Goal: Check status: Check status

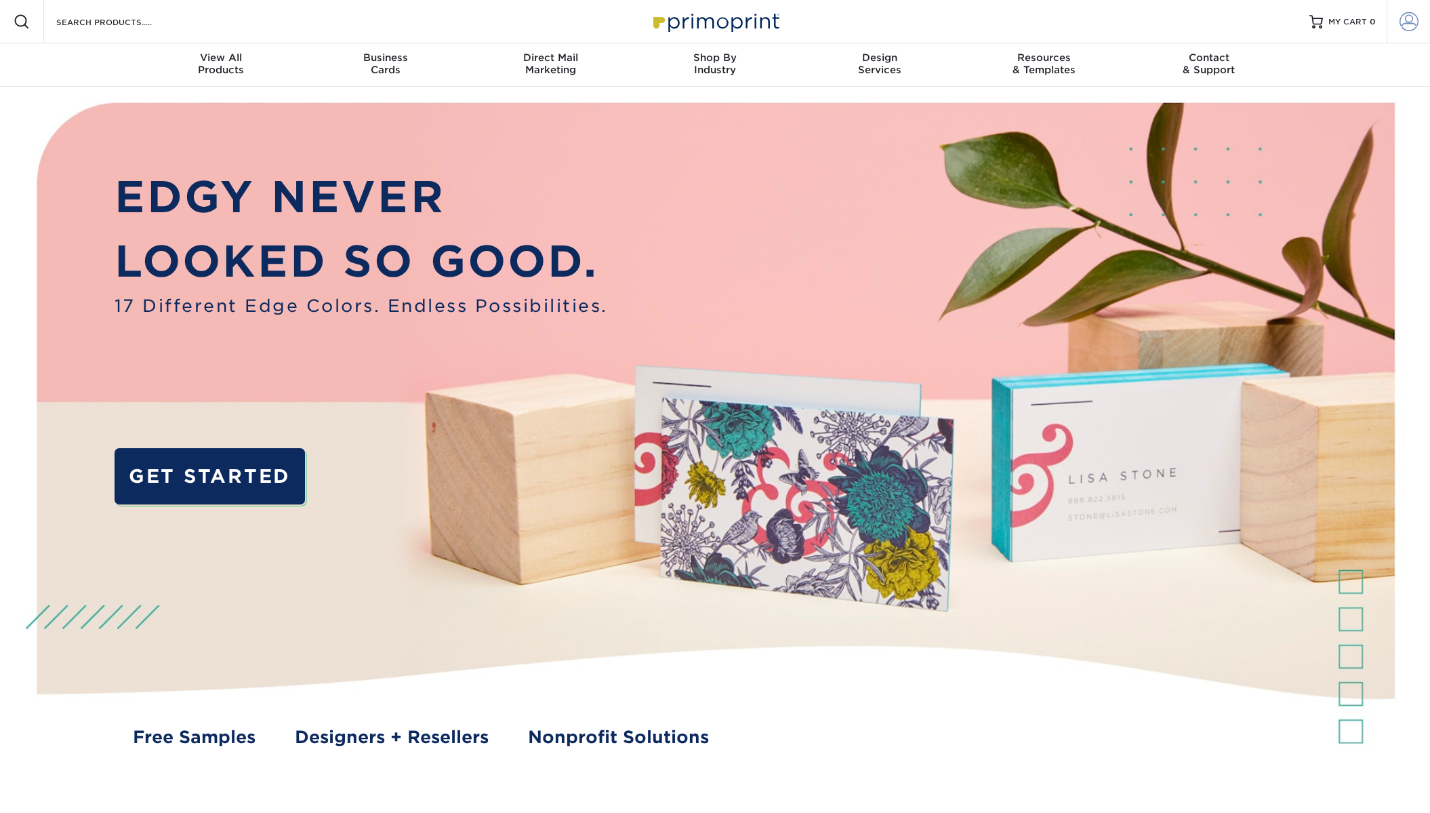
click at [1414, 17] on span at bounding box center [1408, 21] width 19 height 19
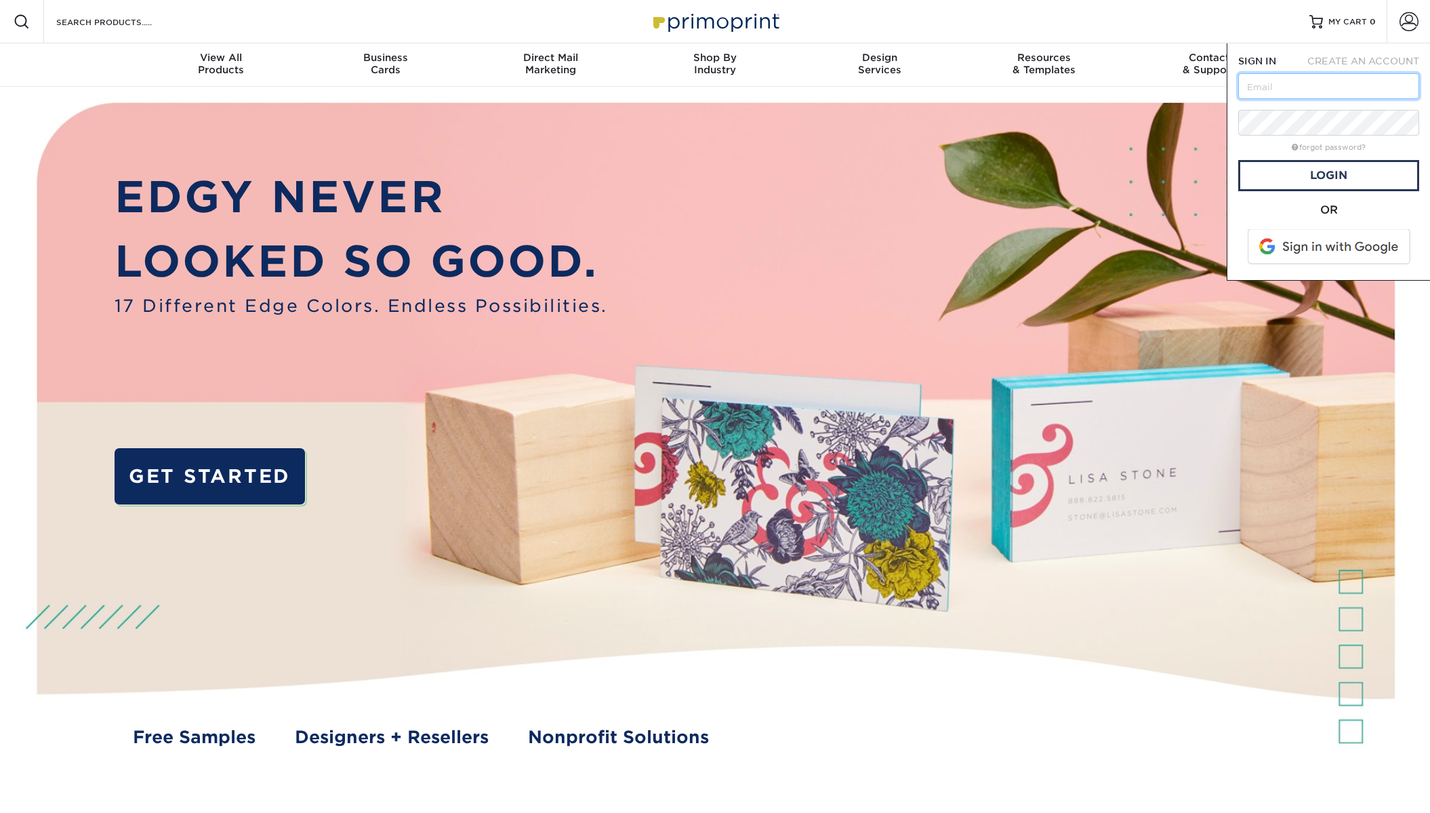
click at [1301, 96] on input "text" at bounding box center [1328, 86] width 181 height 26
type input "[EMAIL_ADDRESS][DOMAIN_NAME]"
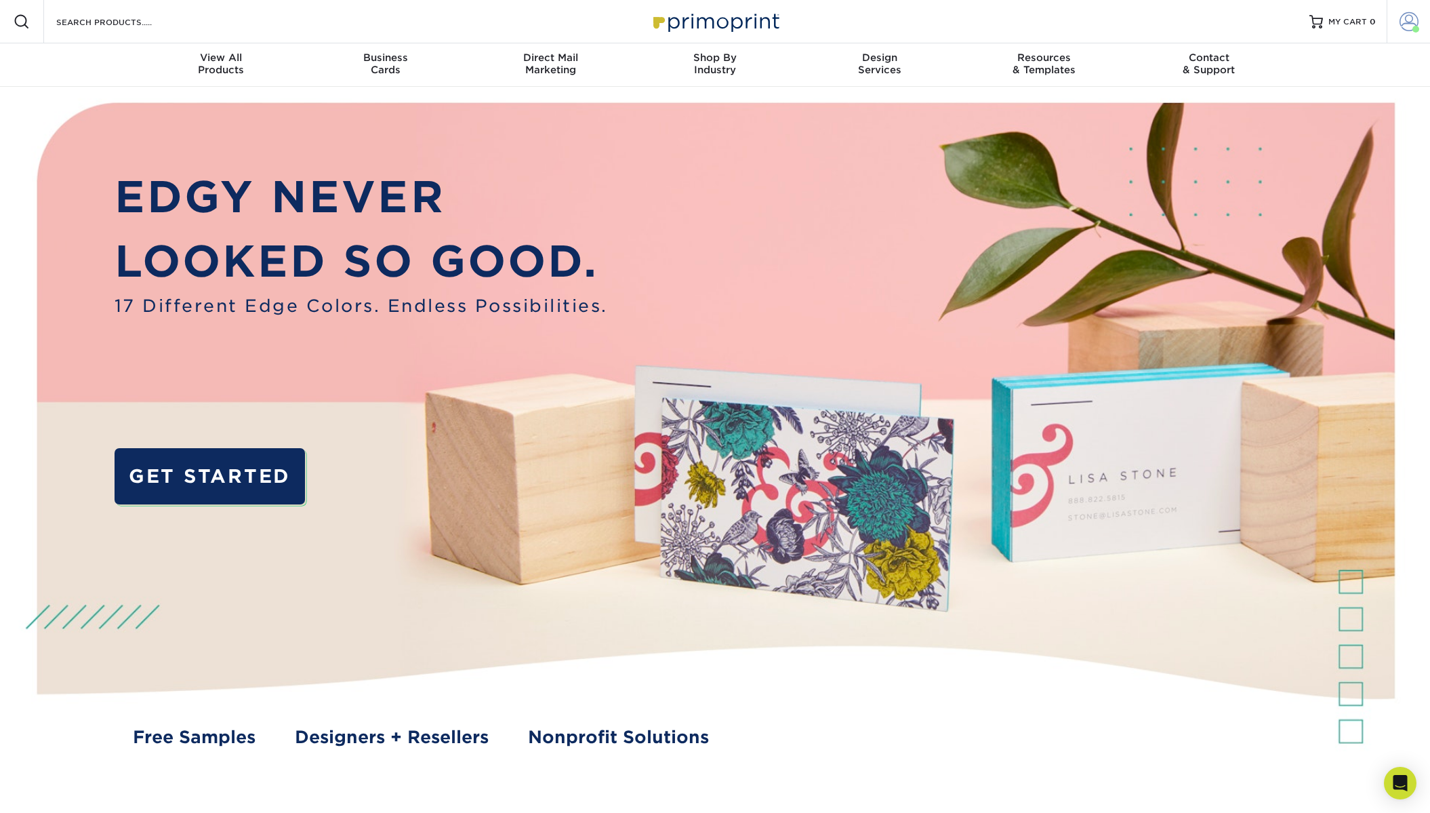
click at [1412, 23] on span at bounding box center [1408, 21] width 19 height 19
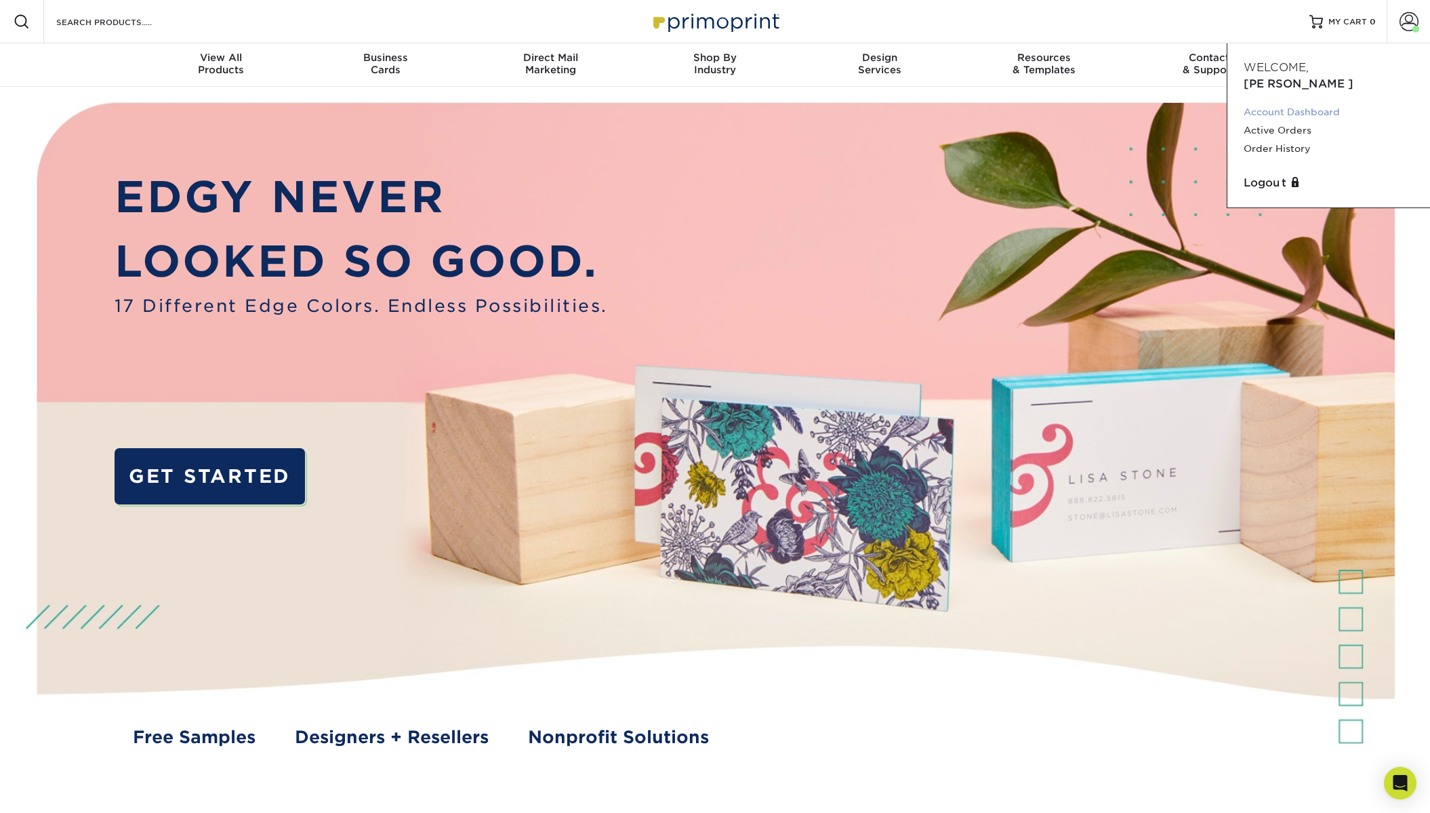
click at [1317, 103] on link "Account Dashboard" at bounding box center [1328, 112] width 170 height 18
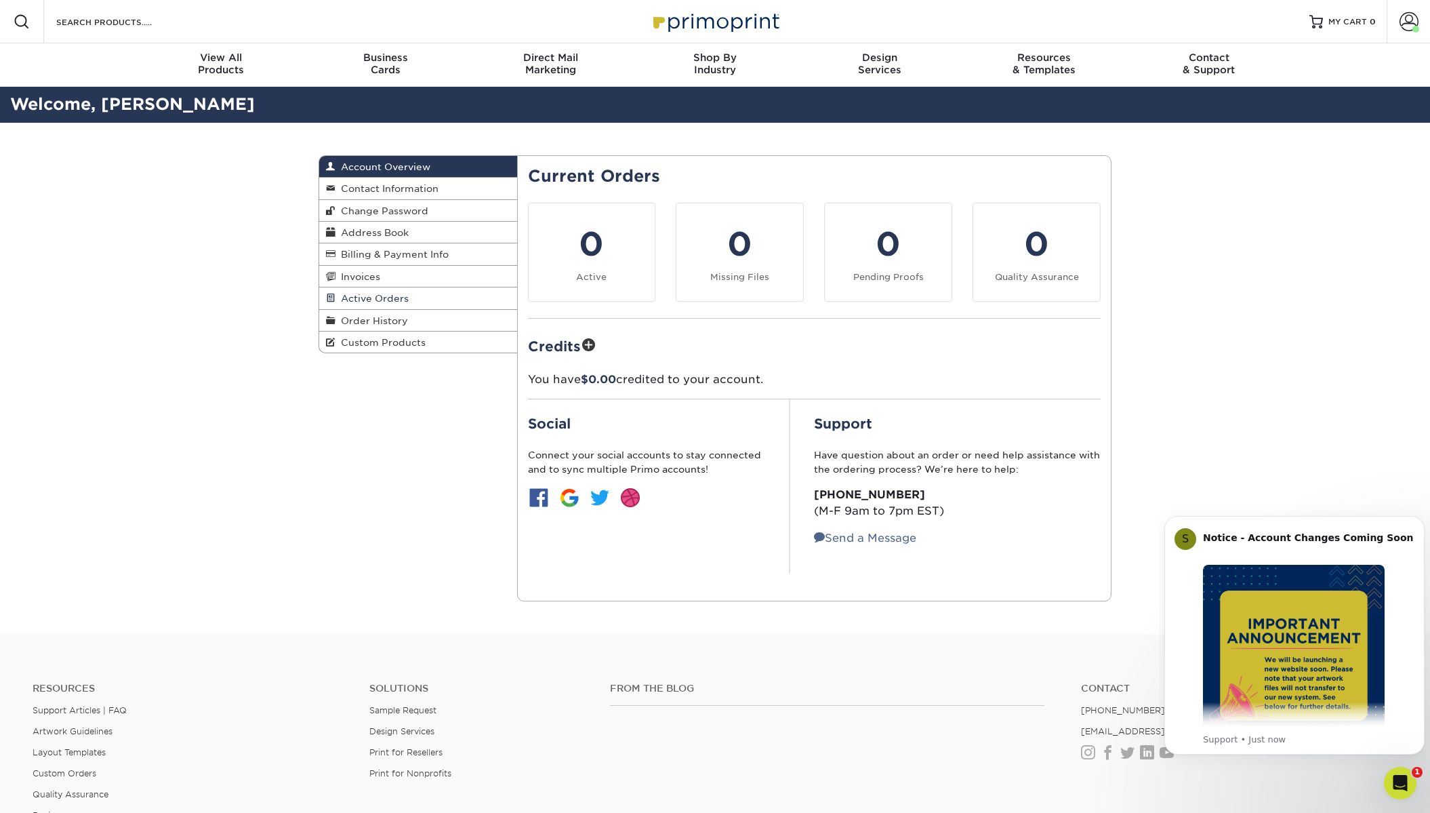
click at [365, 300] on span "Active Orders" at bounding box center [371, 298] width 73 height 11
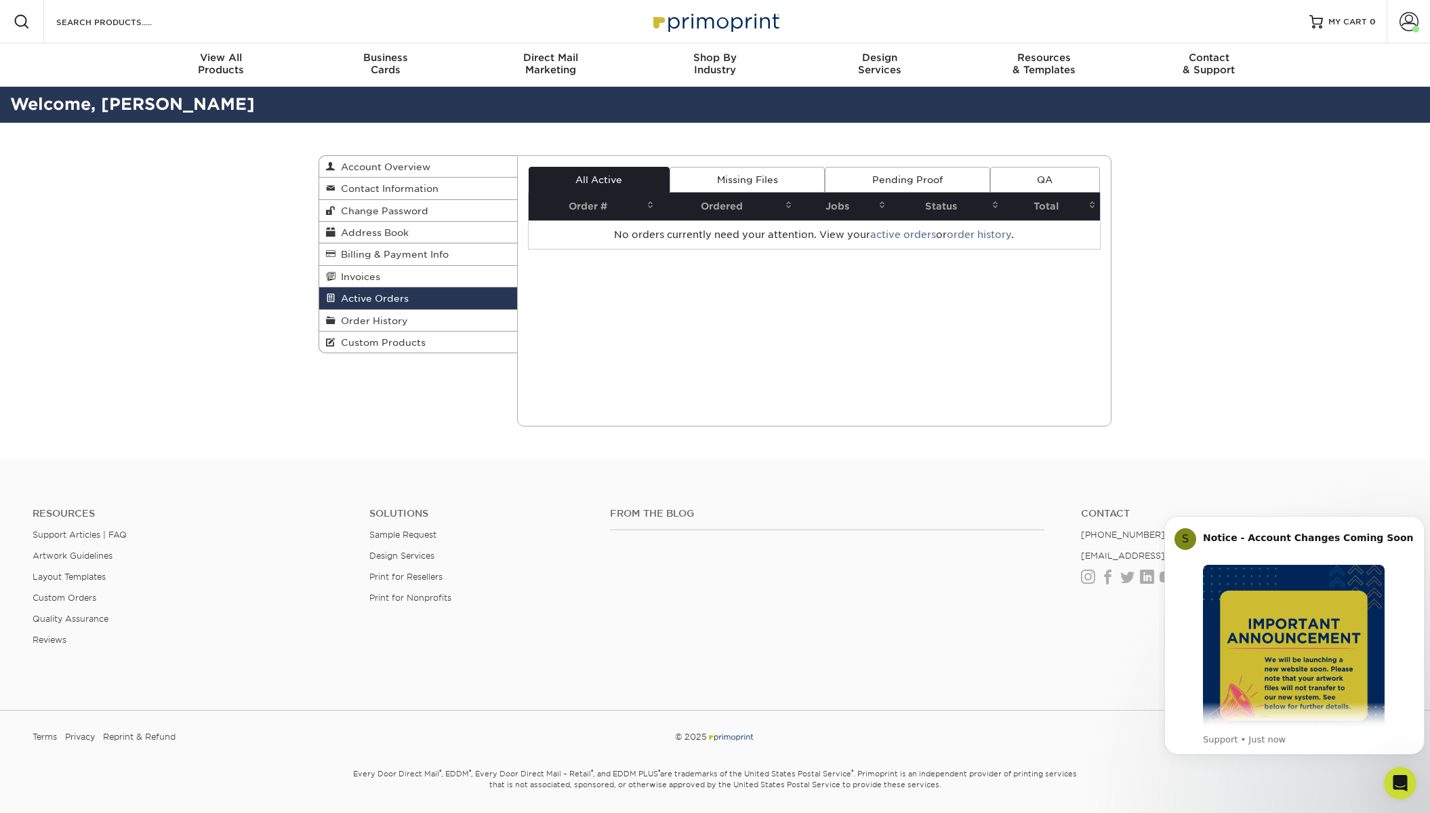
click at [729, 184] on link "Missing Files" at bounding box center [747, 180] width 155 height 26
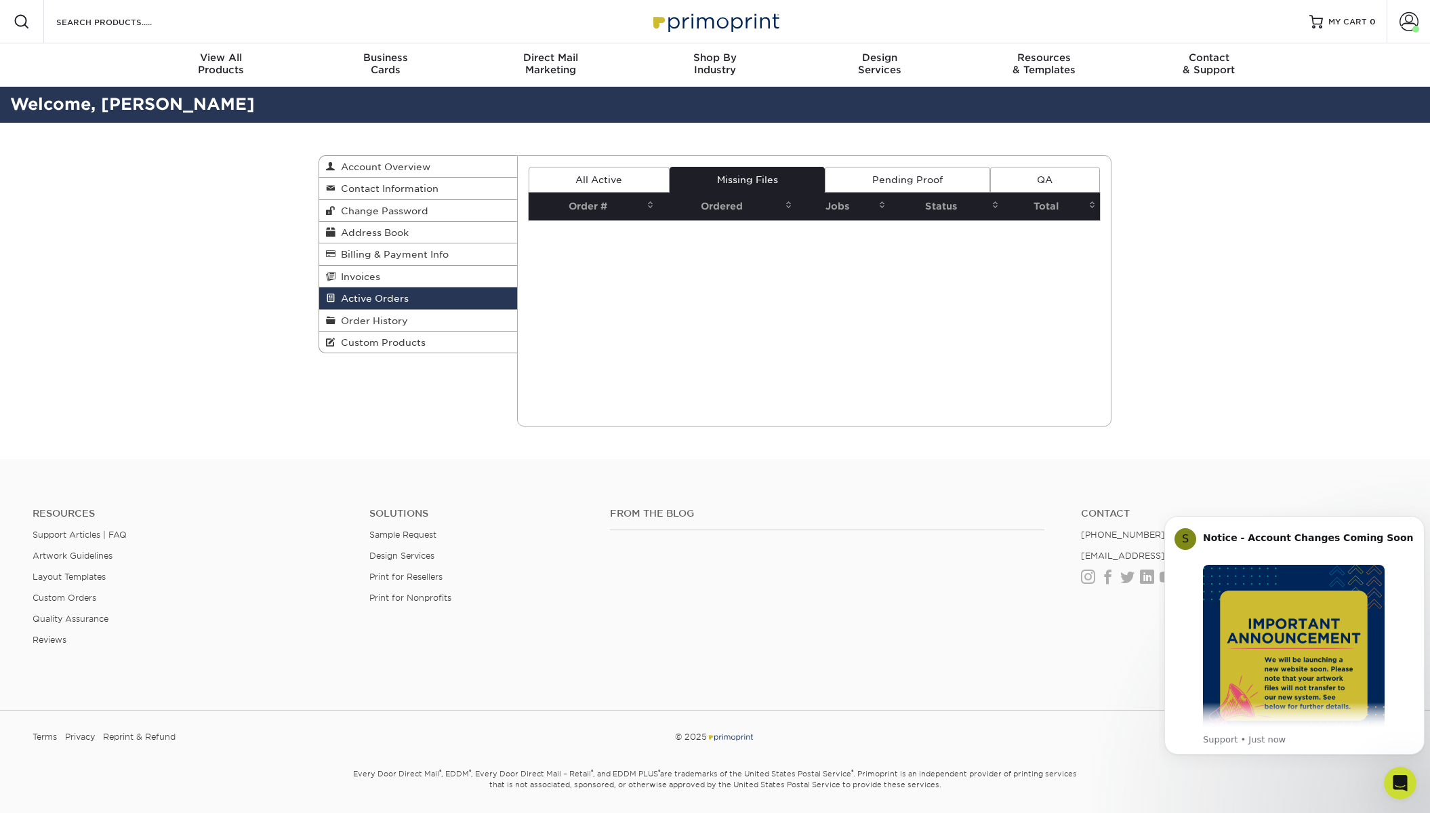
click at [923, 178] on link "Pending Proof" at bounding box center [907, 180] width 165 height 26
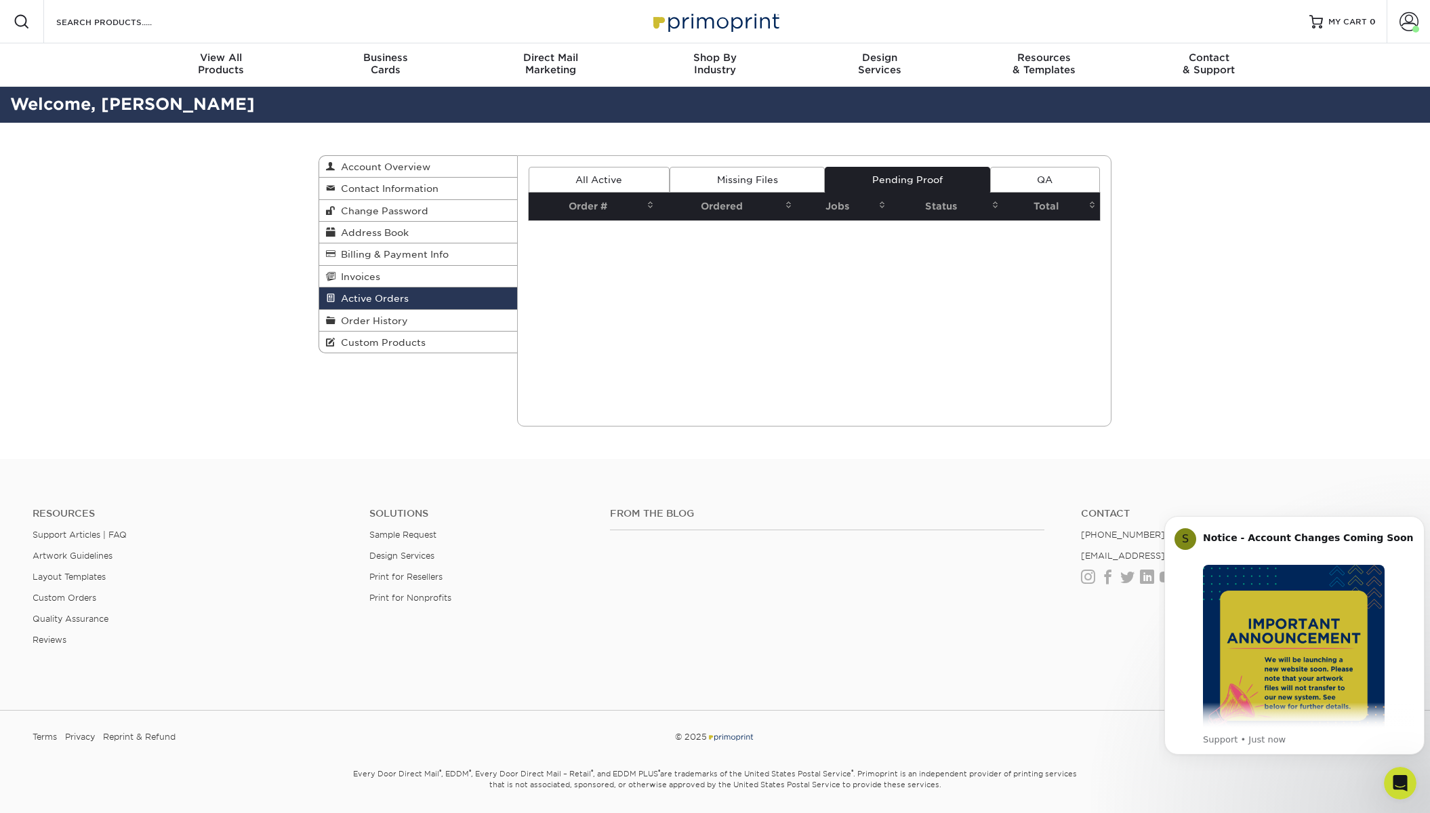
click at [1042, 173] on link "QA" at bounding box center [1045, 180] width 110 height 26
click at [740, 164] on div "Current Orders 0 Active 0 Missing Files" at bounding box center [814, 290] width 595 height 271
click at [363, 170] on span "Account Overview" at bounding box center [382, 166] width 95 height 11
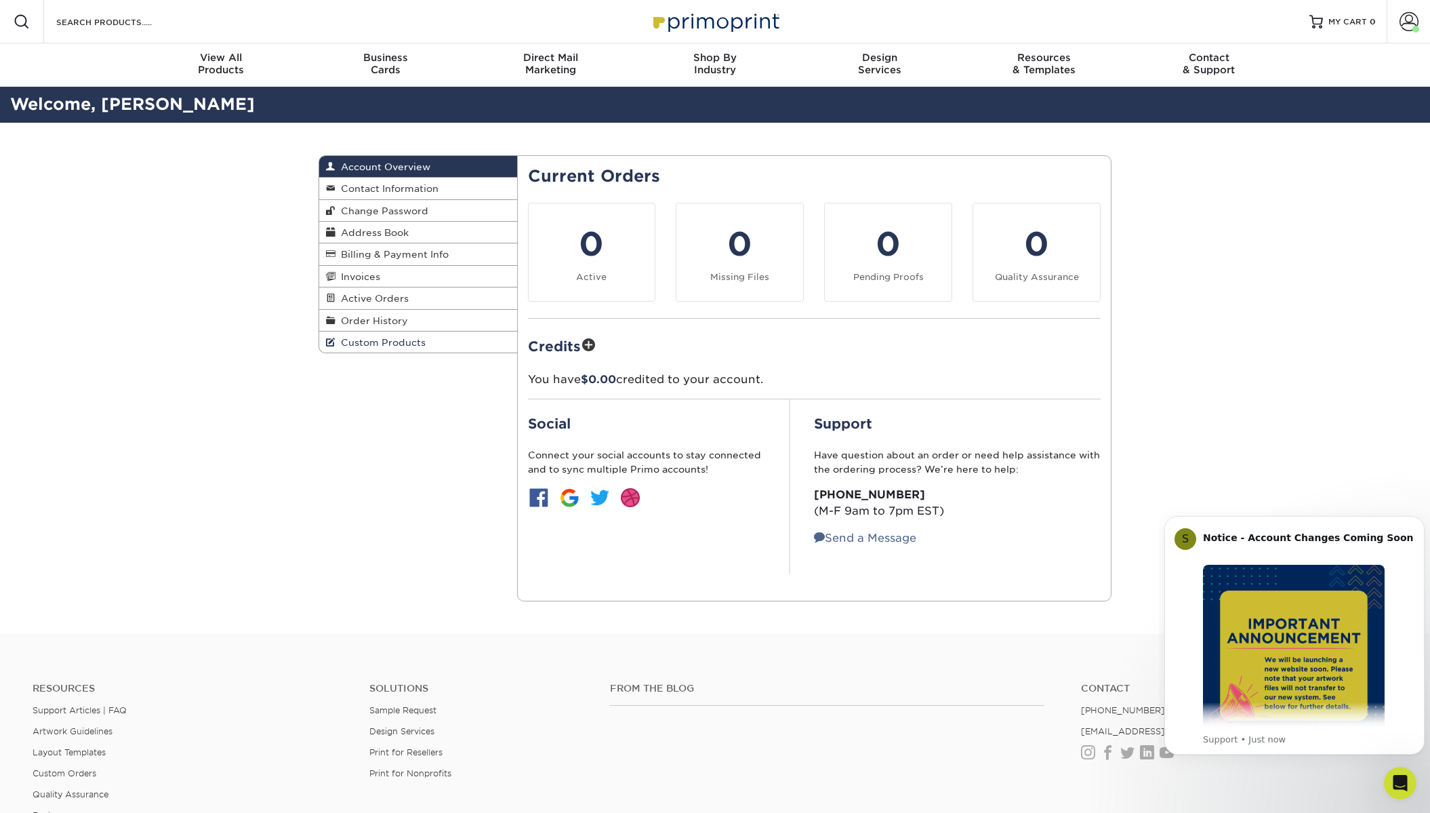
click at [376, 347] on span "Custom Products" at bounding box center [380, 342] width 90 height 11
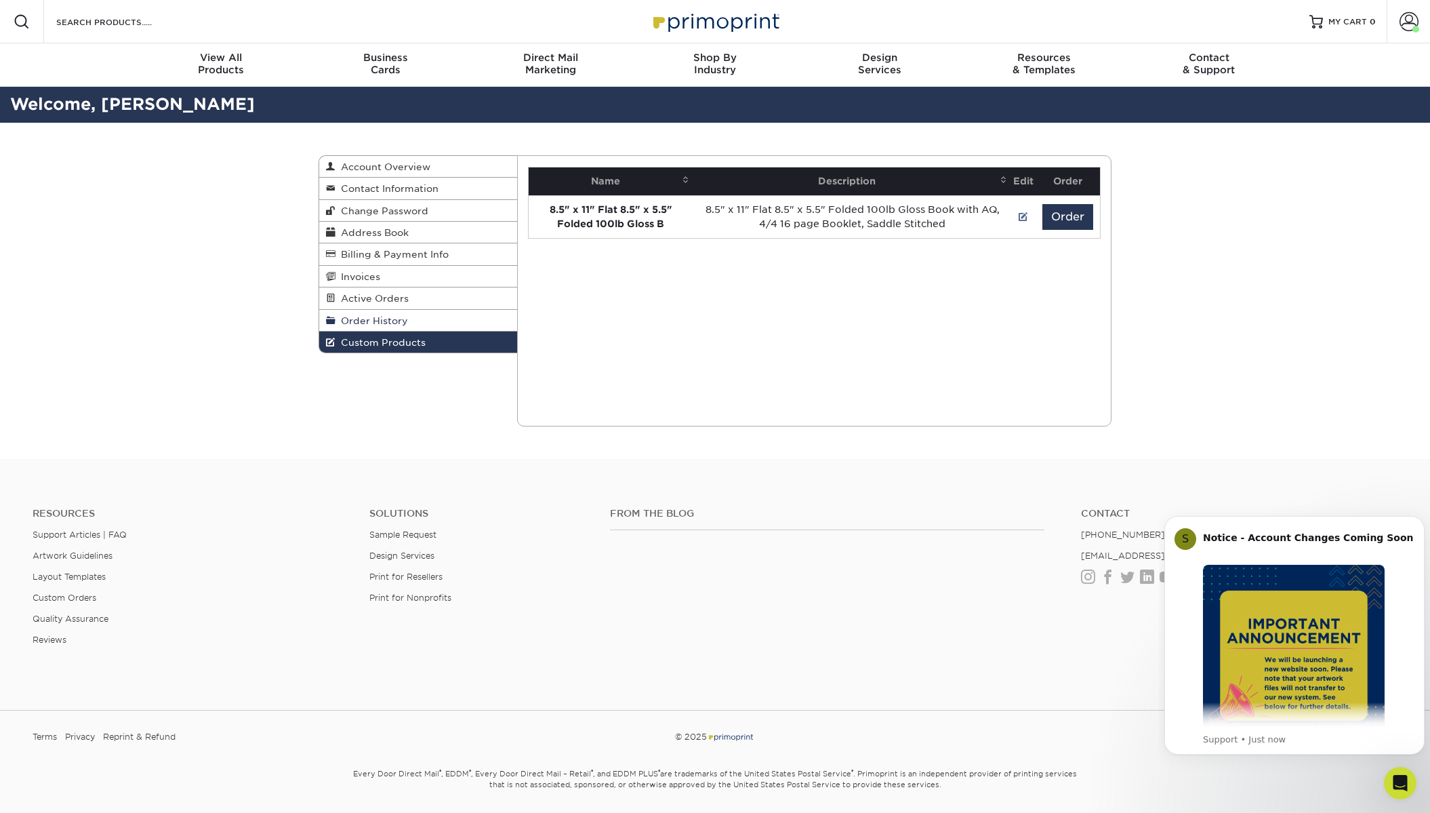
click at [377, 321] on span "Order History" at bounding box center [371, 320] width 73 height 11
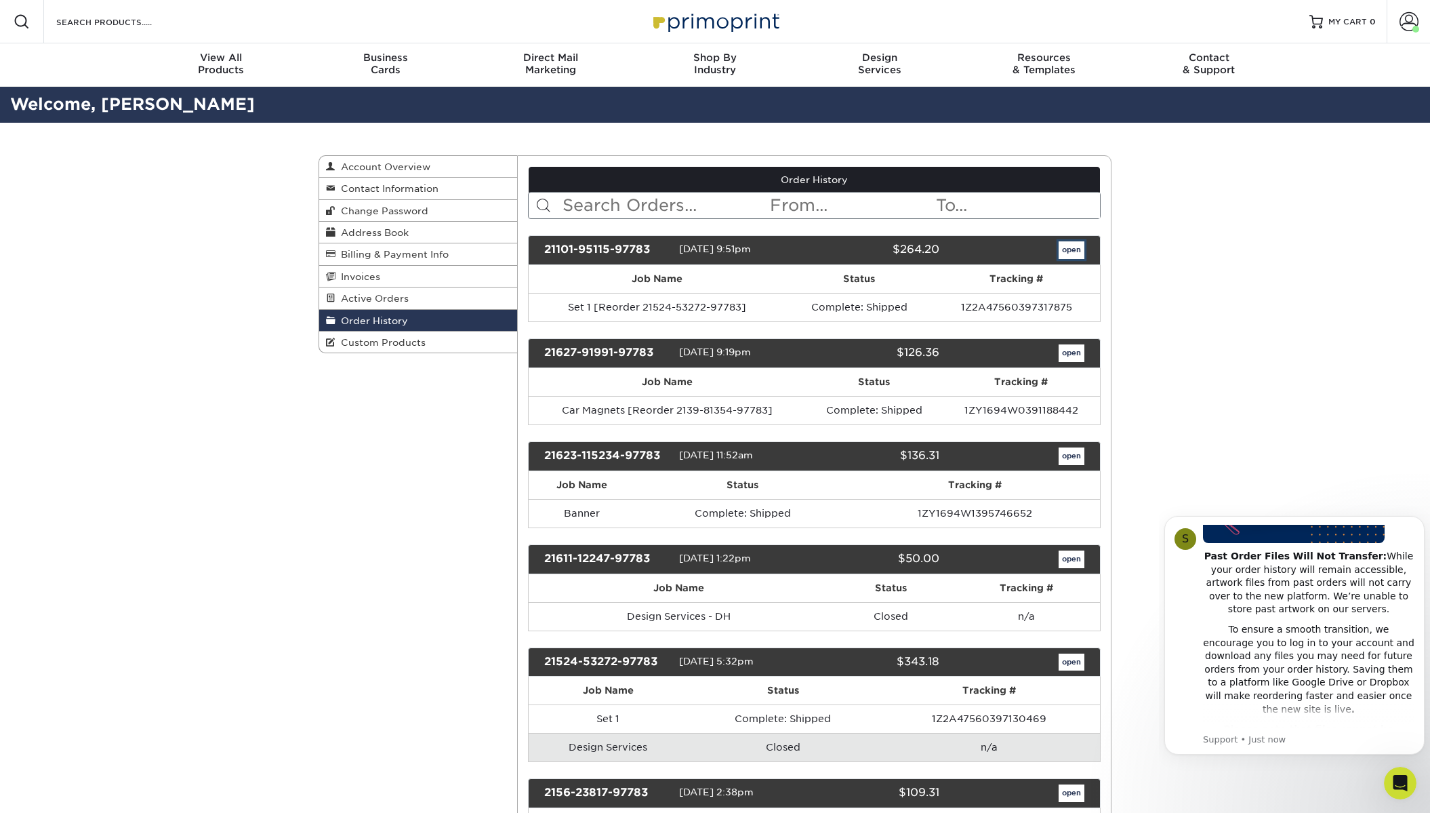
click at [1075, 251] on link "open" at bounding box center [1071, 250] width 26 height 18
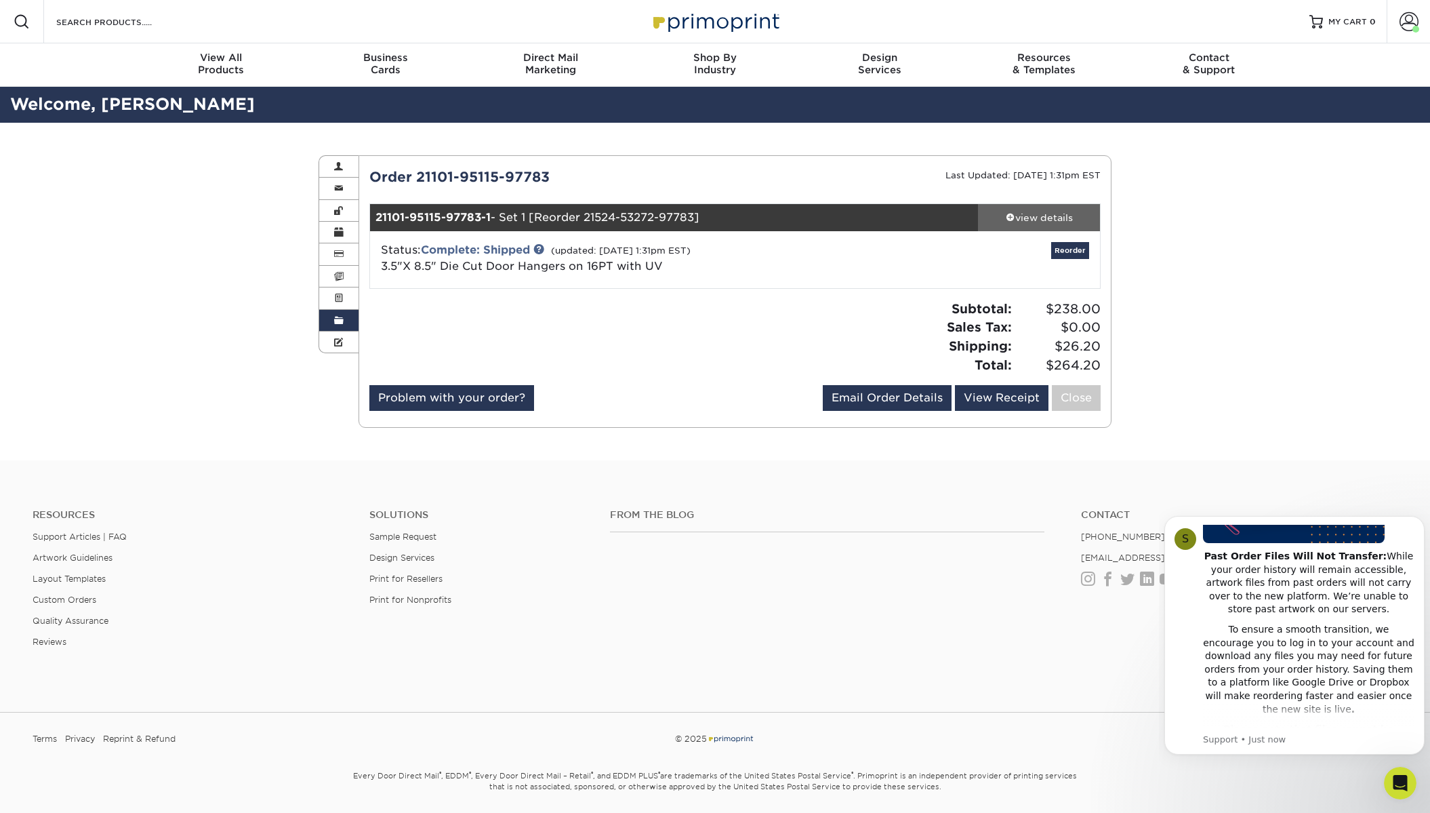
click at [1019, 213] on div "view details" at bounding box center [1039, 218] width 122 height 14
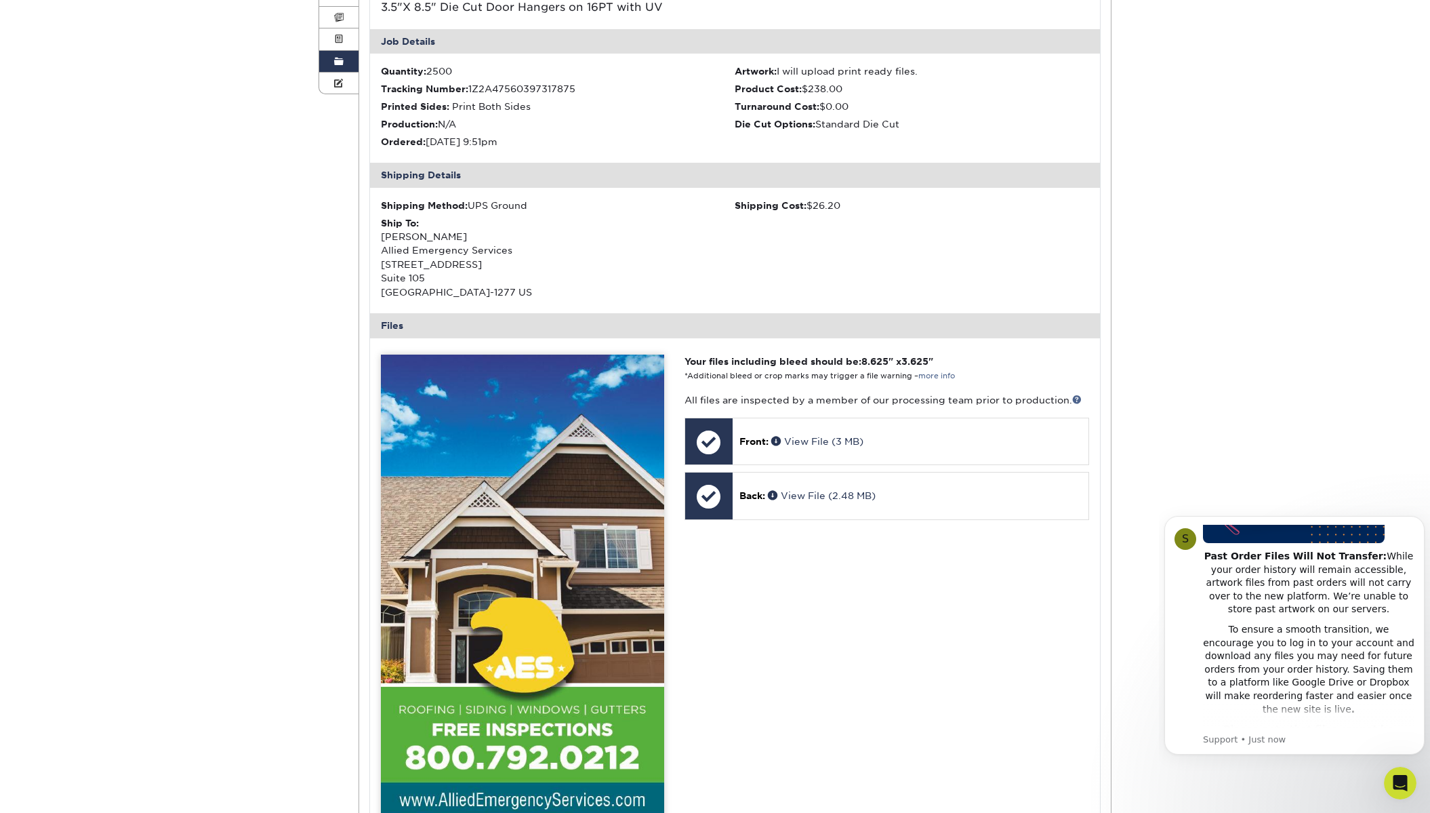
scroll to position [271, 0]
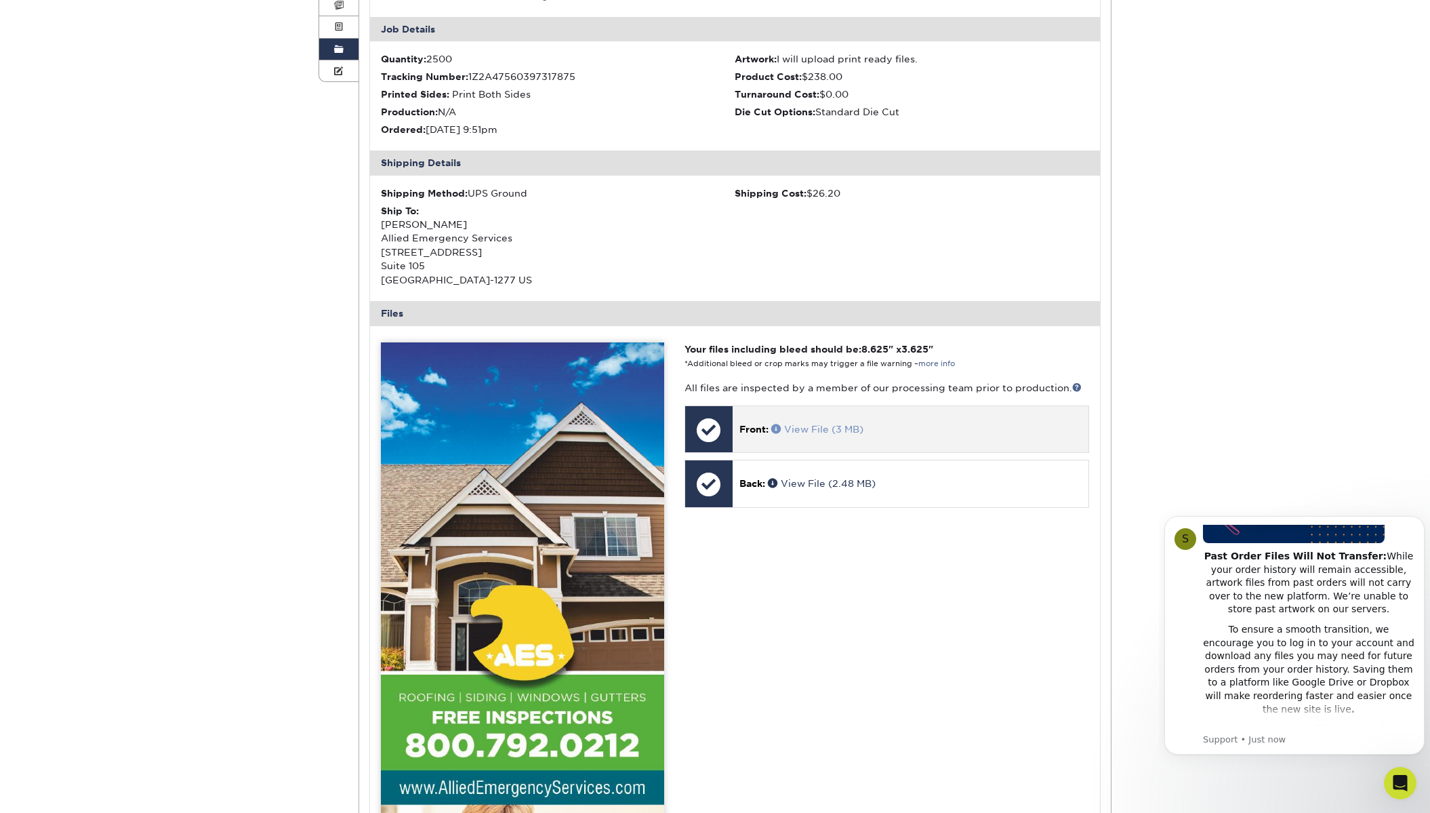
click at [804, 425] on link "View File (3 MB)" at bounding box center [817, 429] width 92 height 11
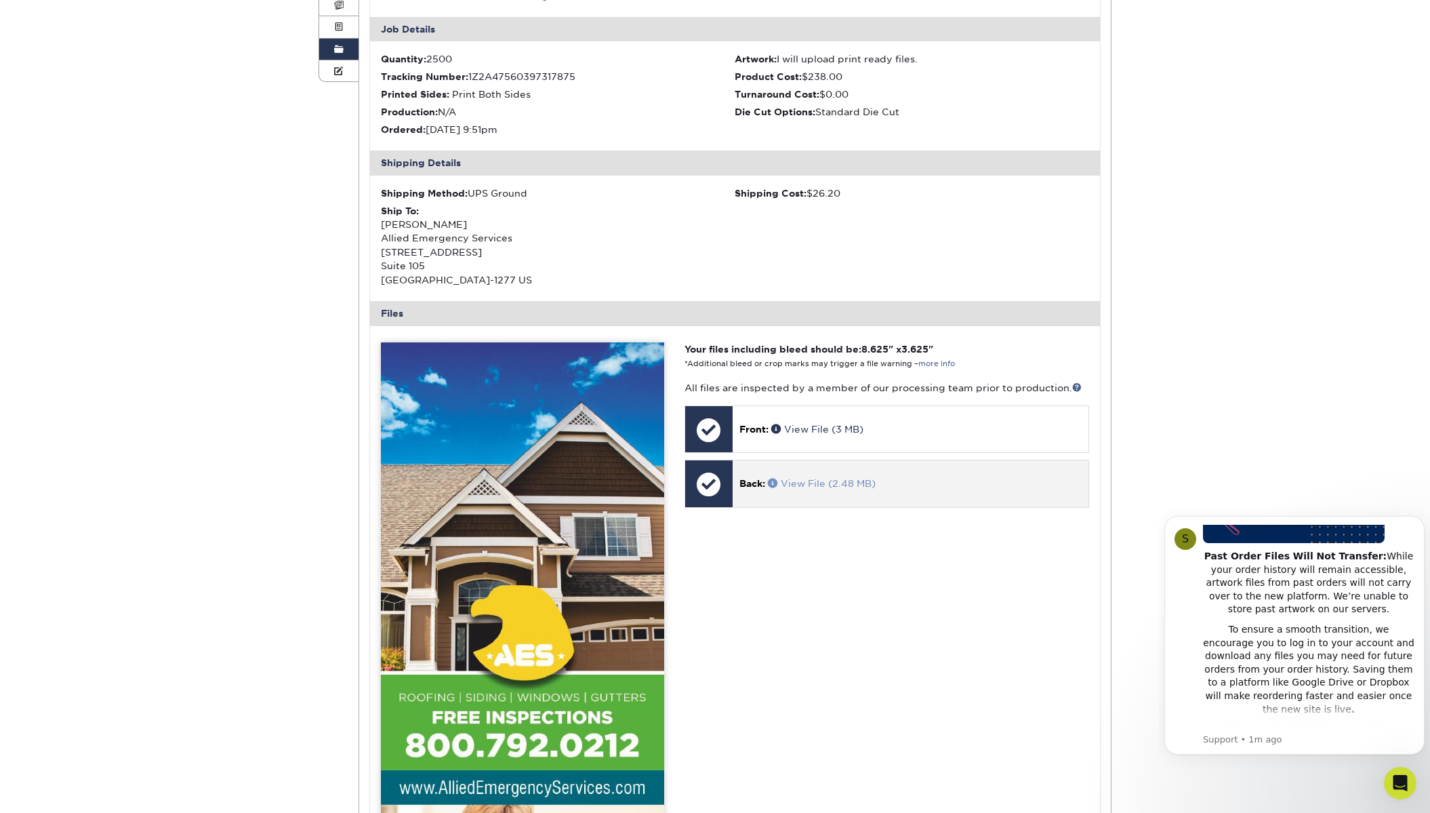
click at [800, 478] on link "View File (2.48 MB)" at bounding box center [822, 483] width 108 height 11
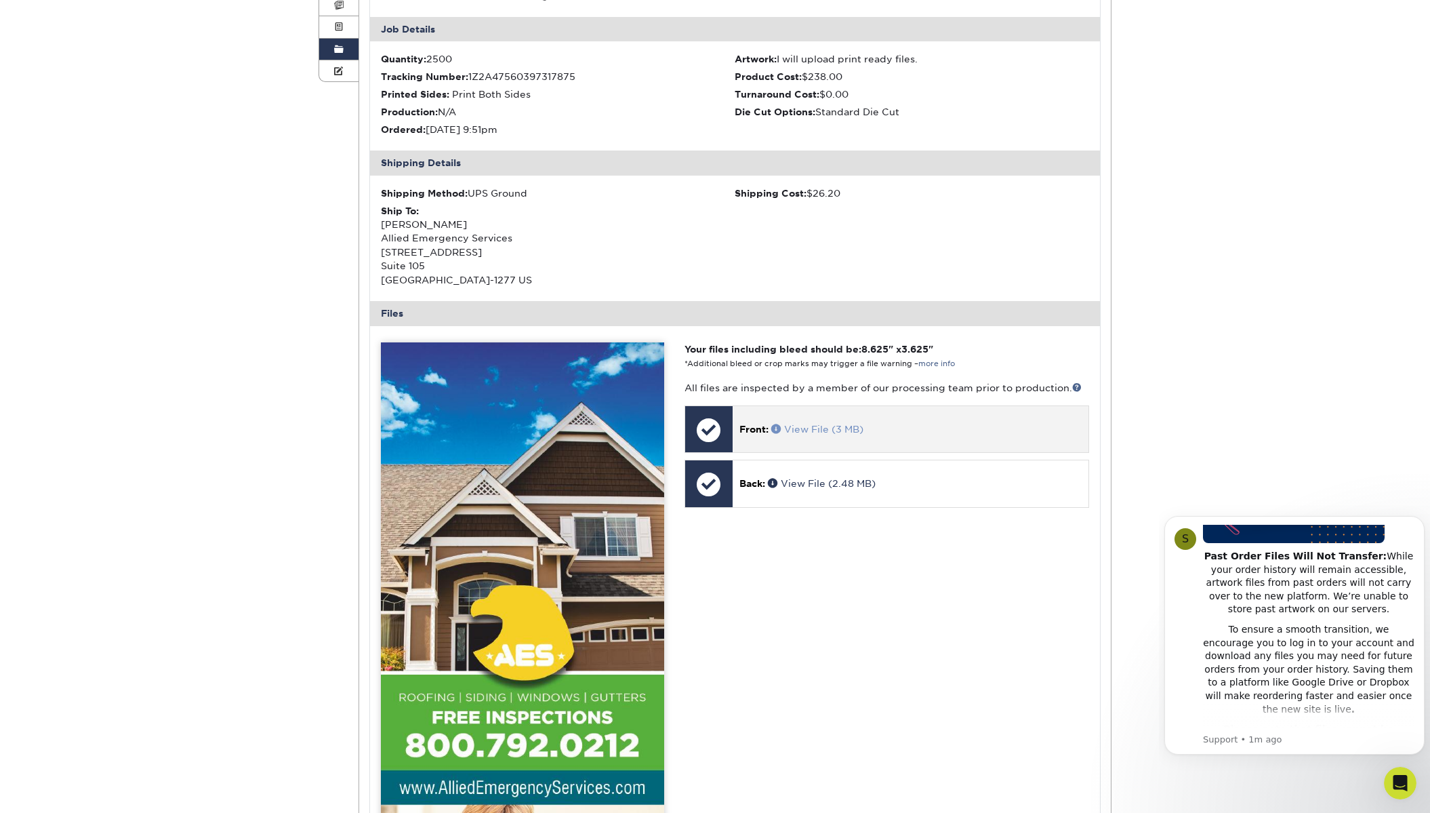
click at [777, 428] on span at bounding box center [777, 428] width 13 height 9
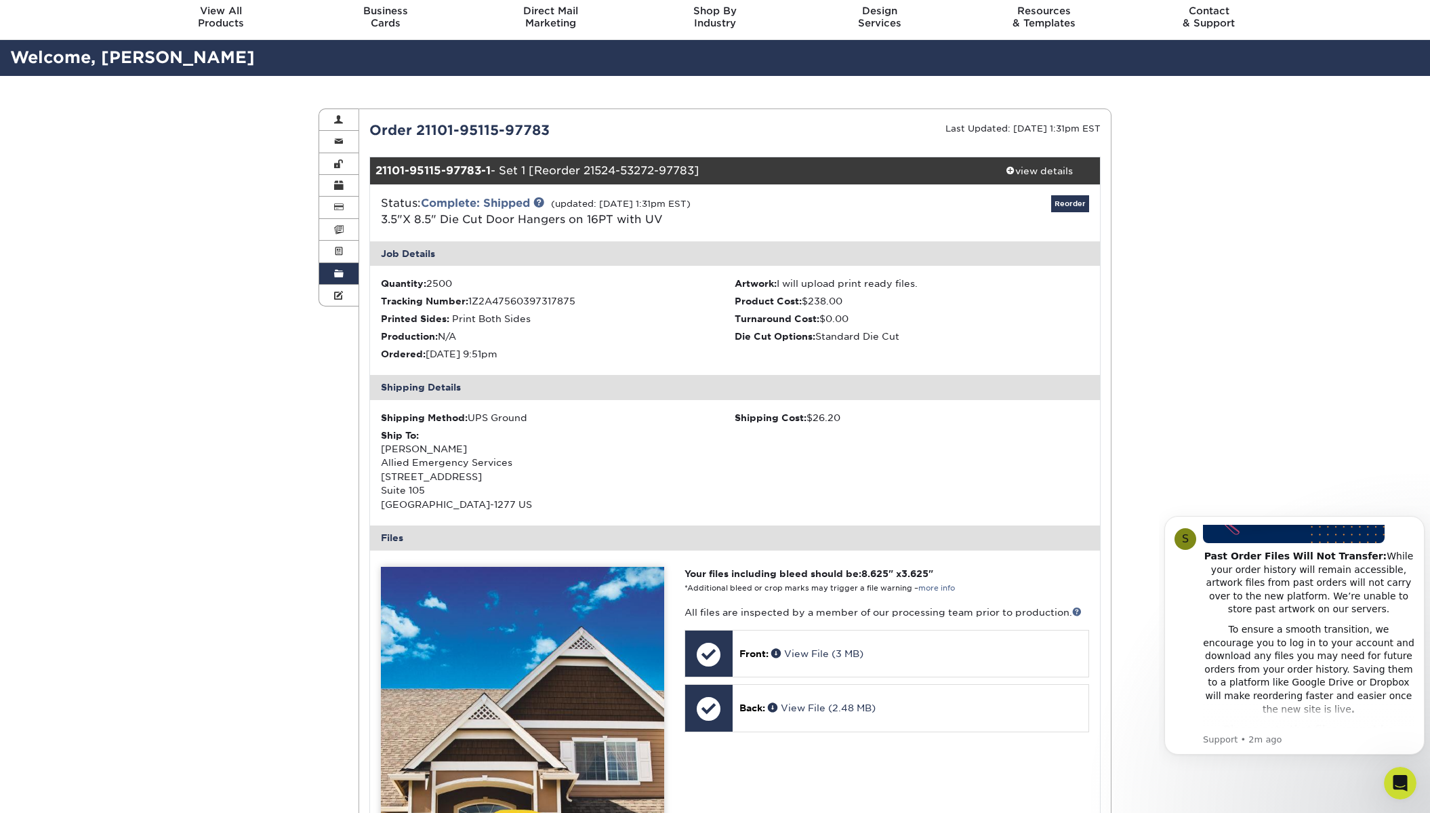
scroll to position [0, 0]
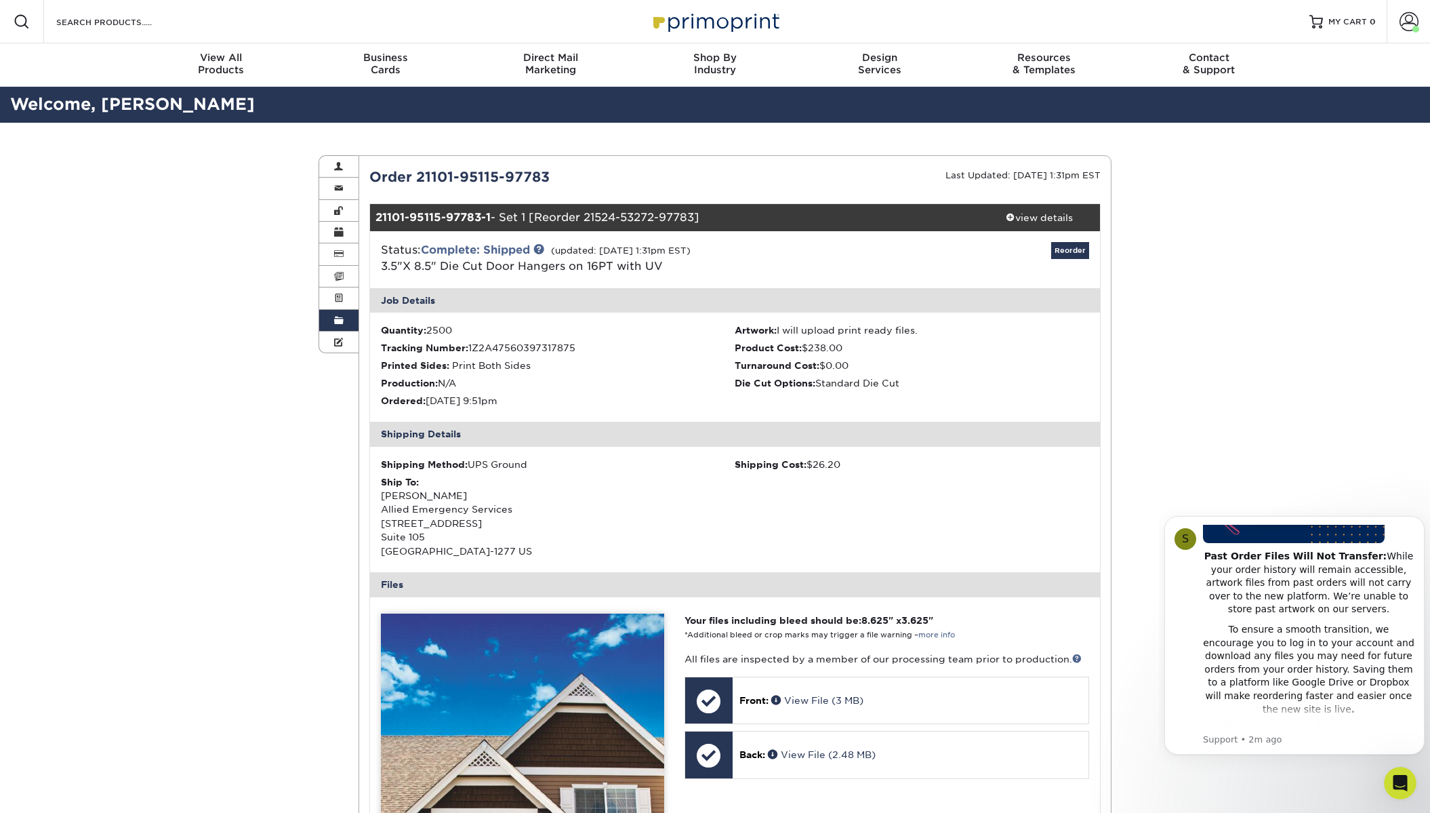
click at [339, 326] on span at bounding box center [338, 320] width 9 height 11
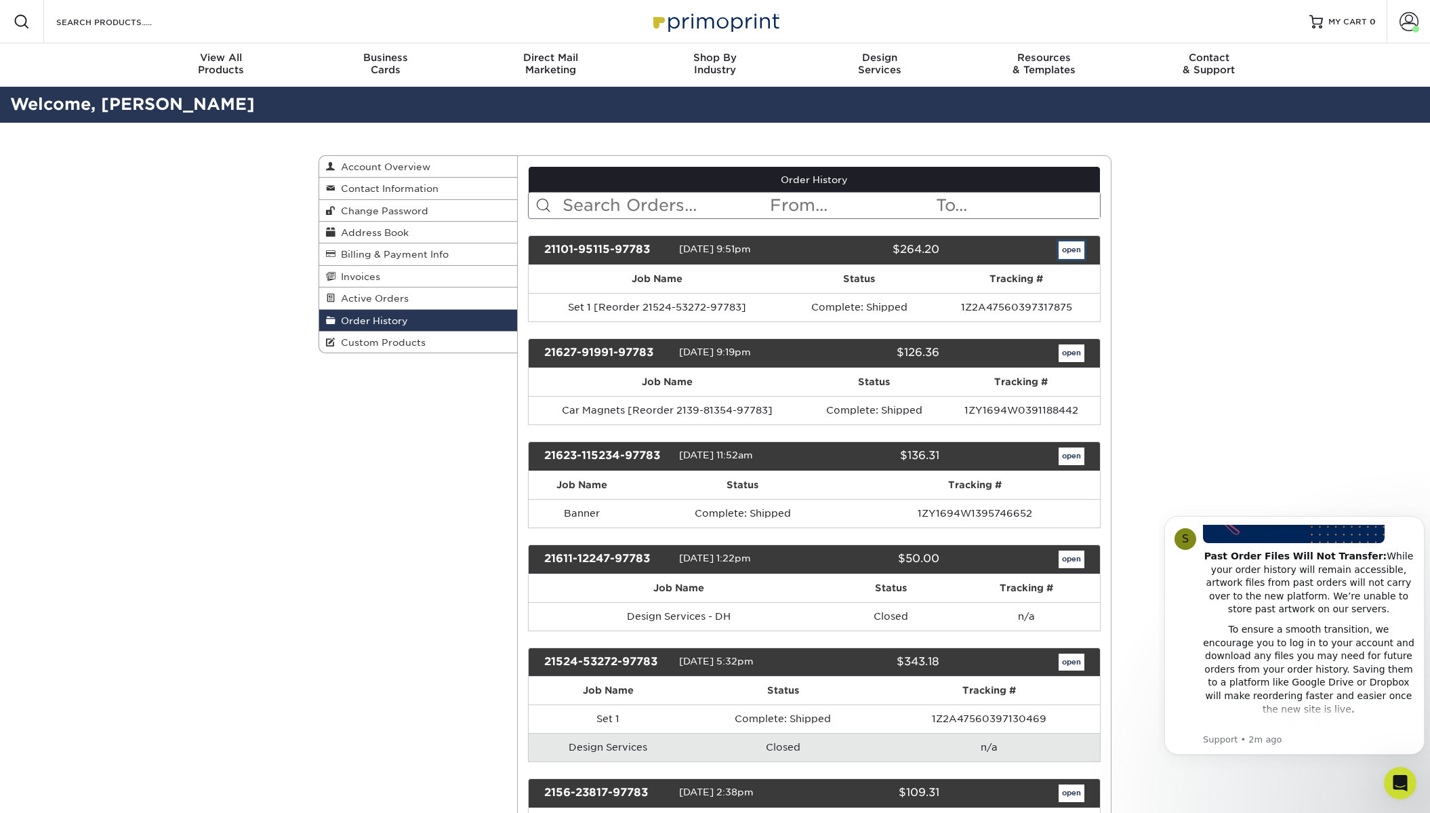
click at [1068, 247] on link "open" at bounding box center [1071, 250] width 26 height 18
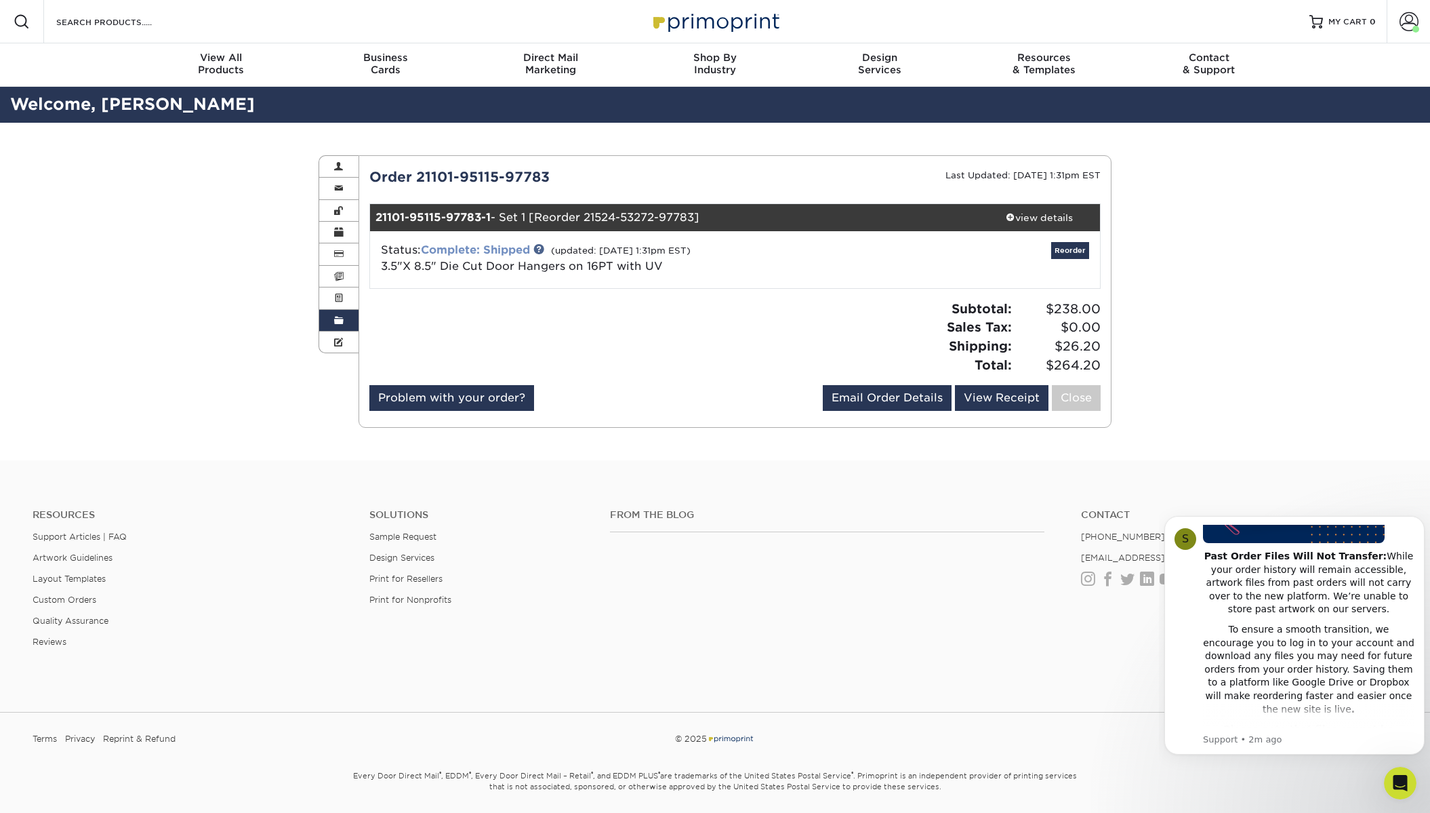
click at [462, 244] on link "Complete: Shipped" at bounding box center [475, 249] width 109 height 13
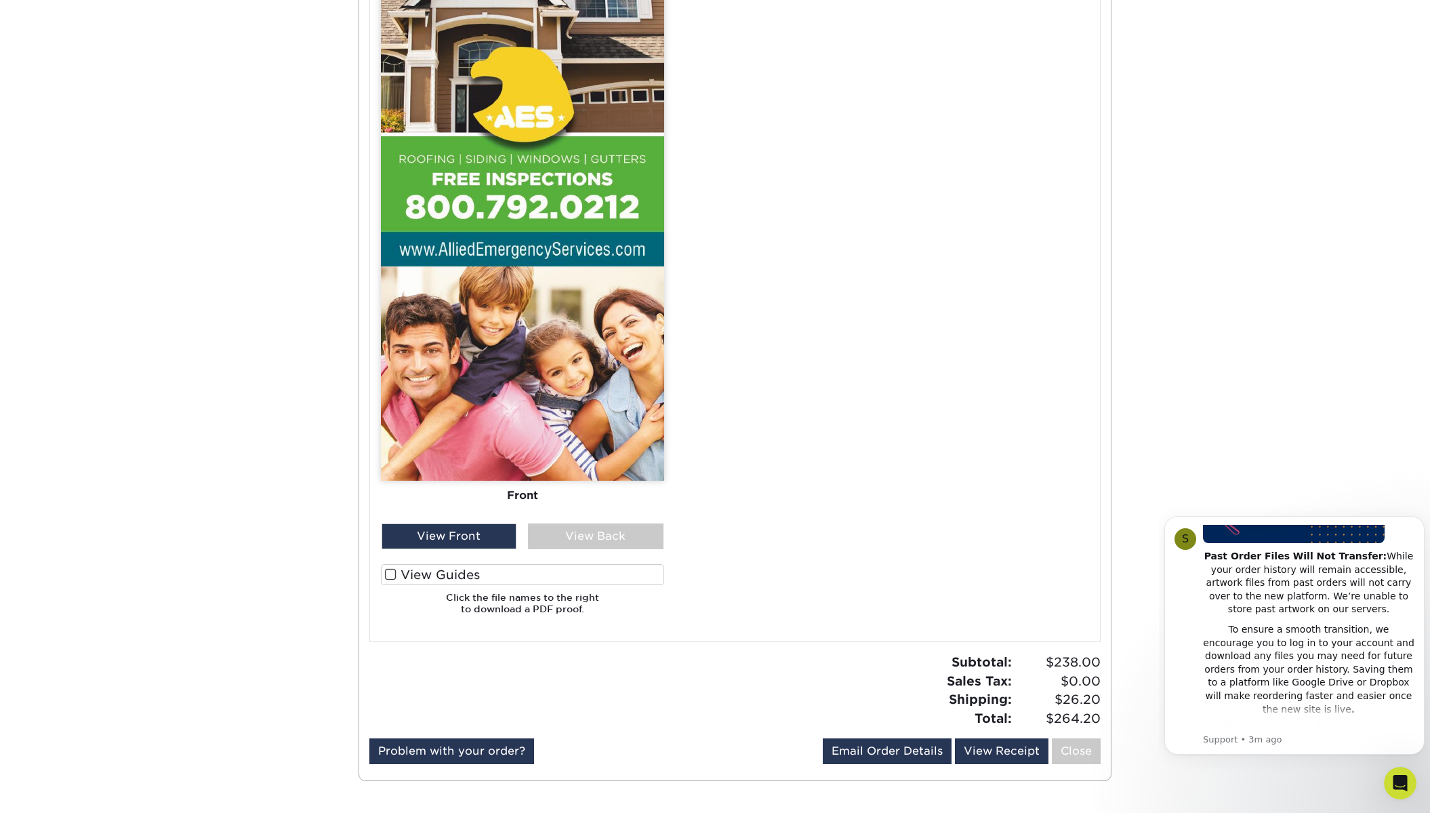
scroll to position [813, 0]
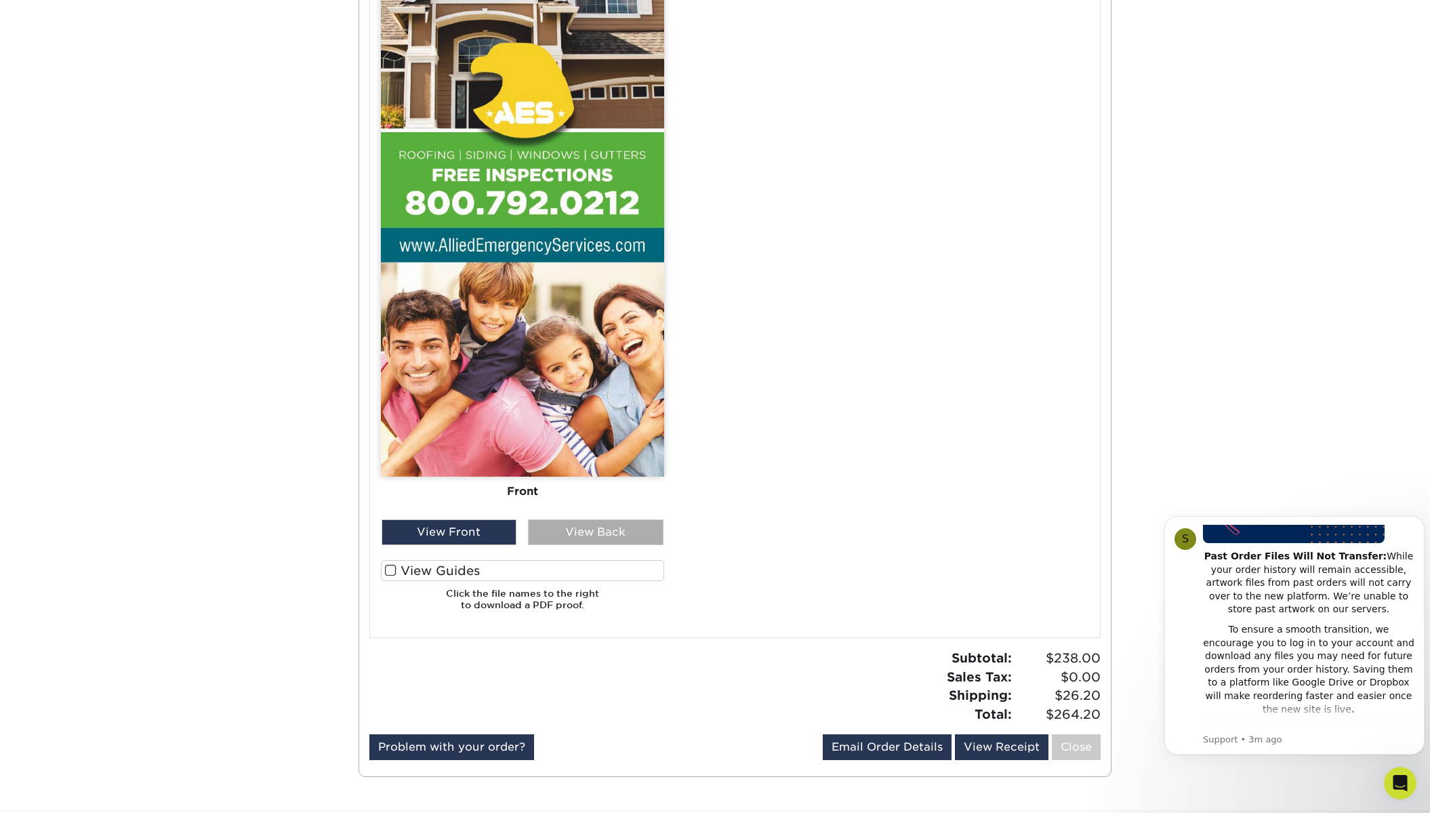
click at [595, 534] on div "View Back" at bounding box center [596, 532] width 136 height 26
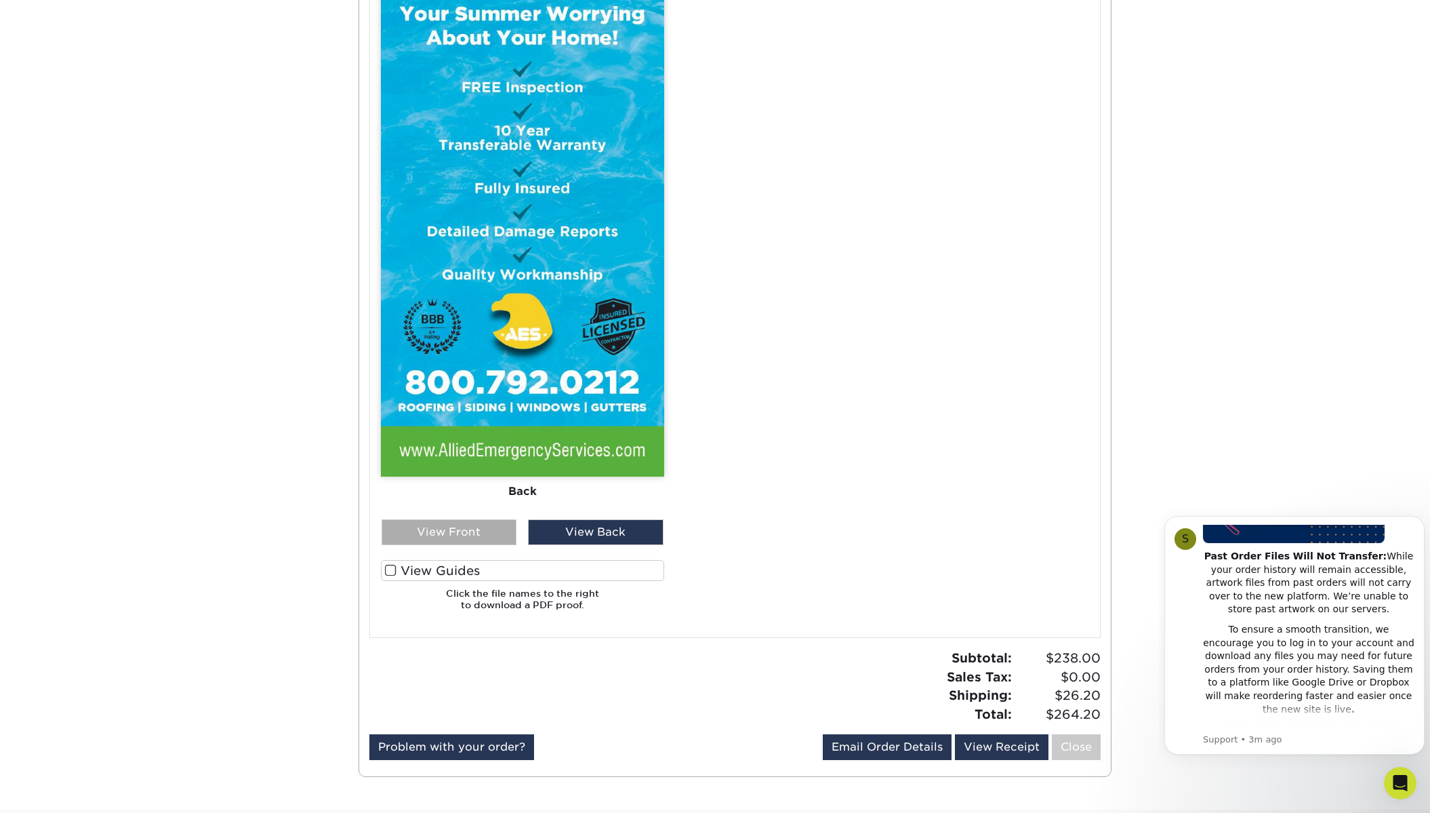
click at [508, 539] on div "View Front" at bounding box center [450, 532] width 136 height 26
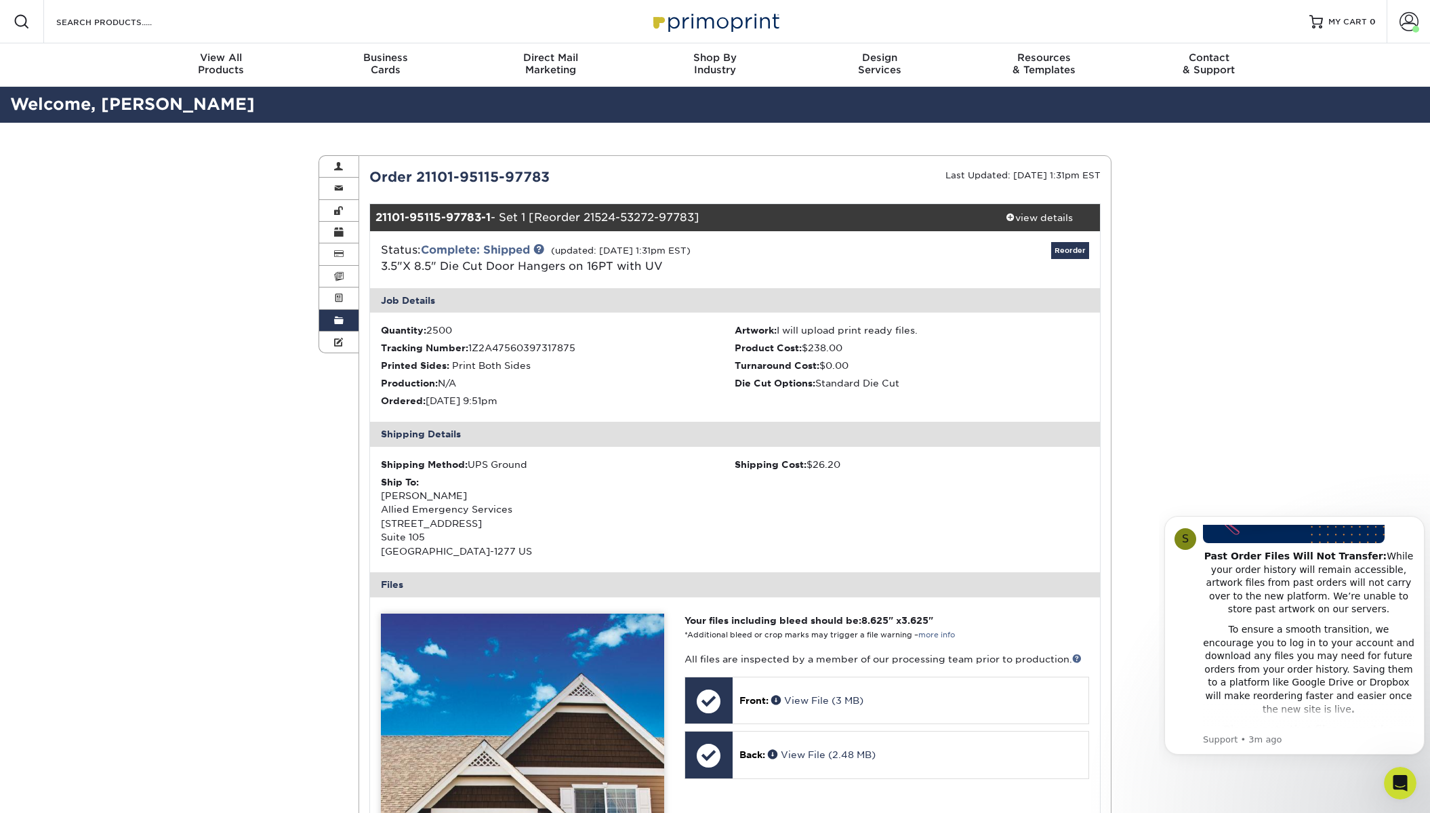
click at [346, 318] on link "Order History" at bounding box center [338, 321] width 39 height 22
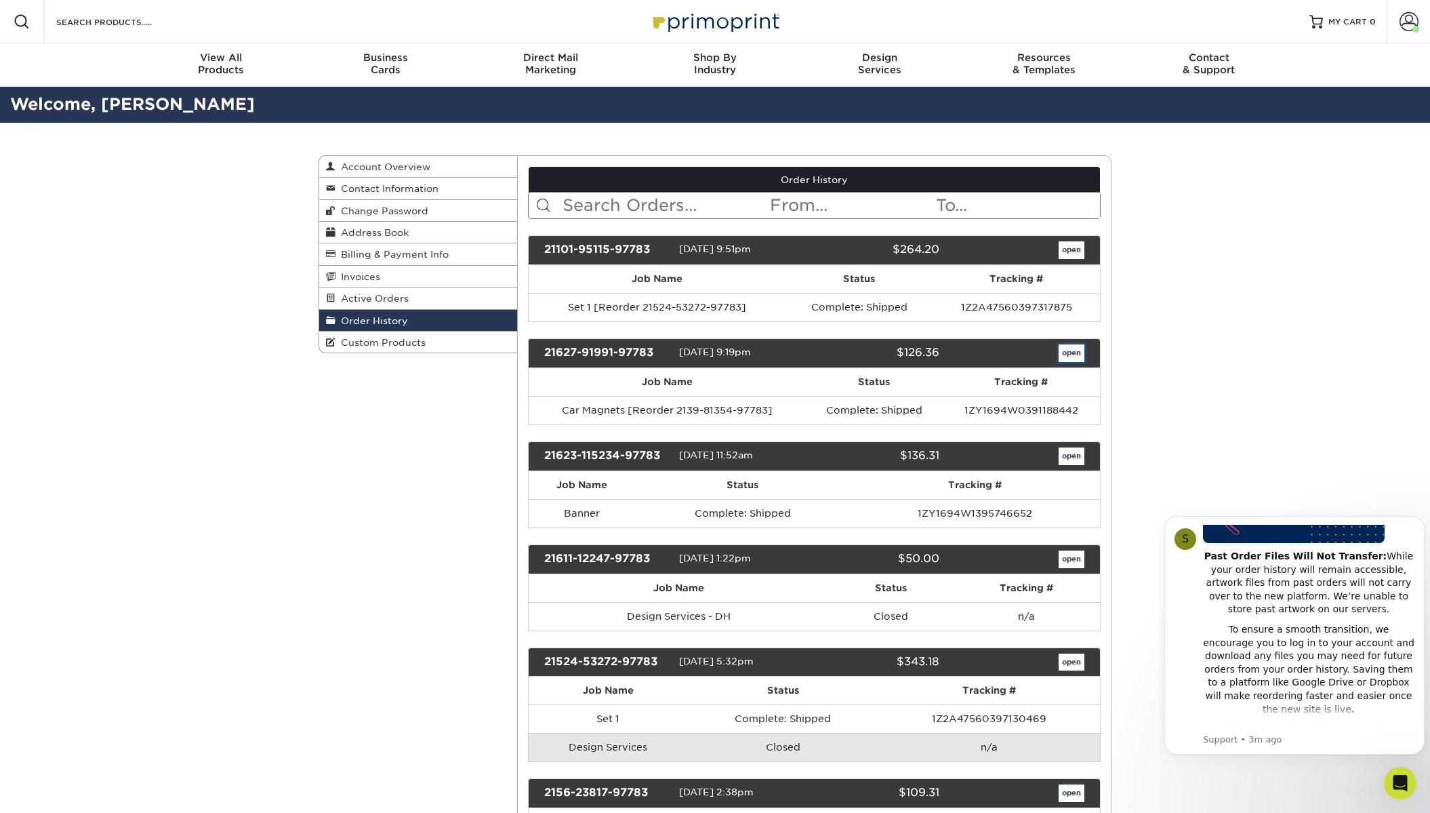
click at [1068, 348] on link "open" at bounding box center [1071, 353] width 26 height 18
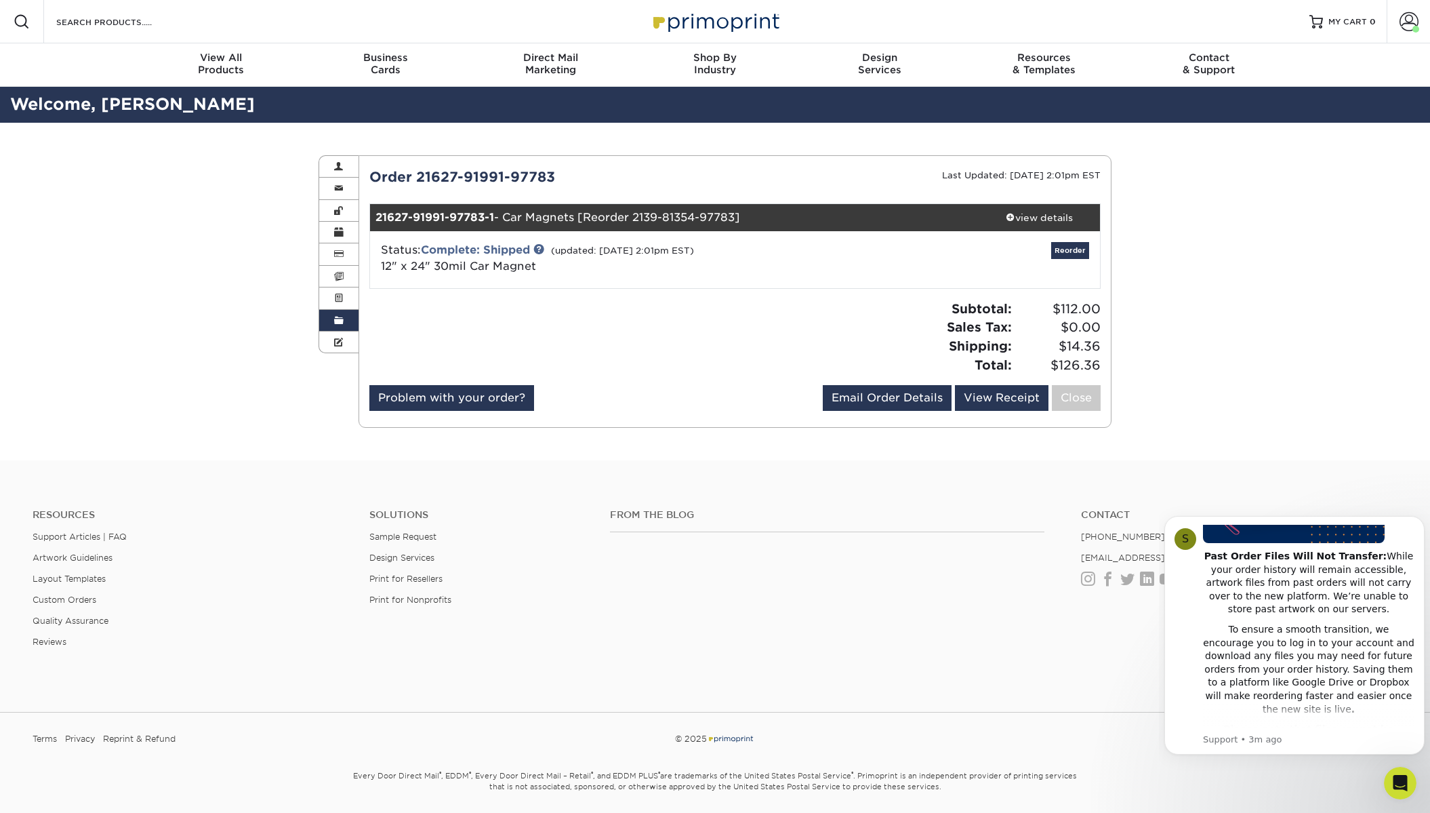
drag, startPoint x: 547, startPoint y: 266, endPoint x: 470, endPoint y: 265, distance: 77.3
click at [470, 265] on div "Status: Complete: Shipped (updated: 07/06/2021 2:01pm EST) 12" x 24" 30mil Car …" at bounding box center [614, 258] width 486 height 33
copy span "Car Magnet"
click at [497, 247] on link "Complete: Shipped" at bounding box center [475, 249] width 109 height 13
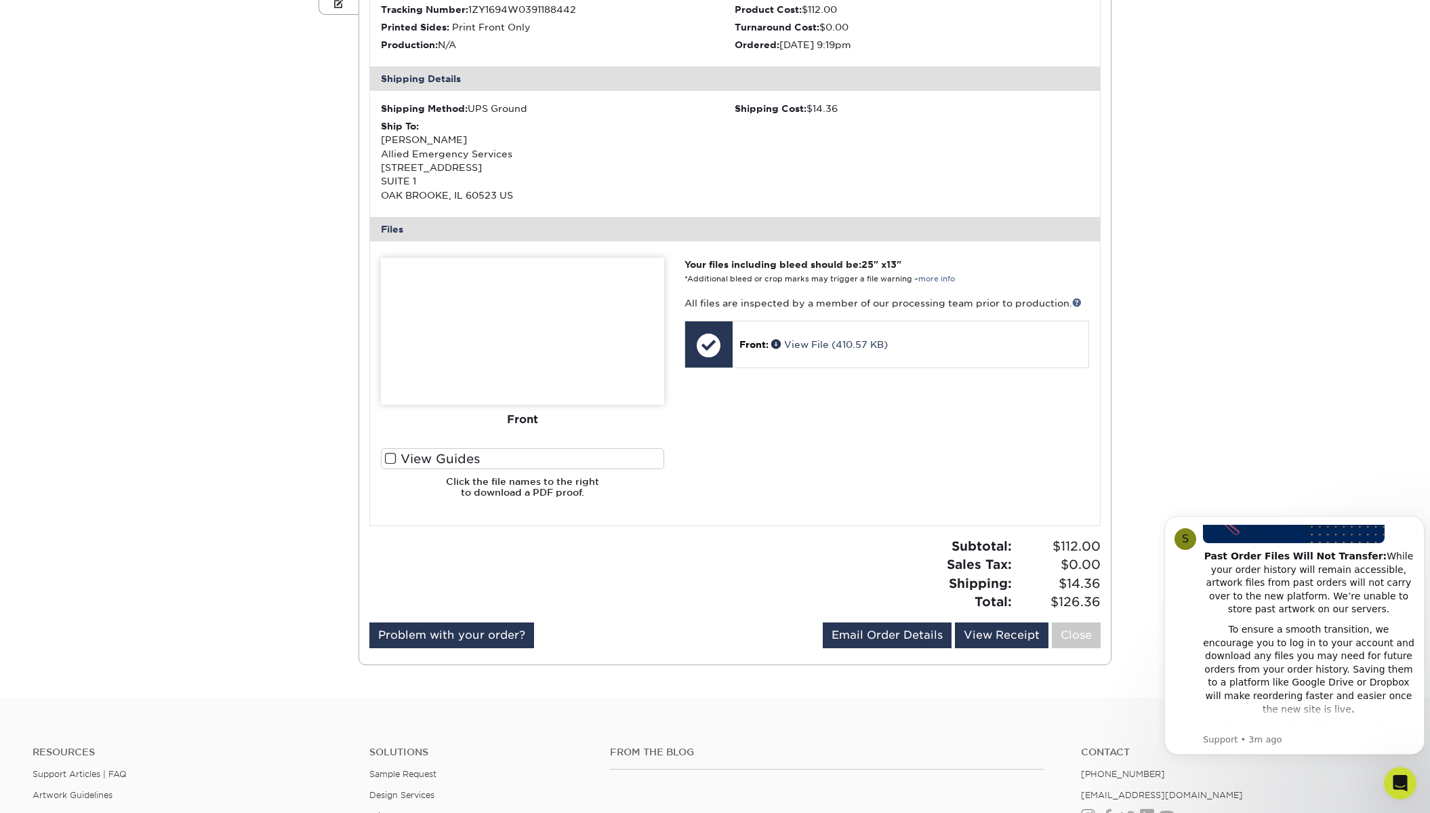
scroll to position [339, 0]
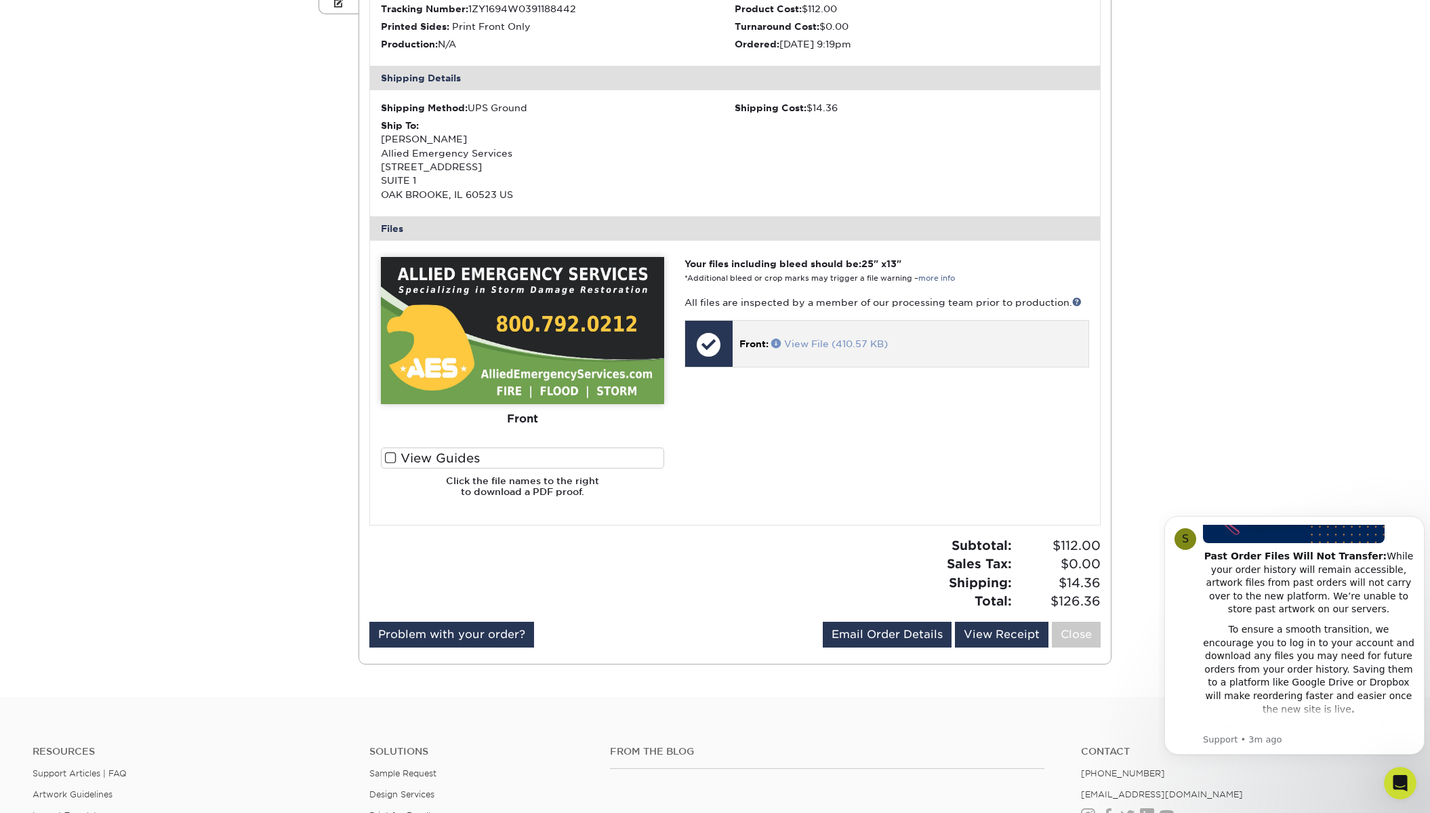
click at [777, 340] on span at bounding box center [777, 342] width 13 height 9
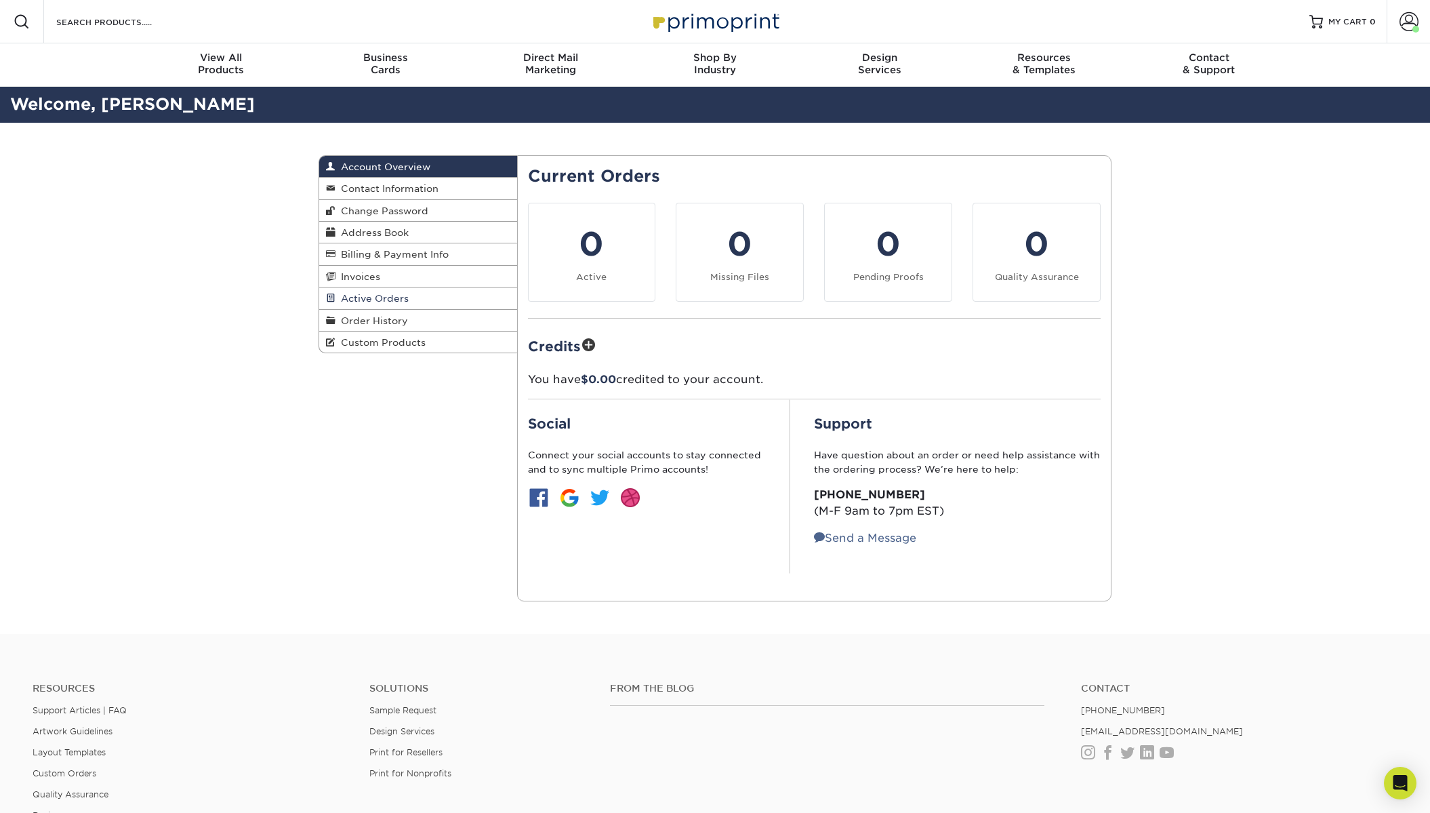
click at [388, 300] on span "Active Orders" at bounding box center [371, 298] width 73 height 11
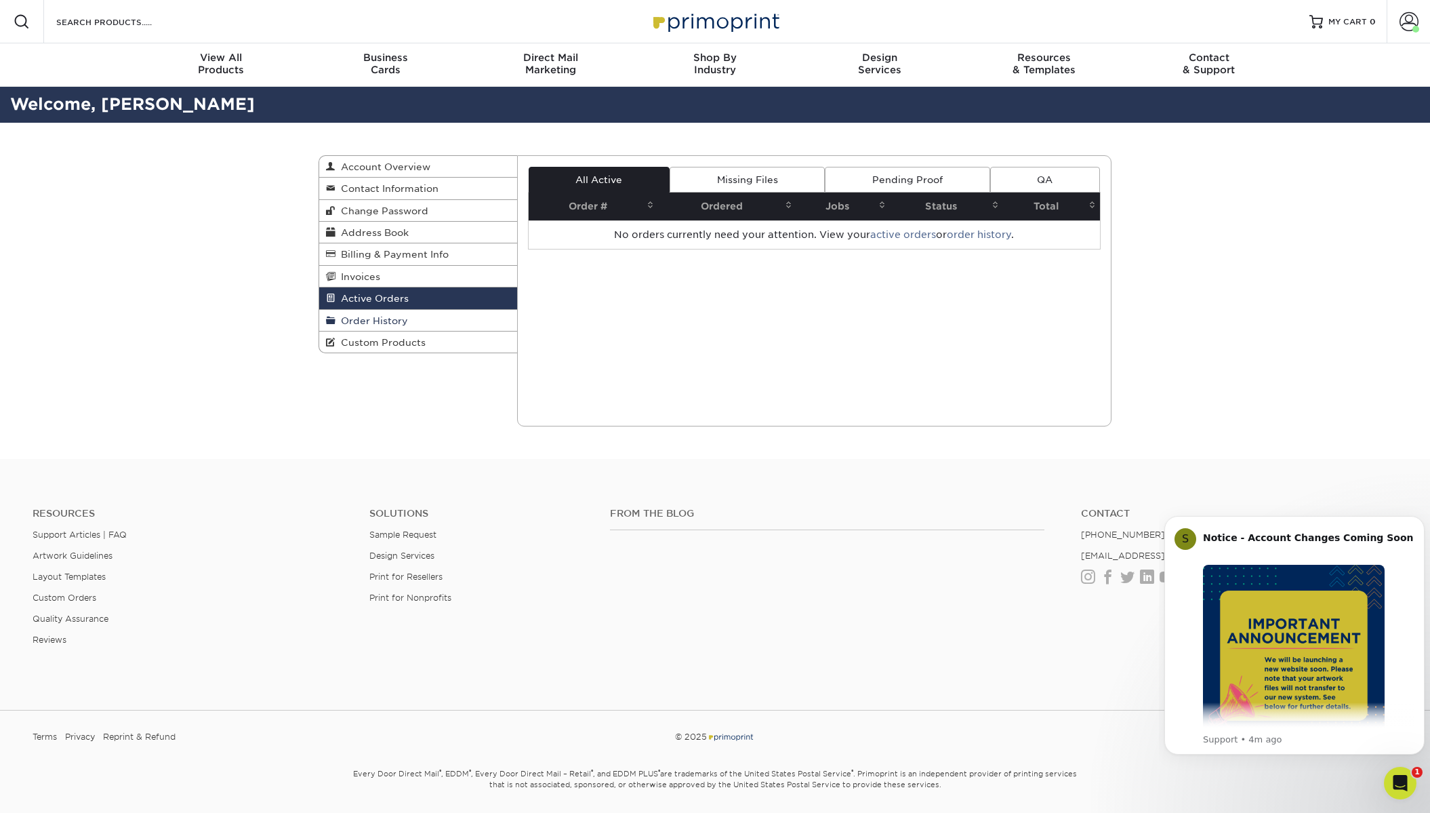
click at [387, 323] on span "Order History" at bounding box center [371, 320] width 73 height 11
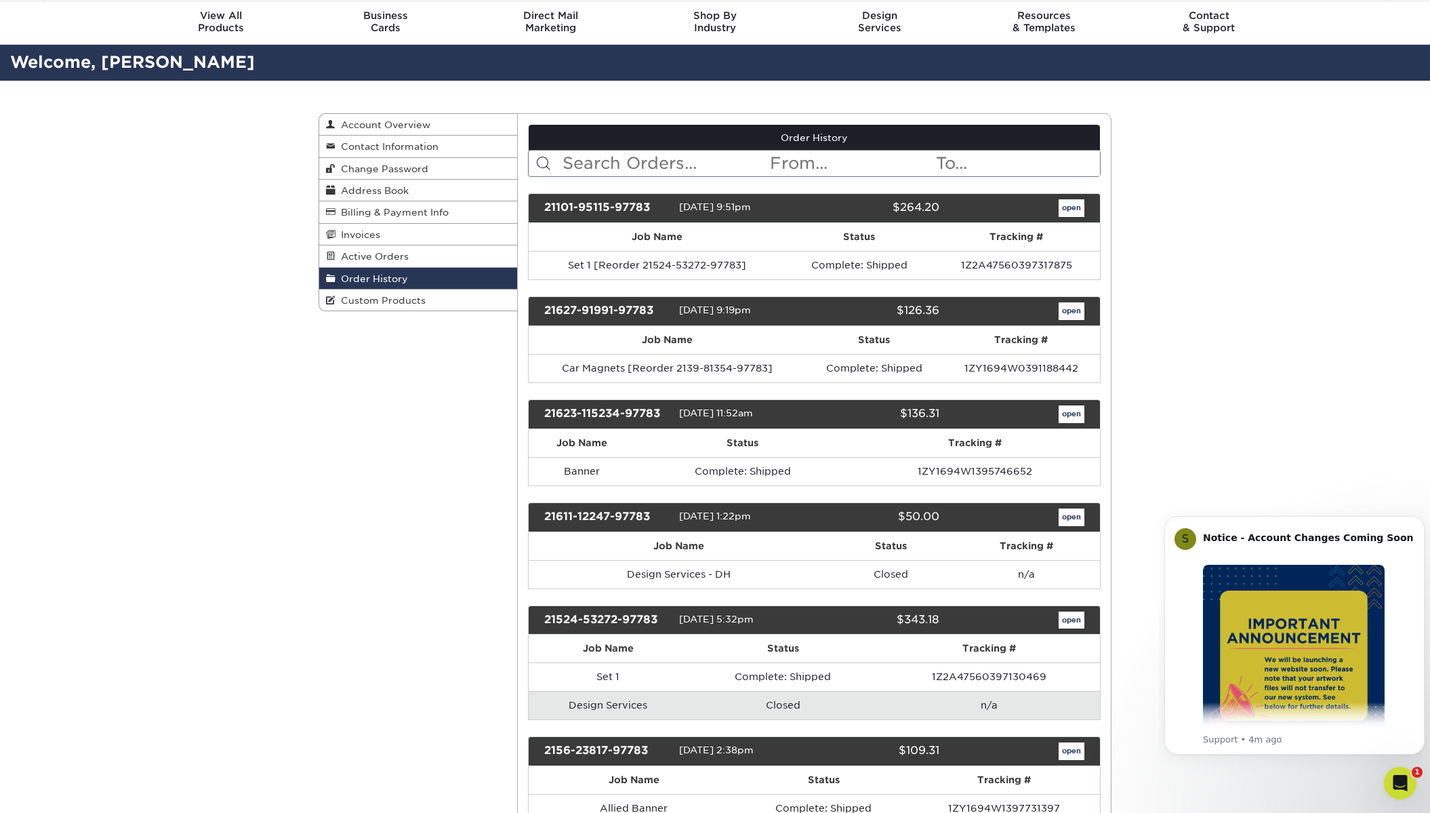
scroll to position [68, 0]
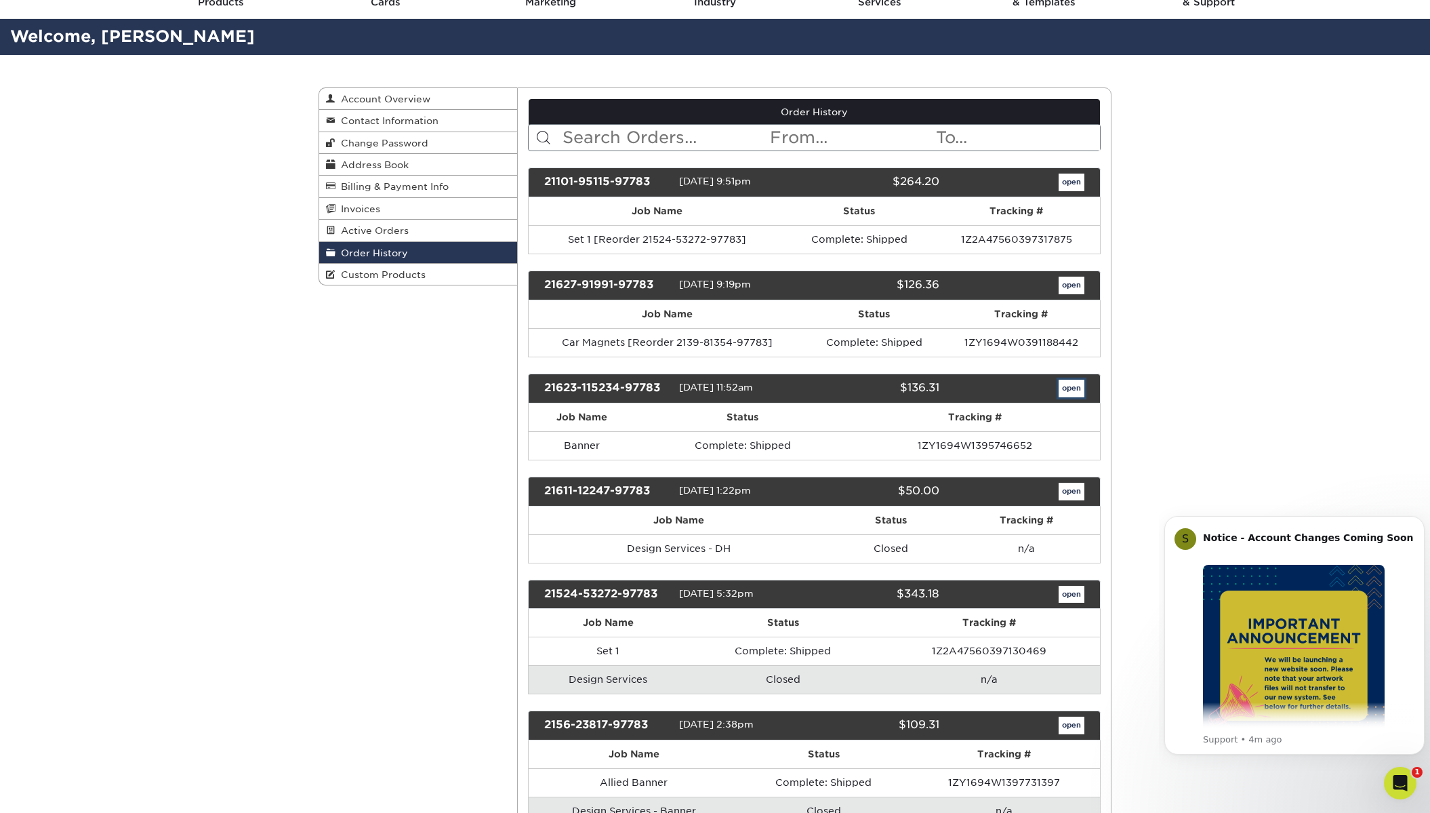
click at [1063, 384] on link "open" at bounding box center [1071, 388] width 26 height 18
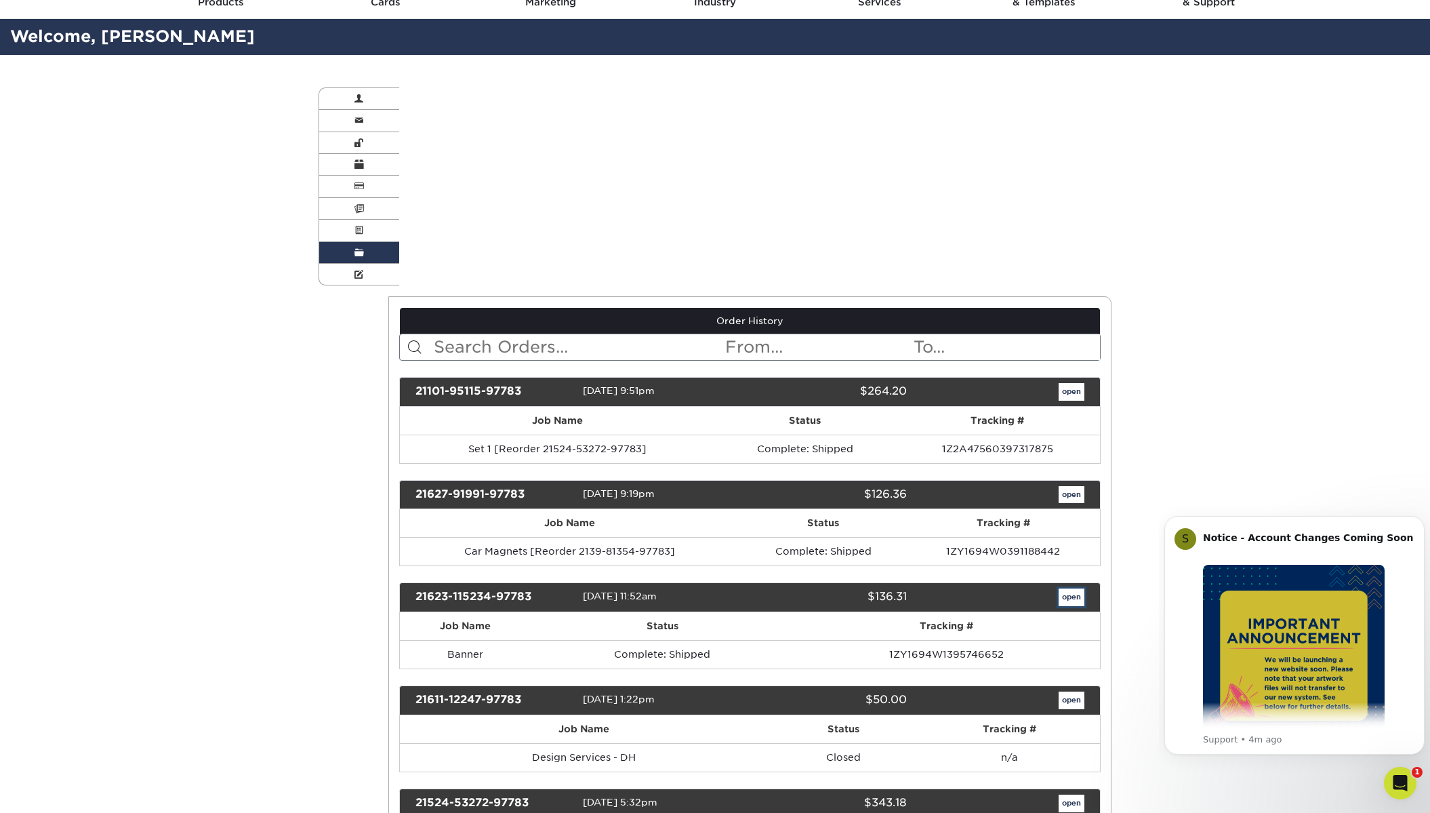
scroll to position [0, 0]
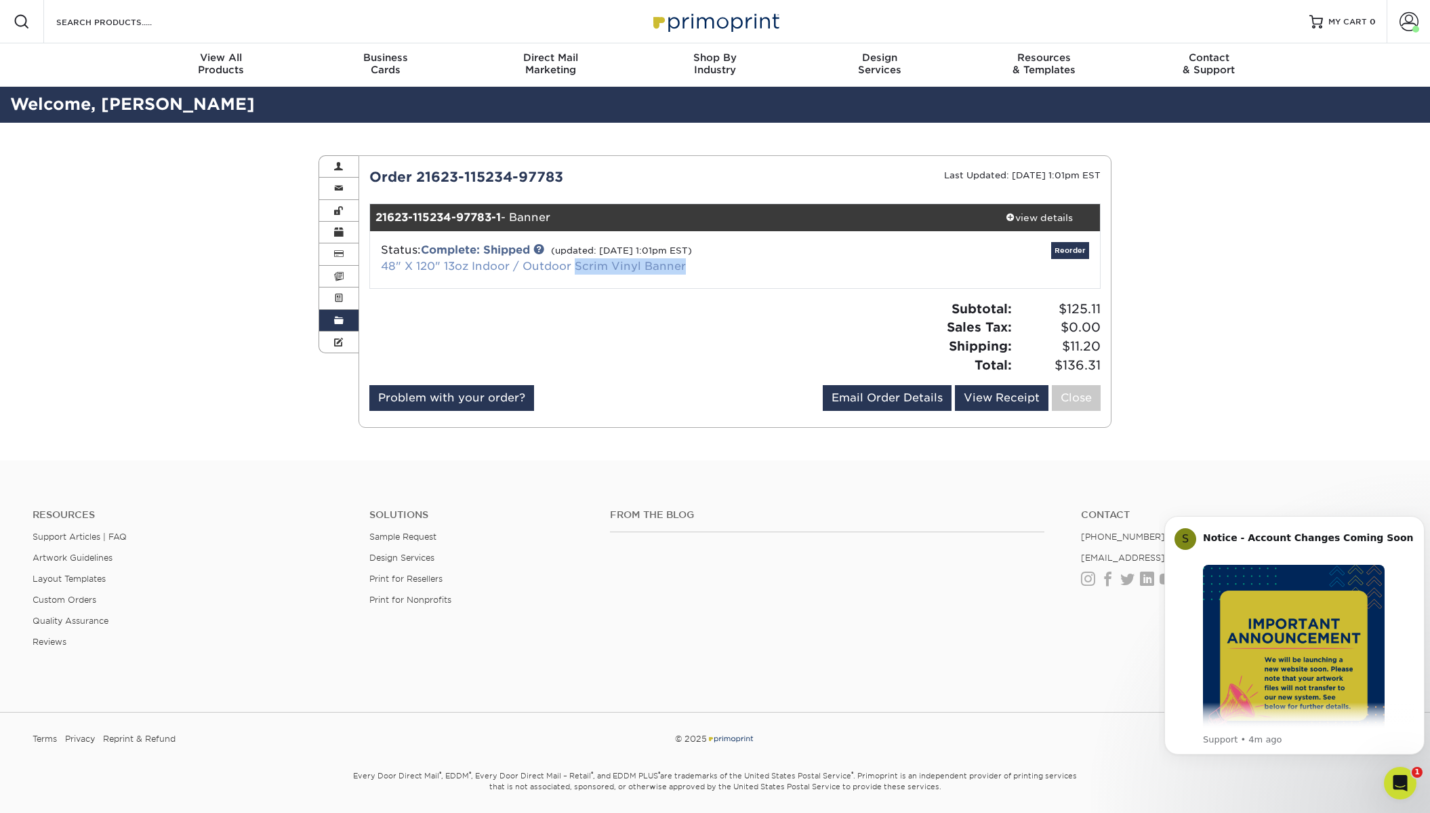
drag, startPoint x: 701, startPoint y: 268, endPoint x: 573, endPoint y: 265, distance: 128.1
click at [573, 265] on div "Status: Complete: Shipped (updated: 06/30/2021 1:01pm EST) 48" X 120" 13oz Indo…" at bounding box center [614, 258] width 486 height 33
copy link "Scrim Vinyl Banner"
click at [577, 269] on link "48" X 120" 13oz Indoor / Outdoor Scrim Vinyl Banner" at bounding box center [533, 266] width 305 height 13
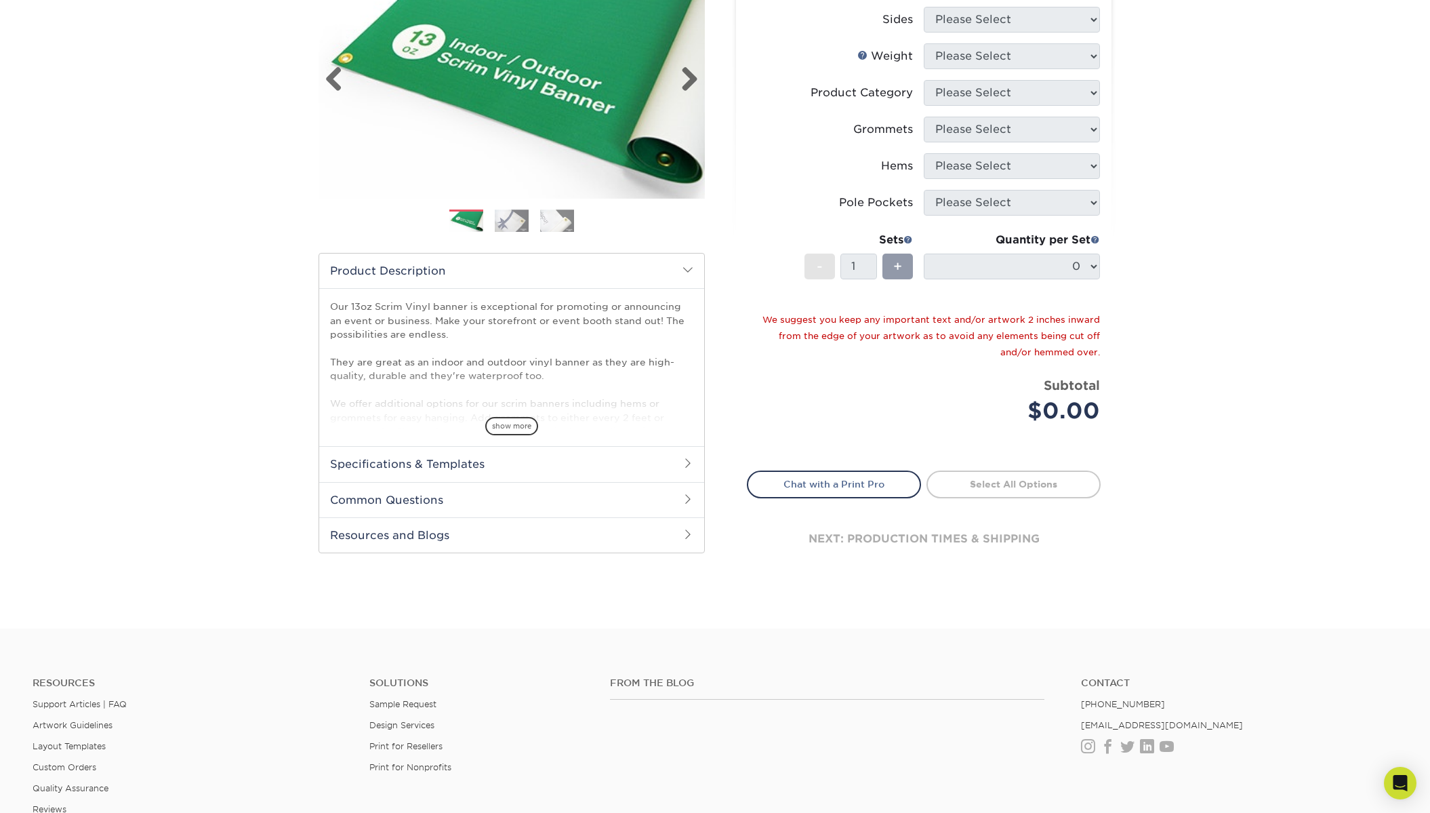
scroll to position [271, 0]
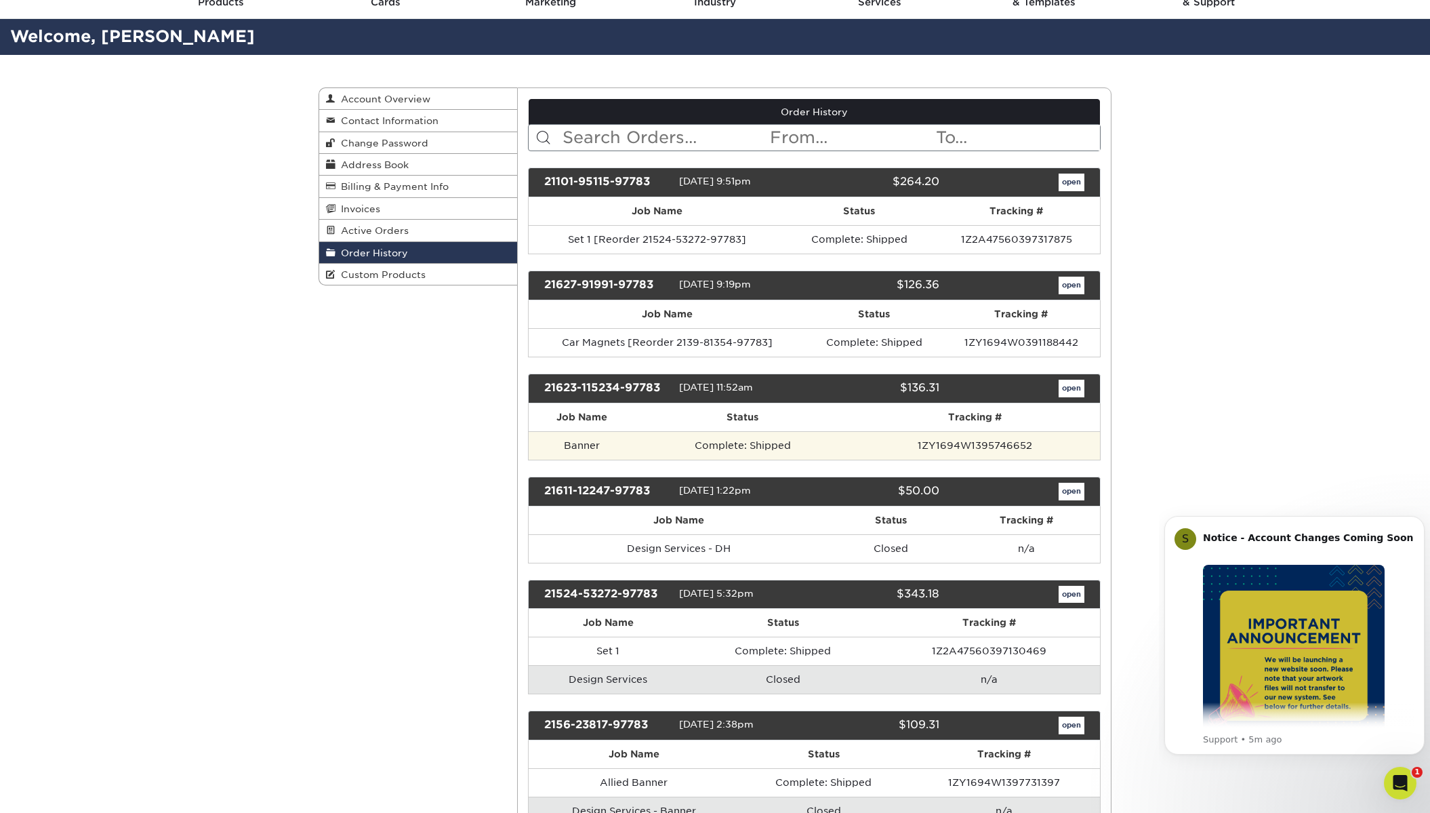
click at [574, 443] on td "Banner" at bounding box center [582, 445] width 107 height 28
click at [592, 394] on div "21623-115234-97783" at bounding box center [606, 388] width 145 height 18
click at [1061, 390] on link "open" at bounding box center [1071, 388] width 26 height 18
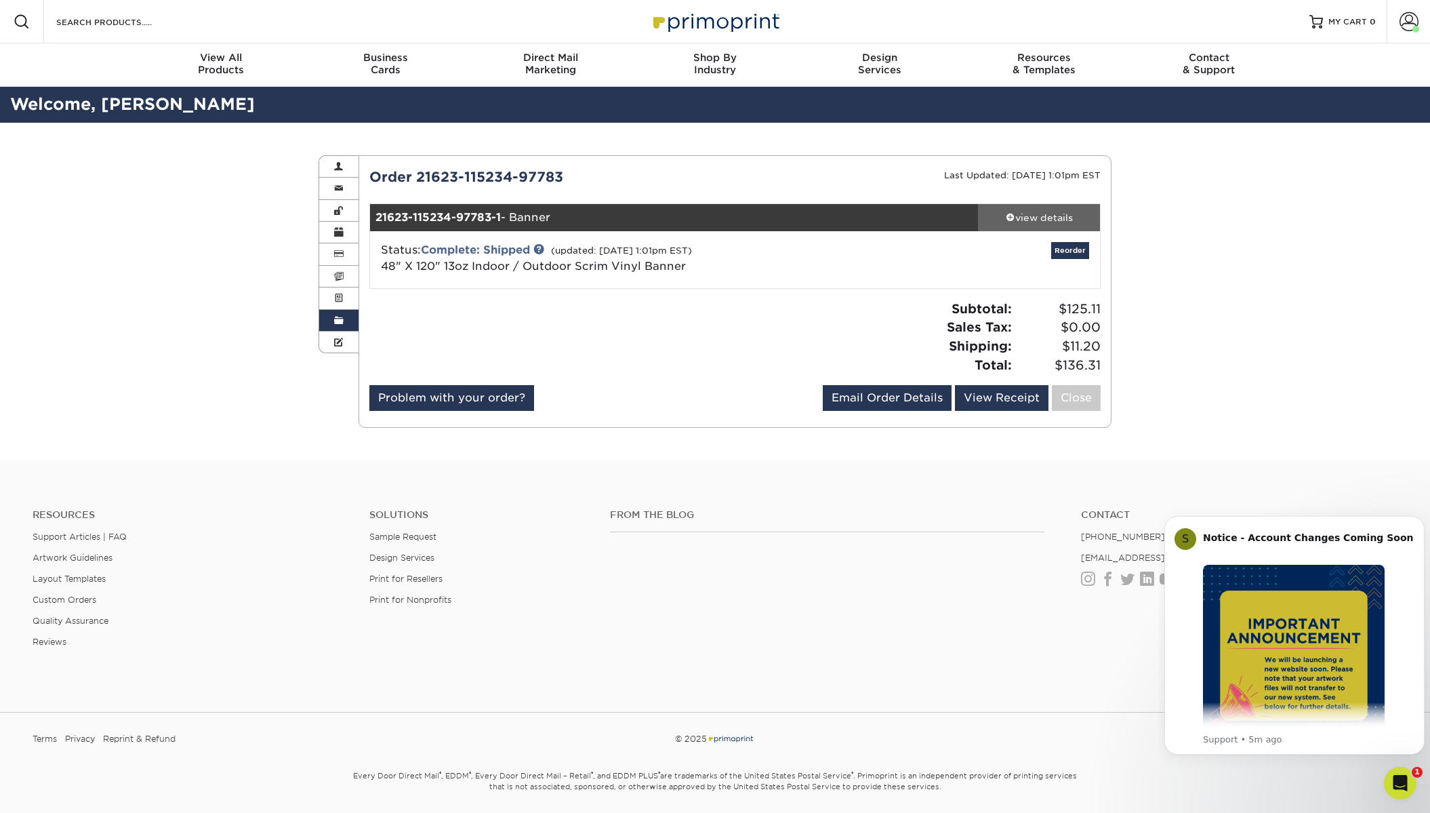
click at [1011, 220] on span at bounding box center [1010, 216] width 9 height 9
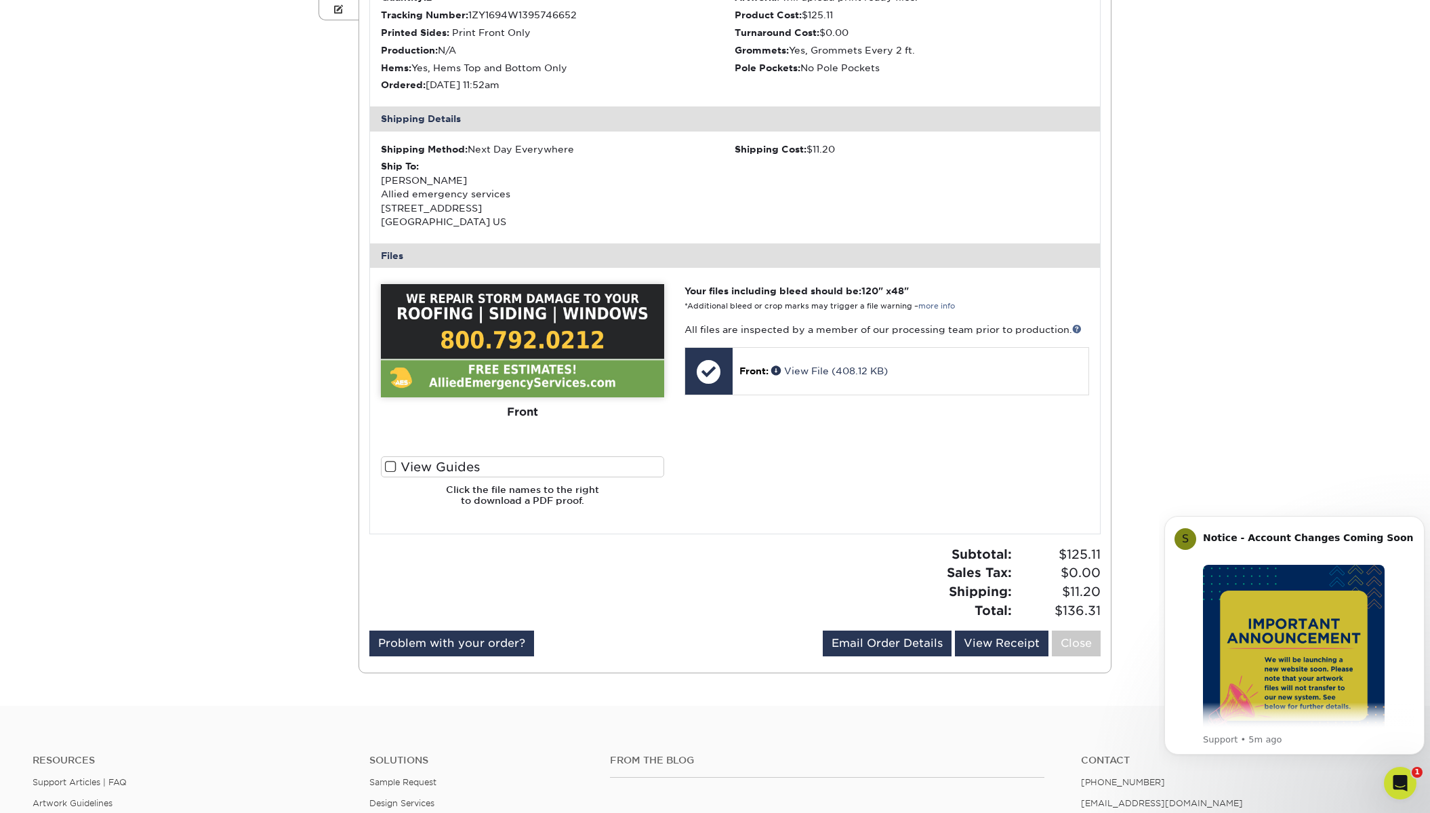
scroll to position [339, 0]
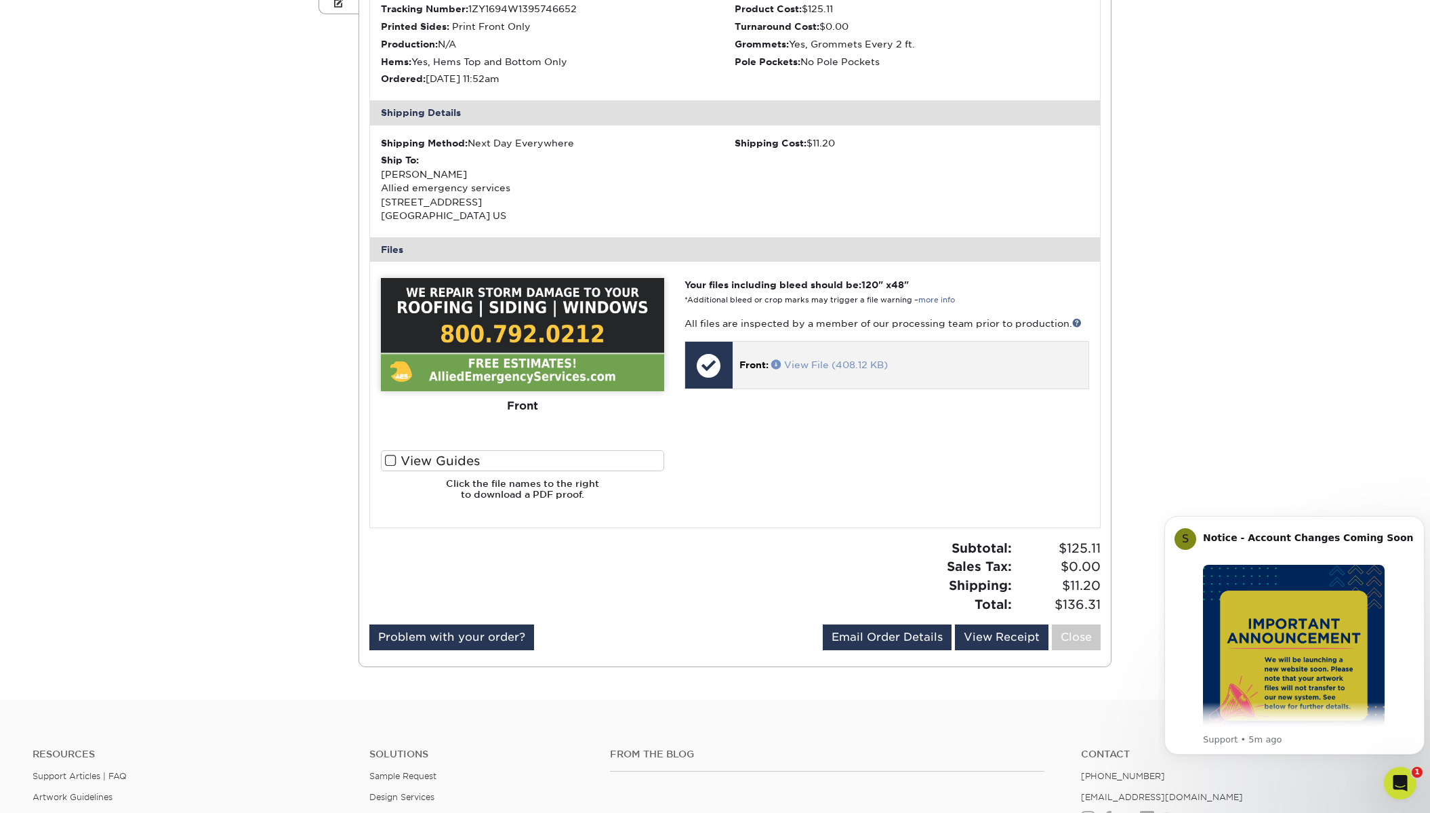
click at [800, 363] on link "View File (408.12 KB)" at bounding box center [829, 364] width 117 height 11
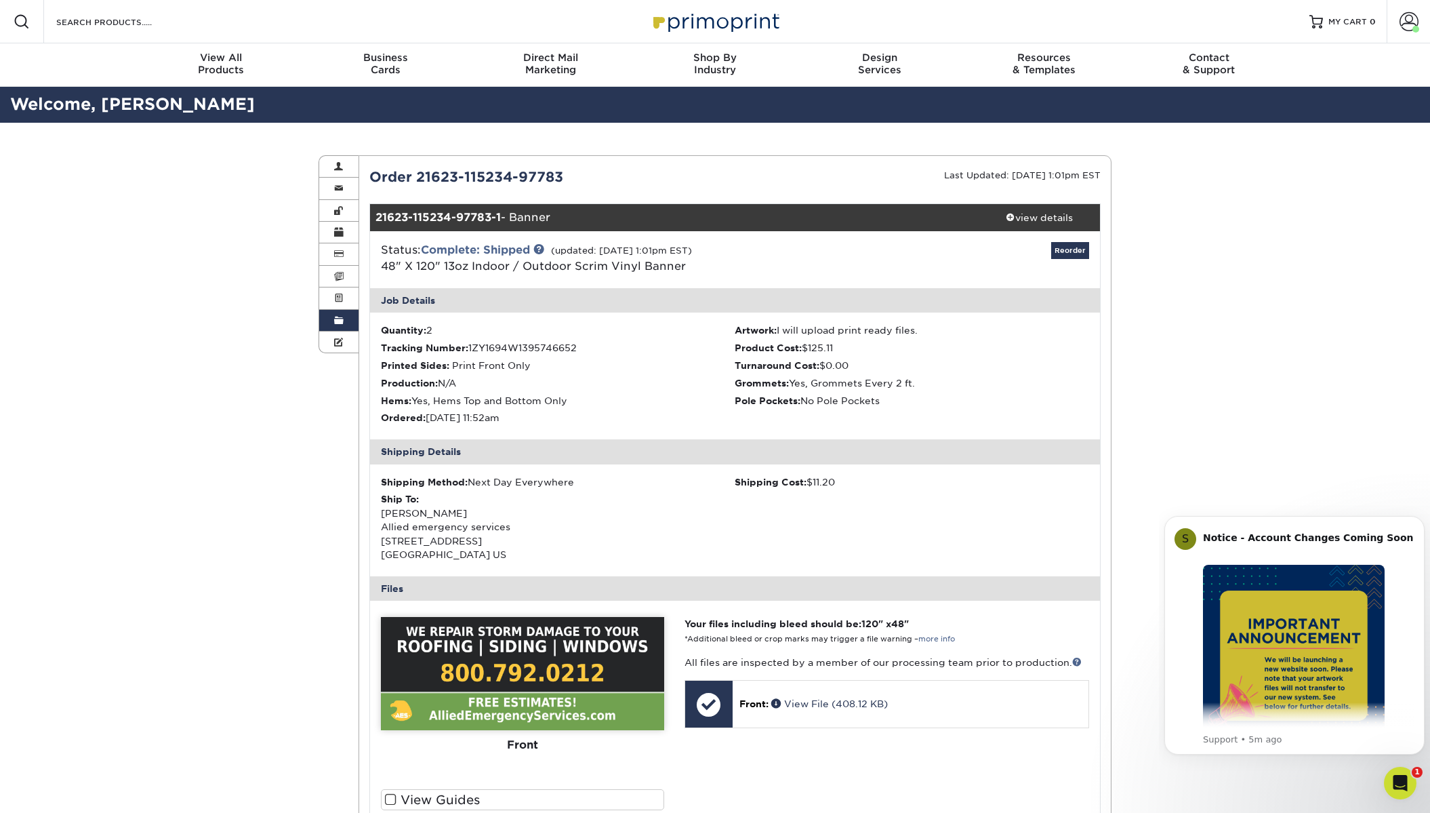
click at [350, 322] on link "Order History" at bounding box center [338, 321] width 39 height 22
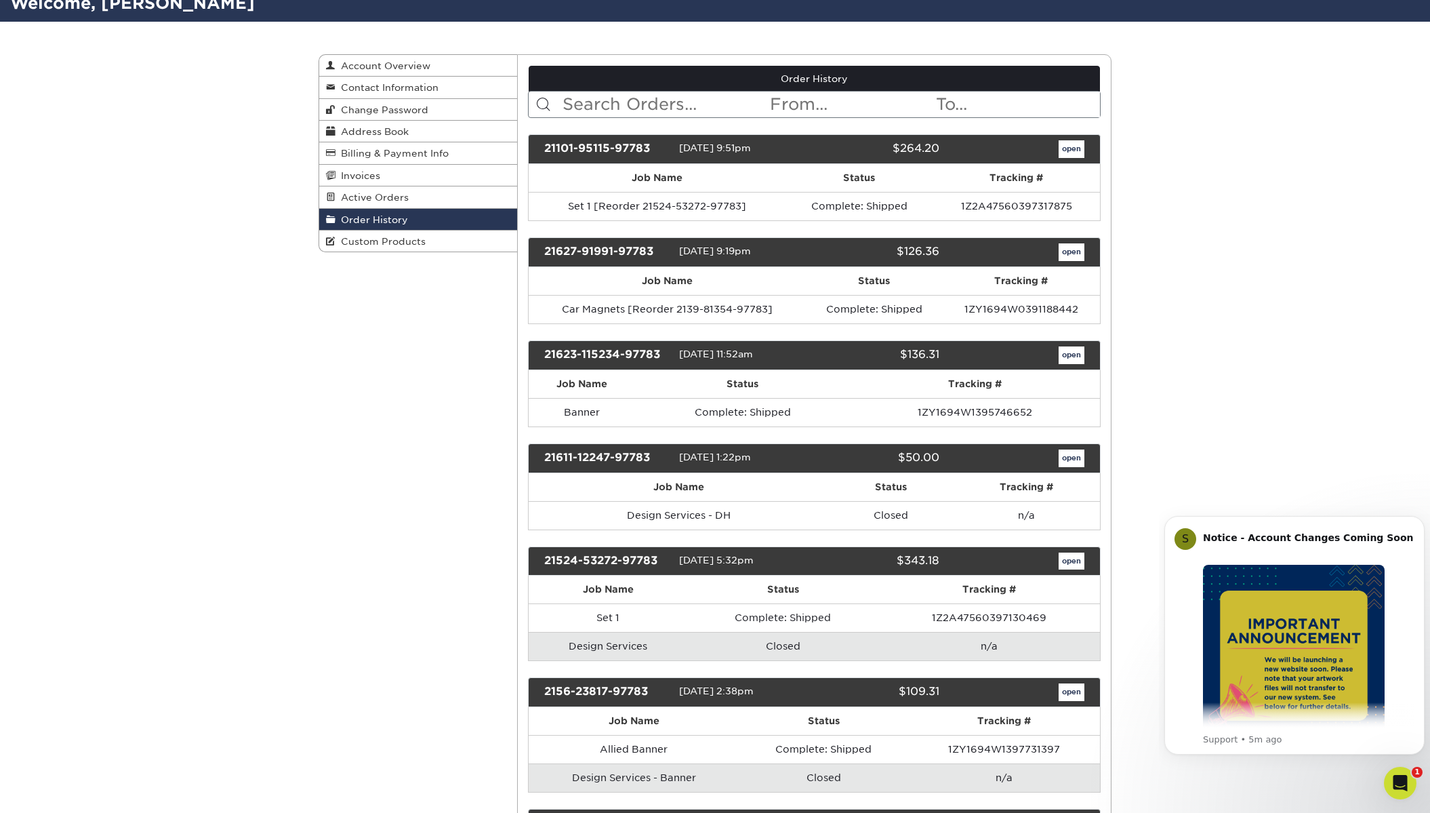
scroll to position [136, 0]
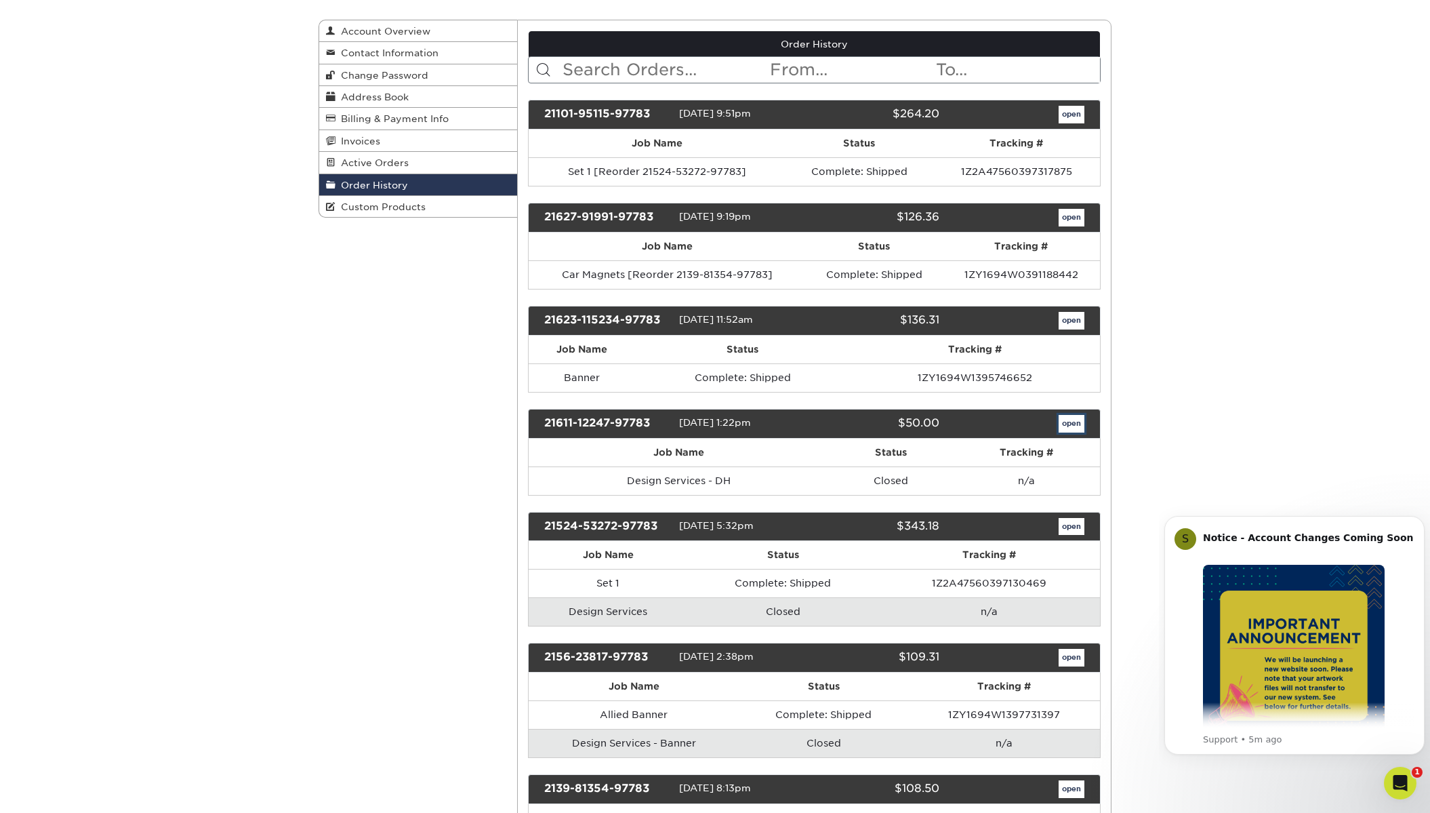
click at [1067, 426] on link "open" at bounding box center [1071, 424] width 26 height 18
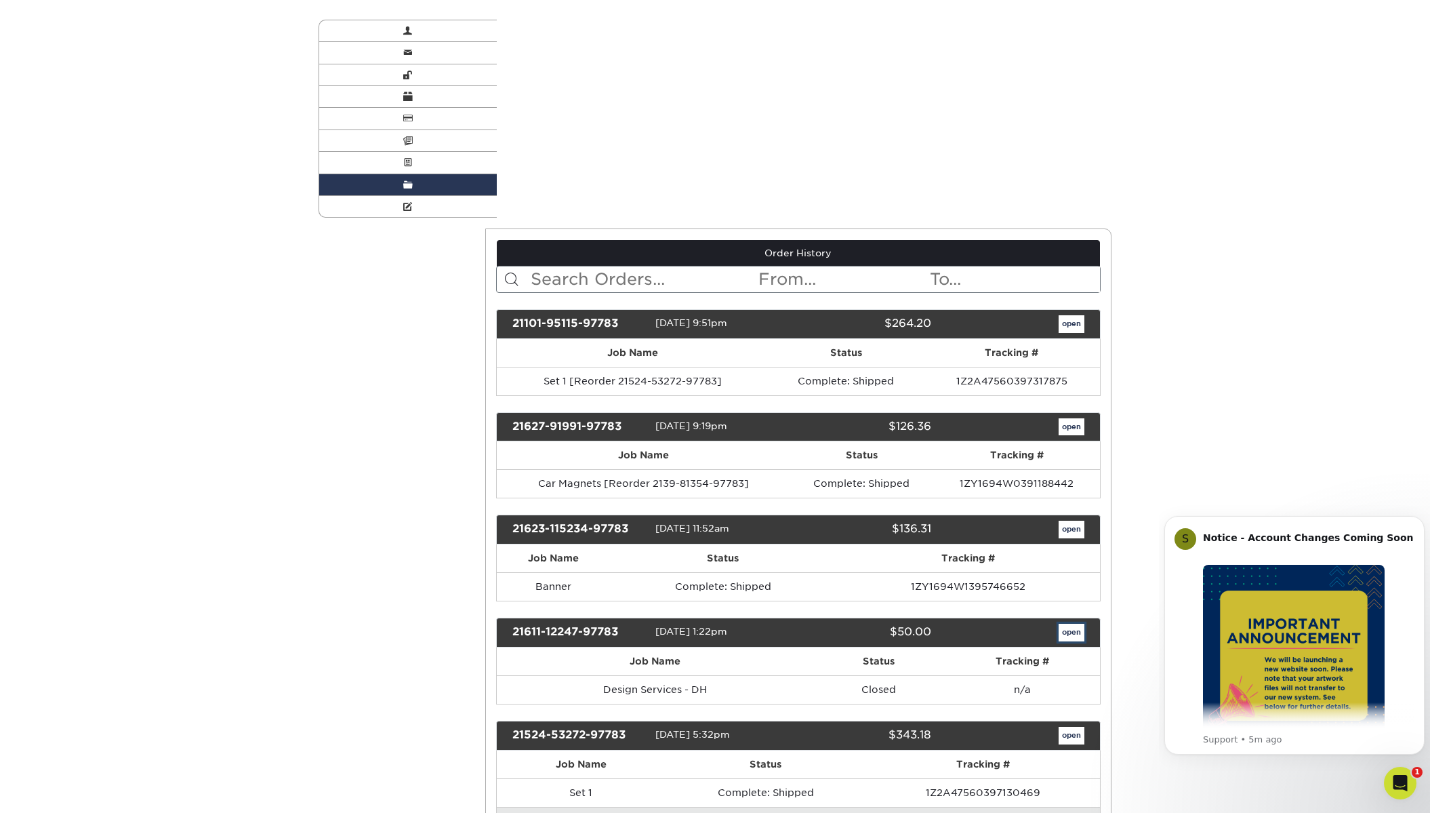
scroll to position [0, 0]
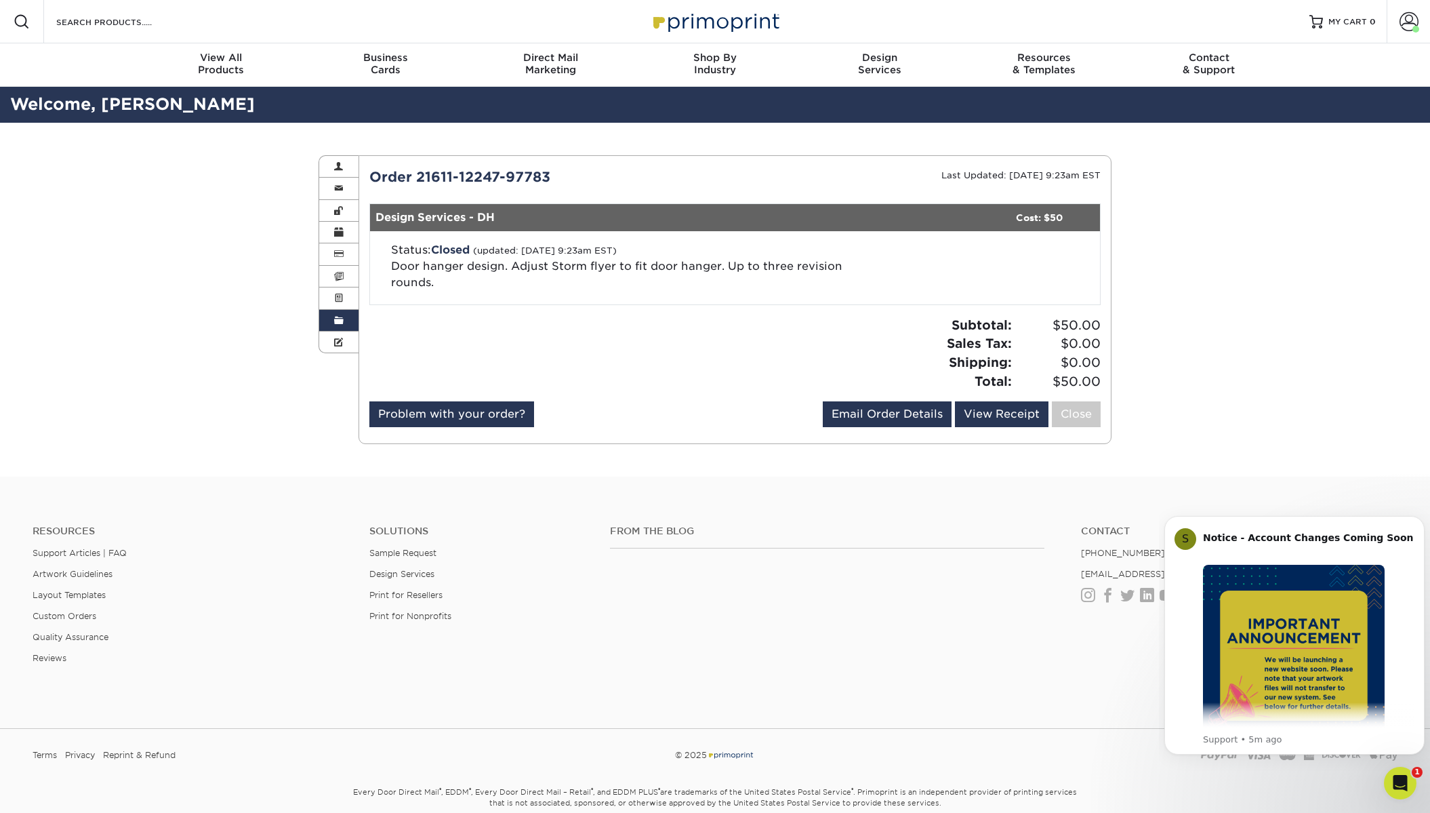
click at [342, 318] on span at bounding box center [338, 320] width 9 height 11
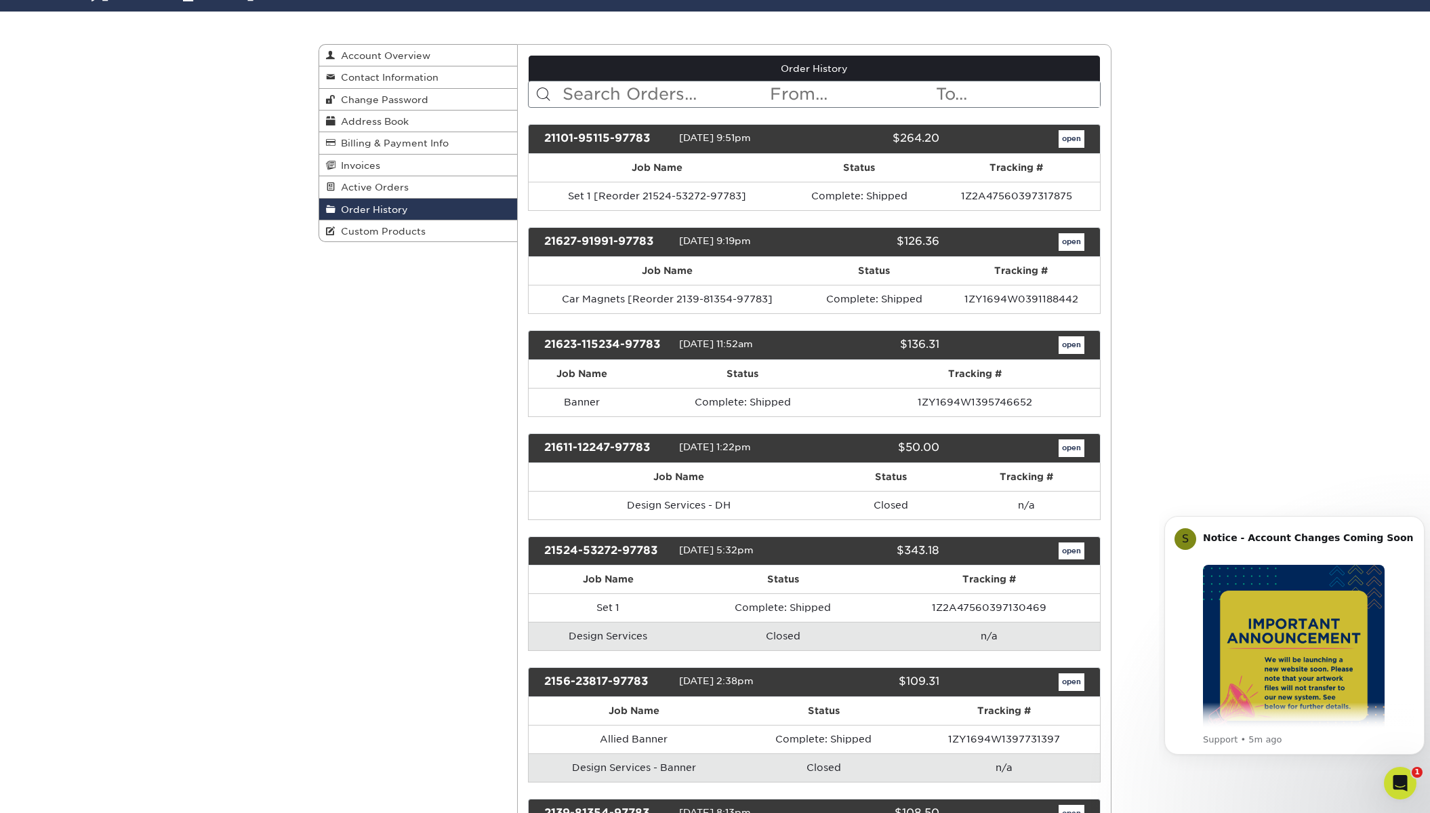
scroll to position [136, 0]
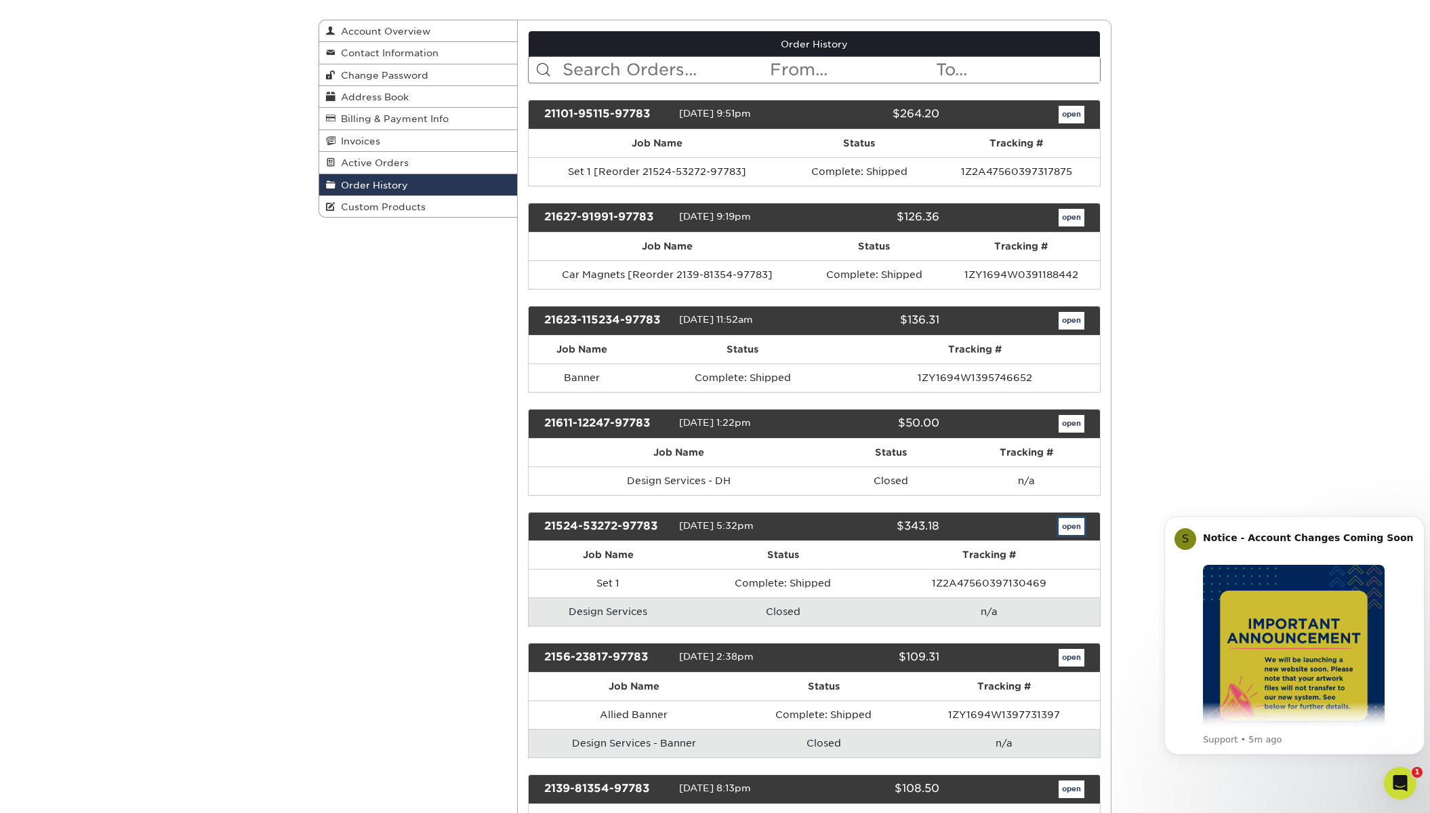
click at [1069, 525] on link "open" at bounding box center [1071, 527] width 26 height 18
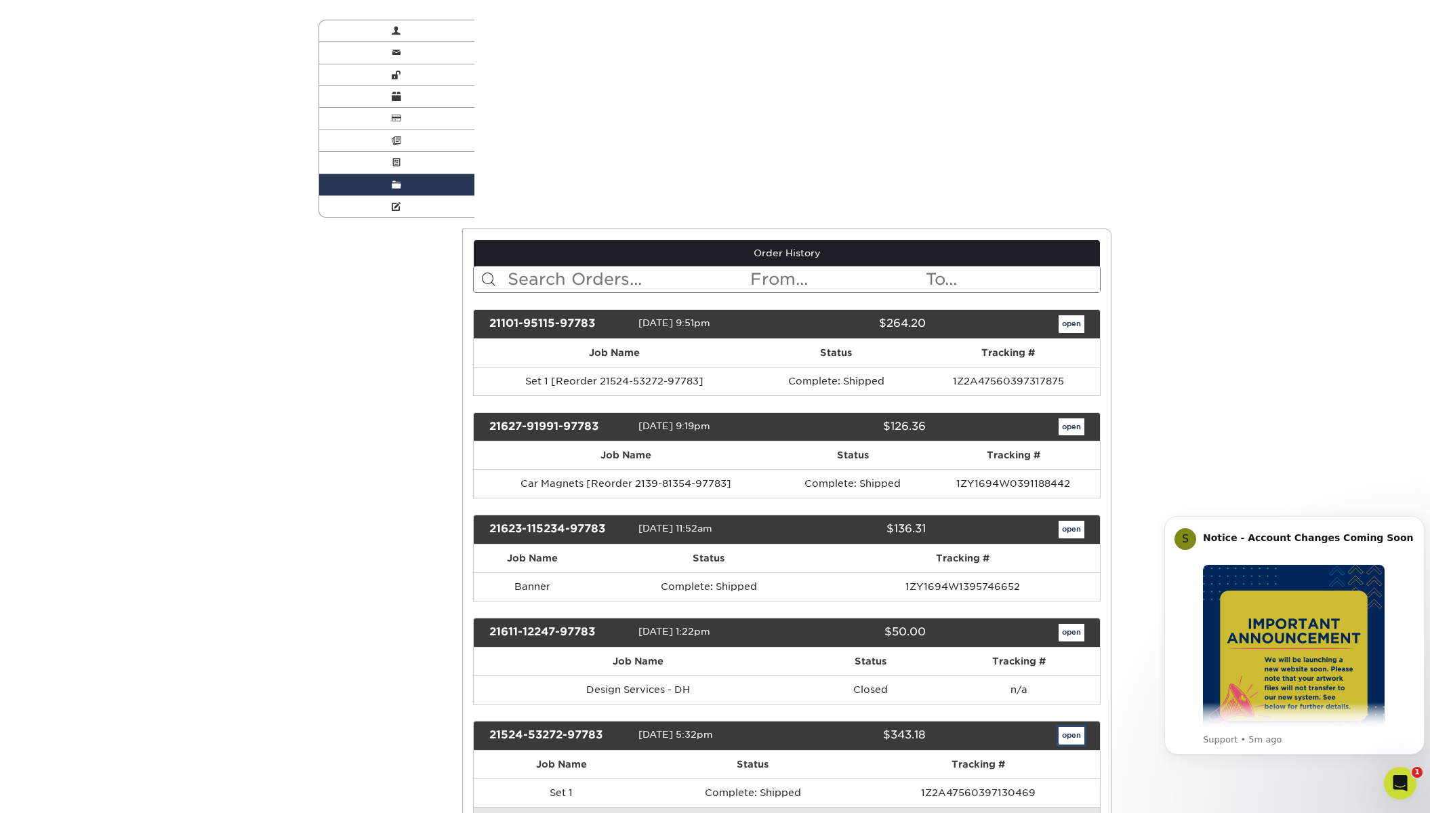
scroll to position [0, 0]
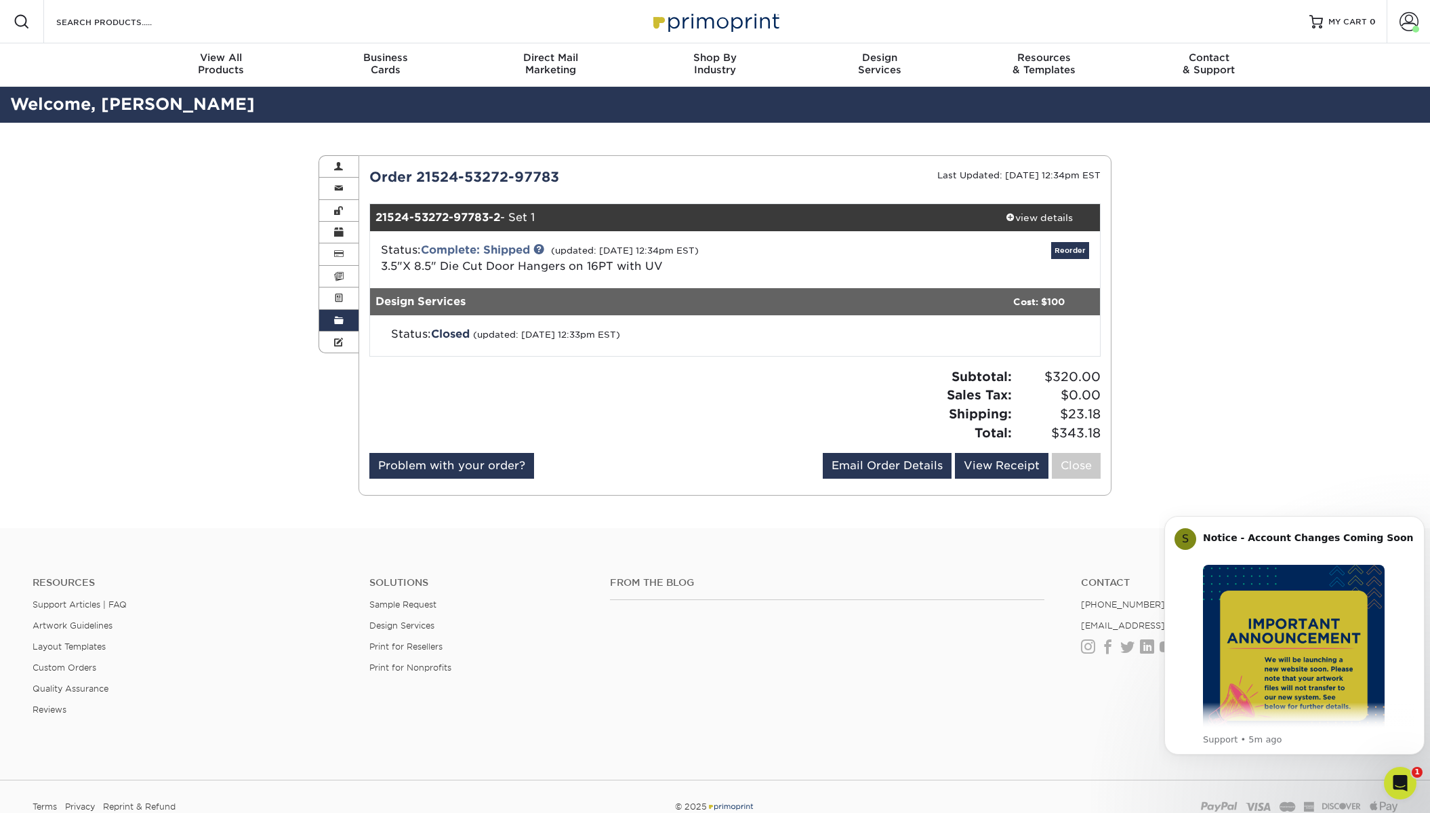
click at [340, 318] on span at bounding box center [338, 320] width 9 height 11
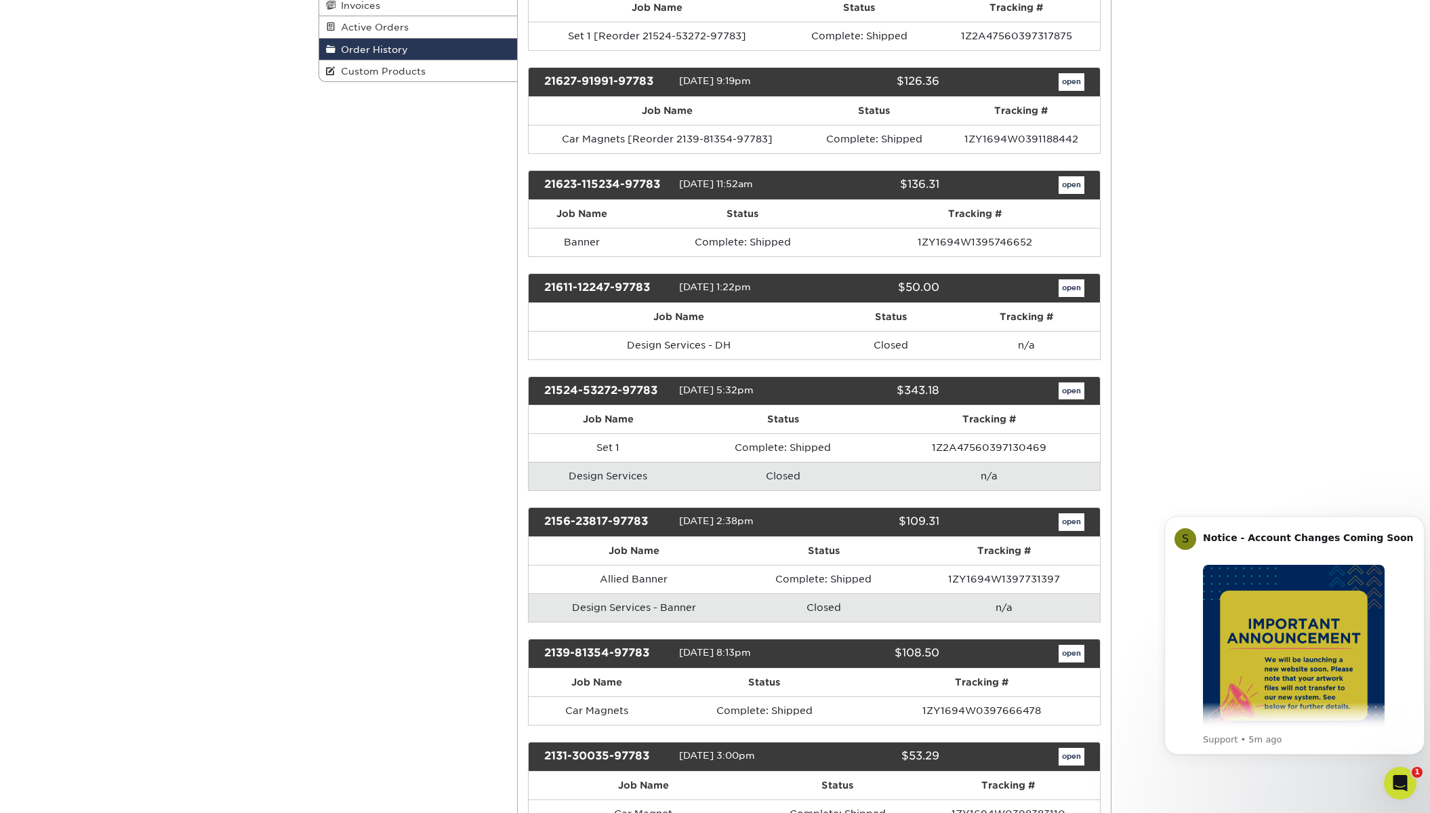
scroll to position [339, 0]
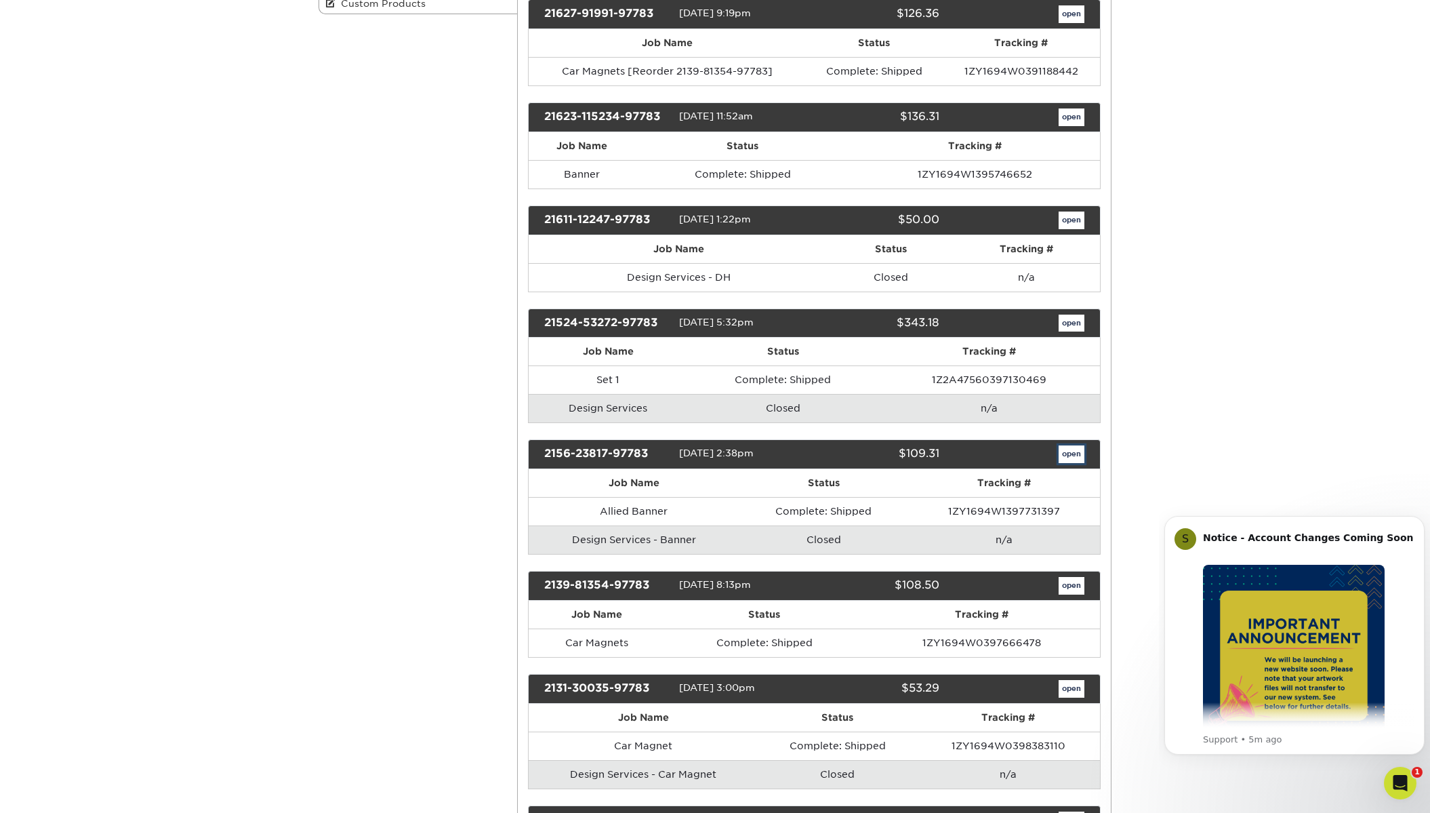
click at [1080, 453] on link "open" at bounding box center [1071, 454] width 26 height 18
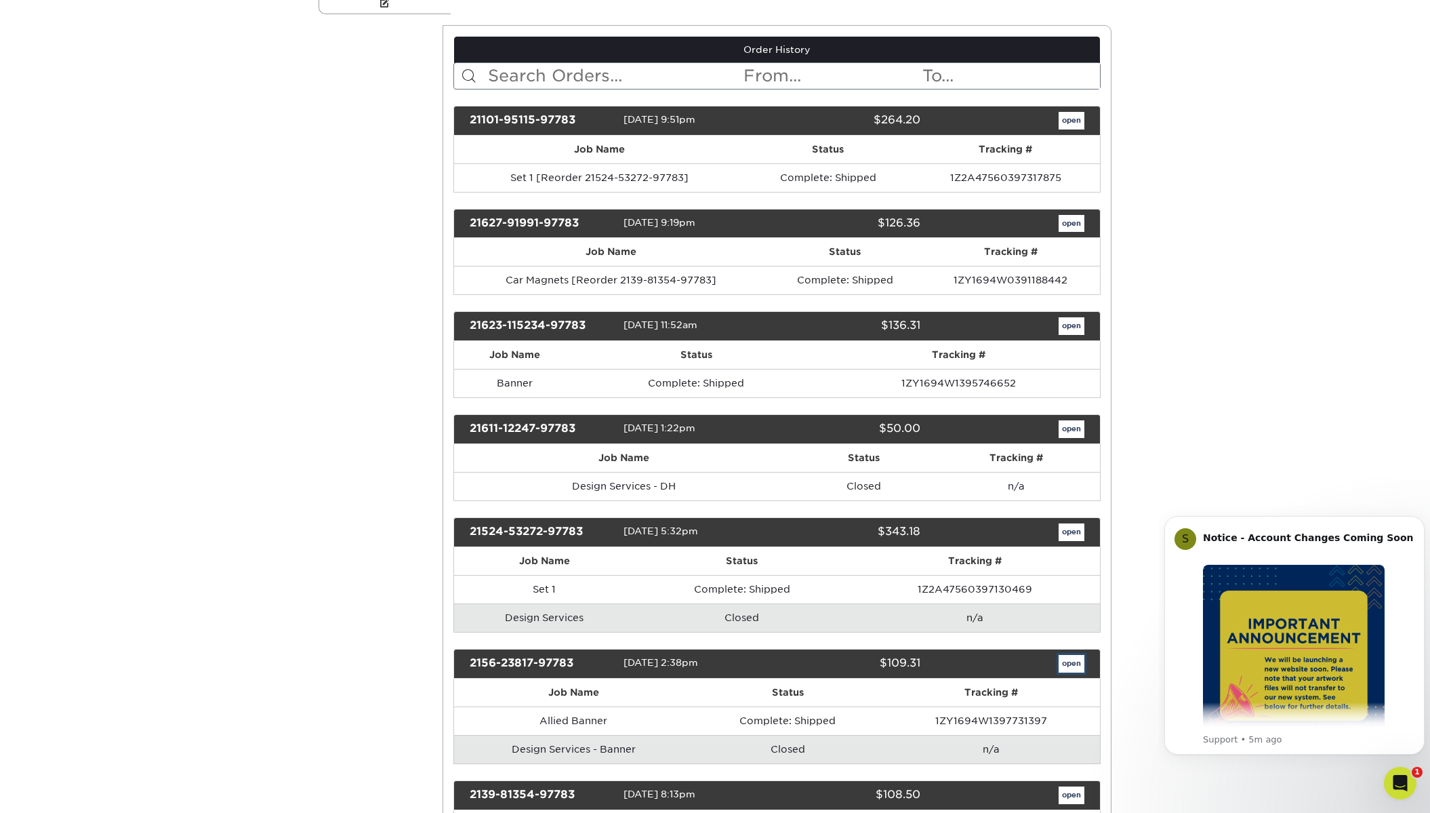
scroll to position [0, 0]
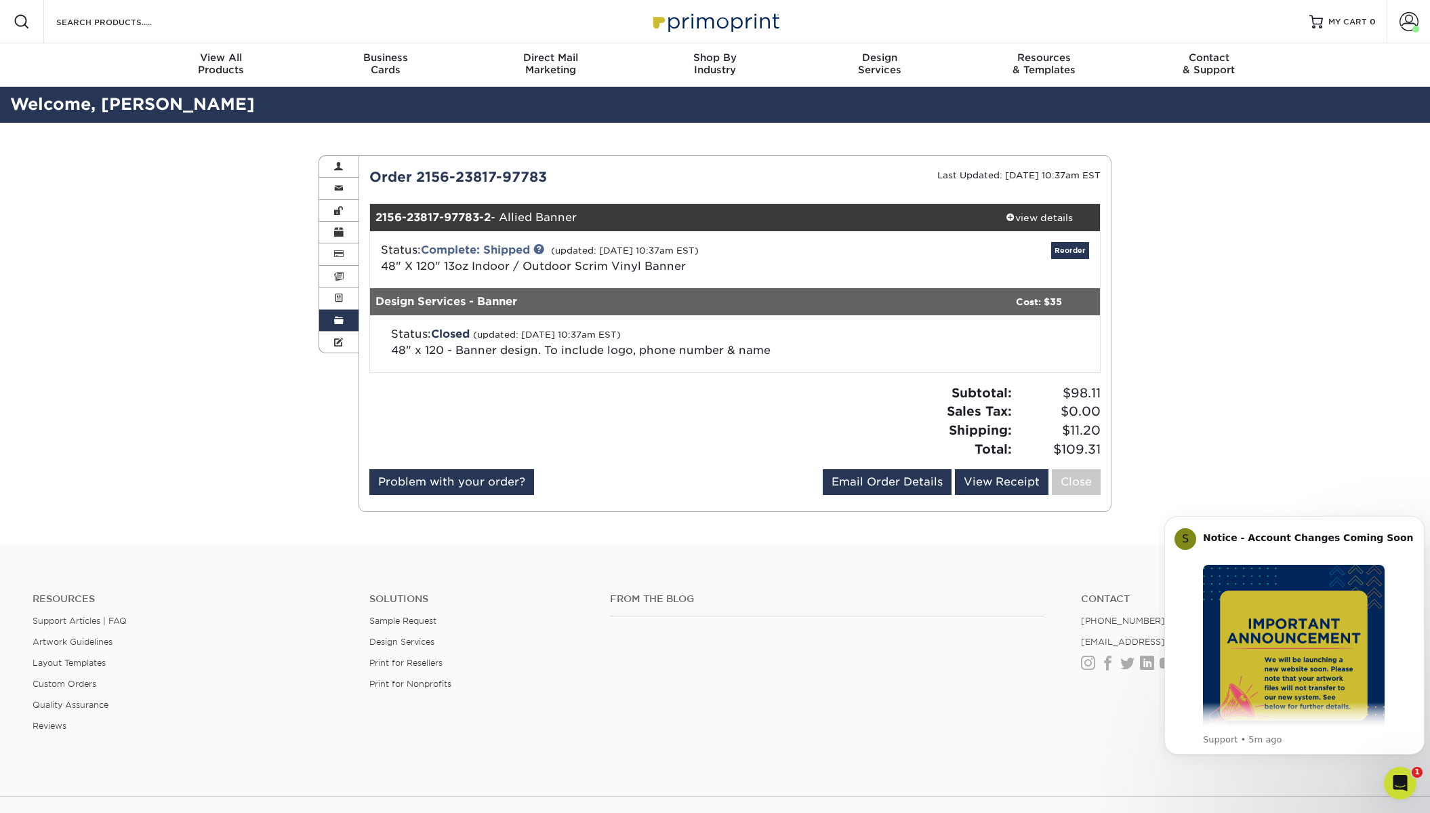
scroll to position [128, 0]
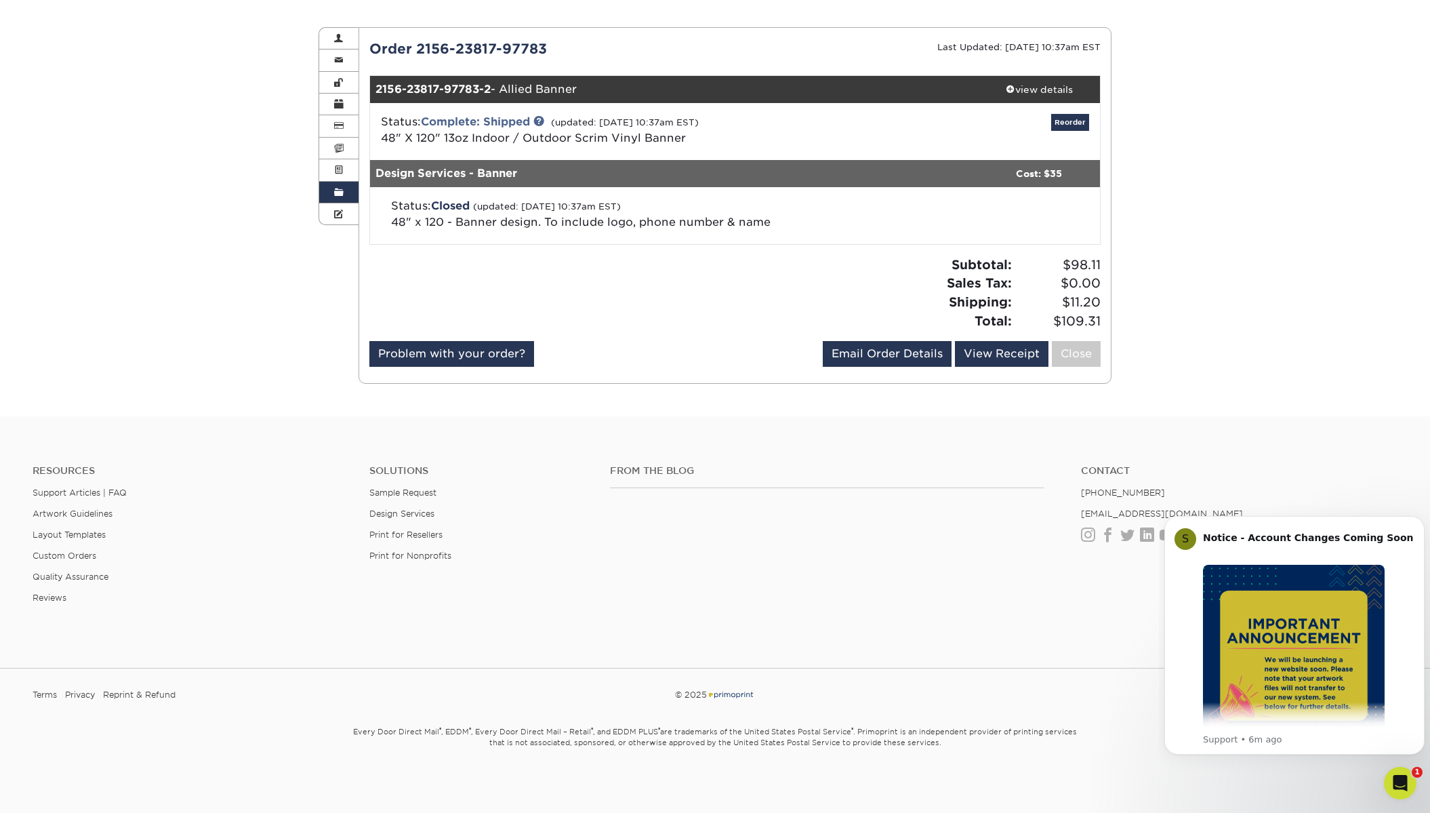
click at [349, 201] on link "Order History" at bounding box center [338, 193] width 39 height 22
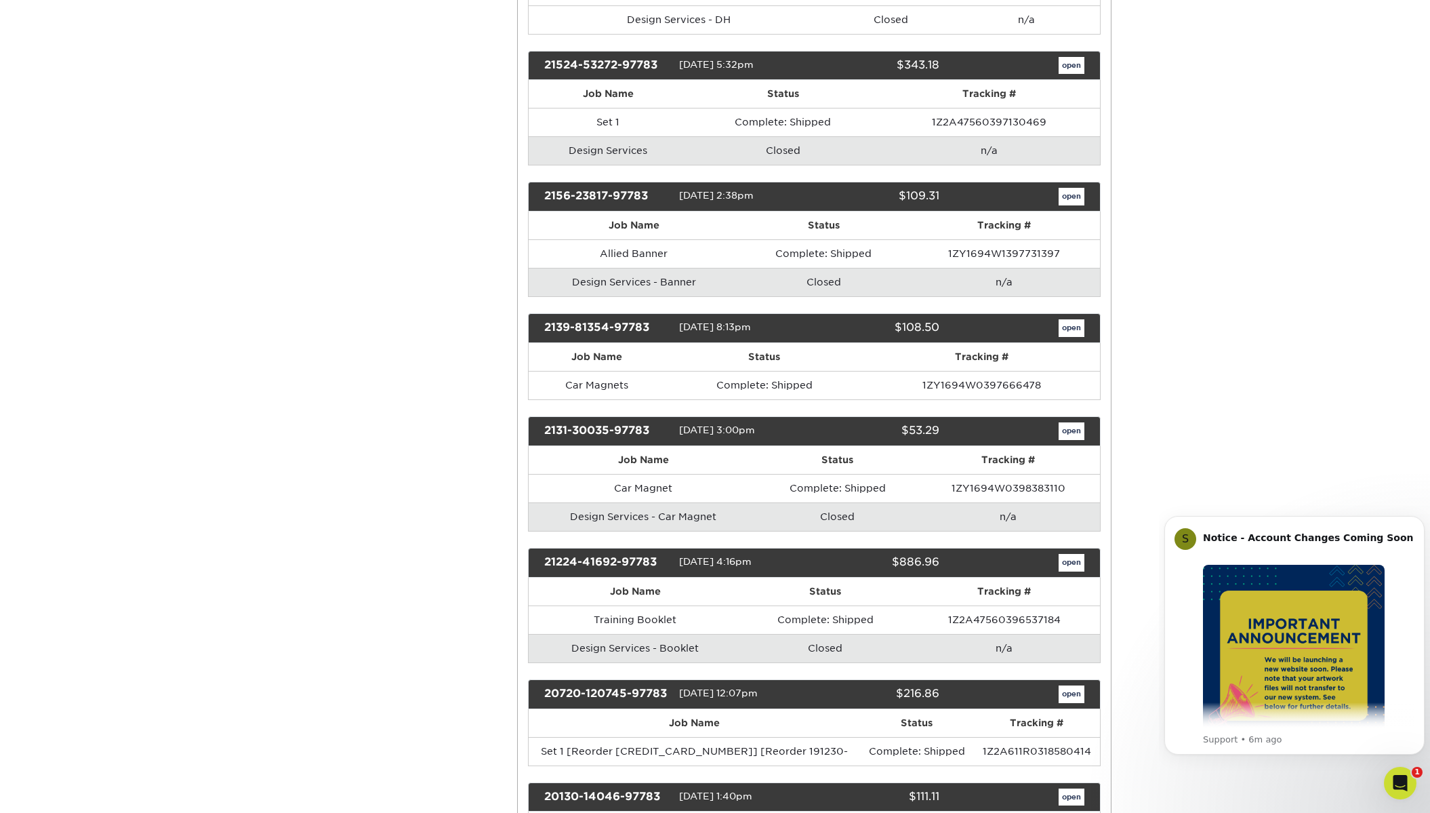
scroll to position [678, 0]
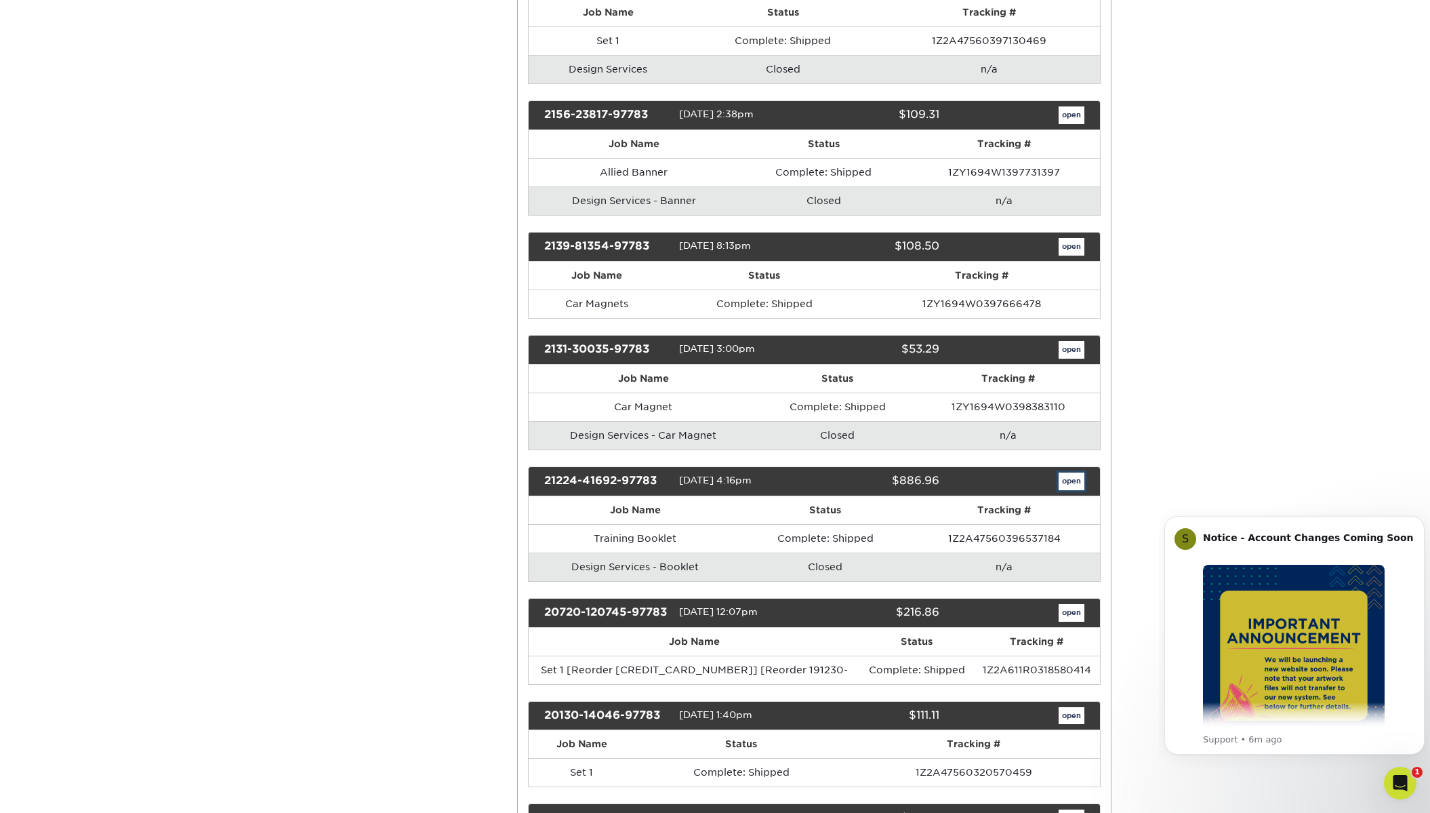
click at [1072, 478] on link "open" at bounding box center [1071, 481] width 26 height 18
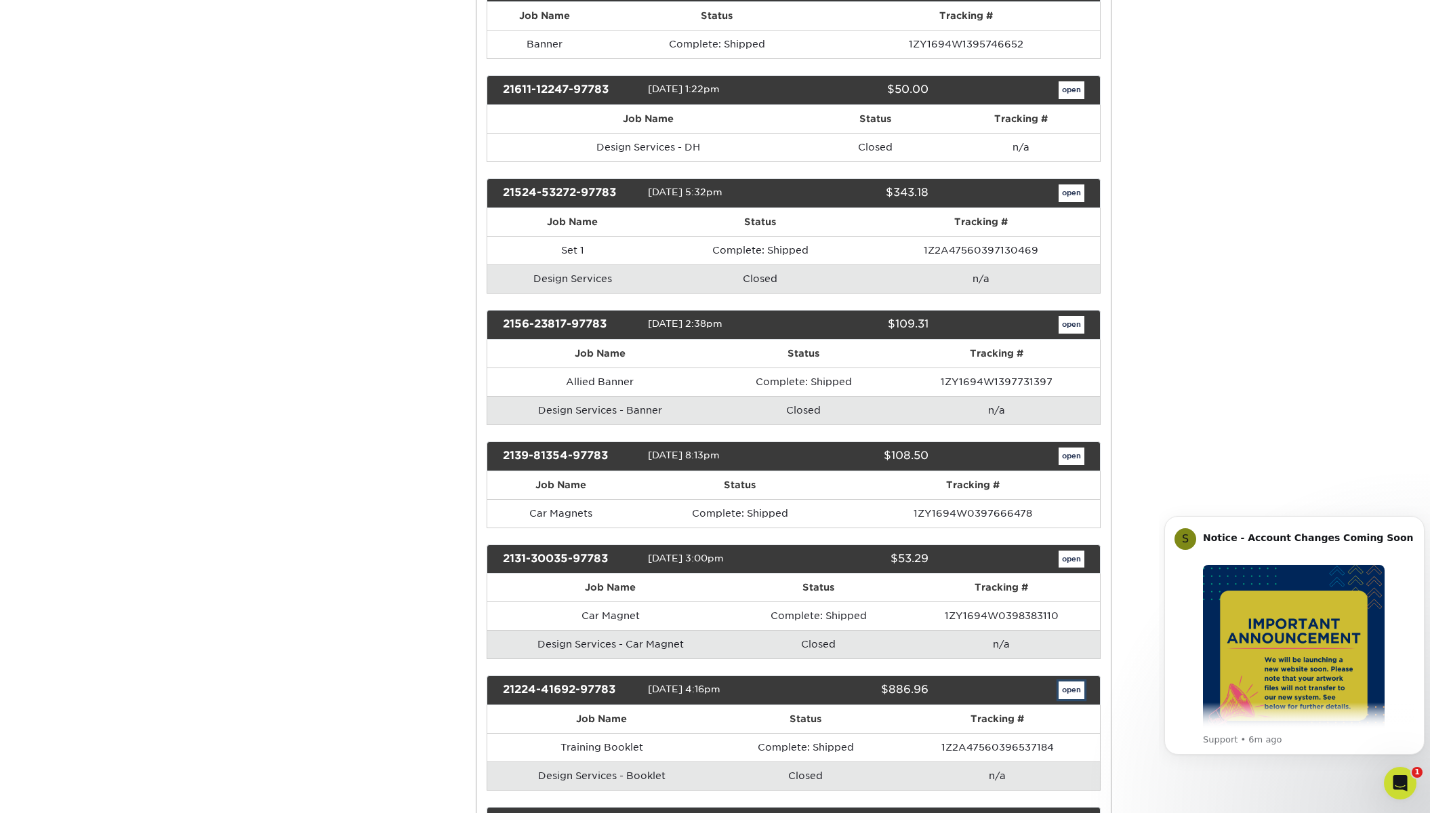
scroll to position [0, 0]
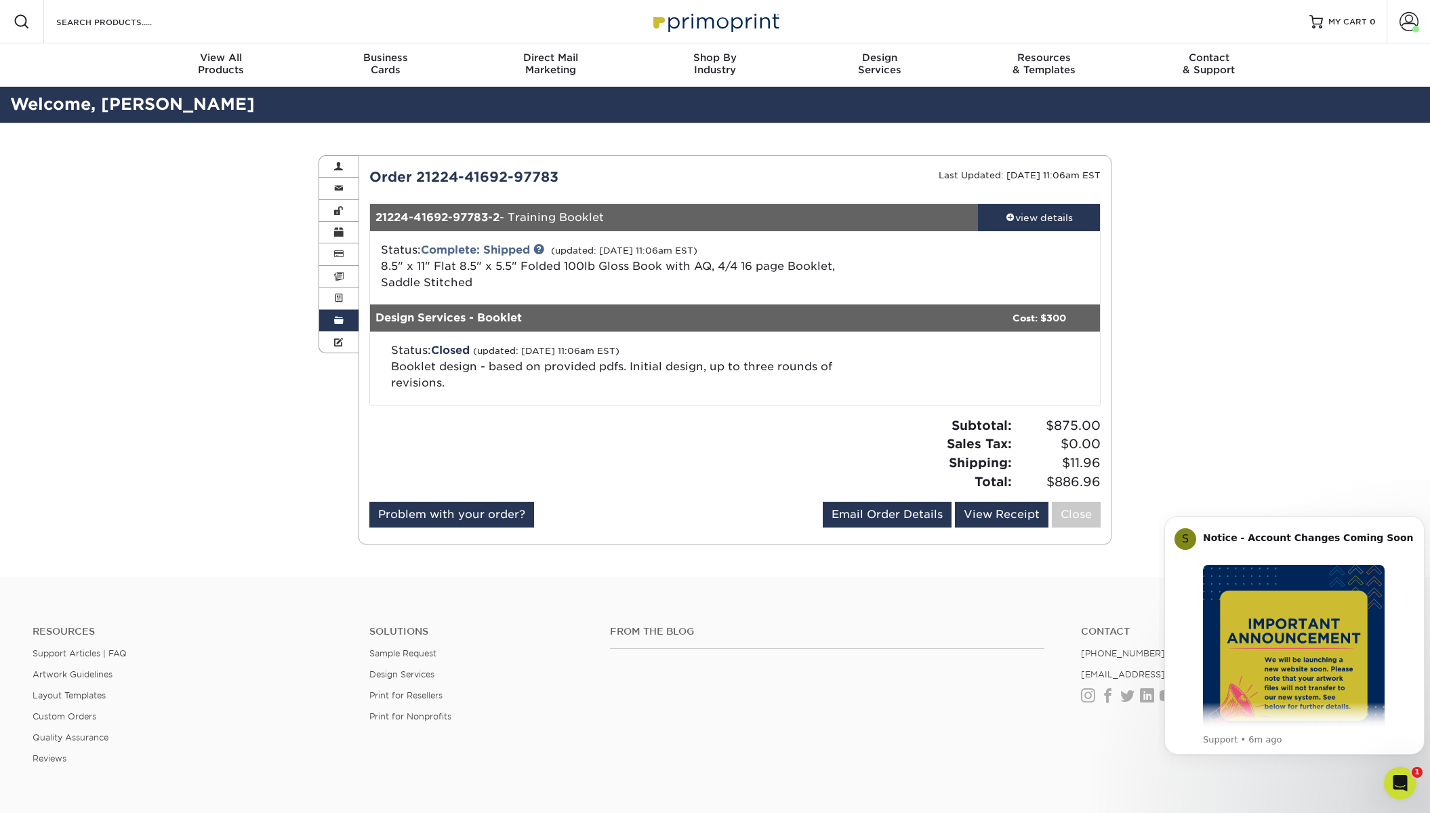
drag, startPoint x: 613, startPoint y: 219, endPoint x: 515, endPoint y: 218, distance: 97.6
click at [515, 218] on div "21224-41692-97783-2 - Training Booklet" at bounding box center [674, 217] width 609 height 27
copy div "Training Booklet"
click at [1024, 217] on div "view details" at bounding box center [1039, 218] width 122 height 14
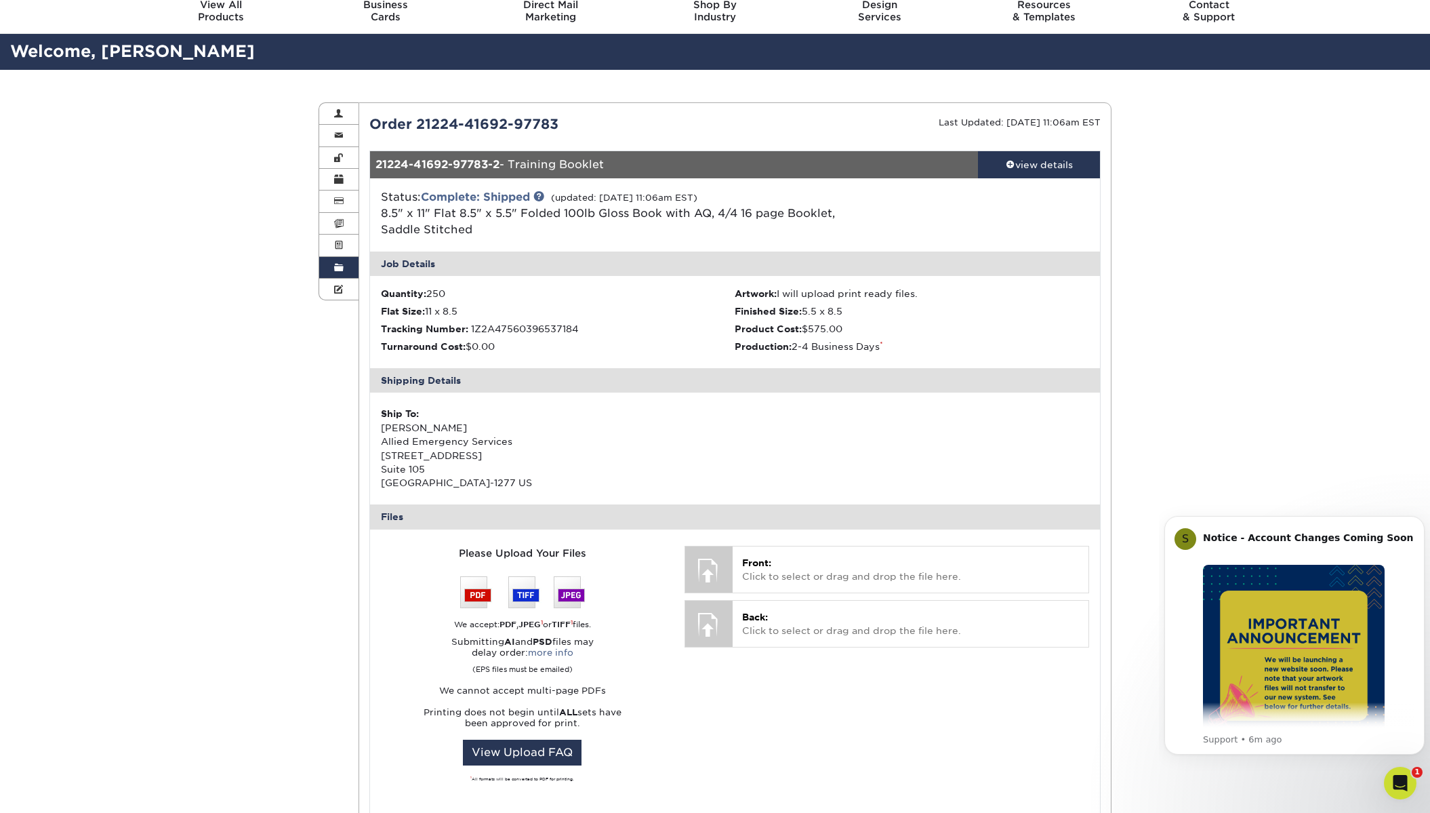
scroll to position [68, 0]
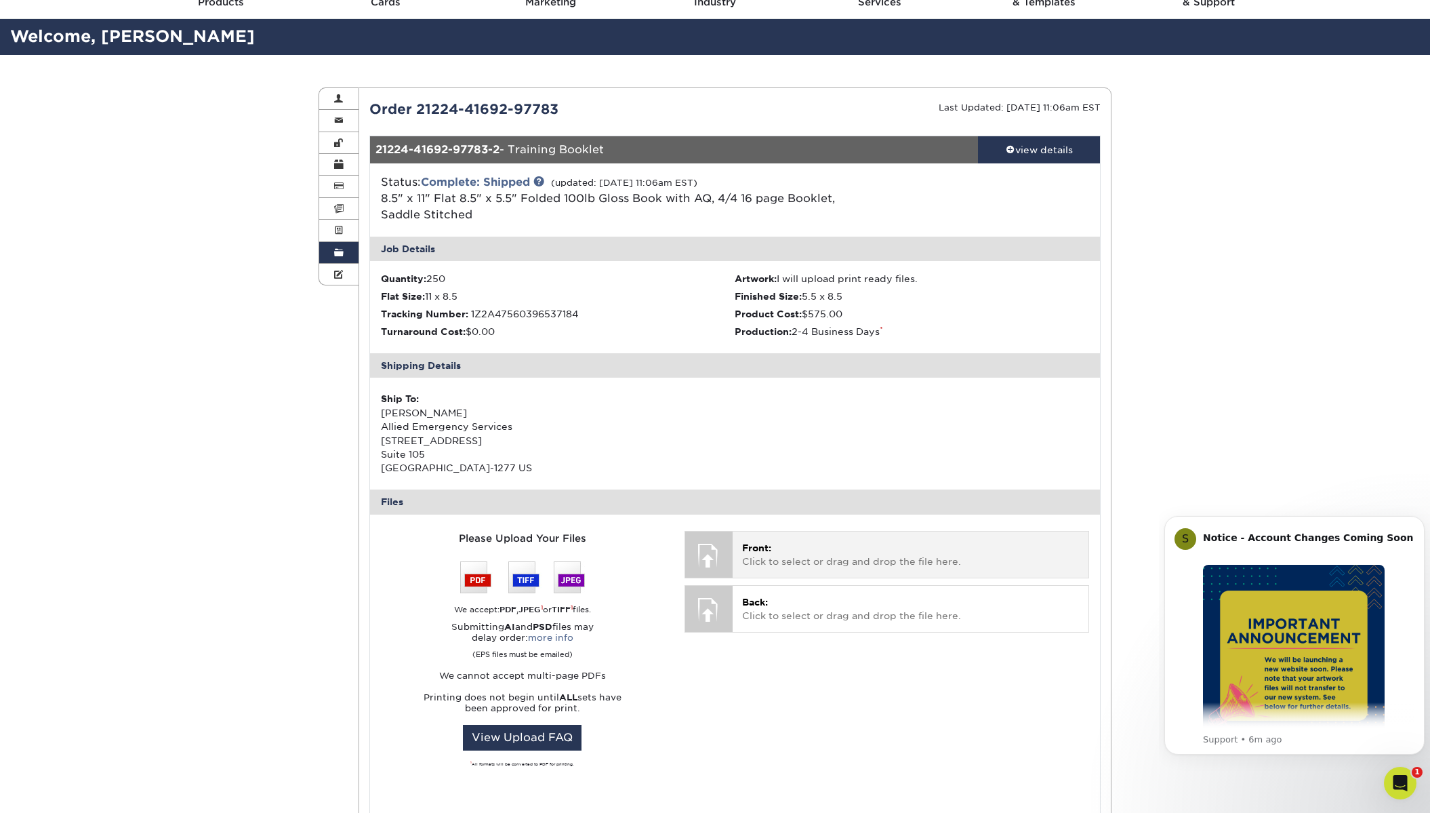
click at [711, 550] on div at bounding box center [708, 554] width 47 height 47
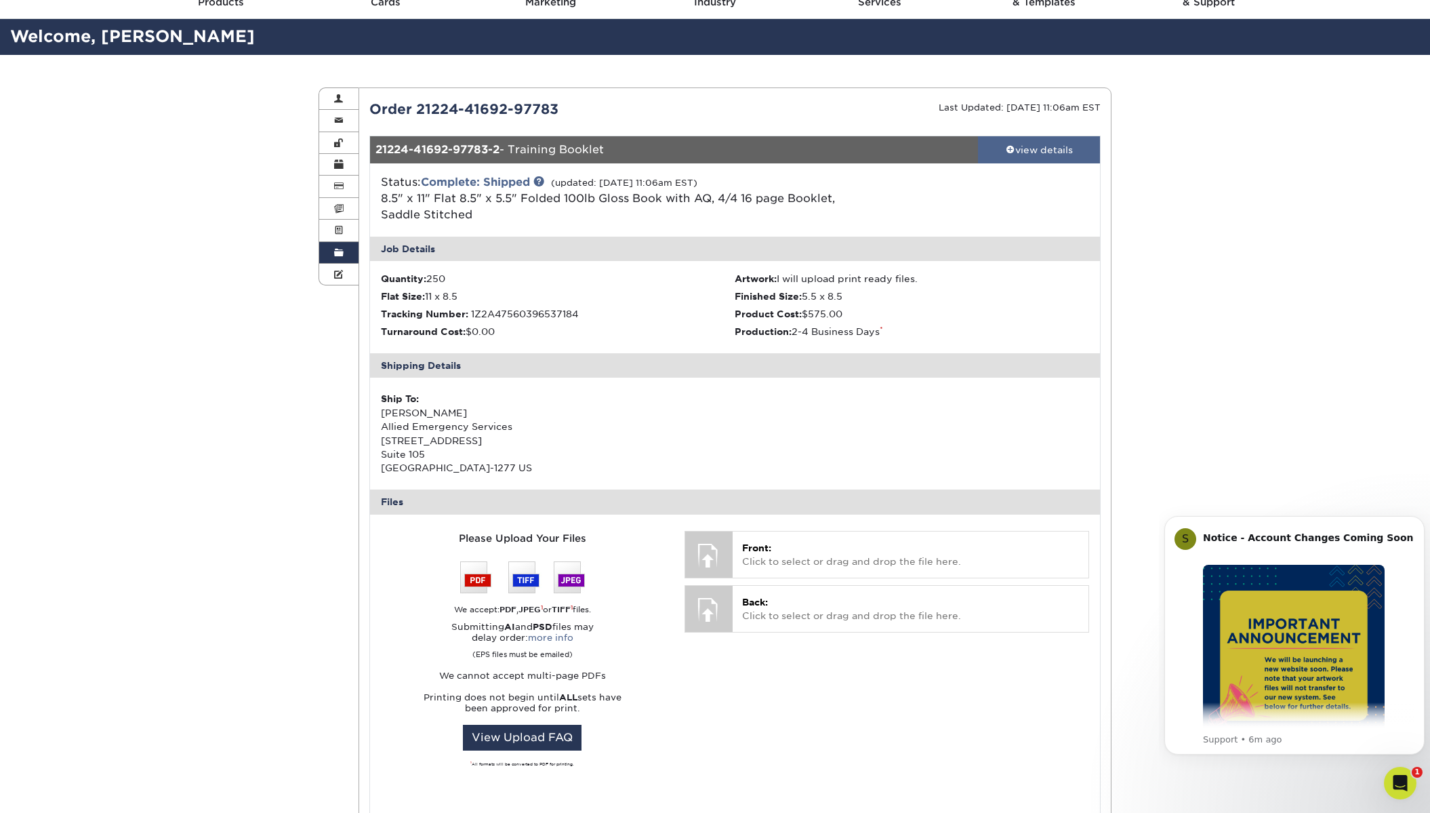
click at [1022, 146] on div "view details" at bounding box center [1039, 150] width 122 height 14
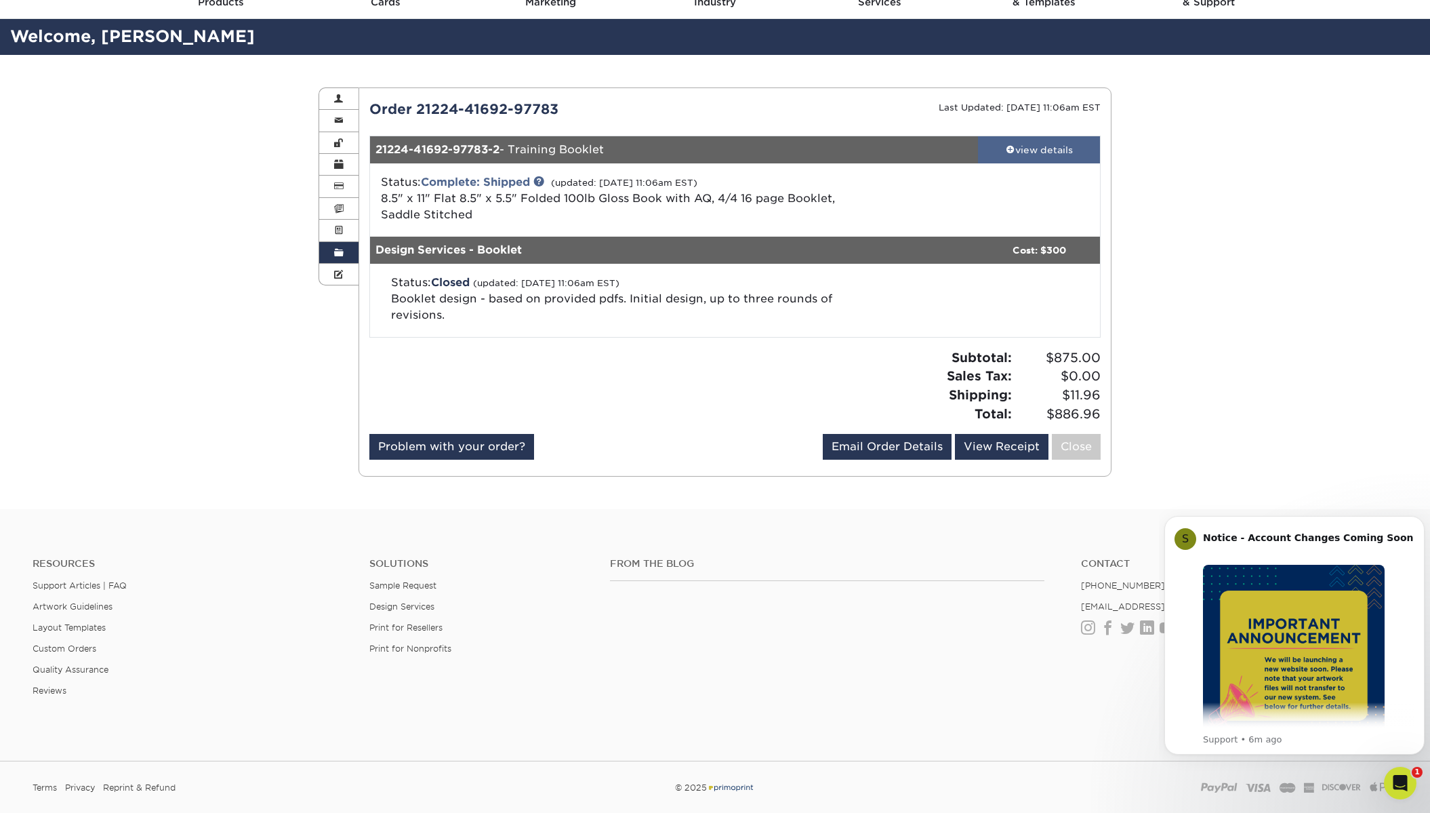
click at [1022, 146] on div "view details" at bounding box center [1039, 150] width 122 height 14
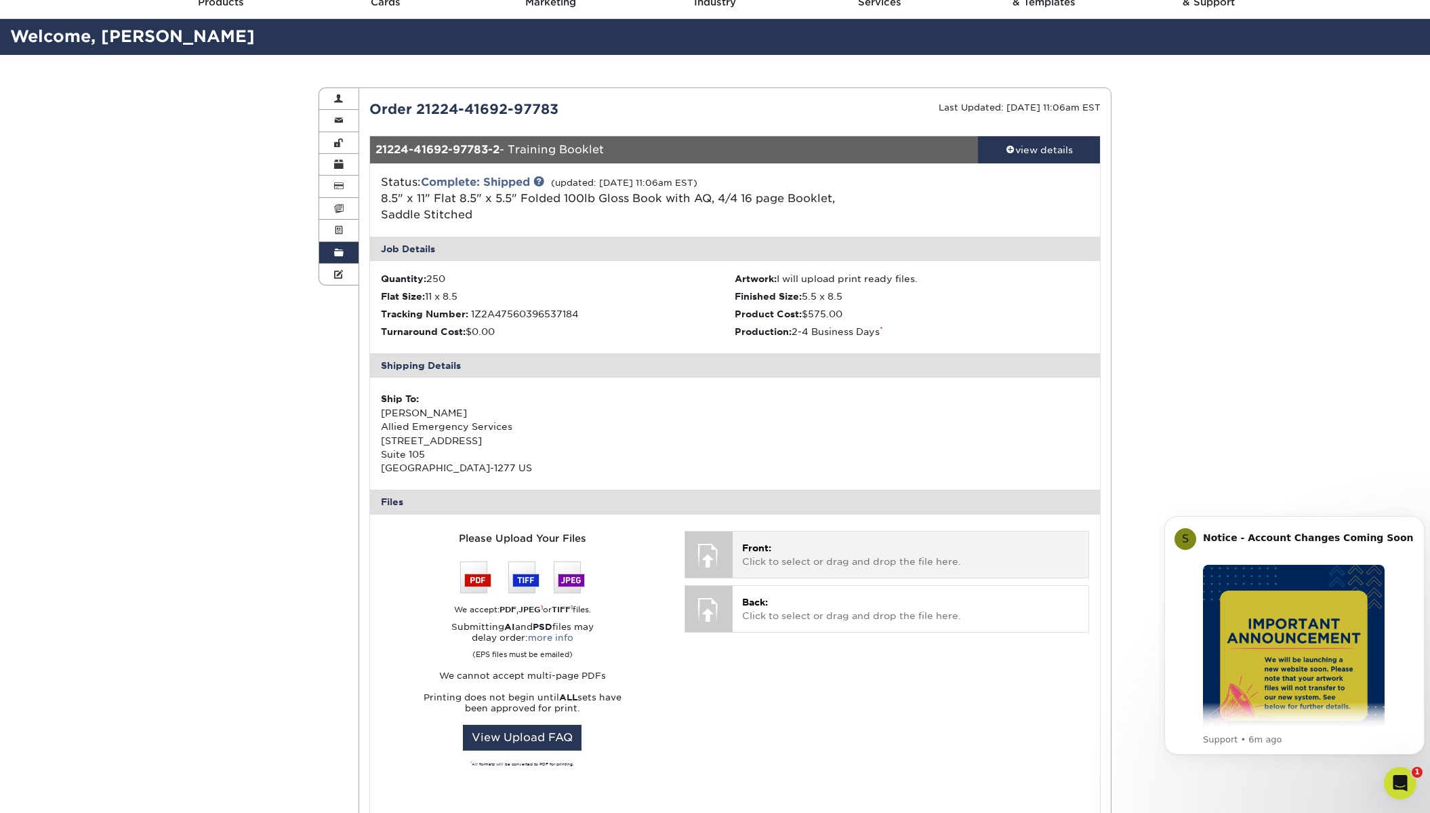
click at [766, 560] on p "Front: Click to select or drag and drop the file here." at bounding box center [910, 555] width 337 height 28
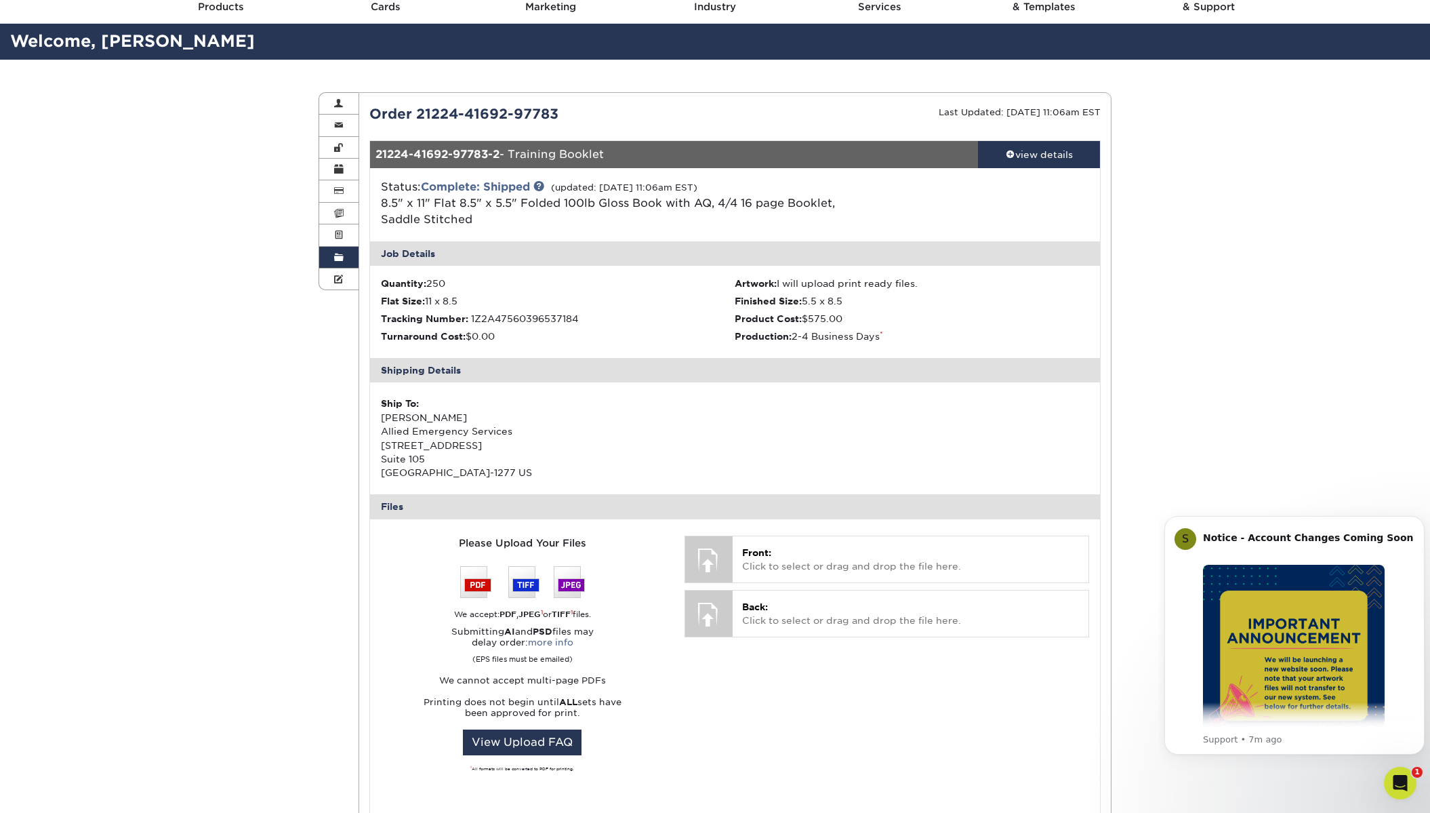
scroll to position [0, 0]
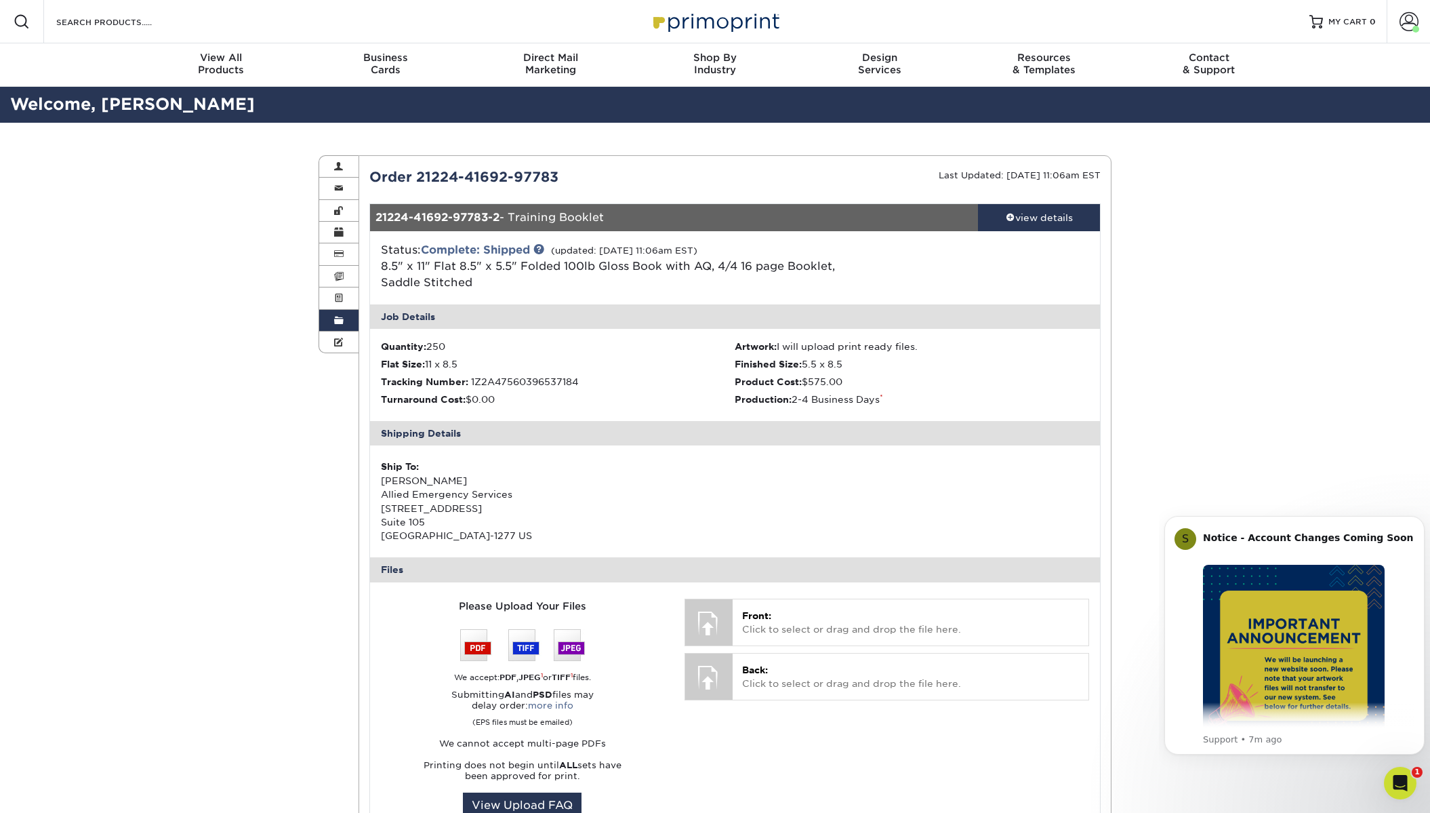
click at [337, 323] on span at bounding box center [338, 320] width 9 height 11
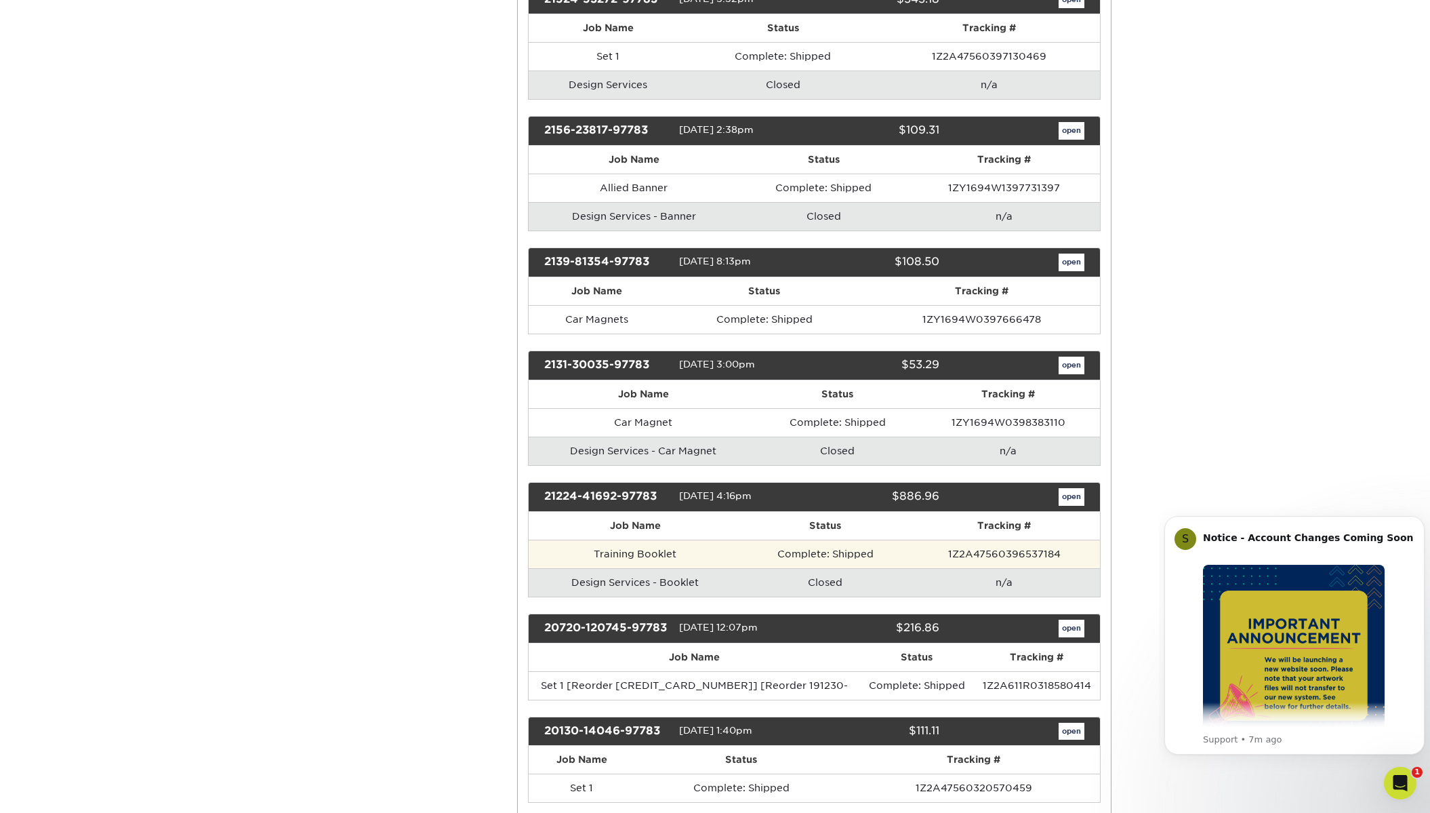
scroll to position [678, 0]
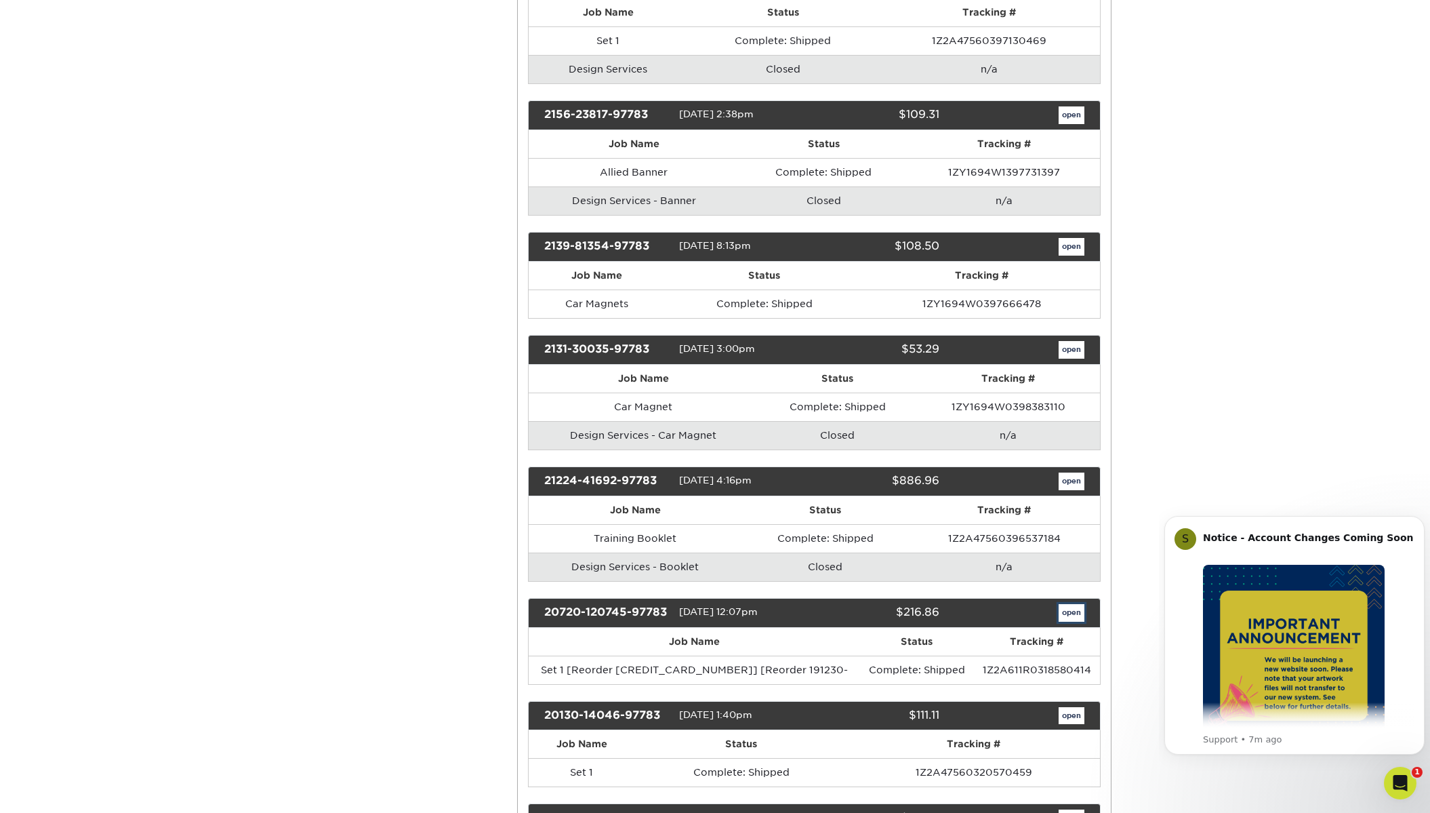
click at [1070, 614] on link "open" at bounding box center [1071, 613] width 26 height 18
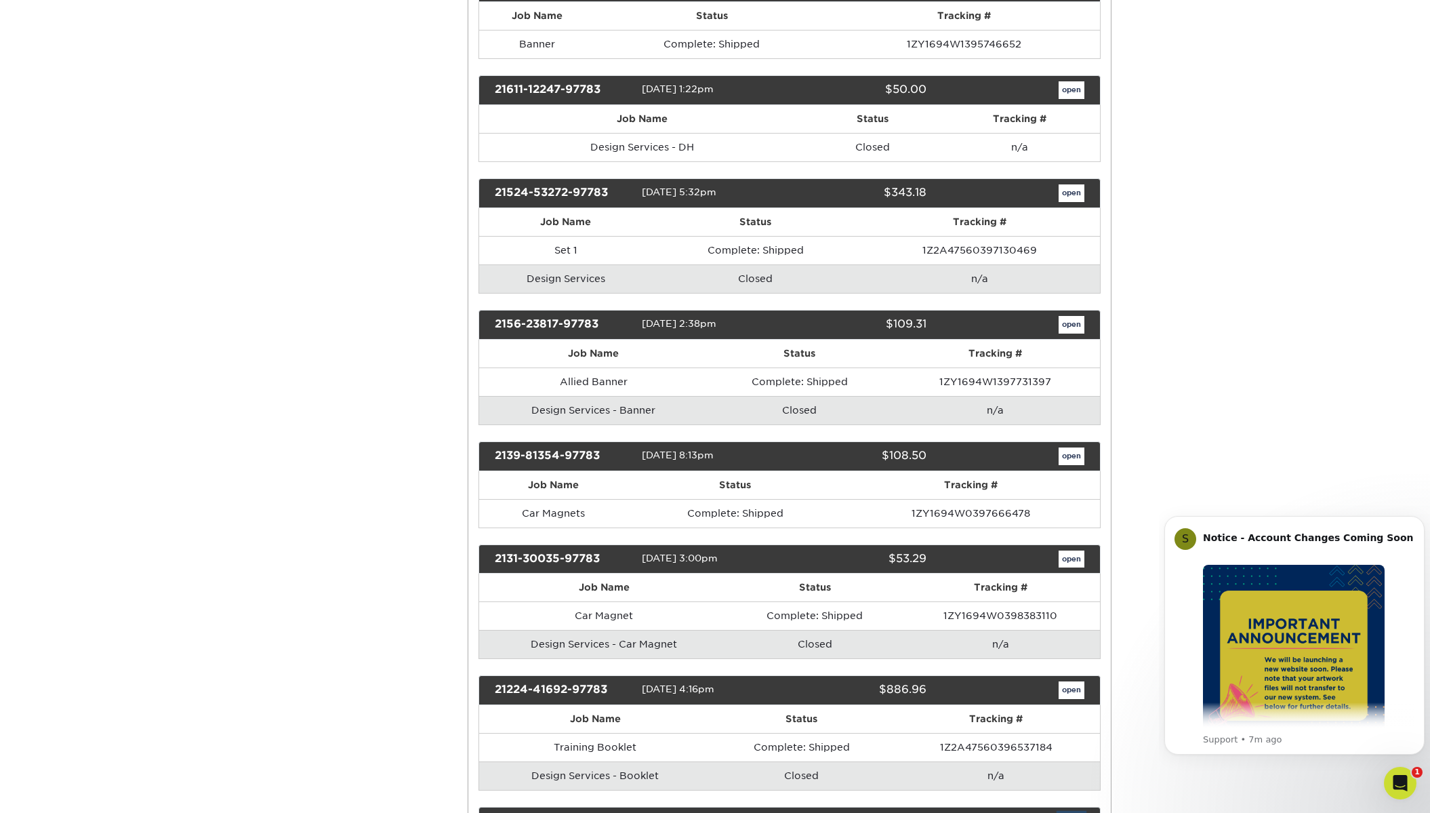
scroll to position [0, 0]
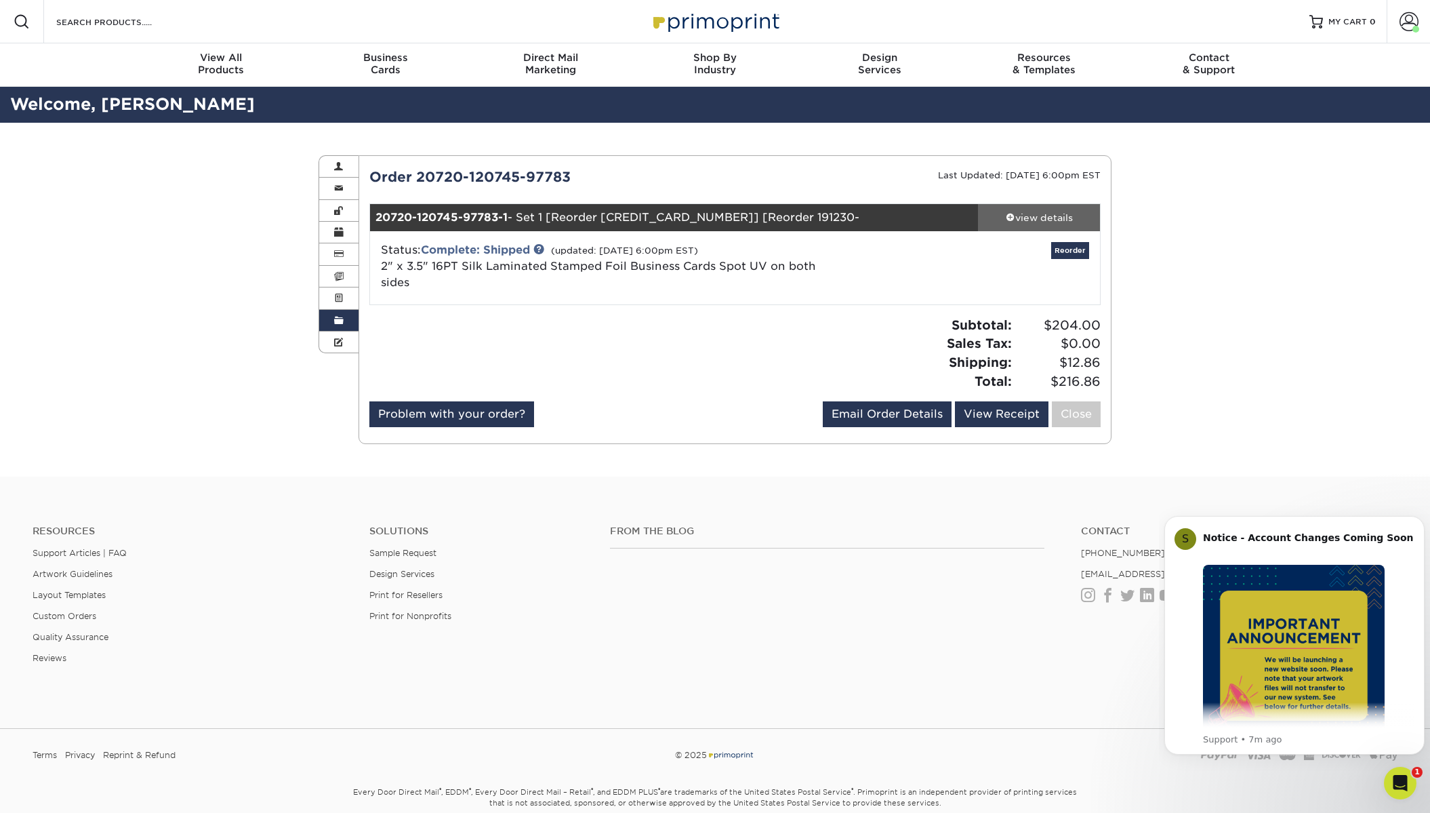
click at [1023, 215] on div "view details" at bounding box center [1039, 218] width 122 height 14
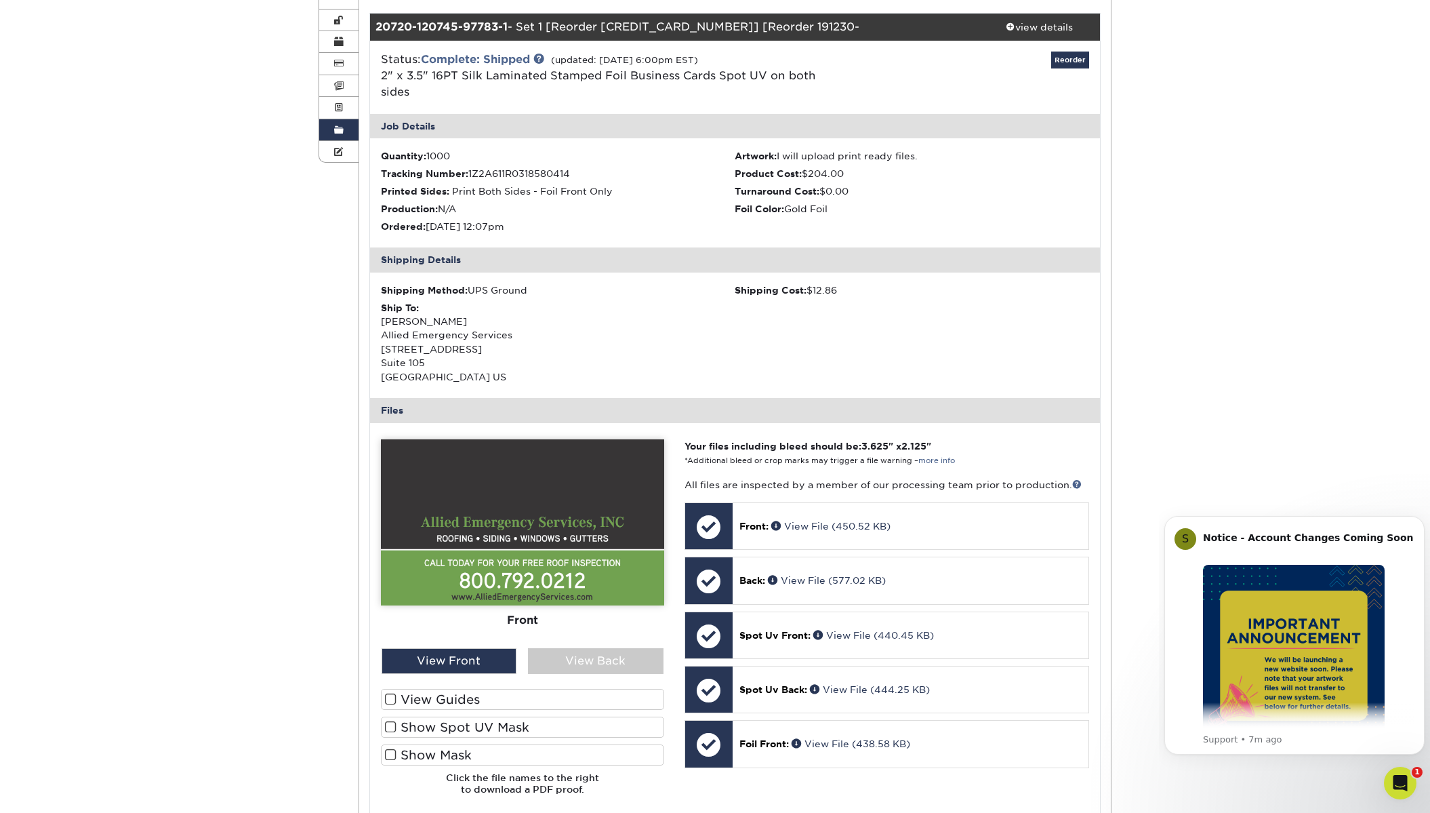
scroll to position [68, 0]
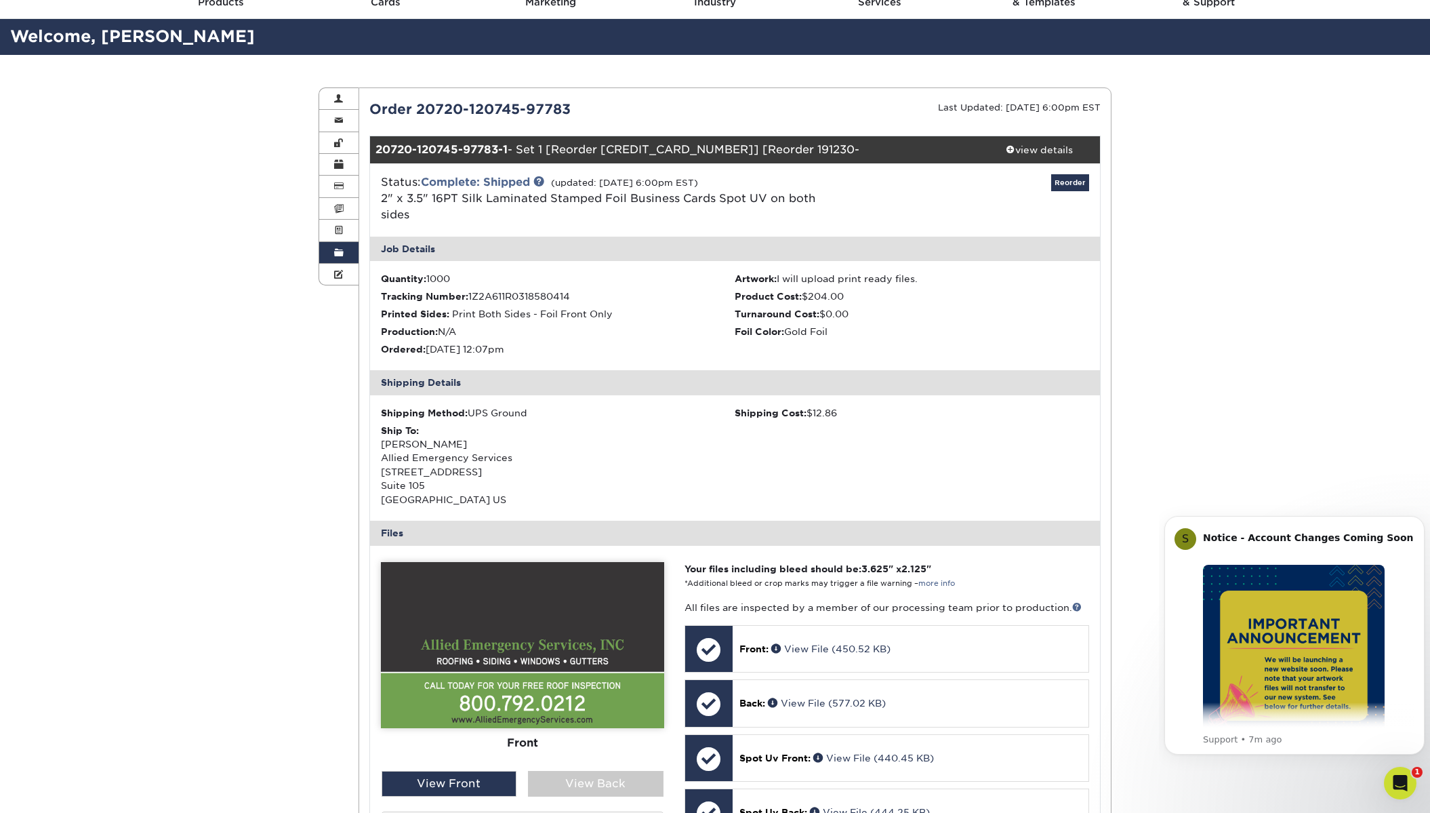
drag, startPoint x: 463, startPoint y: 194, endPoint x: 844, endPoint y: 197, distance: 381.5
click at [816, 197] on span "2" x 3.5" 16PT Silk Laminated Stamped Foil Business Cards Spot UV on both sides" at bounding box center [598, 206] width 435 height 29
copy span "Silk Laminated Stamped Foil Business Cards Spot UV on both sides"
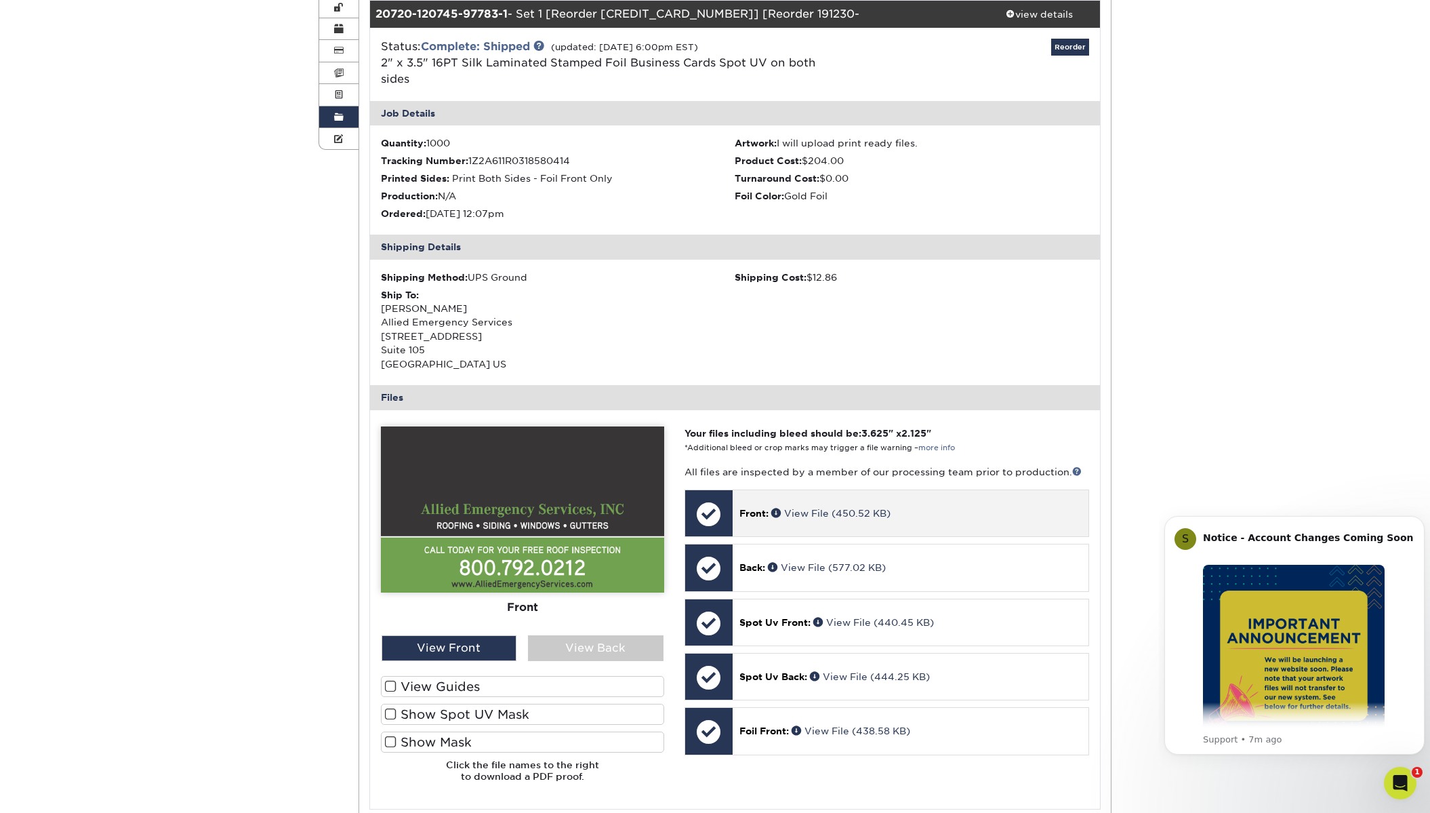
click at [753, 508] on span "Front:" at bounding box center [753, 513] width 29 height 11
click at [790, 508] on link "View File (450.52 KB)" at bounding box center [830, 513] width 119 height 11
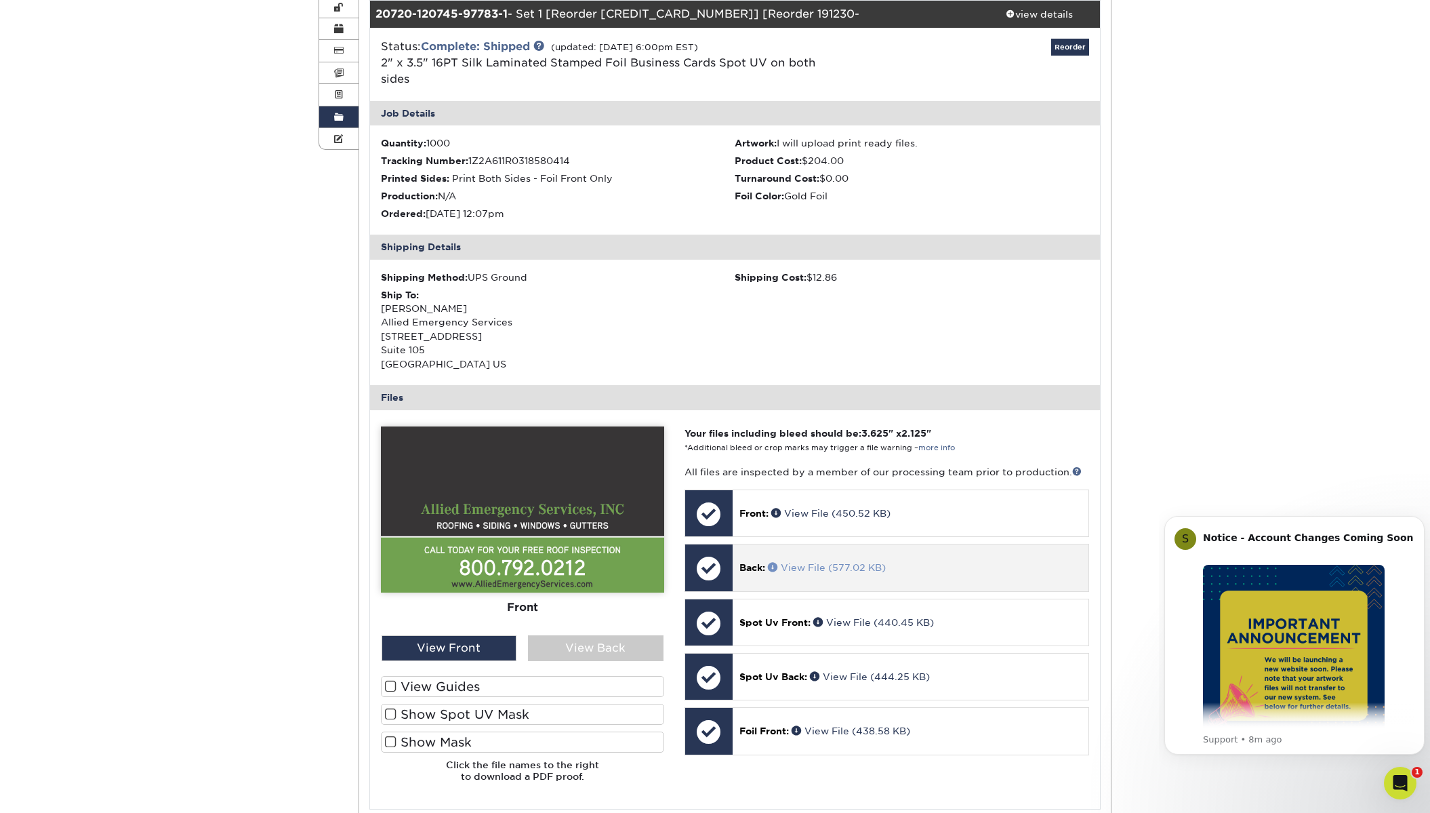
click at [807, 562] on link "View File (577.02 KB)" at bounding box center [827, 567] width 118 height 11
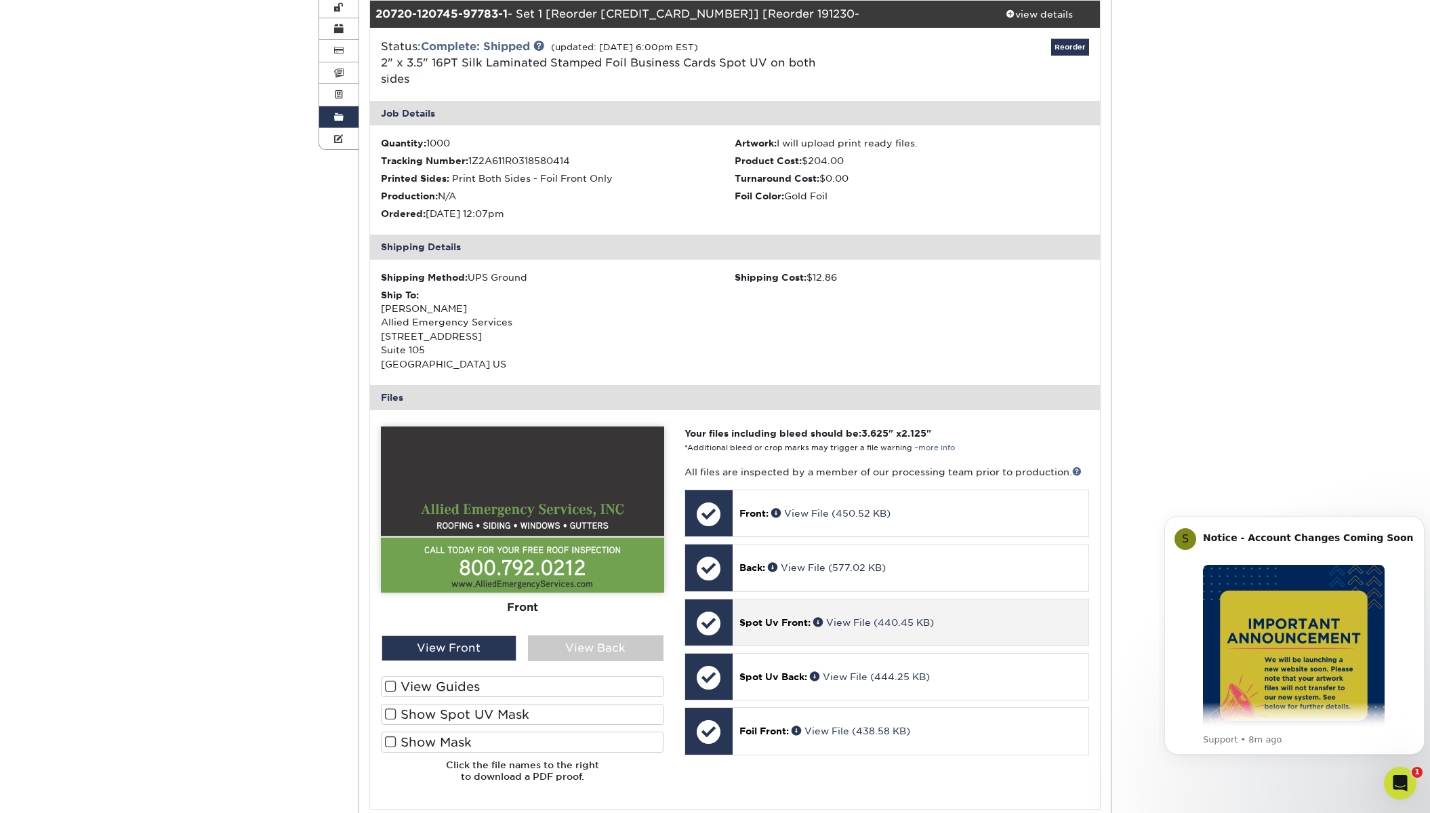
click at [782, 613] on div "Spot Uv Front: View File (440.45 KB)" at bounding box center [911, 622] width 356 height 46
click at [848, 617] on link "View File (440.45 KB)" at bounding box center [873, 622] width 121 height 11
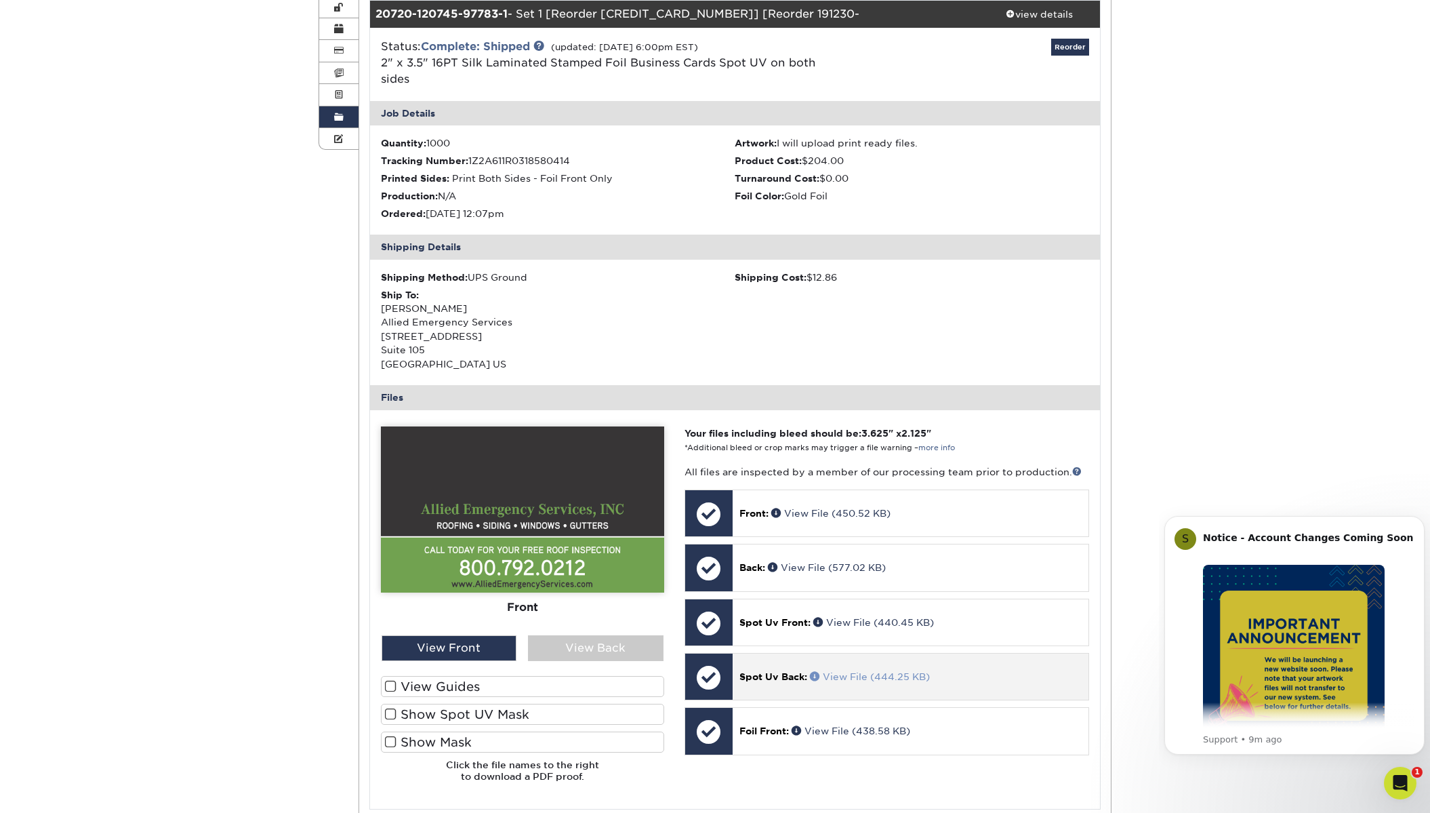
click at [831, 671] on link "View File (444.25 KB)" at bounding box center [870, 676] width 120 height 11
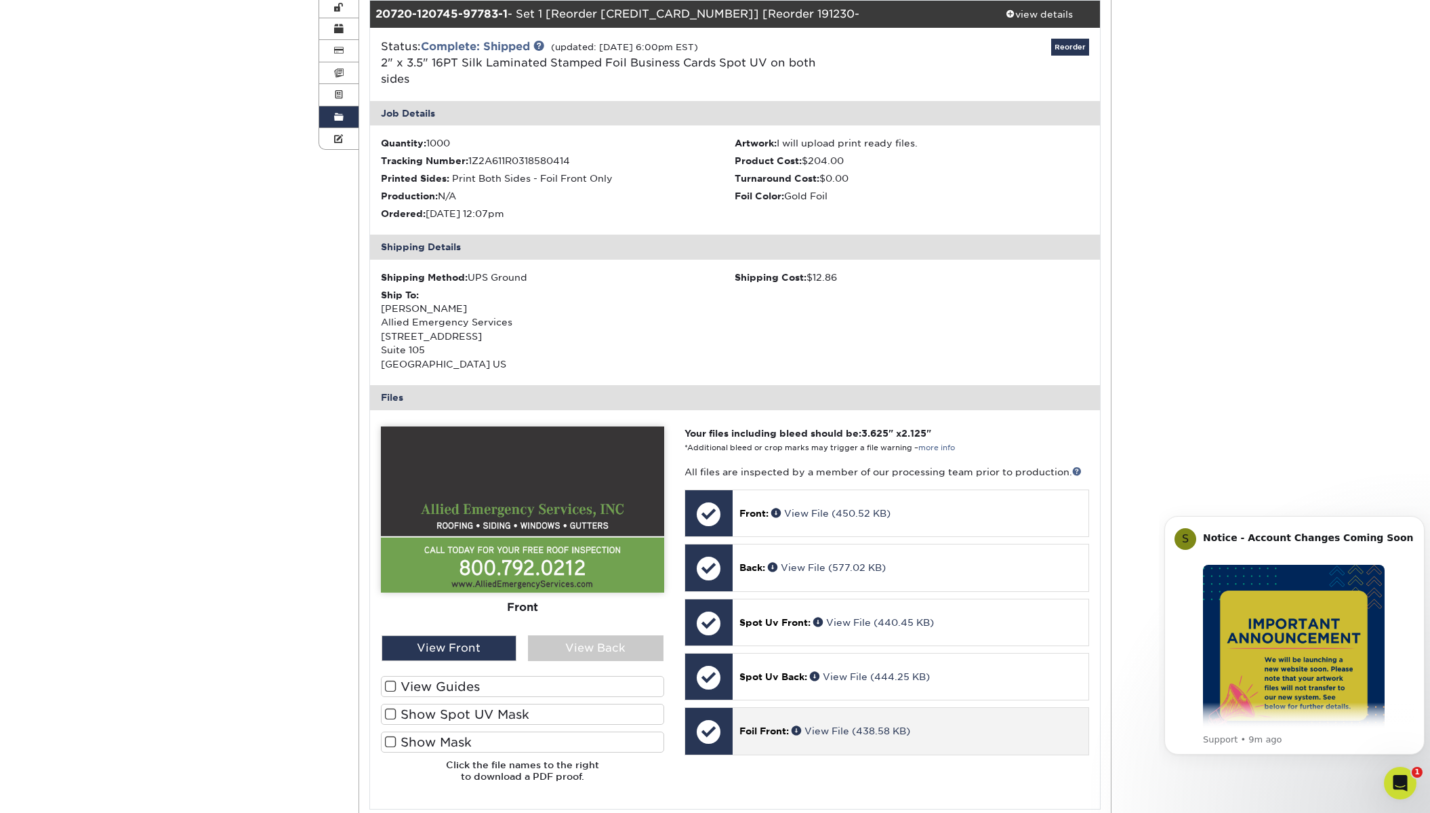
click at [779, 724] on p "Foil Front: View File (438.58 KB)" at bounding box center [910, 731] width 342 height 14
click at [825, 725] on link "View File (438.58 KB)" at bounding box center [850, 730] width 119 height 11
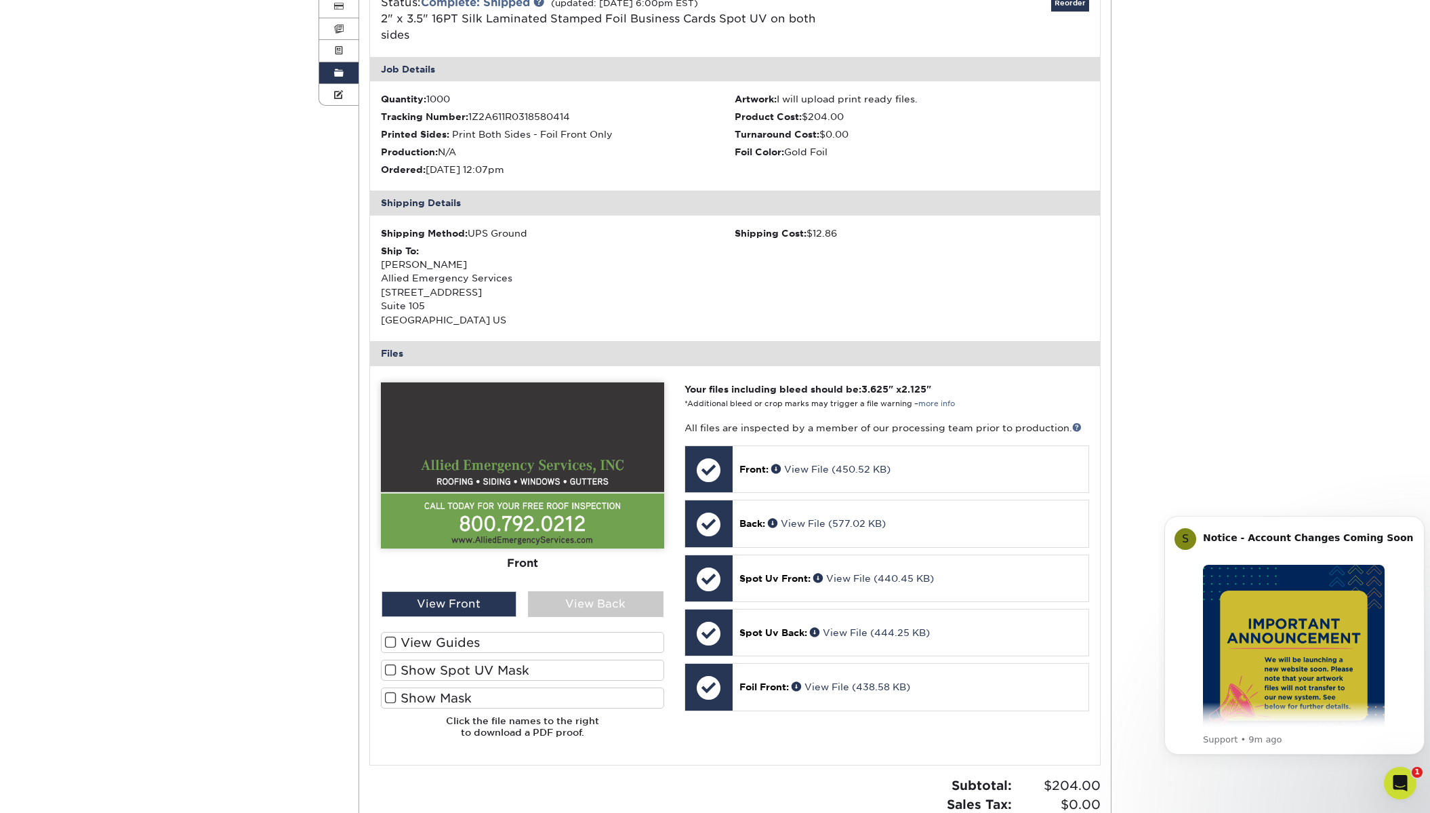
scroll to position [271, 0]
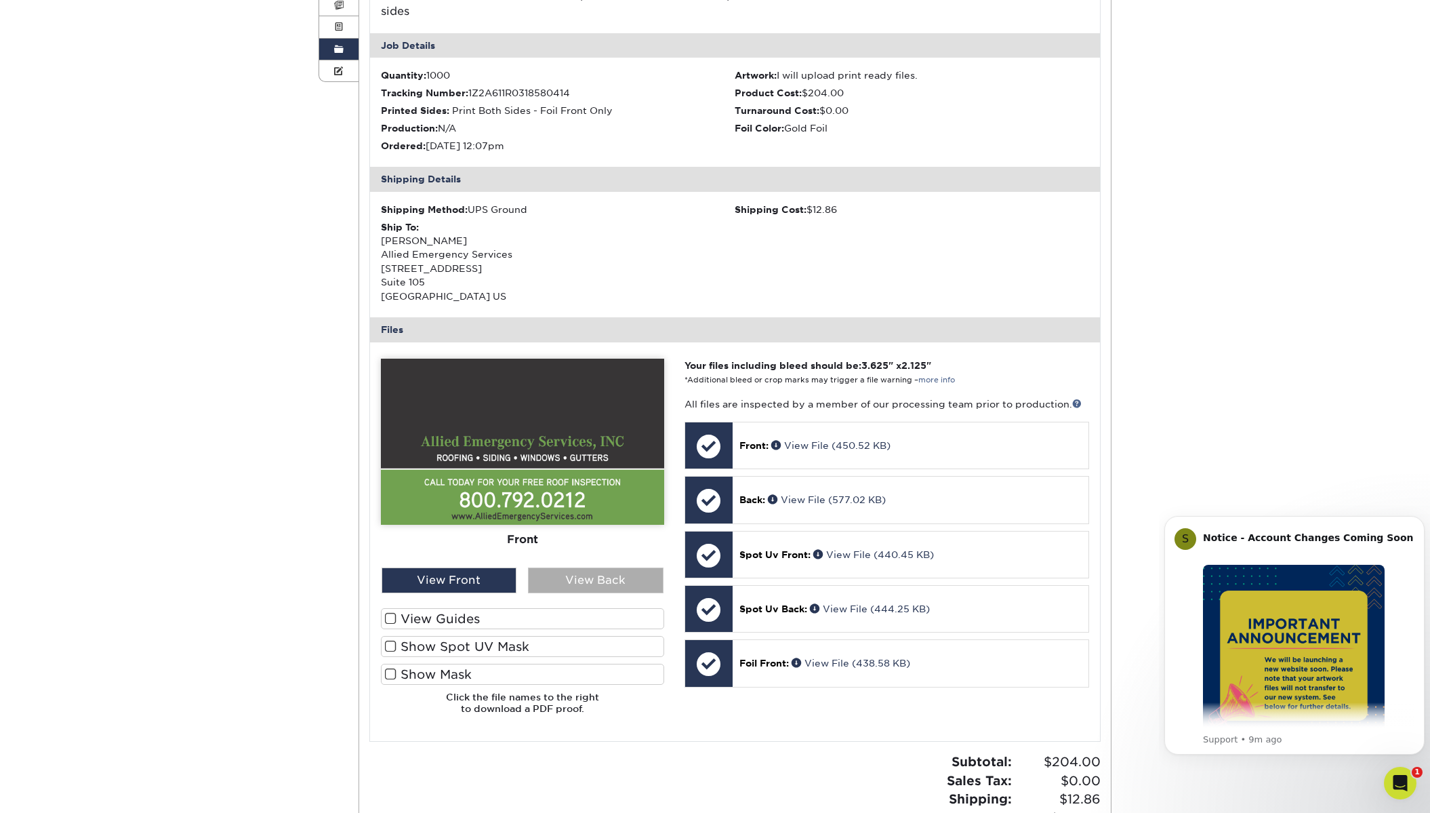
click at [594, 567] on div "View Back" at bounding box center [596, 580] width 136 height 26
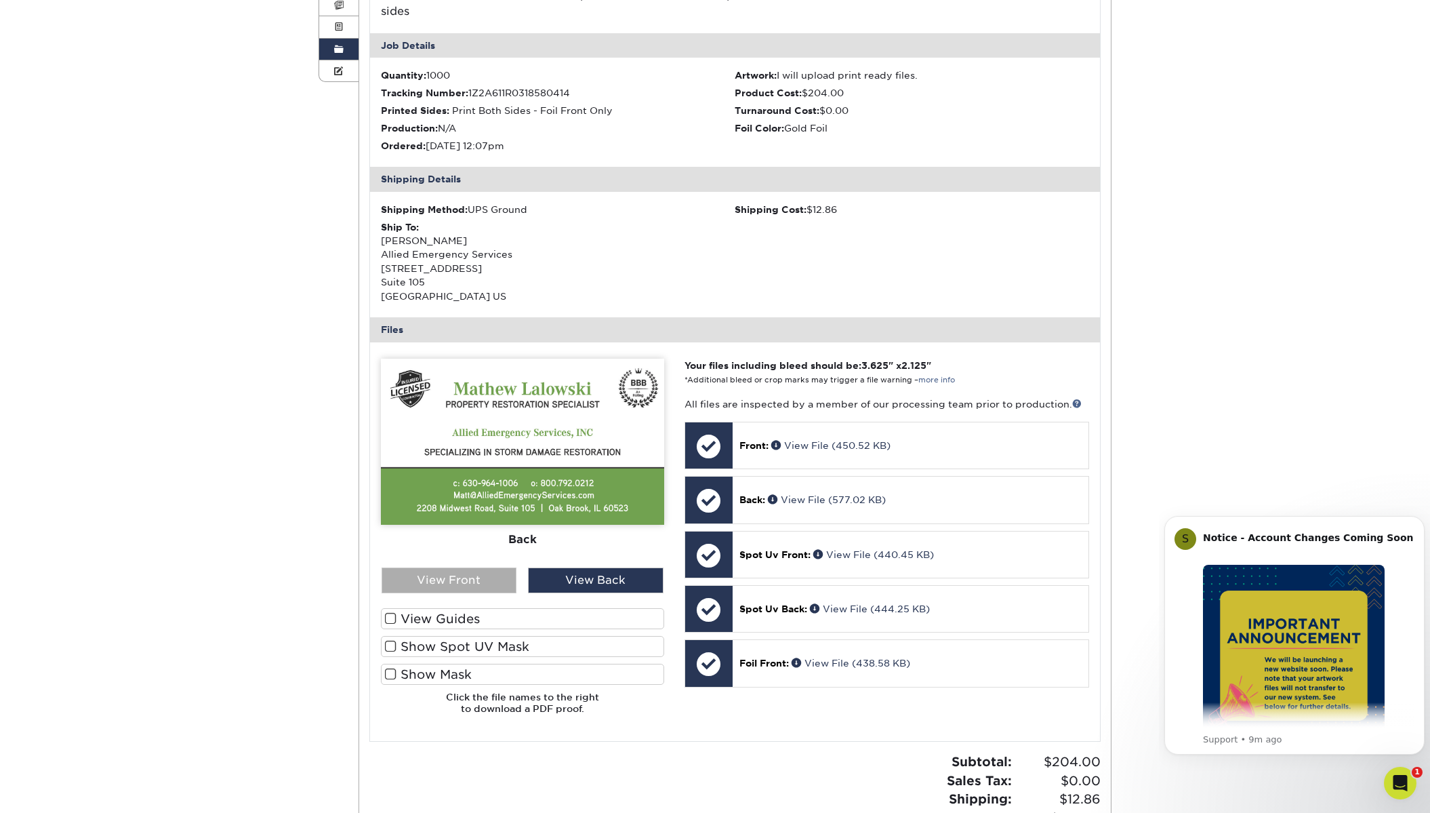
click at [459, 567] on div "View Front" at bounding box center [450, 580] width 136 height 26
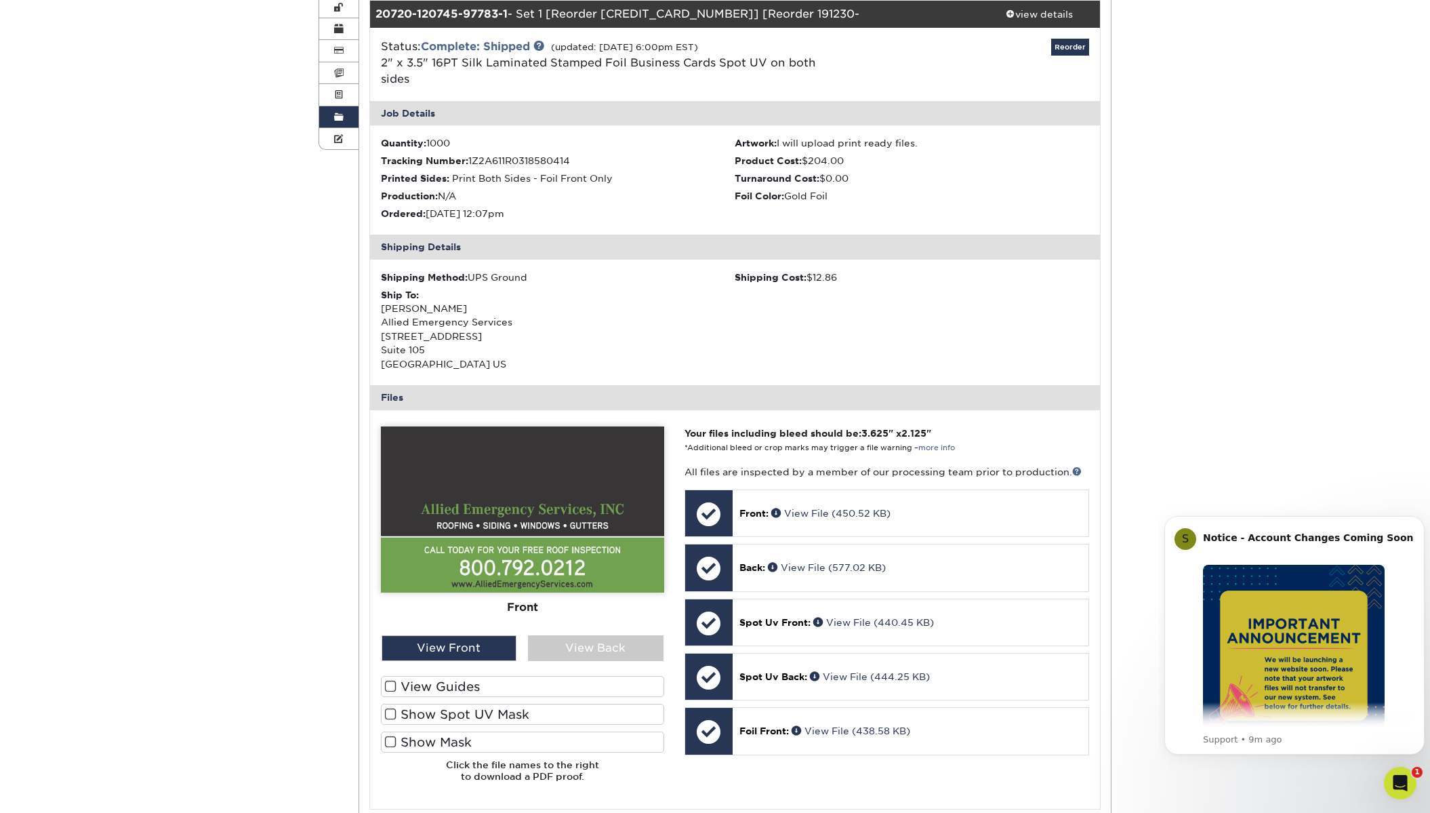
scroll to position [0, 0]
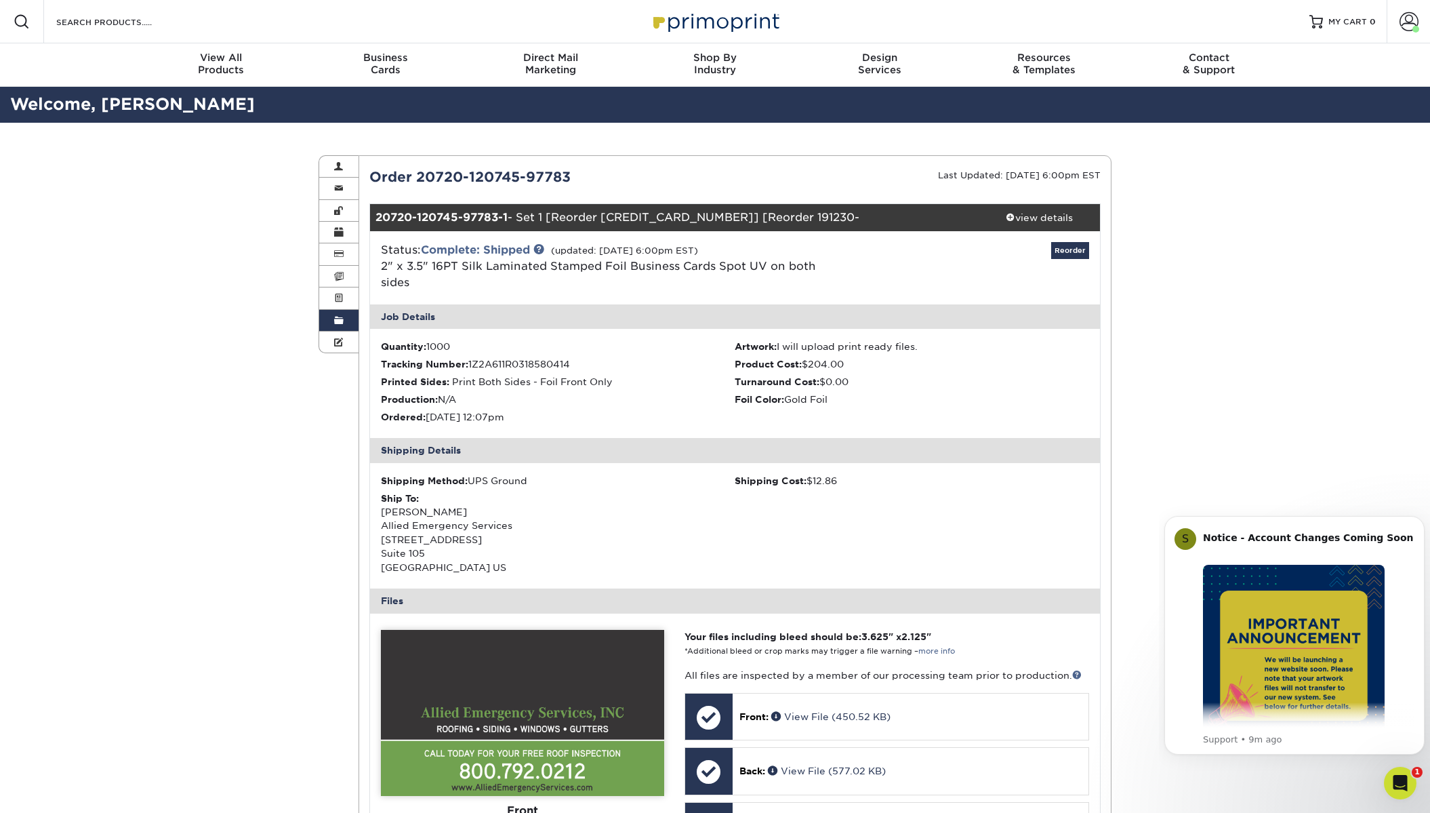
click at [340, 323] on span at bounding box center [338, 320] width 9 height 11
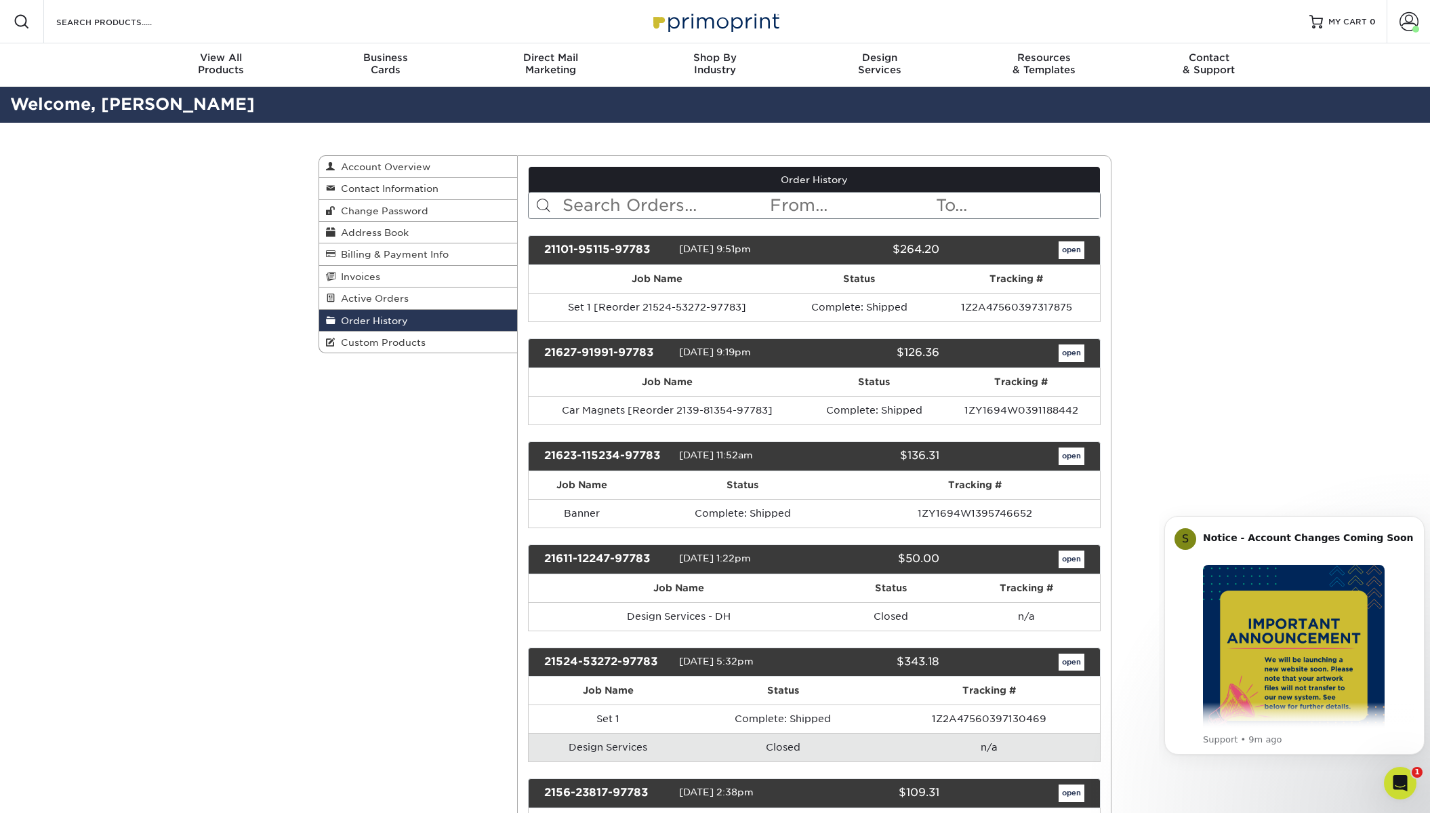
click at [434, 327] on link "Order History" at bounding box center [418, 321] width 198 height 22
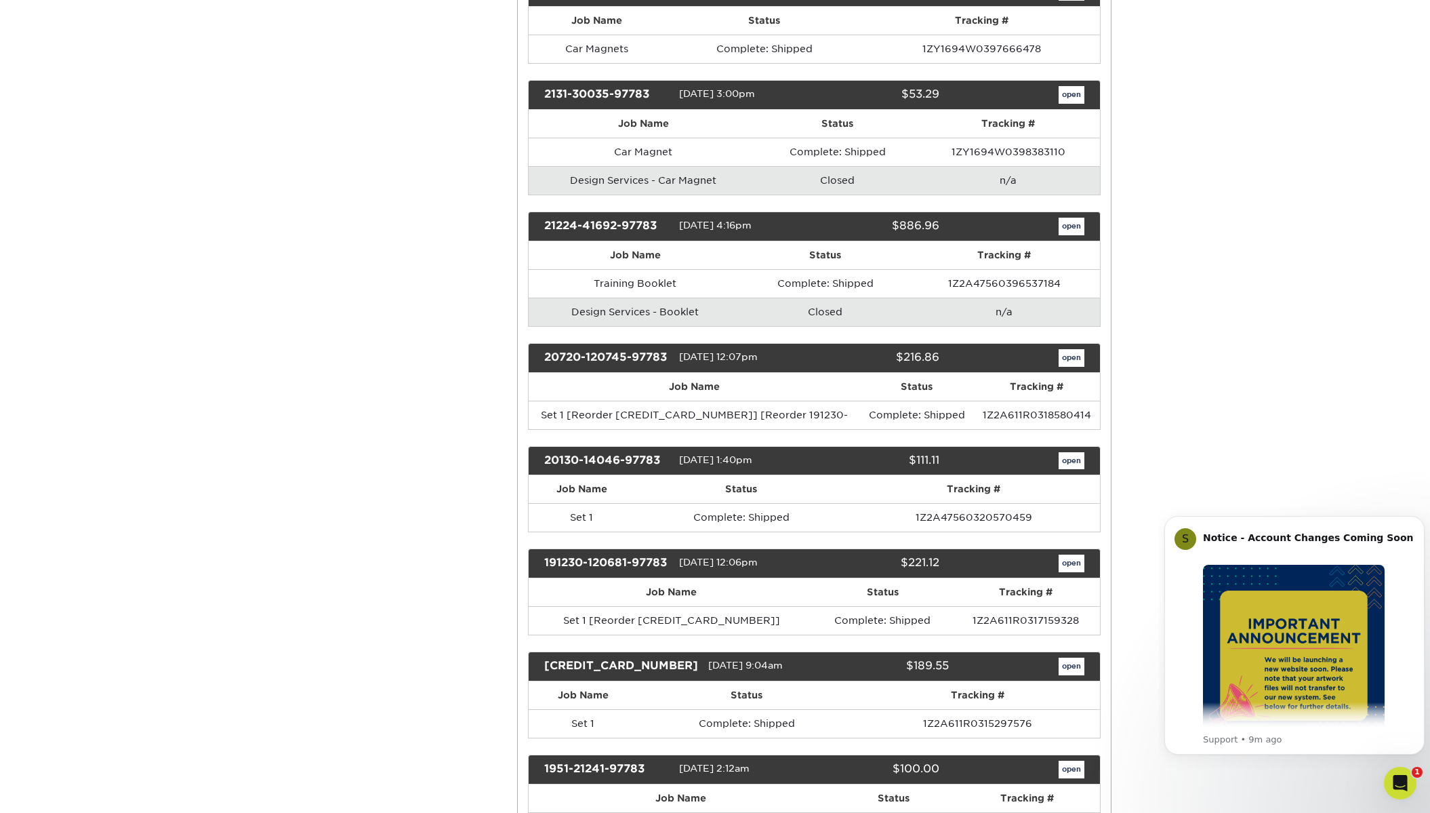
scroll to position [949, 0]
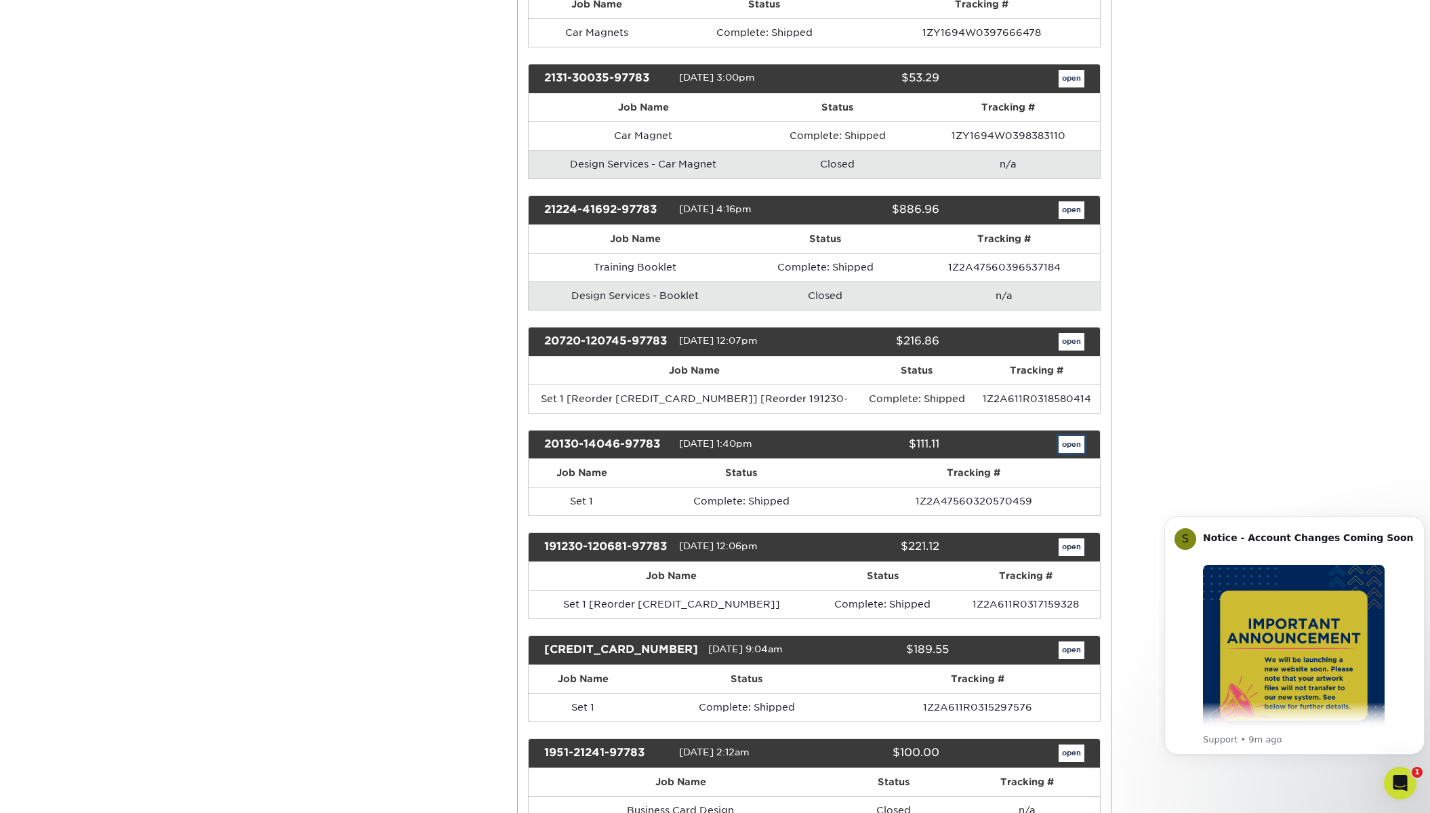
click at [1073, 444] on link "open" at bounding box center [1071, 445] width 26 height 18
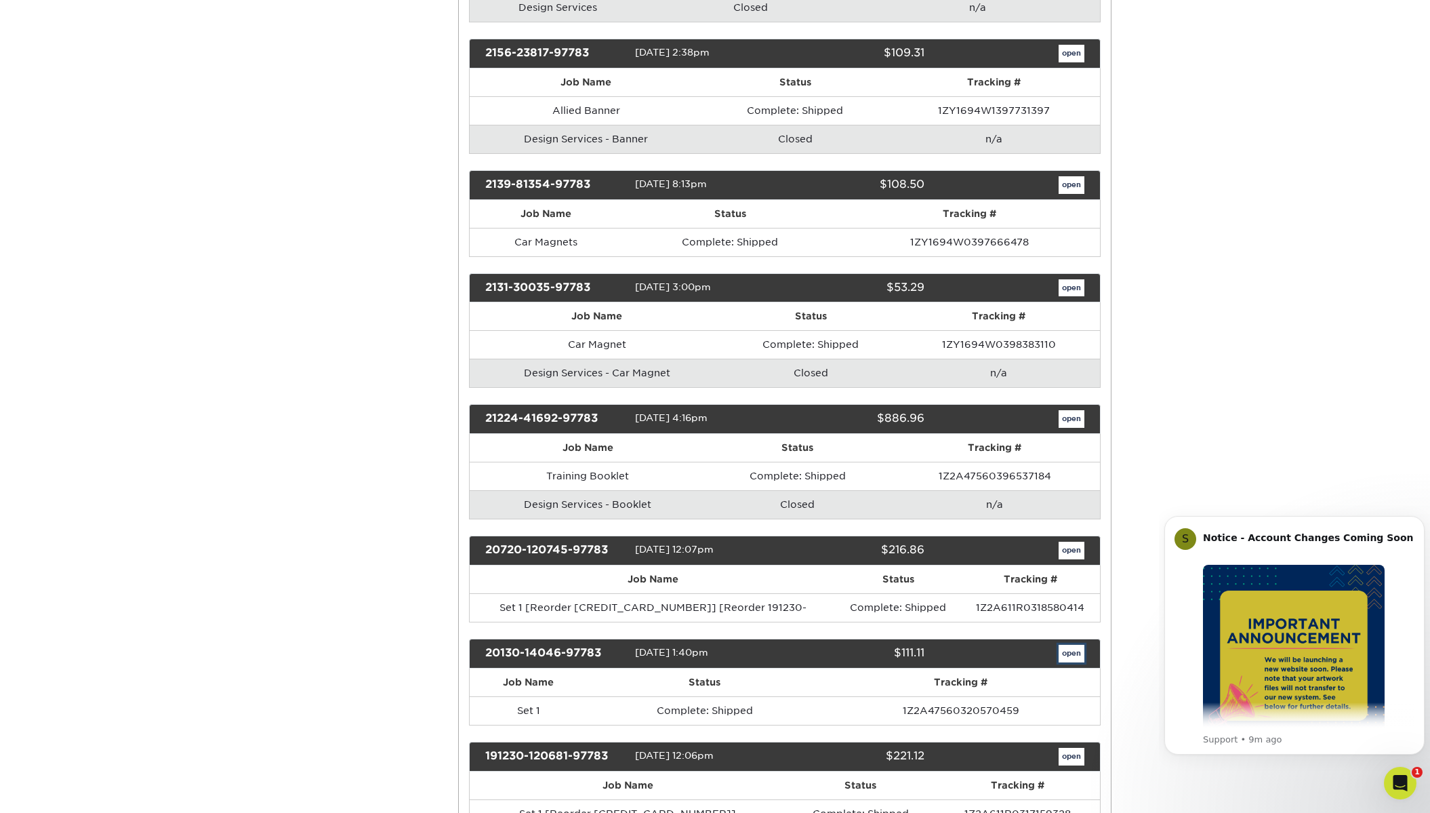
scroll to position [0, 0]
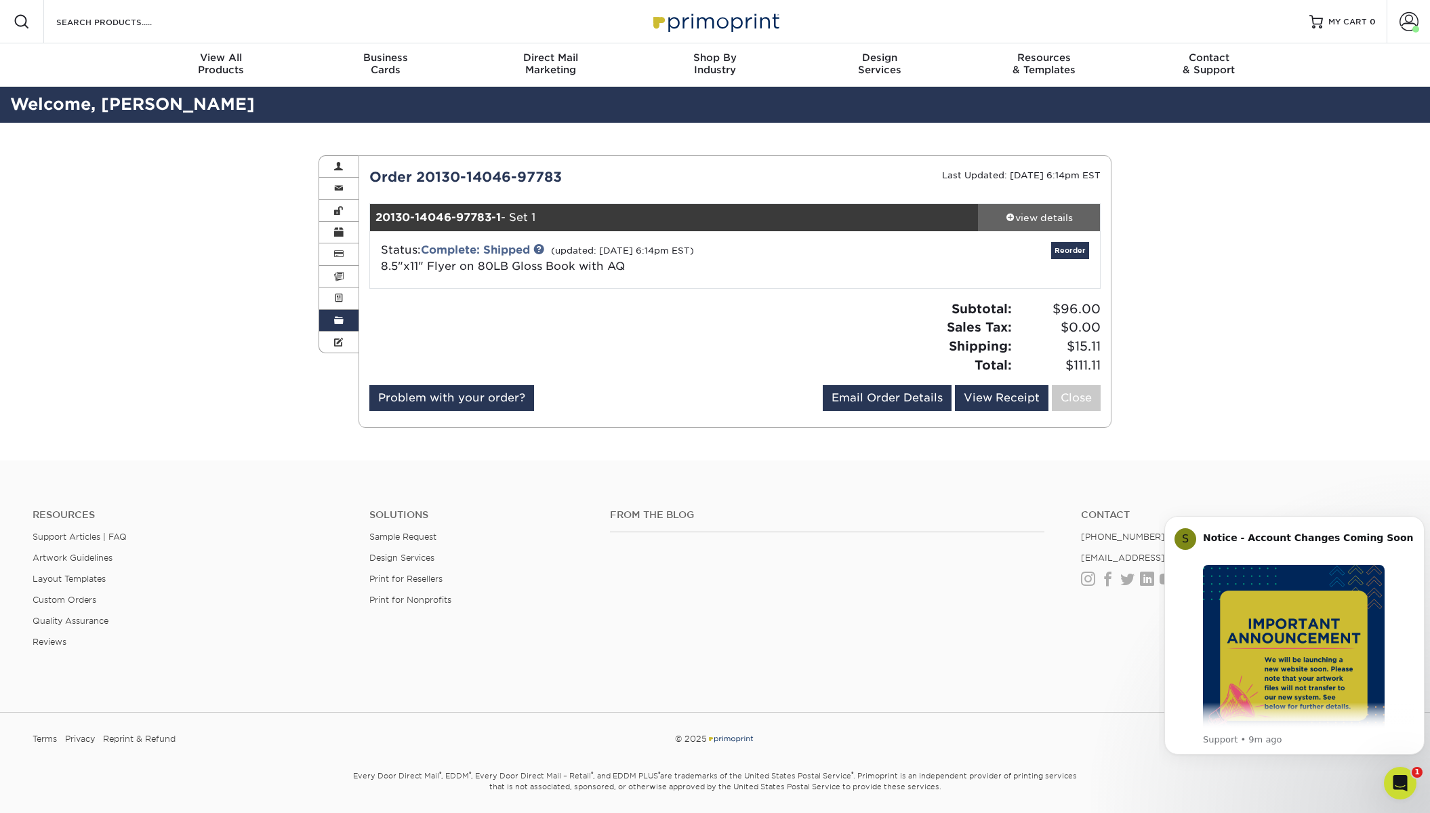
click at [1037, 213] on div "view details" at bounding box center [1039, 218] width 122 height 14
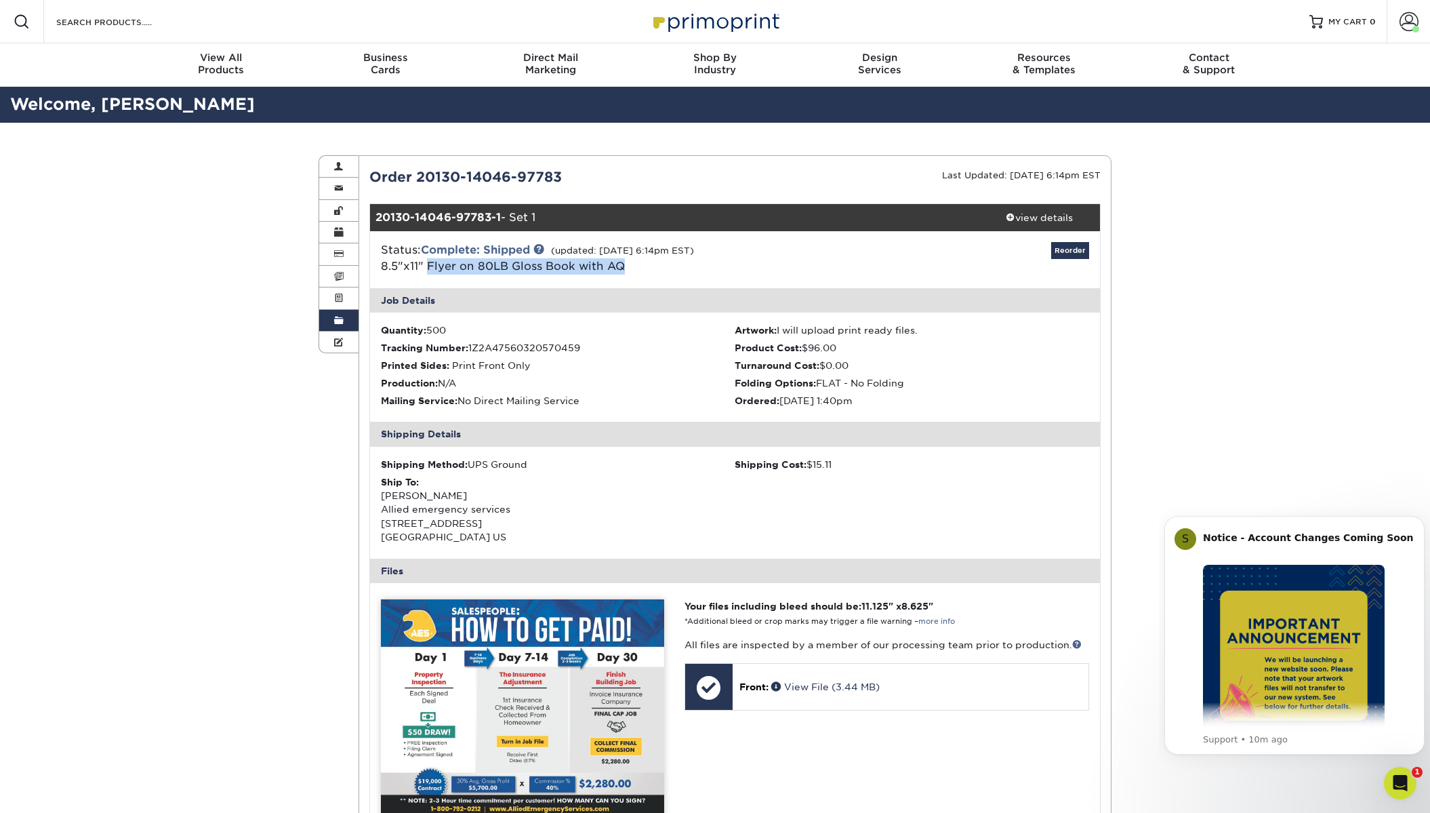
drag, startPoint x: 682, startPoint y: 276, endPoint x: 428, endPoint y: 273, distance: 253.5
click at [428, 273] on div "Status: Complete: Shipped (updated: 03/26/2020 6:14pm EST) 8.5"x11" Flyer on 80…" at bounding box center [735, 259] width 751 height 57
copy link "Flyer on 80LB Gloss Book with AQ"
click at [796, 691] on link "View File (3.44 MB)" at bounding box center [825, 686] width 108 height 11
click at [335, 316] on link "Order History" at bounding box center [338, 321] width 39 height 22
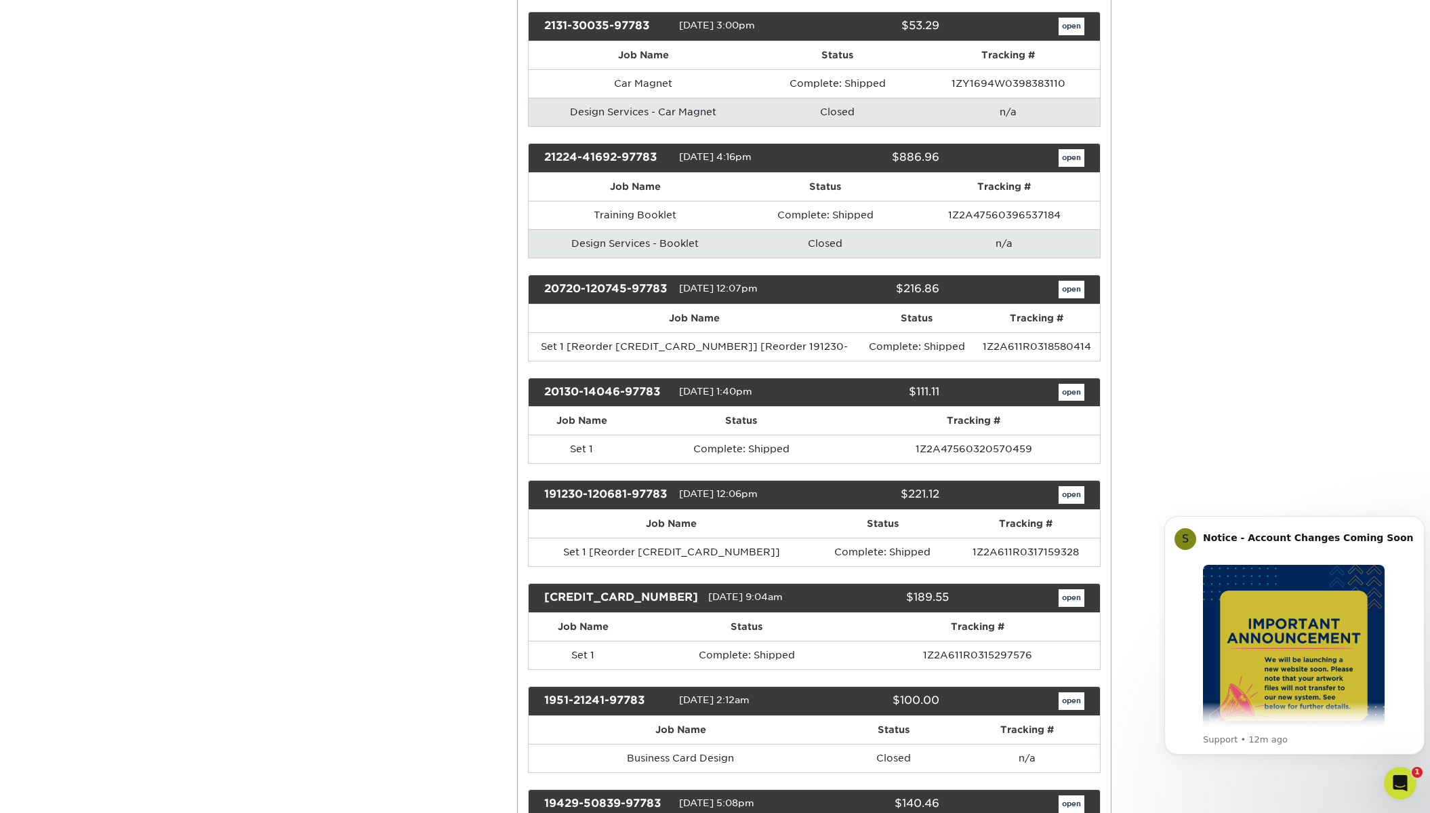
scroll to position [1084, 0]
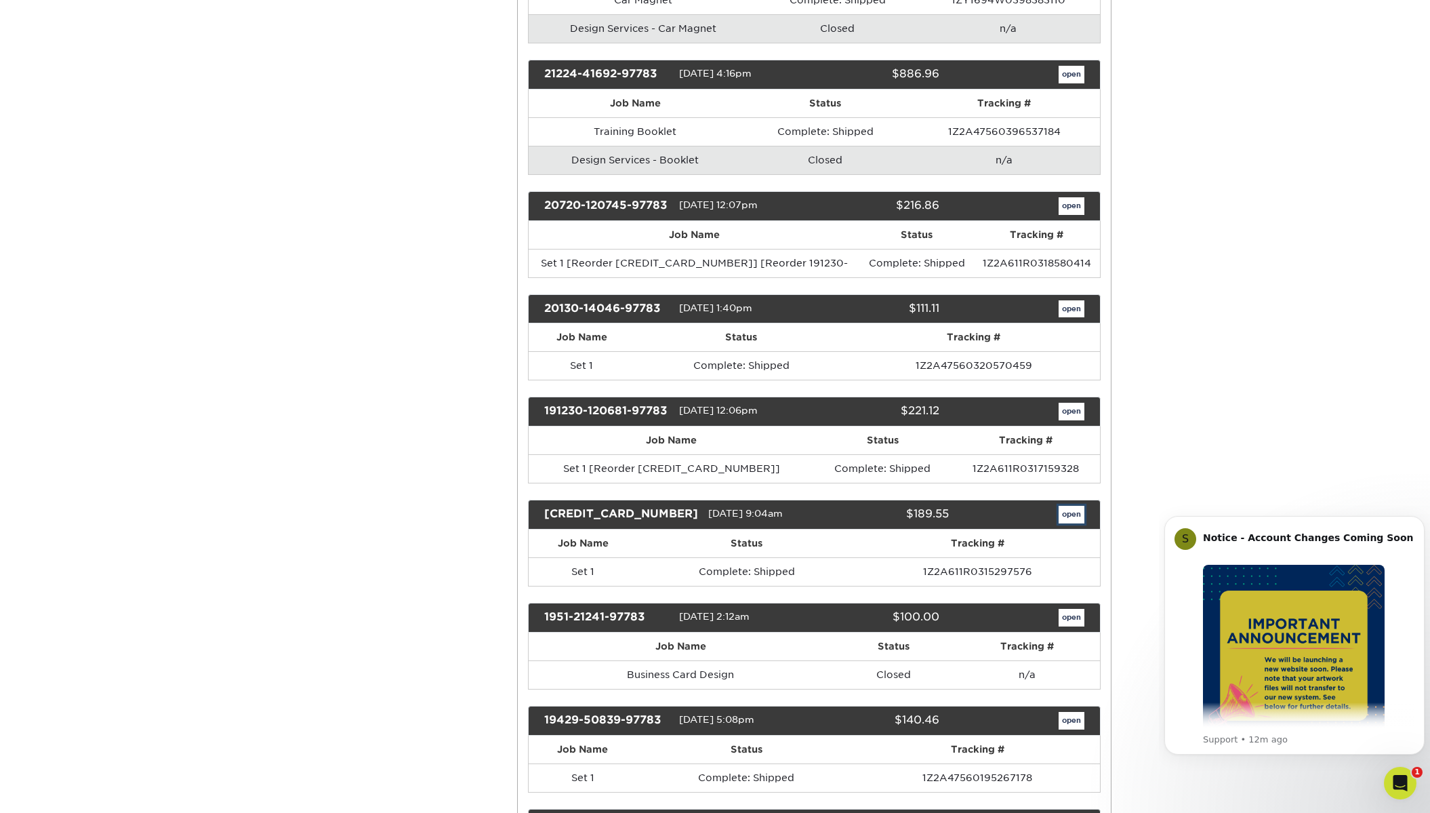
click at [1065, 516] on link "open" at bounding box center [1071, 515] width 26 height 18
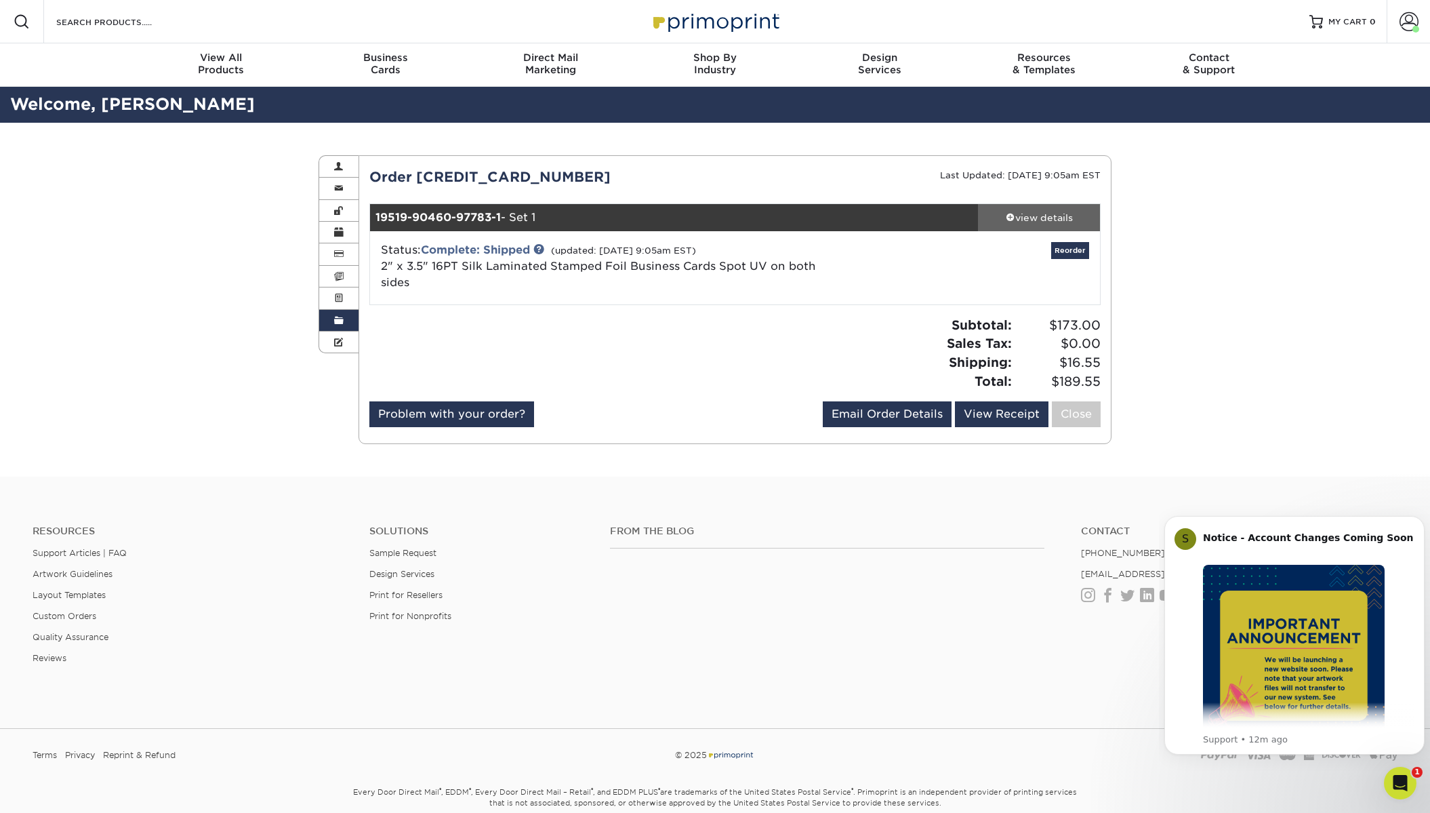
click at [1062, 216] on div "view details" at bounding box center [1039, 218] width 122 height 14
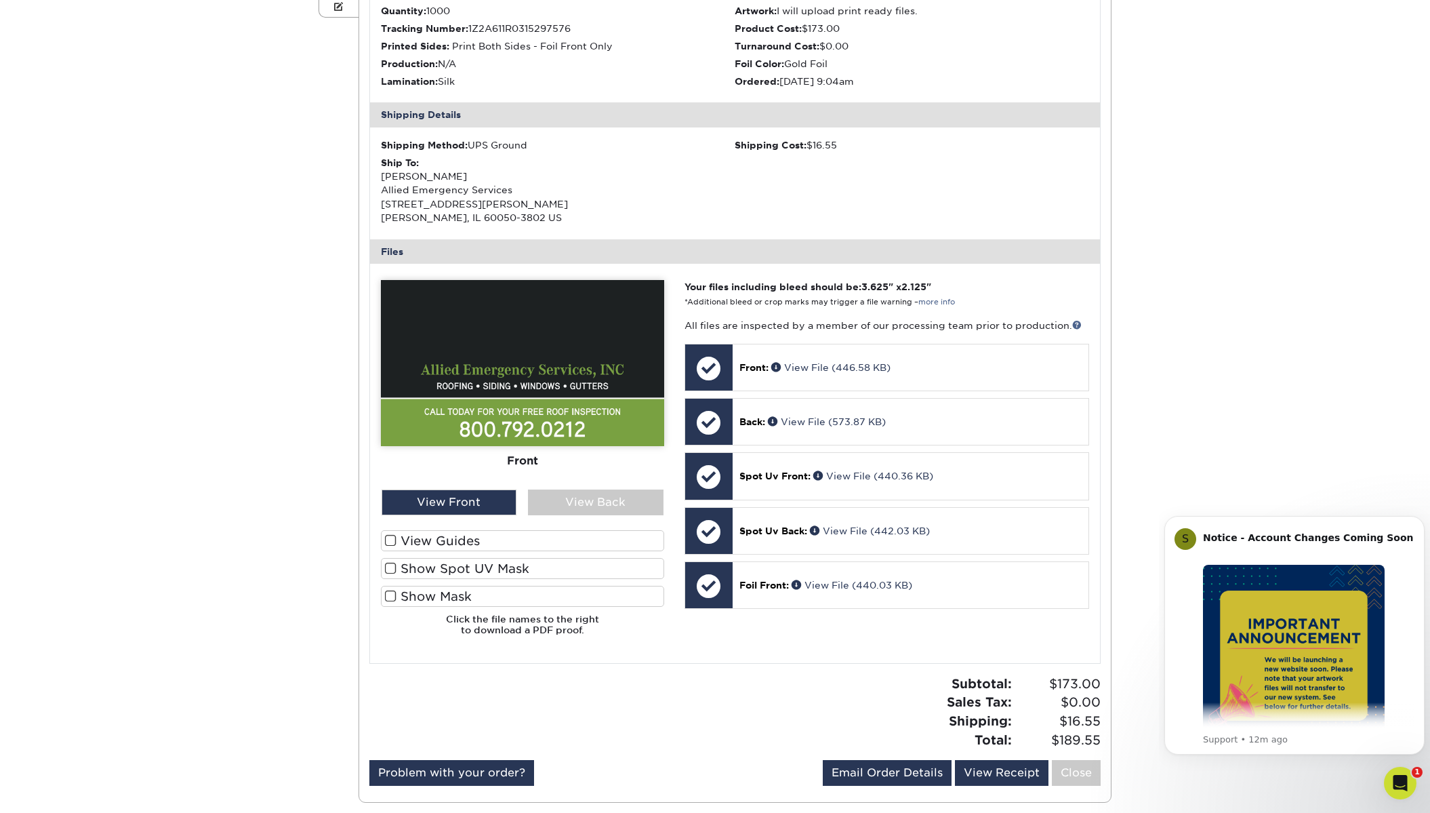
scroll to position [339, 0]
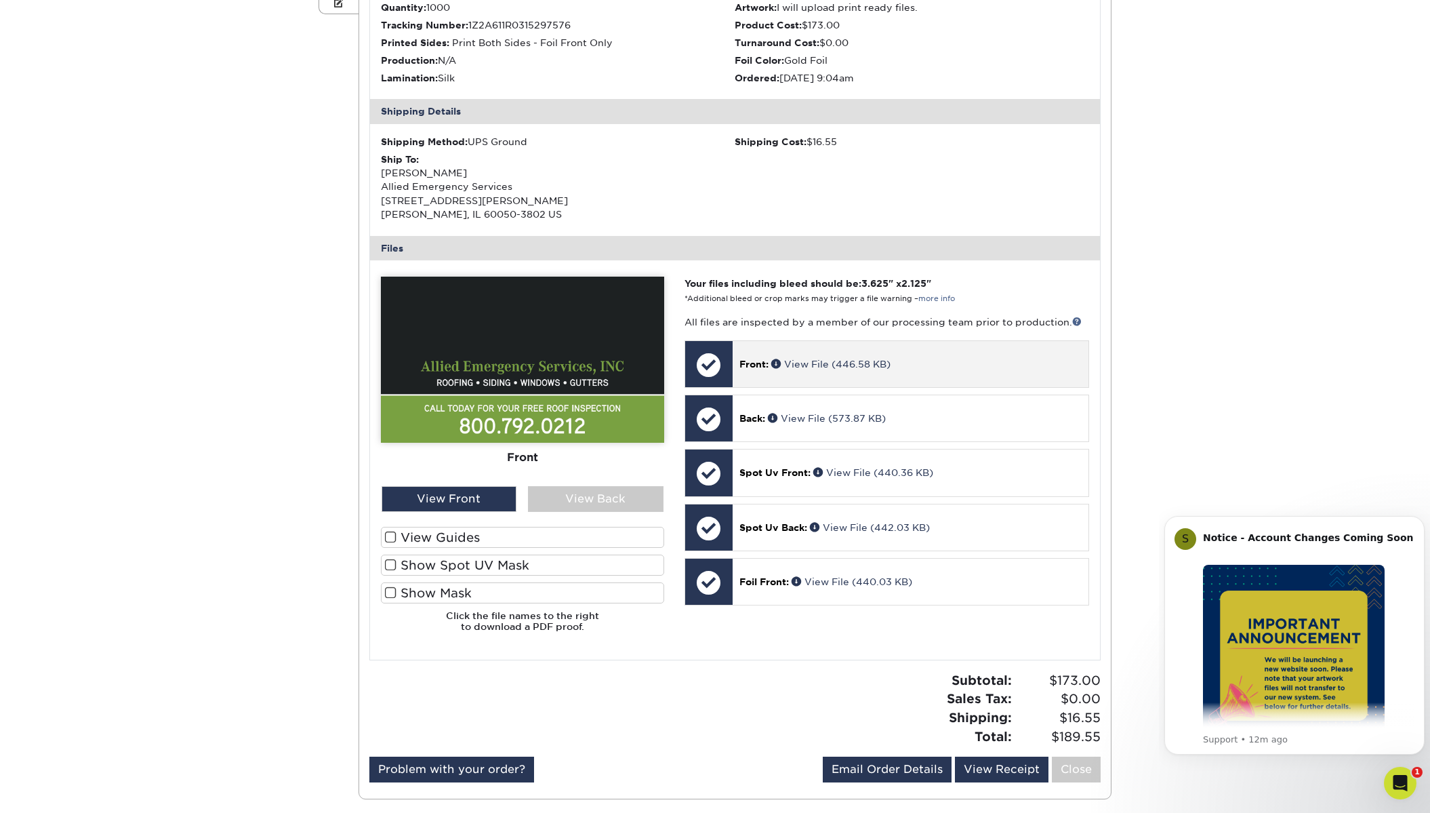
click at [796, 355] on div "Front: View File (446.58 KB)" at bounding box center [911, 364] width 356 height 46
click at [779, 354] on div "Front: View File (446.58 KB)" at bounding box center [911, 364] width 356 height 46
click at [812, 358] on link "View File (446.58 KB)" at bounding box center [830, 363] width 119 height 11
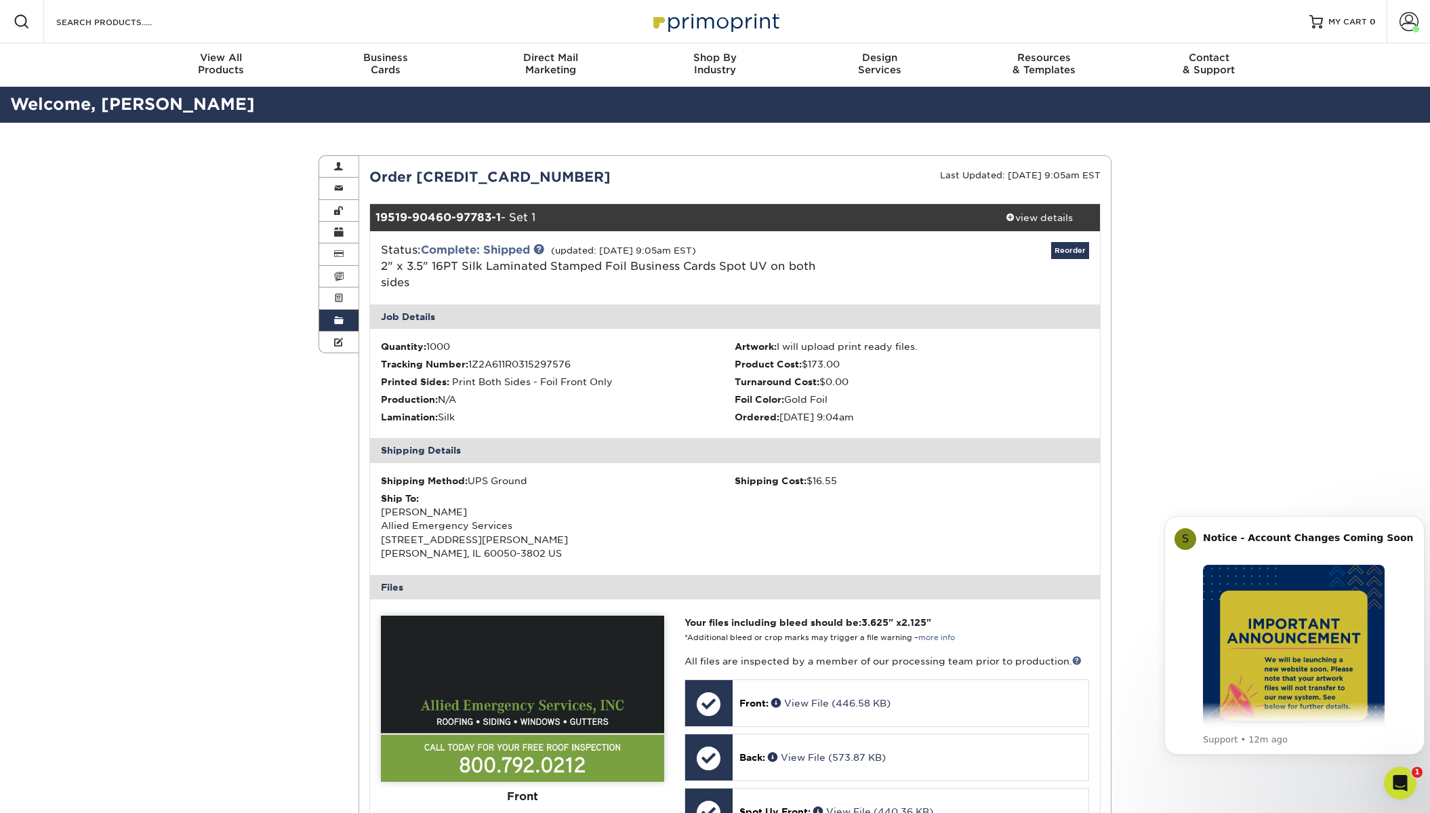
click at [338, 321] on span at bounding box center [338, 320] width 9 height 11
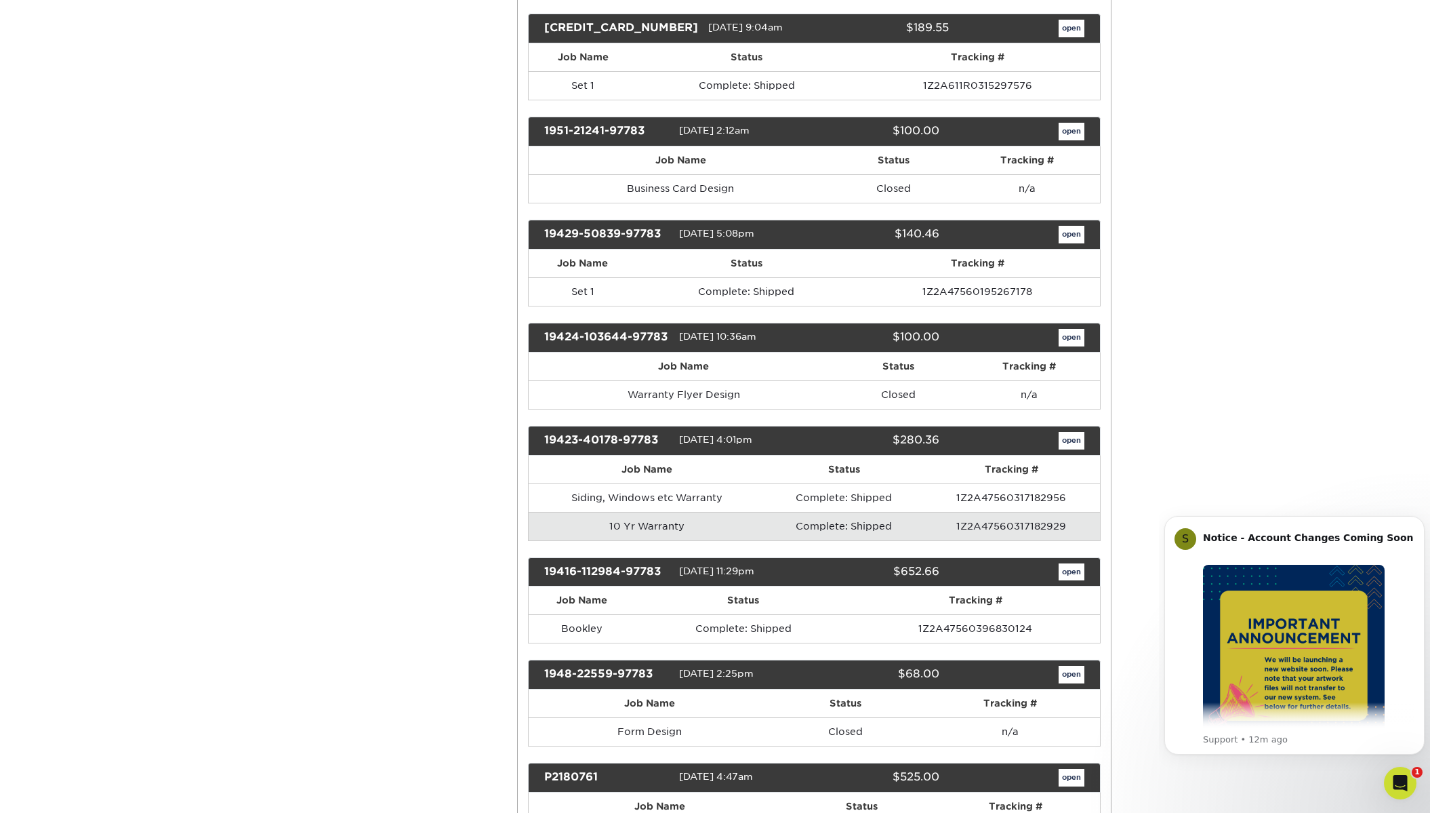
scroll to position [1559, 0]
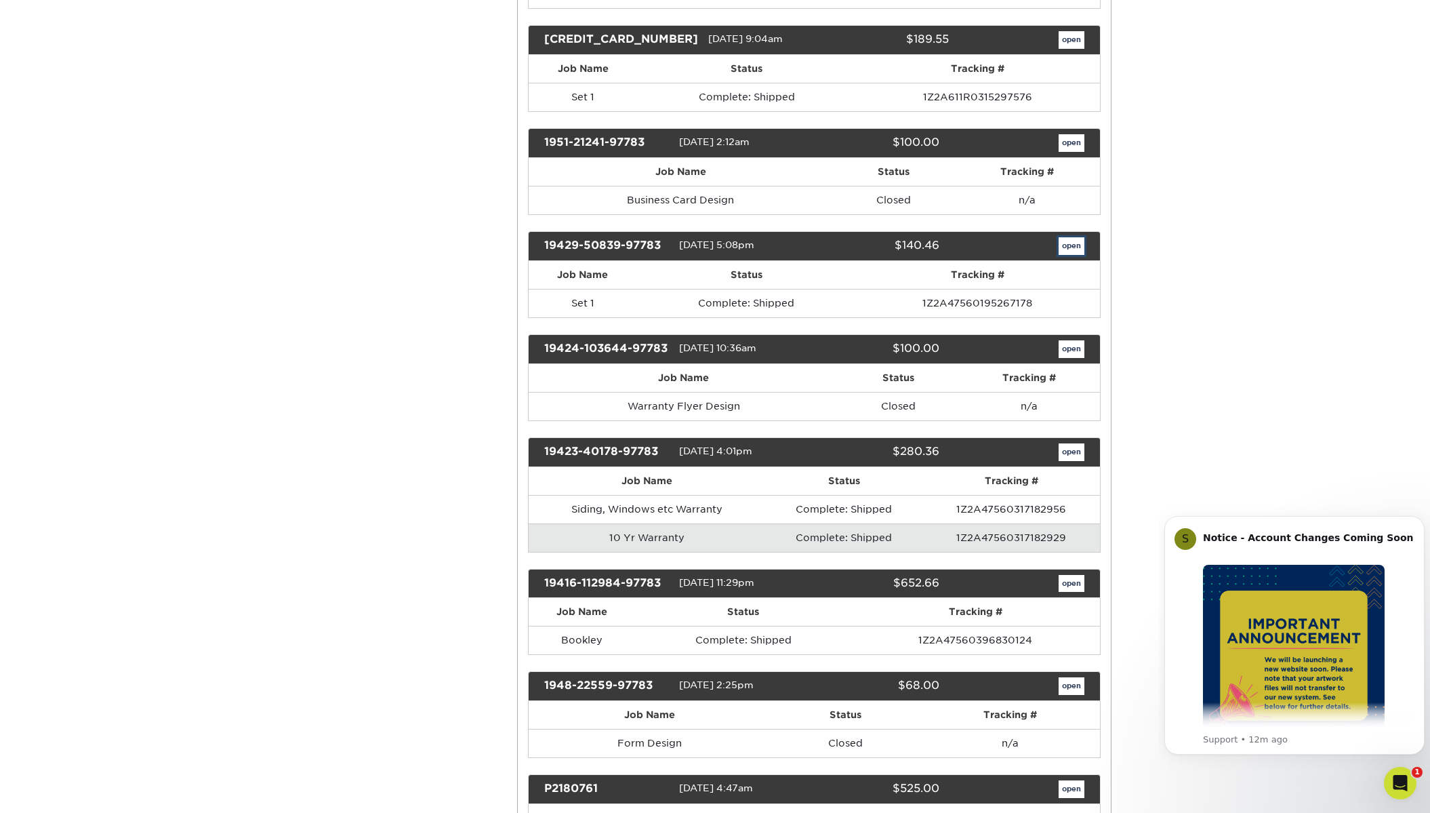
click at [1067, 245] on link "open" at bounding box center [1071, 246] width 26 height 18
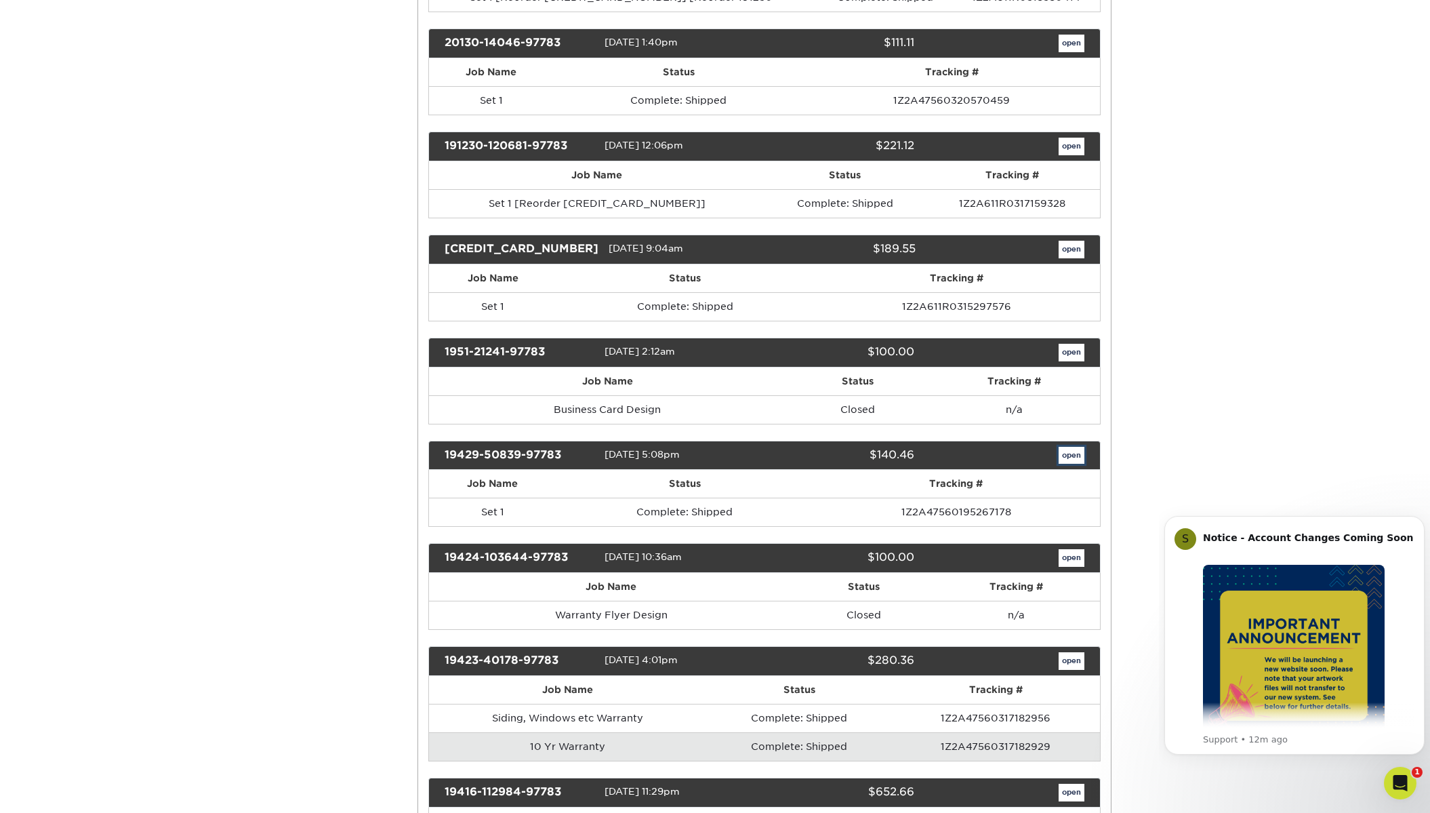
scroll to position [0, 0]
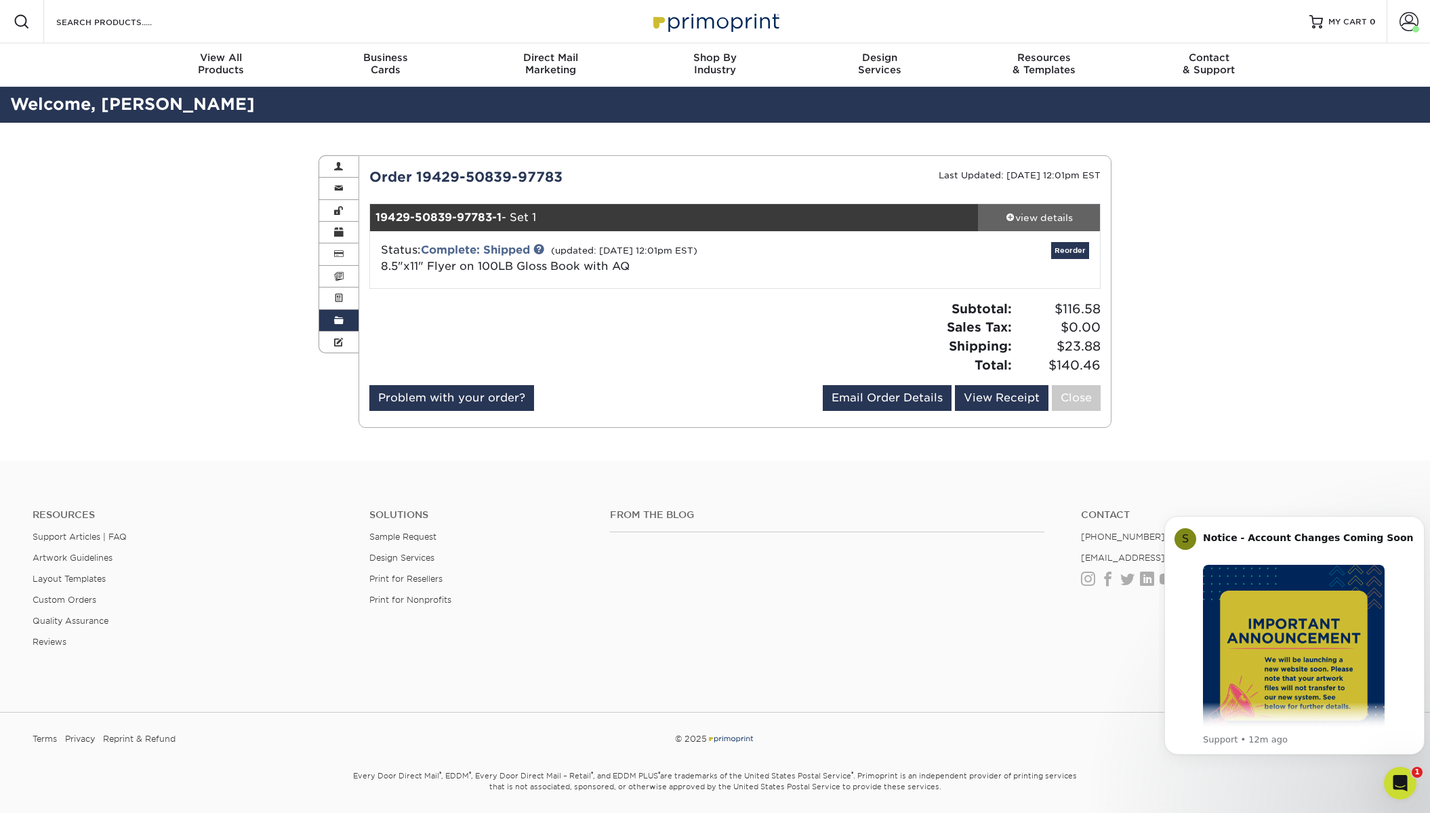
click at [1053, 215] on div "view details" at bounding box center [1039, 218] width 122 height 14
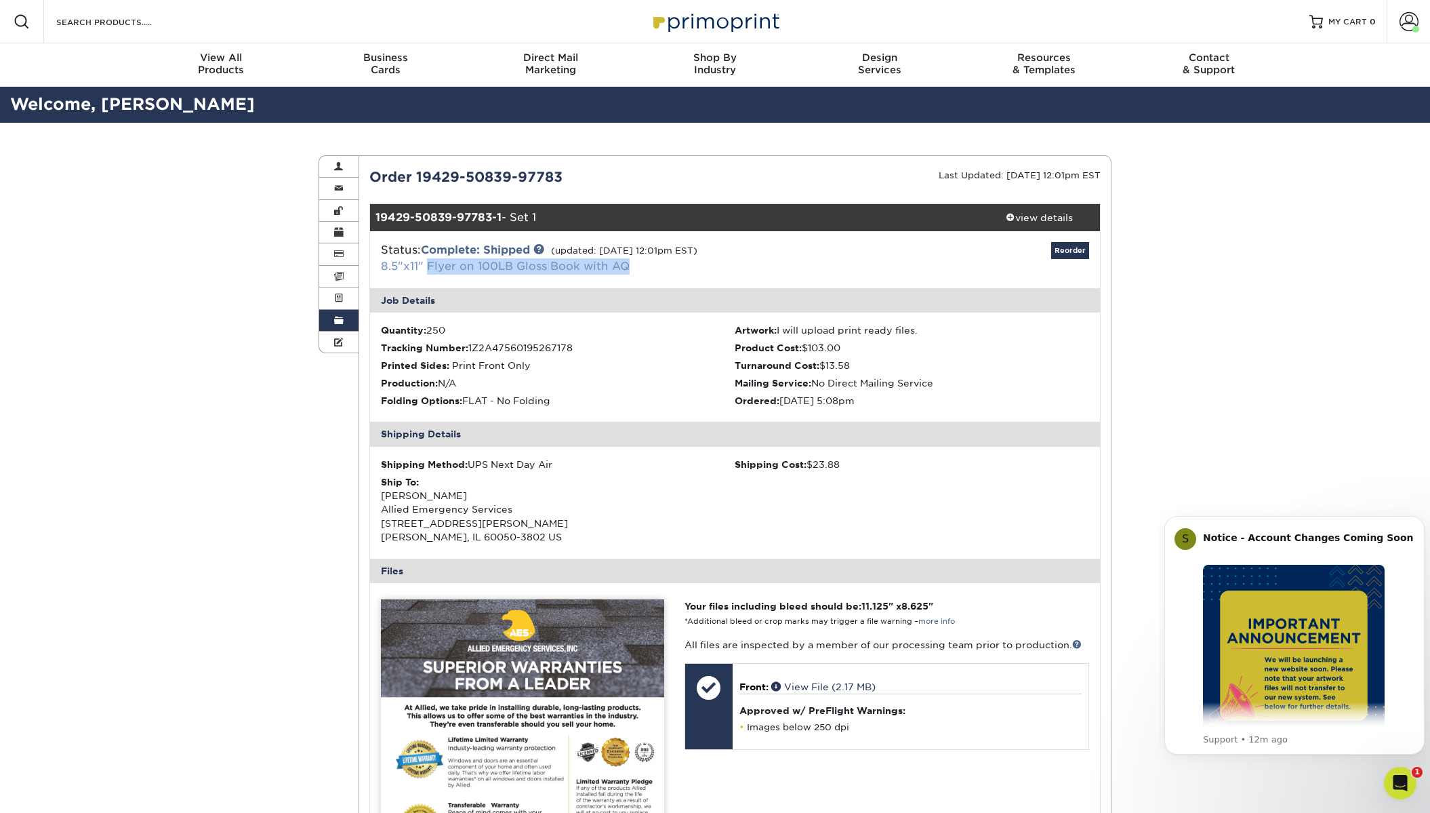
drag, startPoint x: 654, startPoint y: 263, endPoint x: 429, endPoint y: 272, distance: 225.2
click at [429, 272] on div "Status: Complete: Shipped (updated: [DATE] 12:01pm EST) 8.5"x11" Flyer on 100LB…" at bounding box center [614, 258] width 486 height 33
copy link "Flyer on 100LB Gloss Book with AQ"
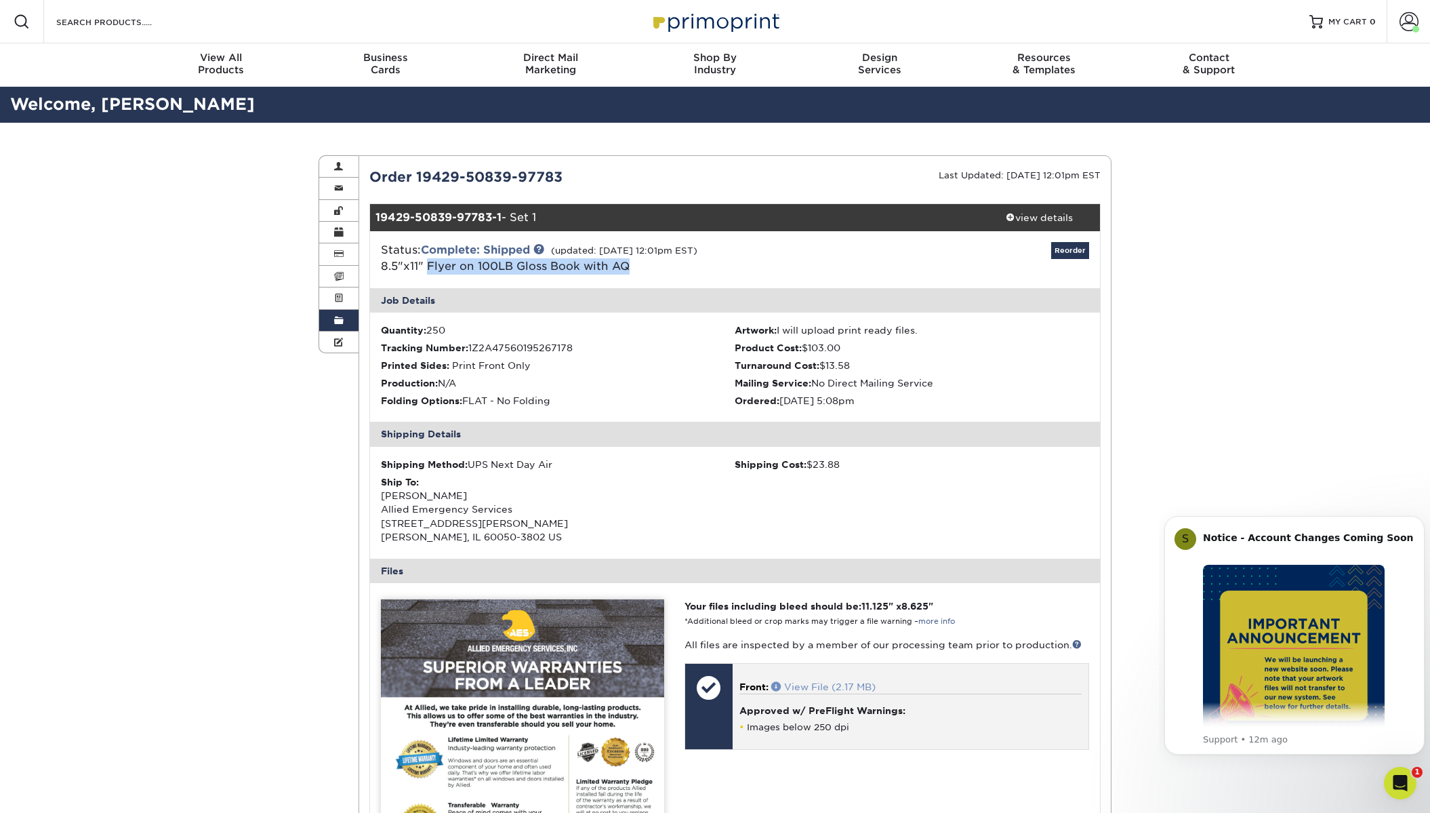
click at [804, 686] on link "View File (2.17 MB)" at bounding box center [823, 686] width 104 height 11
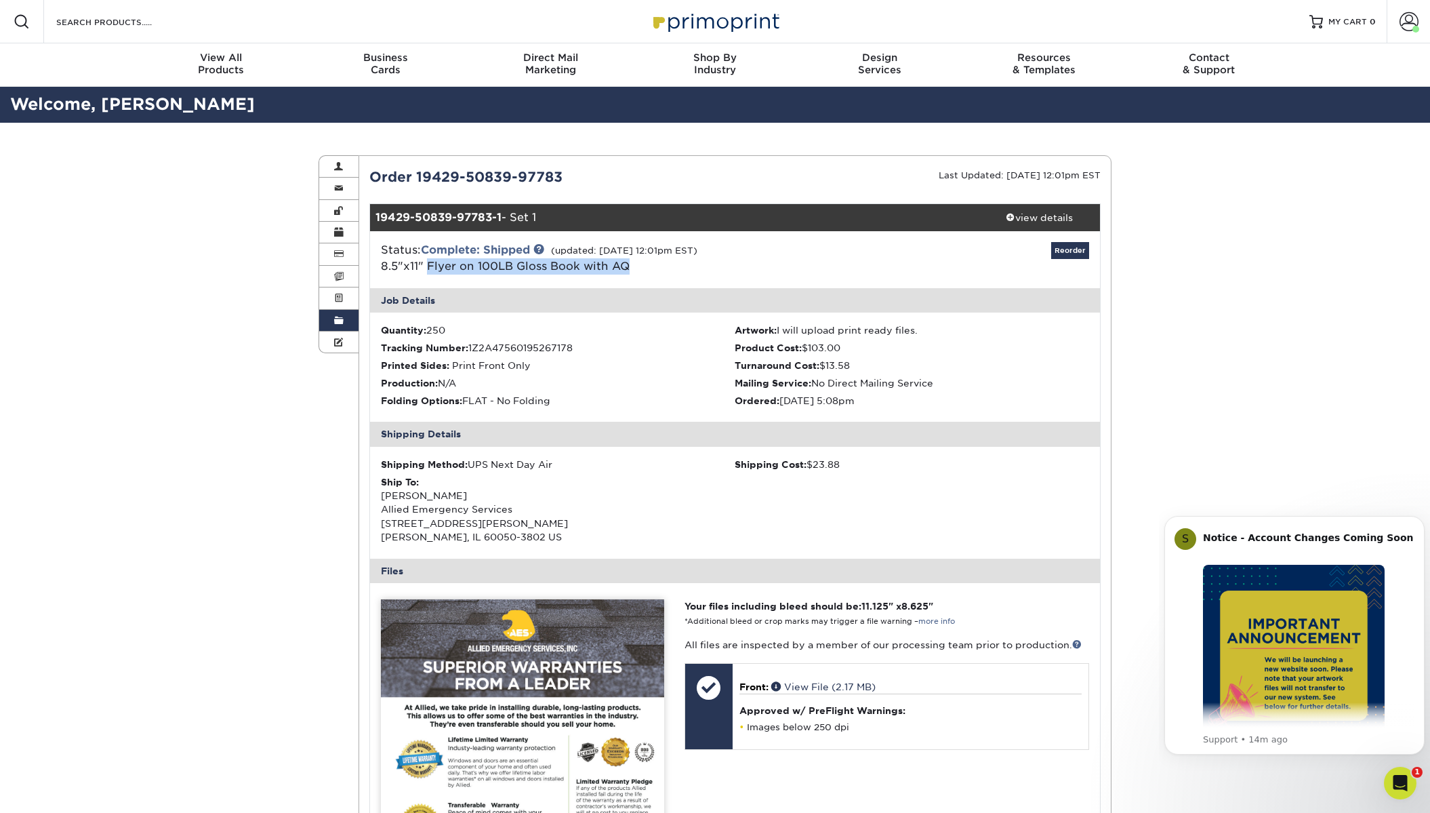
click at [337, 323] on span at bounding box center [338, 320] width 9 height 11
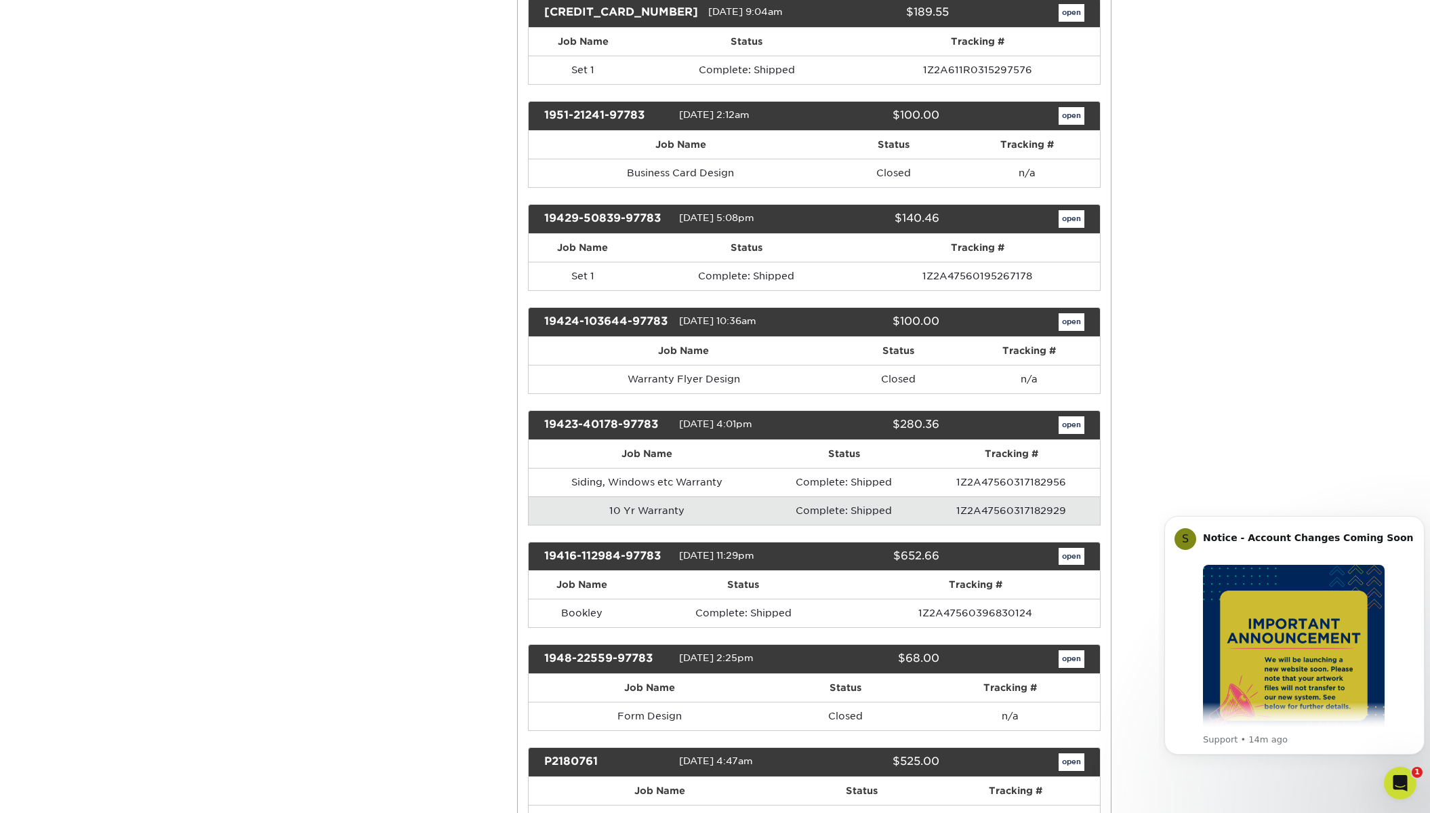
scroll to position [1561, 0]
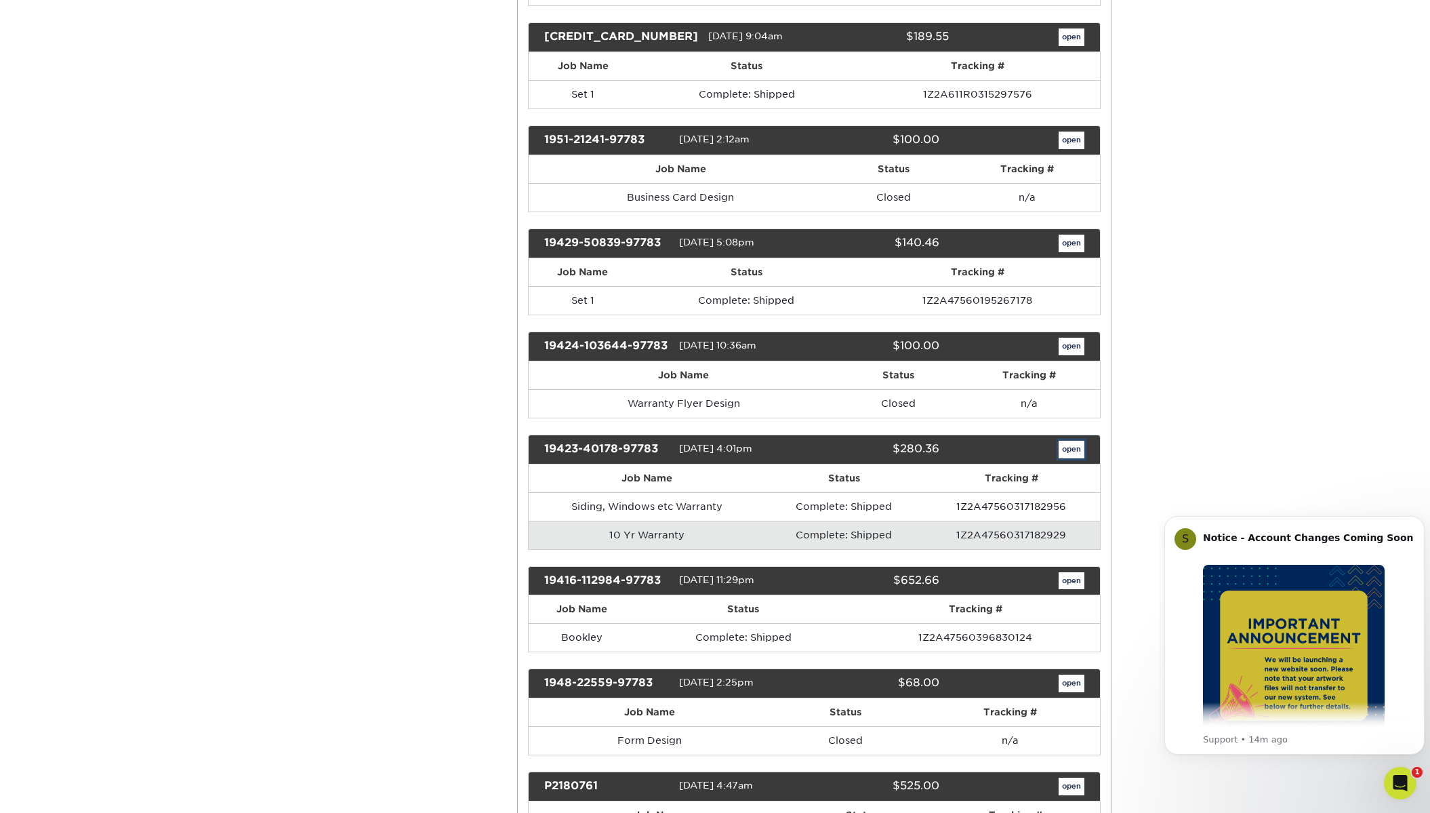
click at [1069, 452] on link "open" at bounding box center [1071, 449] width 26 height 18
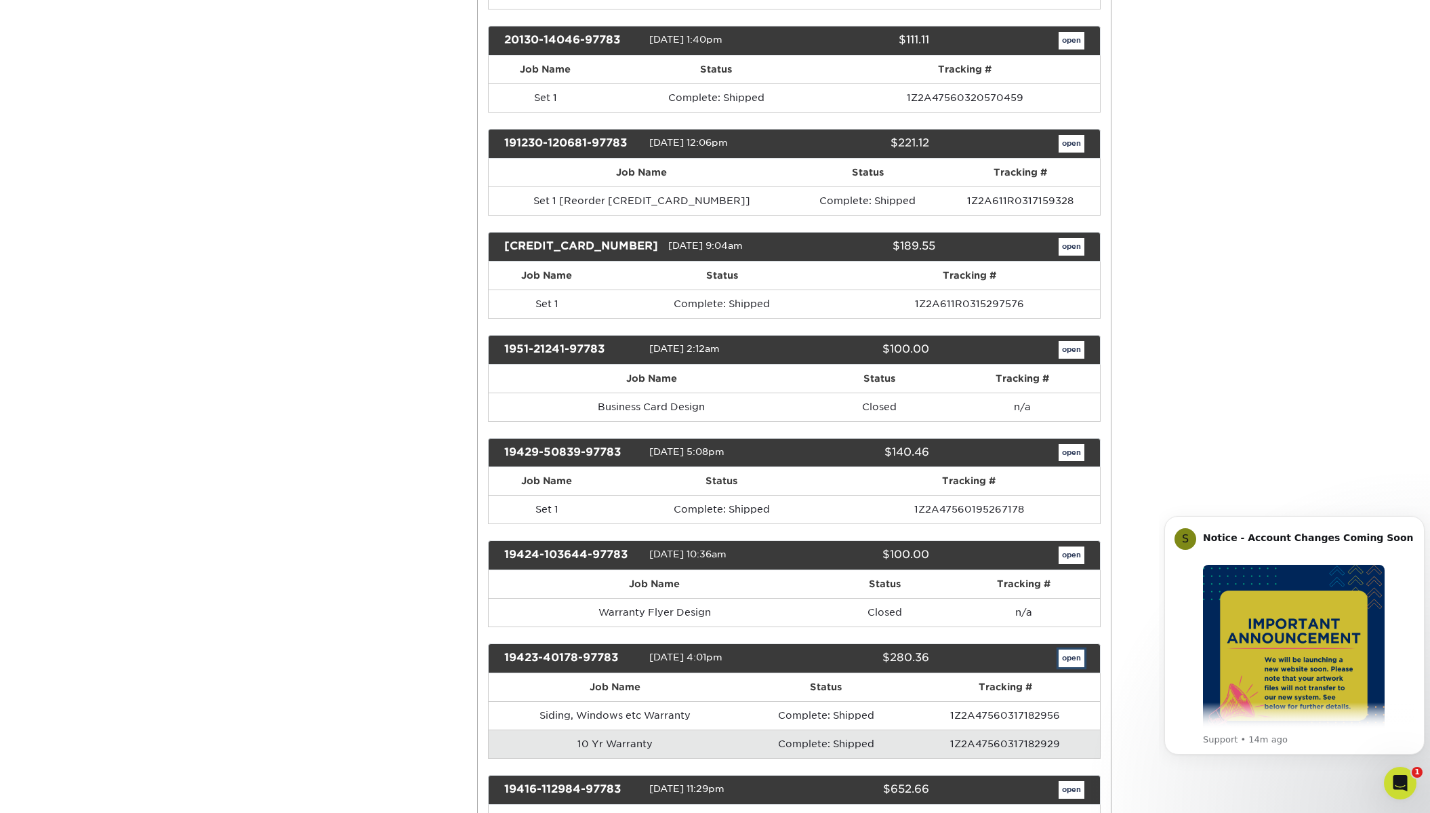
scroll to position [0, 0]
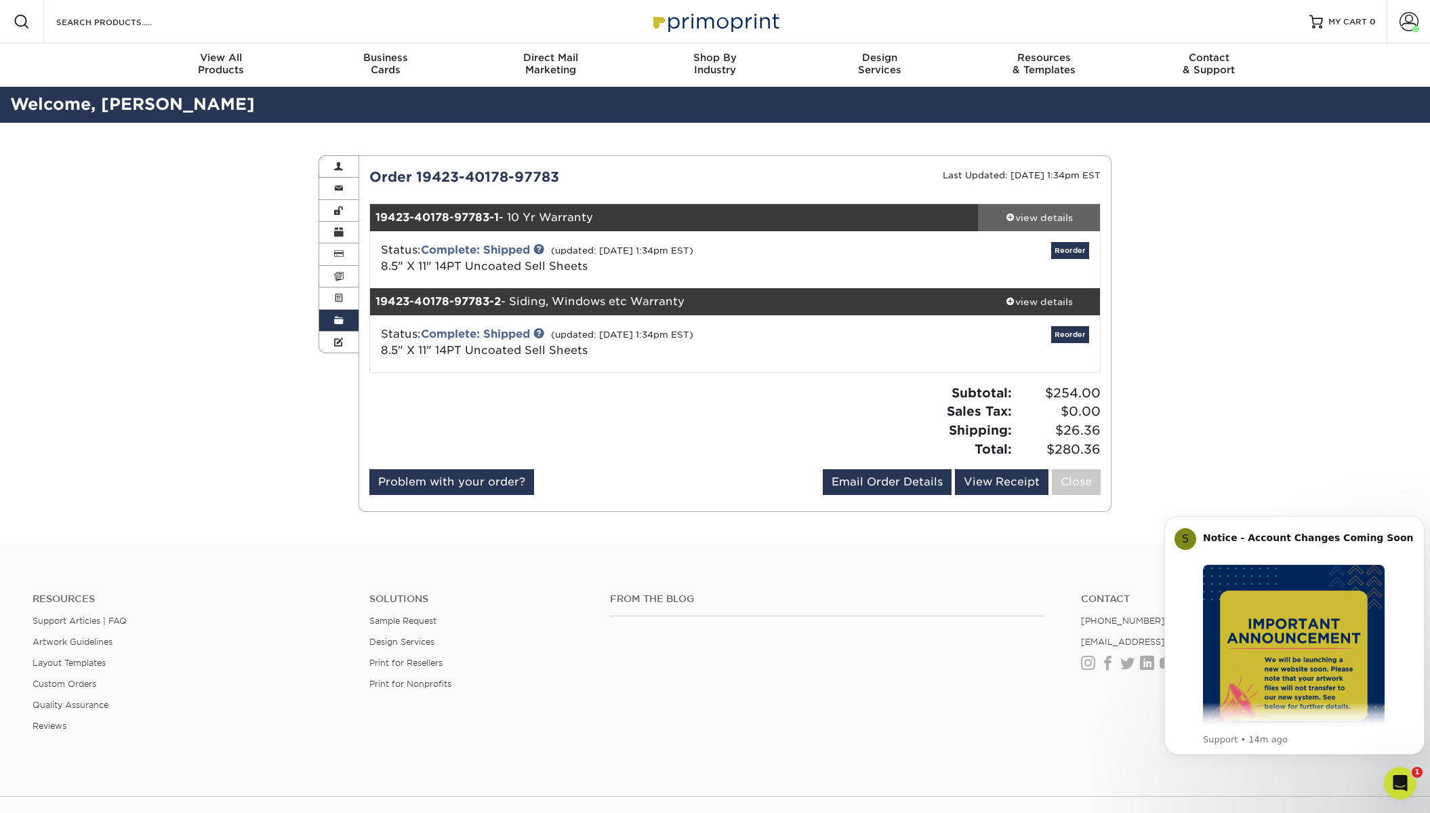
click at [1054, 216] on div "view details" at bounding box center [1039, 218] width 122 height 14
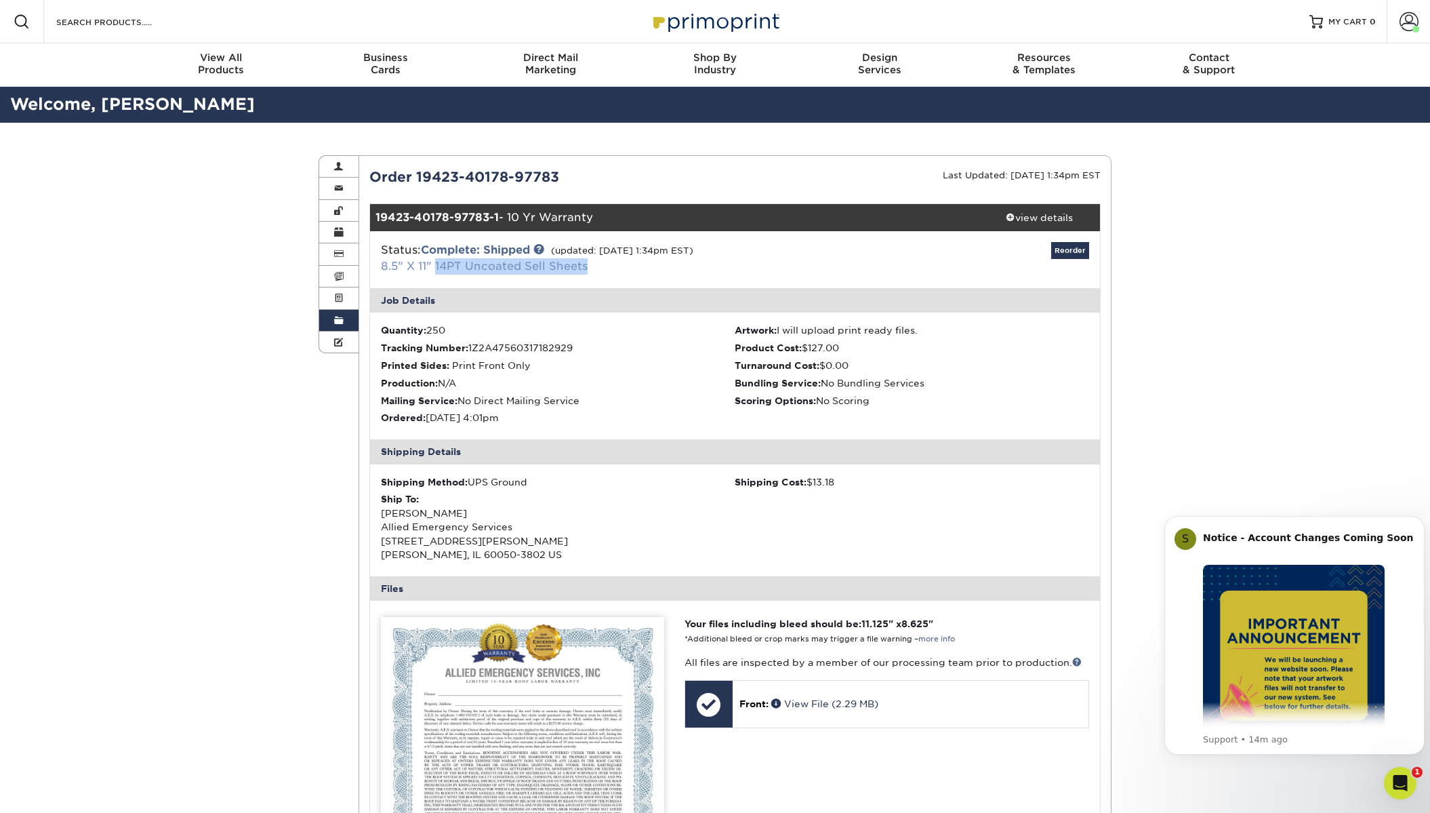
drag, startPoint x: 604, startPoint y: 267, endPoint x: 436, endPoint y: 270, distance: 168.8
click at [436, 270] on div "Status: Complete: Shipped (updated: 04/29/2019 1:34pm EST) 8.5" X 11" 14PT Unco…" at bounding box center [614, 258] width 486 height 33
copy link "14PT Uncoated Sell Sheets"
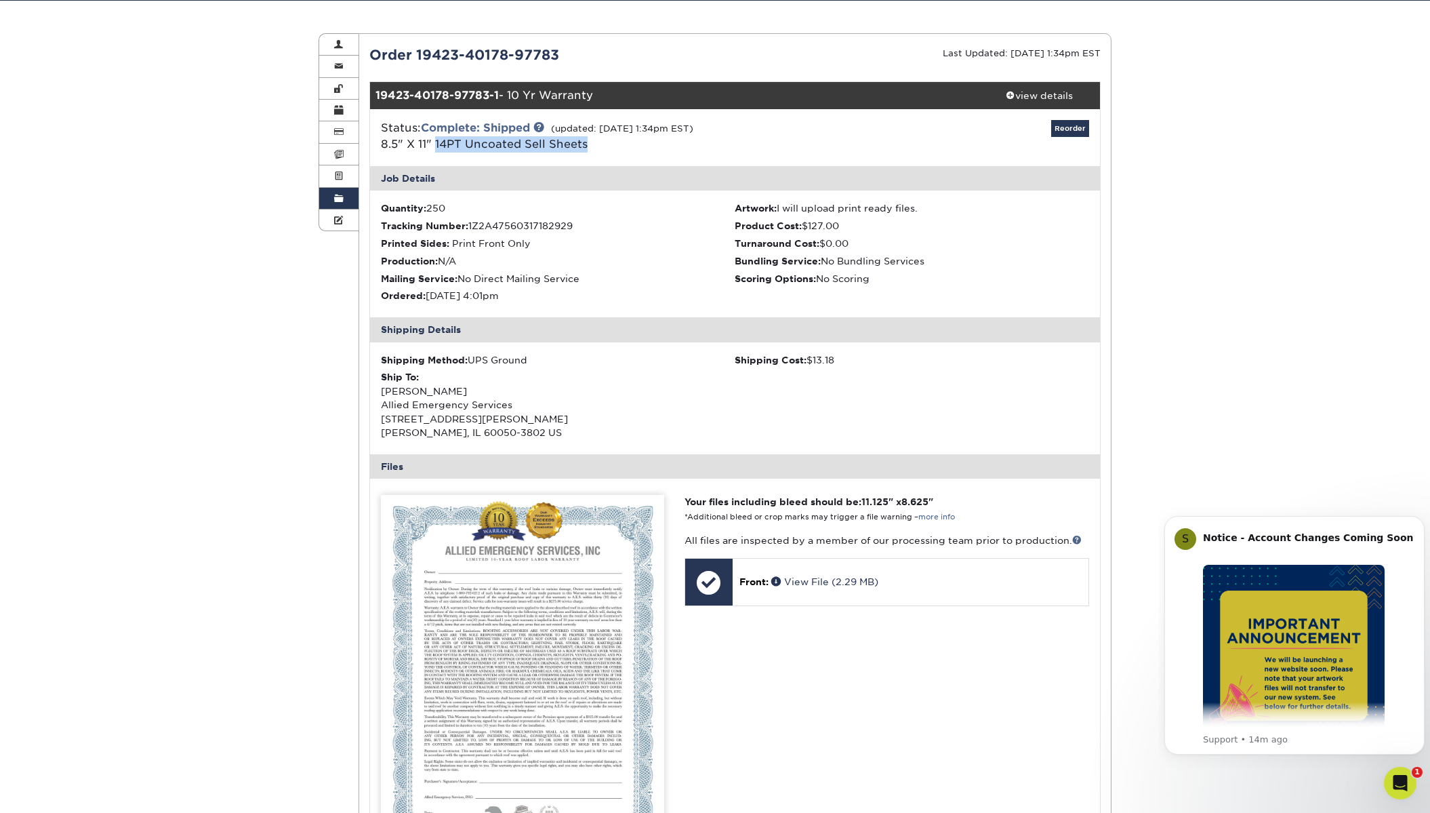
scroll to position [136, 0]
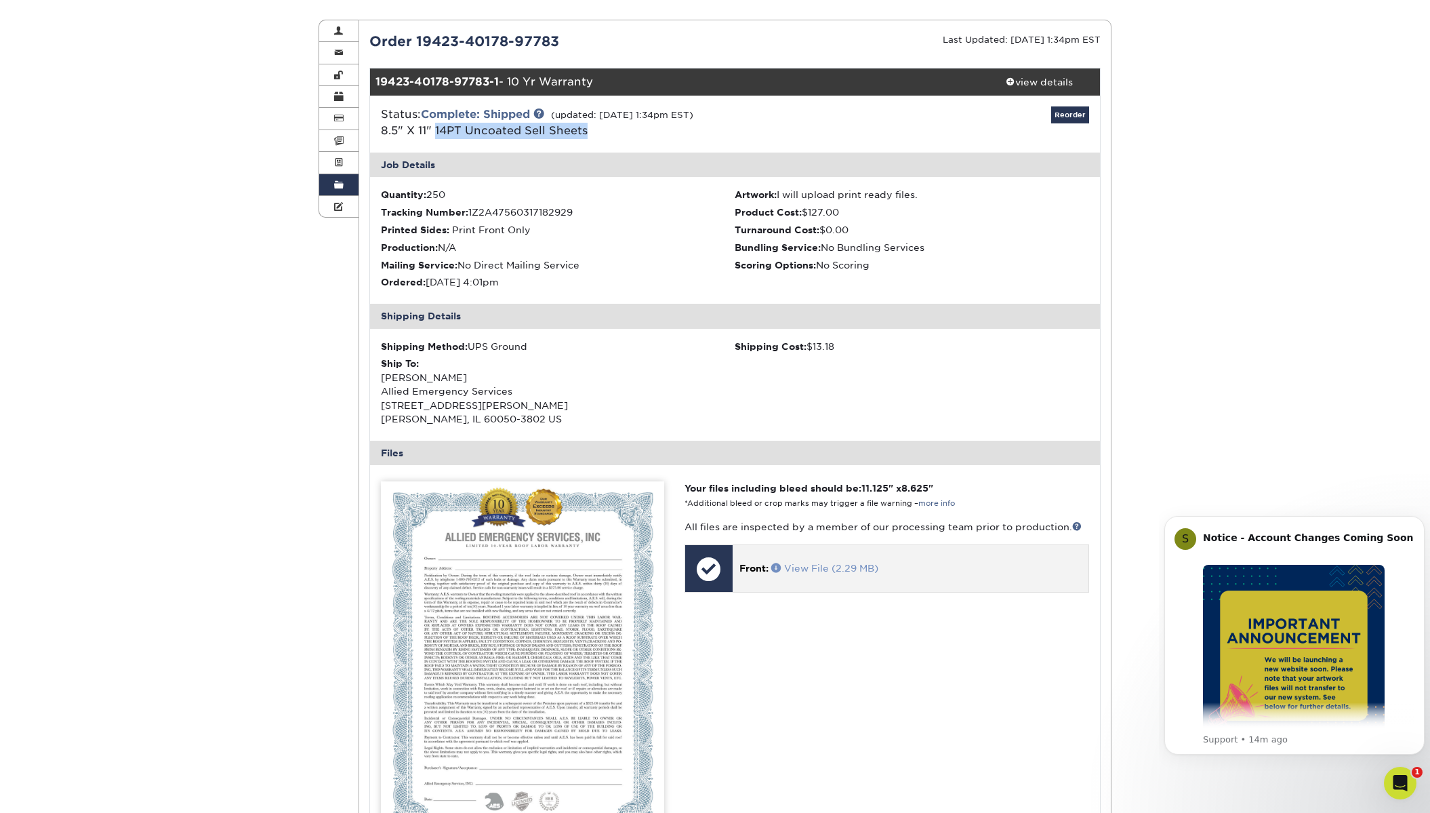
click at [804, 569] on link "View File (2.29 MB)" at bounding box center [824, 567] width 107 height 11
click at [342, 187] on span at bounding box center [338, 185] width 9 height 11
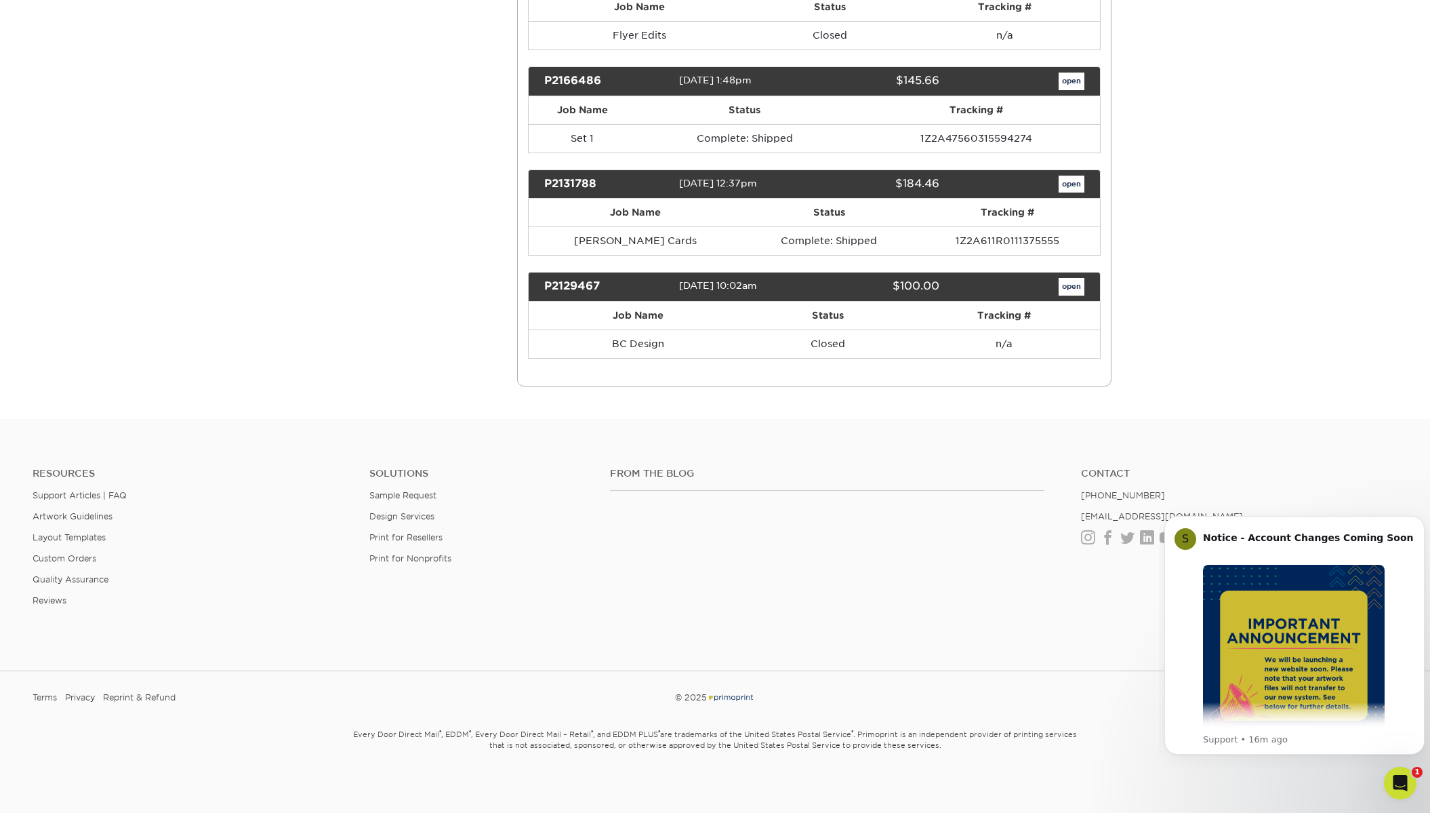
scroll to position [2507, 0]
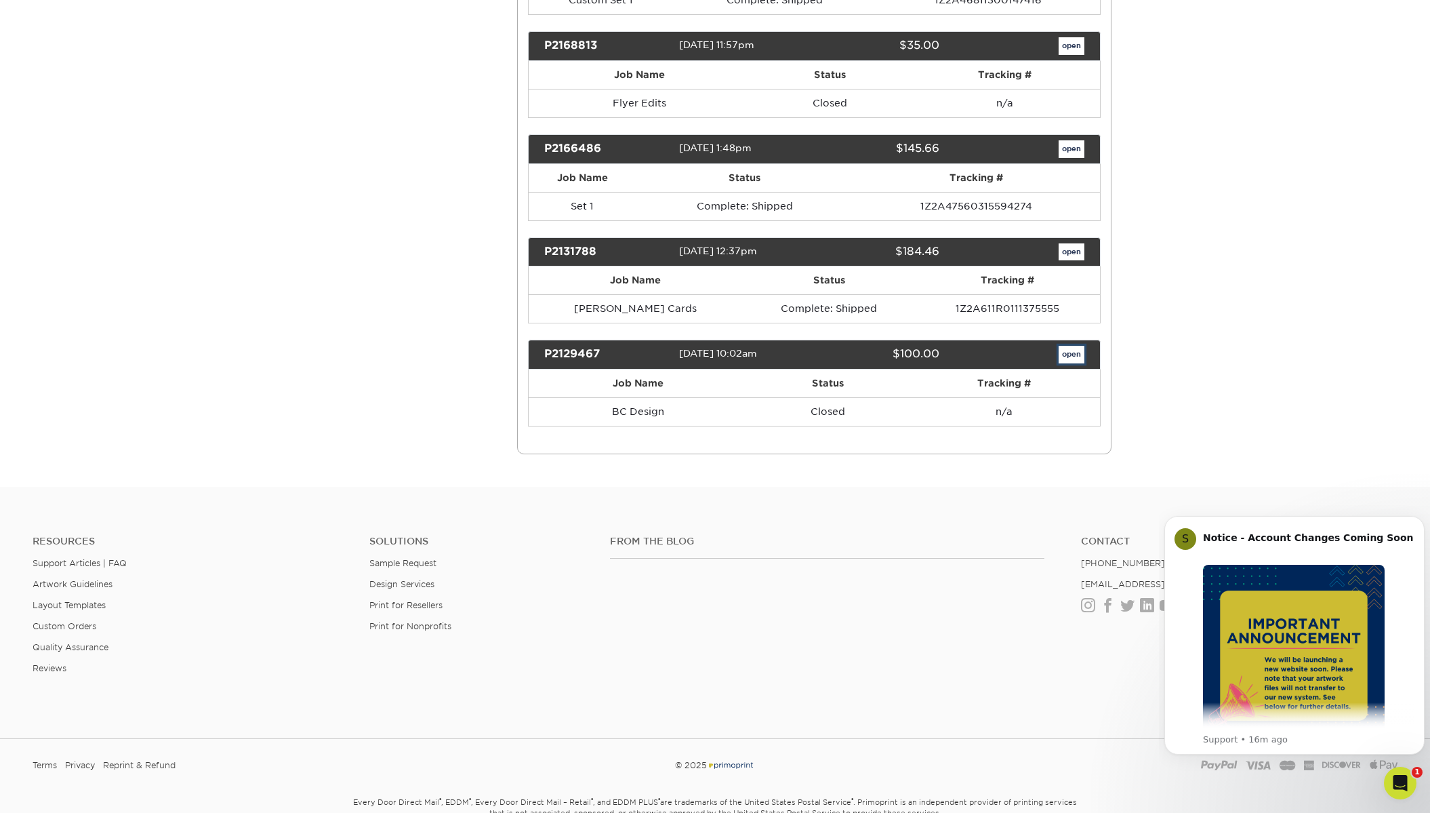
click at [1065, 354] on link "open" at bounding box center [1071, 355] width 26 height 18
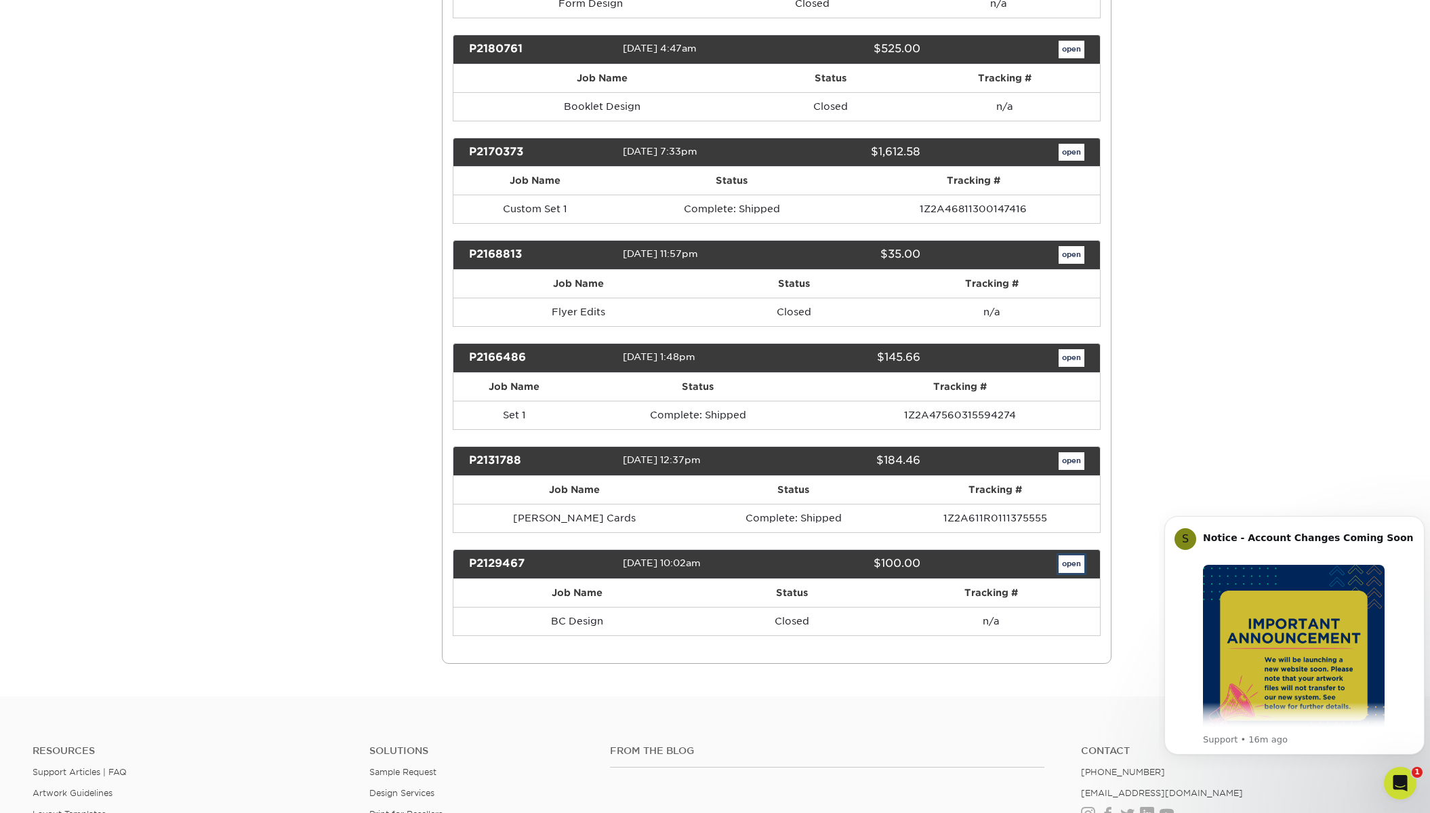
scroll to position [0, 0]
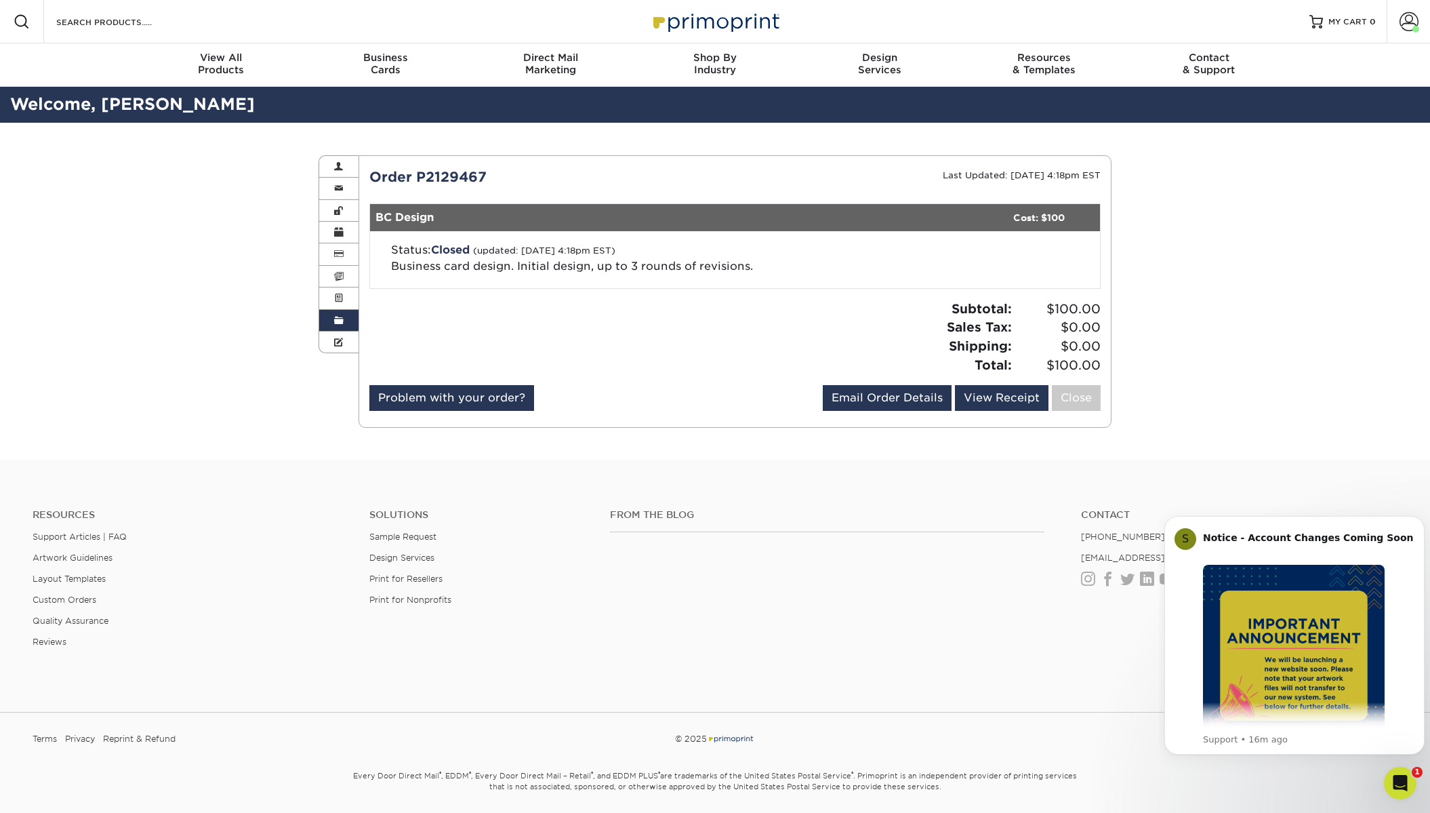
click at [353, 324] on link "Order History" at bounding box center [338, 321] width 39 height 22
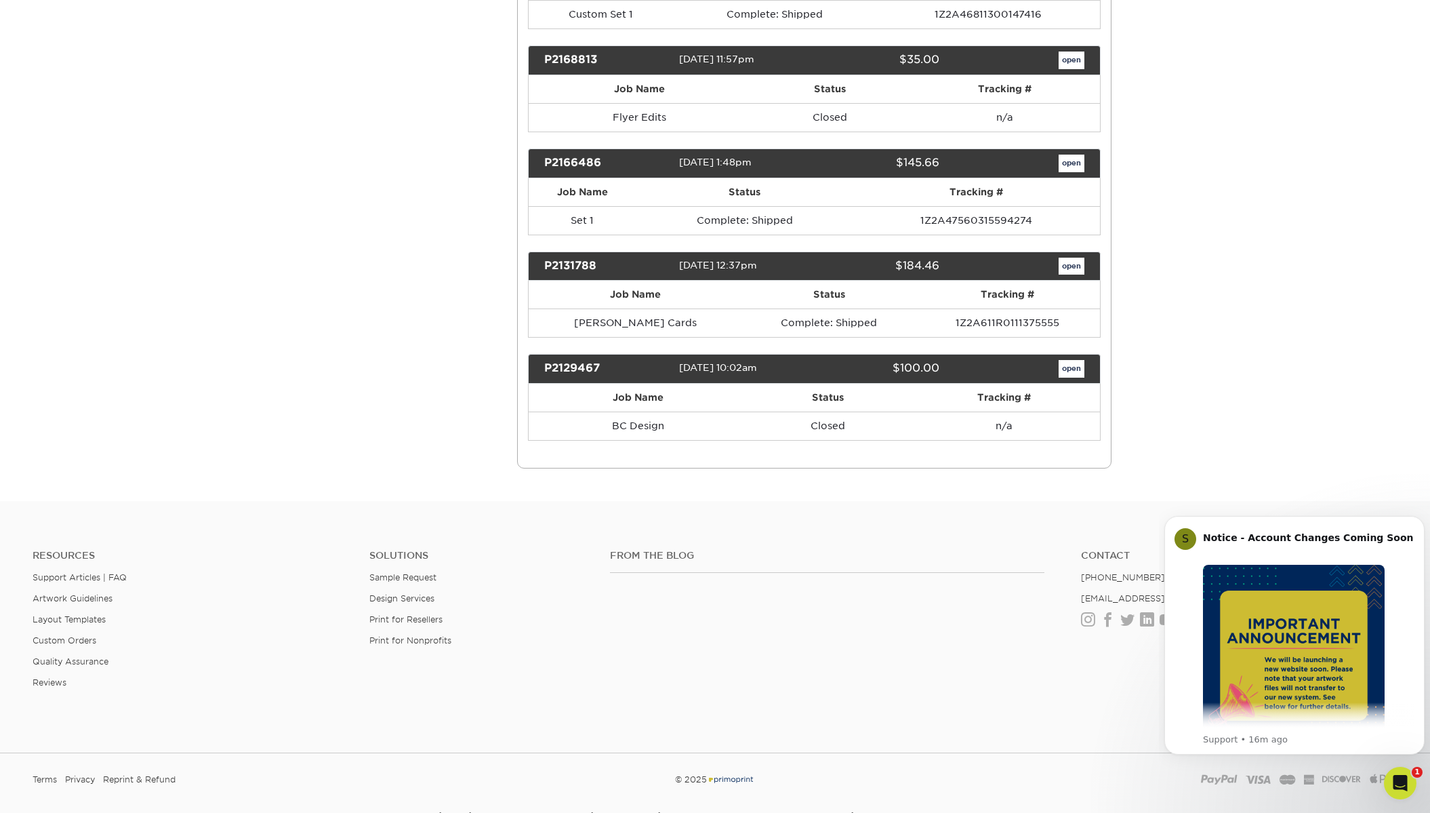
scroll to position [2374, 0]
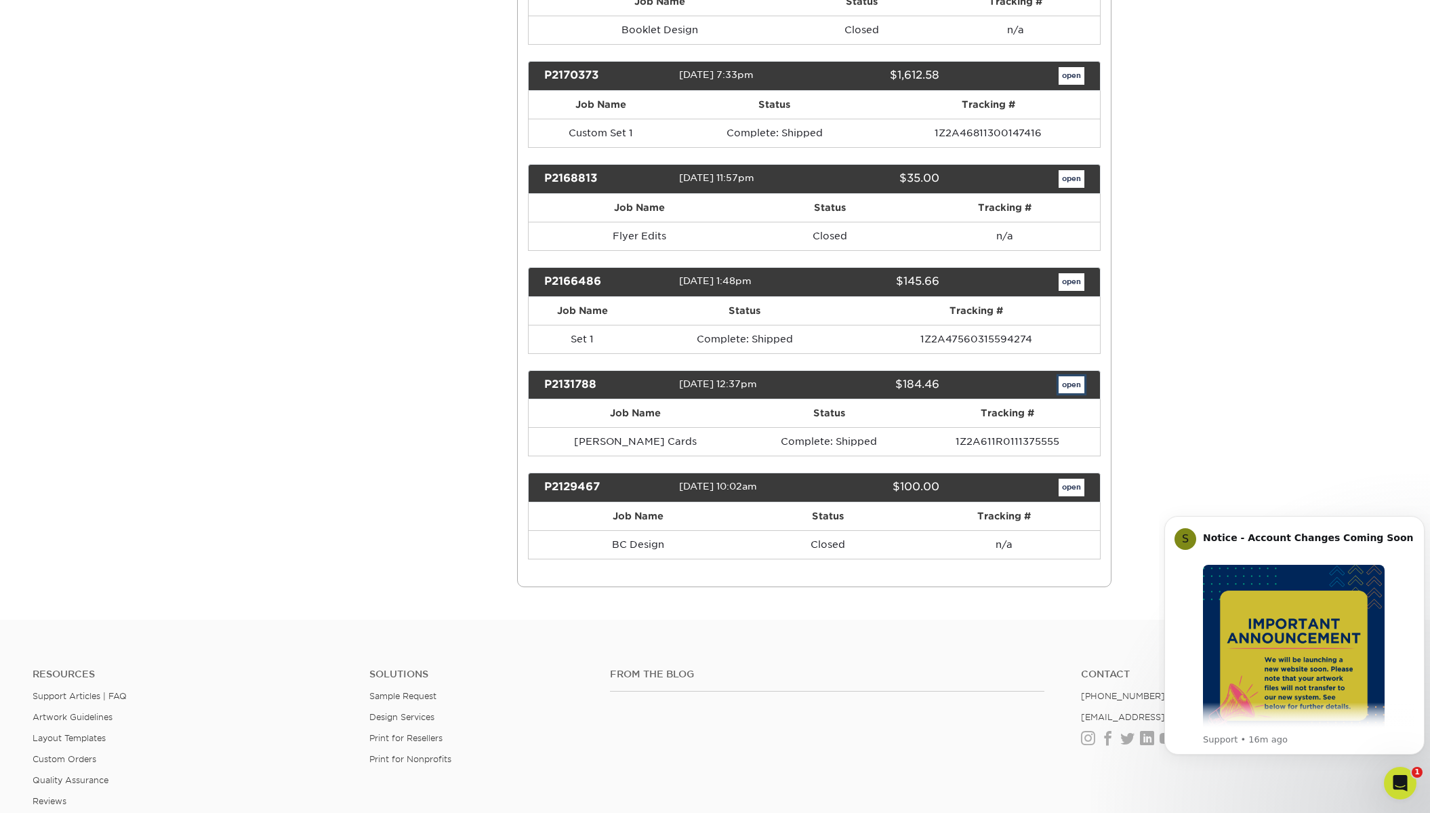
click at [1072, 390] on link "open" at bounding box center [1071, 385] width 26 height 18
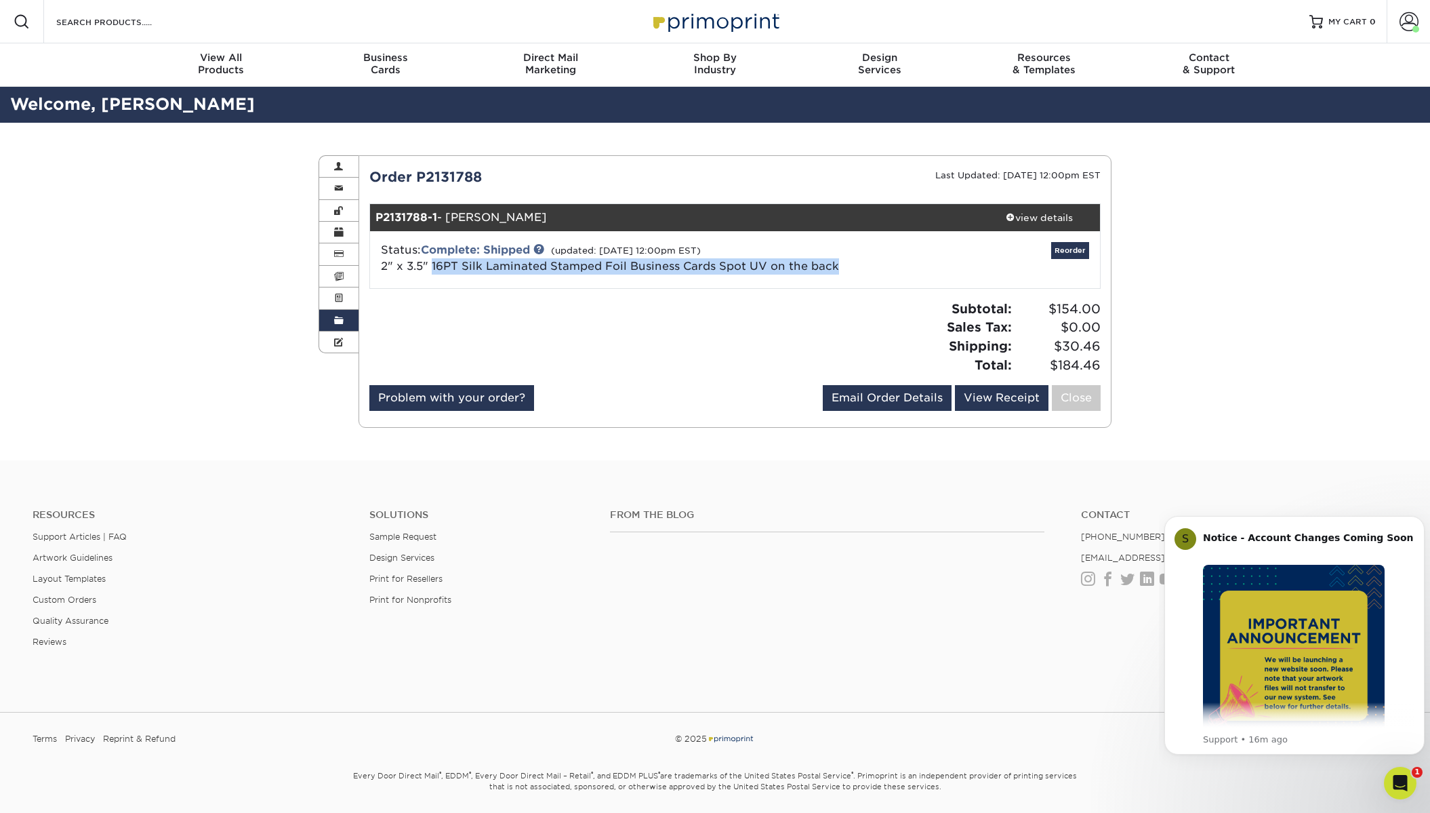
drag, startPoint x: 848, startPoint y: 266, endPoint x: 432, endPoint y: 281, distance: 415.7
click at [432, 281] on div "Status: Complete: Shipped (updated: 05/18/2018 12:00pm EST) 2" x 3.5" 16PT Silk…" at bounding box center [735, 259] width 751 height 57
copy link "16PT Silk Laminated Stamped Foil Business Cards Spot UV on the back"
click at [1058, 217] on div "view details" at bounding box center [1039, 218] width 122 height 14
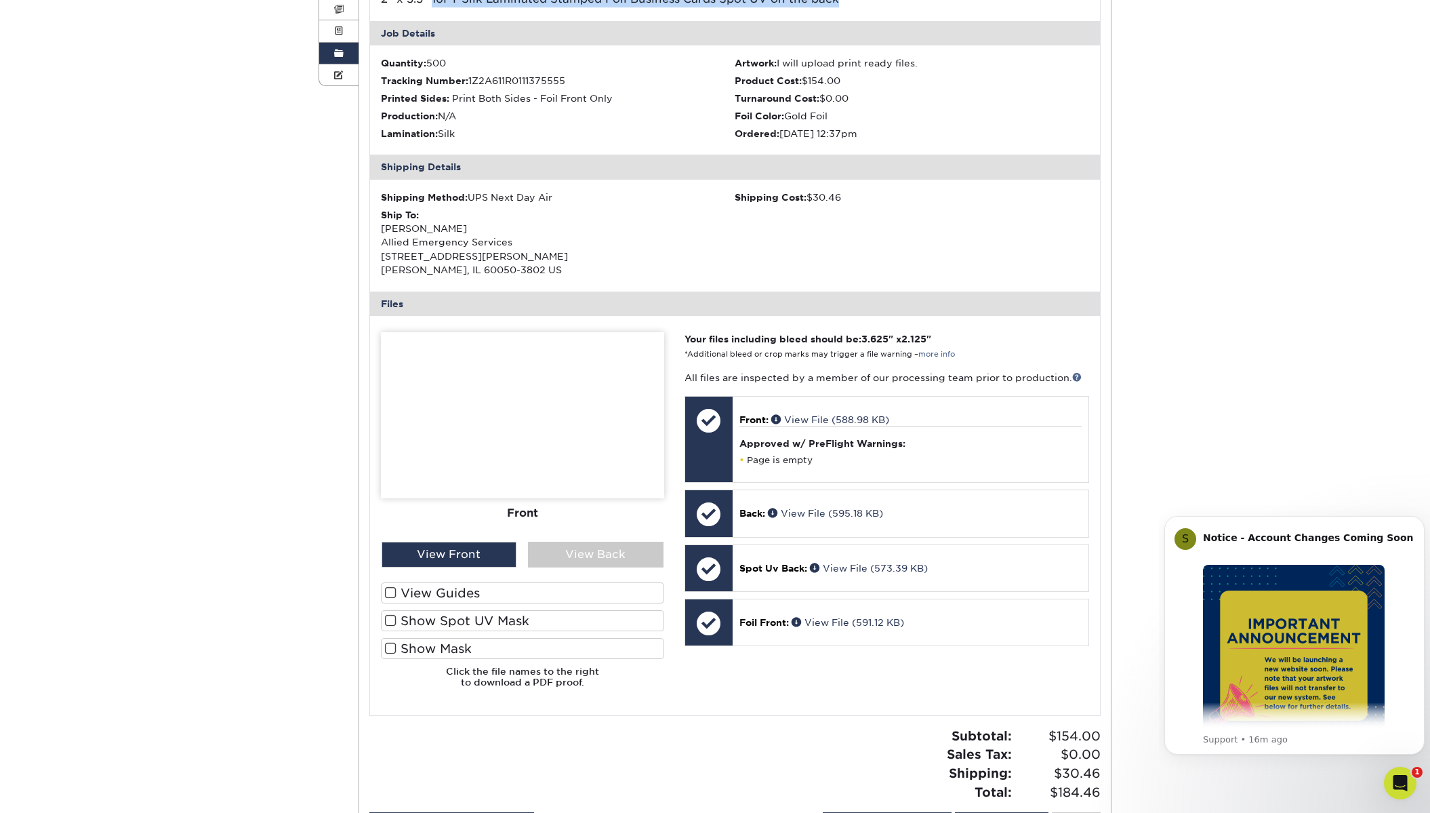
scroll to position [339, 0]
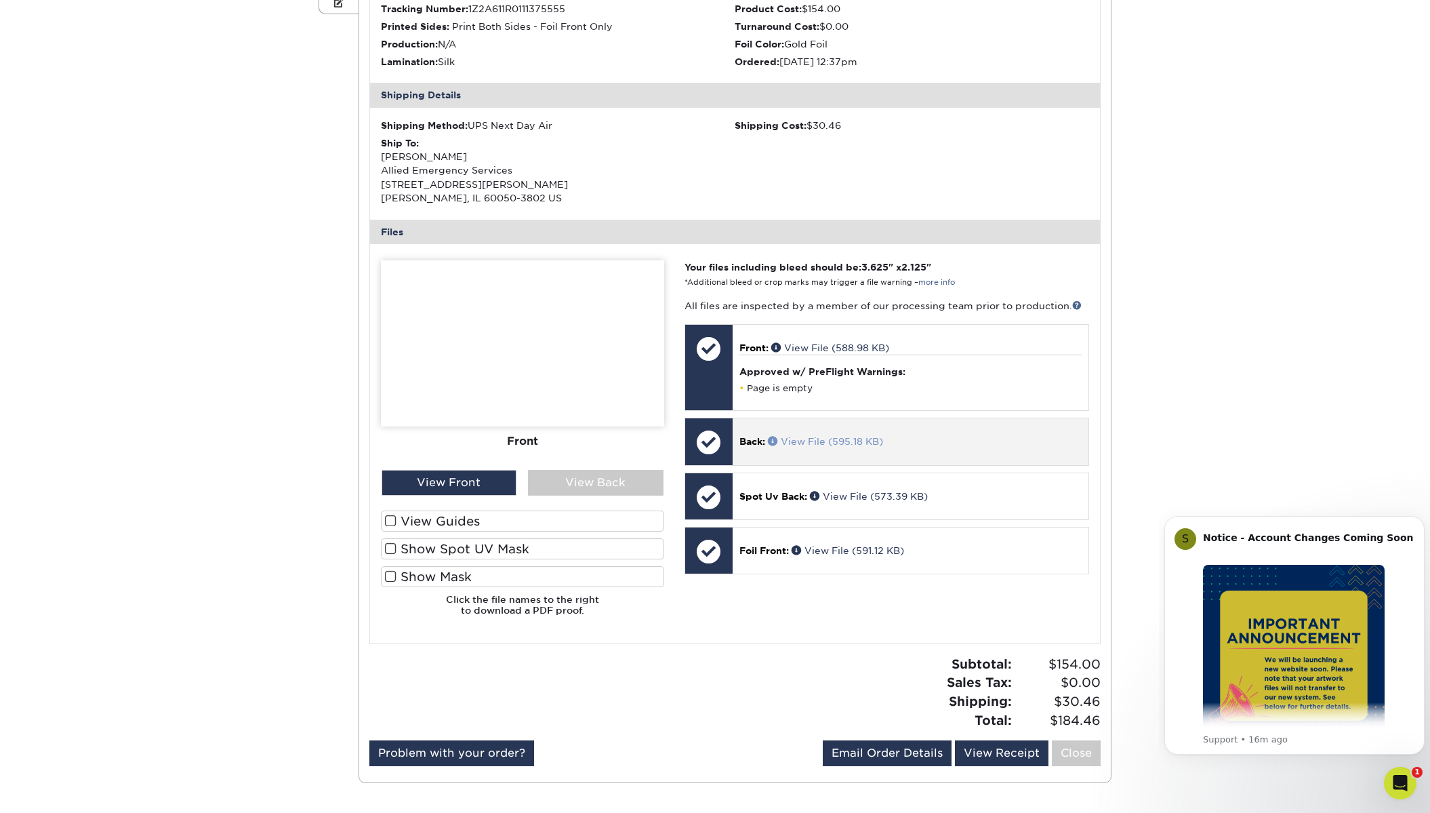
click at [800, 440] on link "View File (595.18 KB)" at bounding box center [825, 441] width 115 height 11
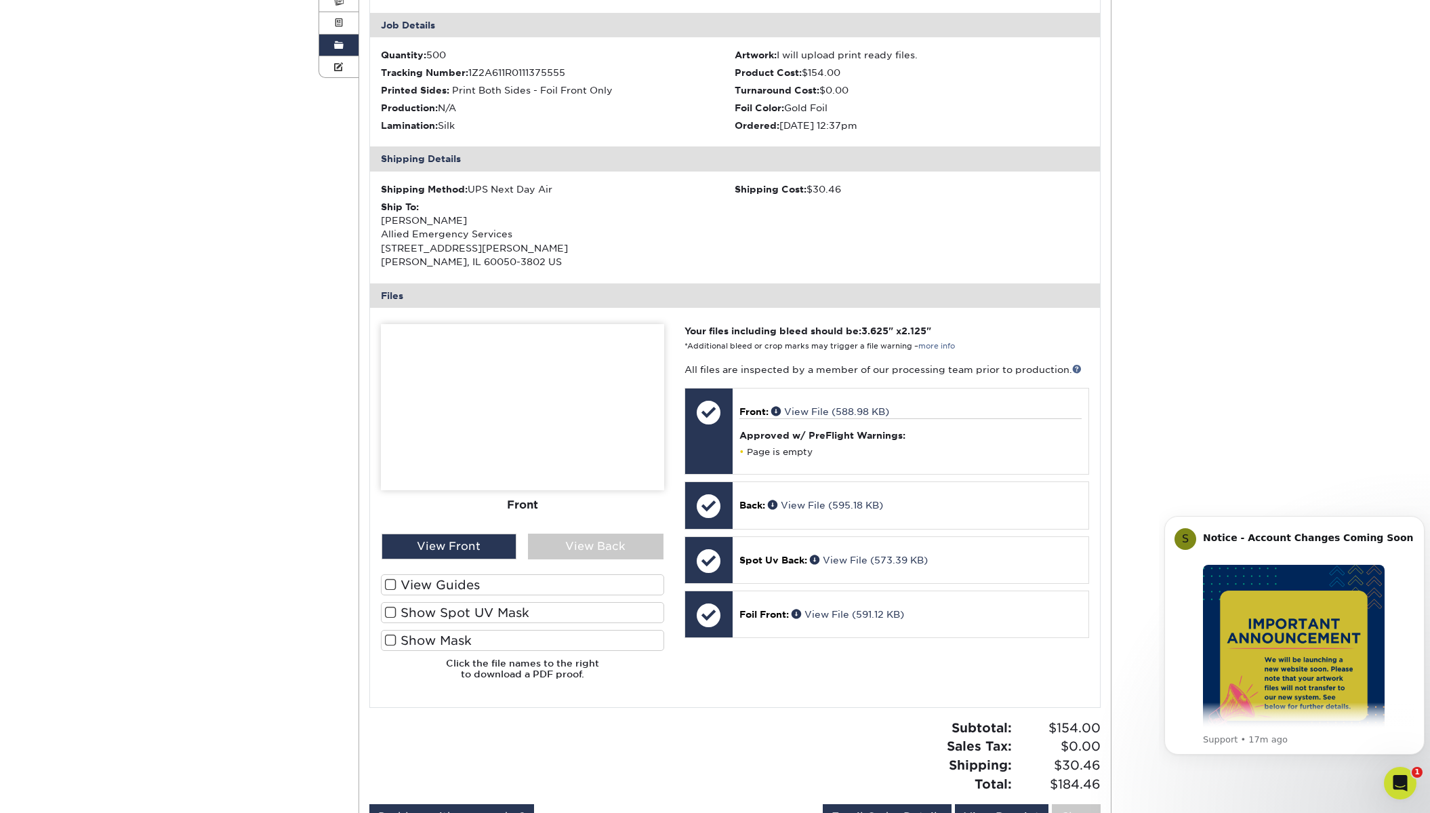
scroll to position [0, 0]
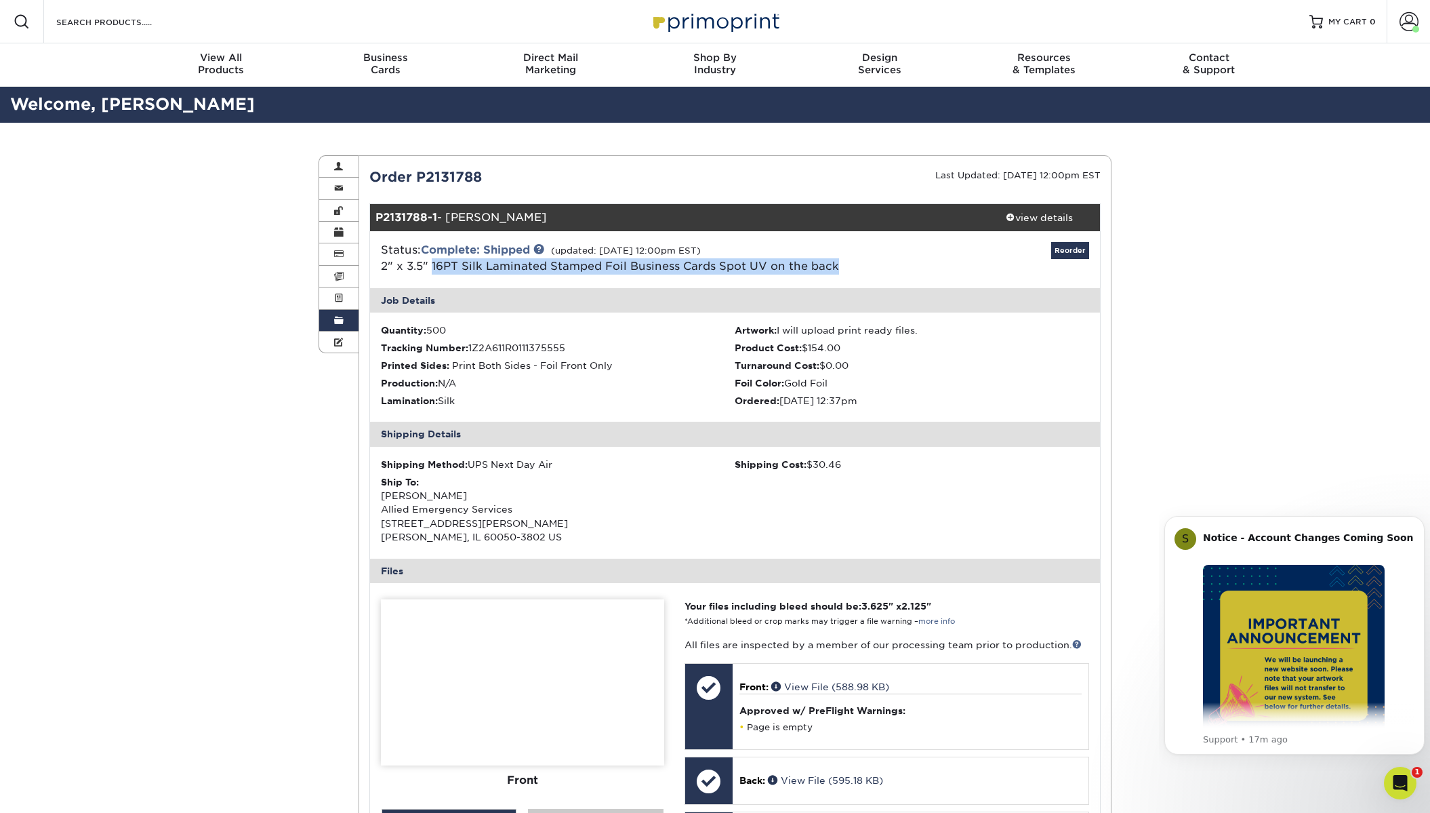
click at [335, 321] on span at bounding box center [338, 320] width 9 height 11
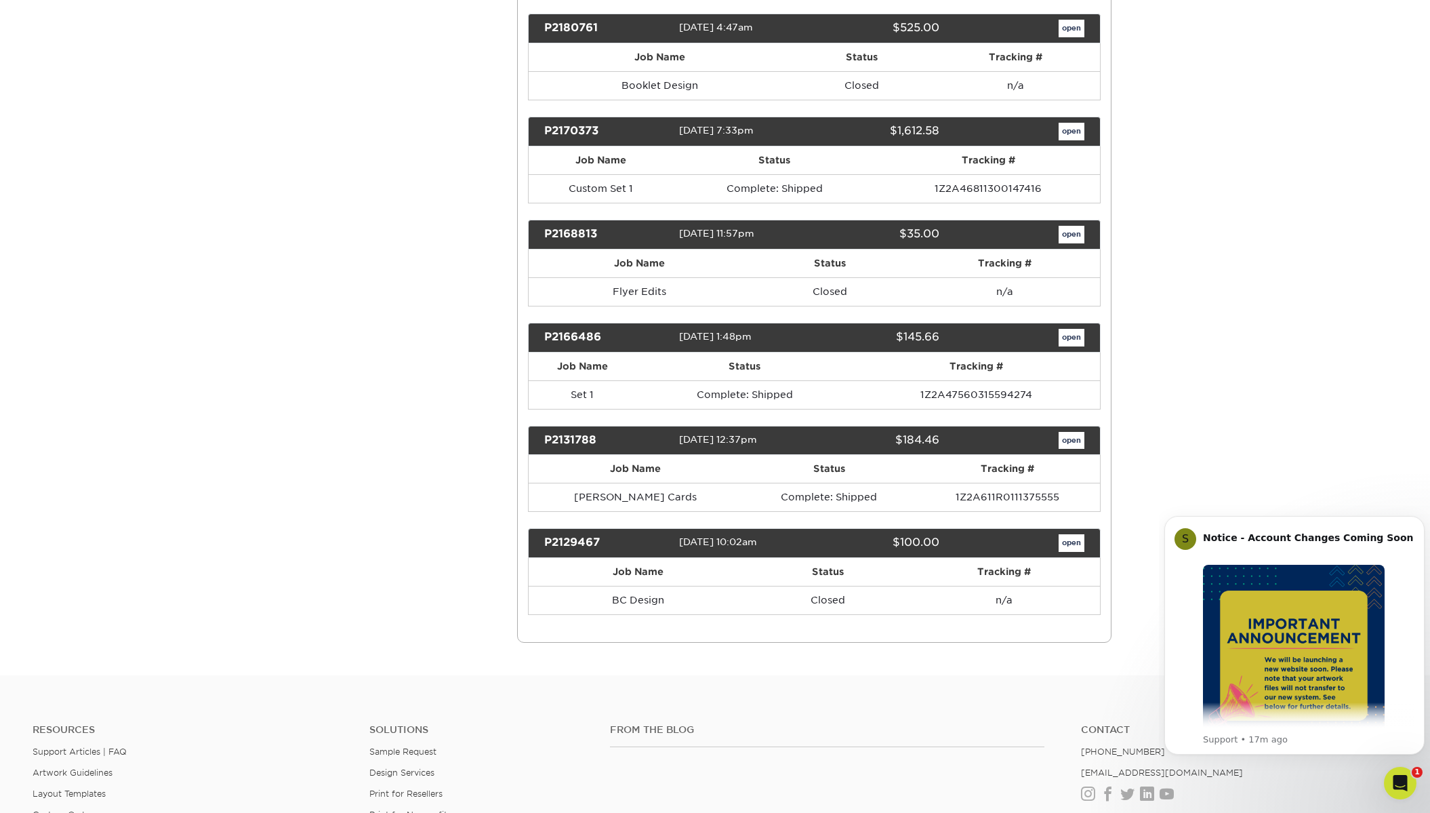
scroll to position [2307, 0]
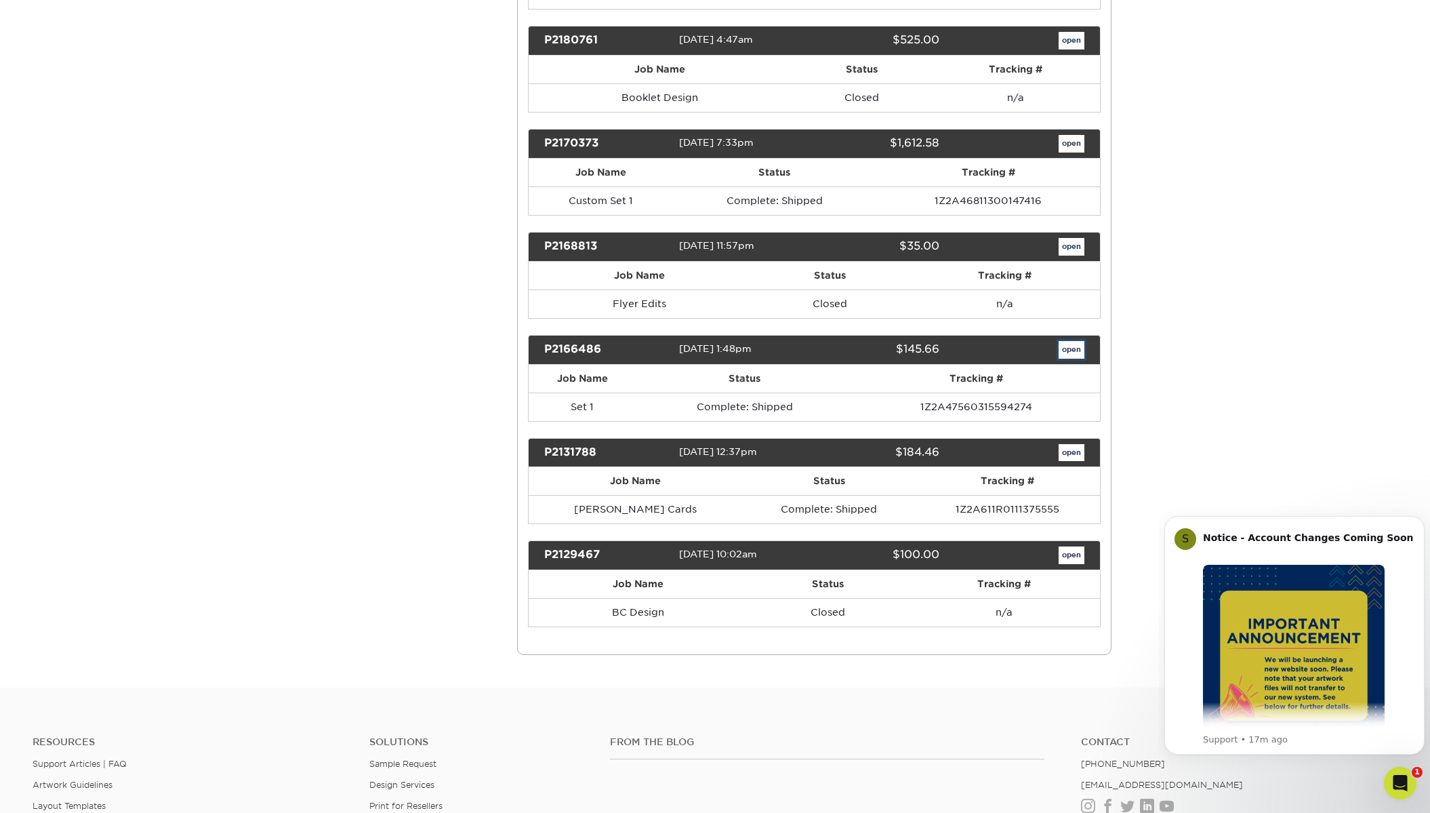
click at [1075, 348] on link "open" at bounding box center [1071, 350] width 26 height 18
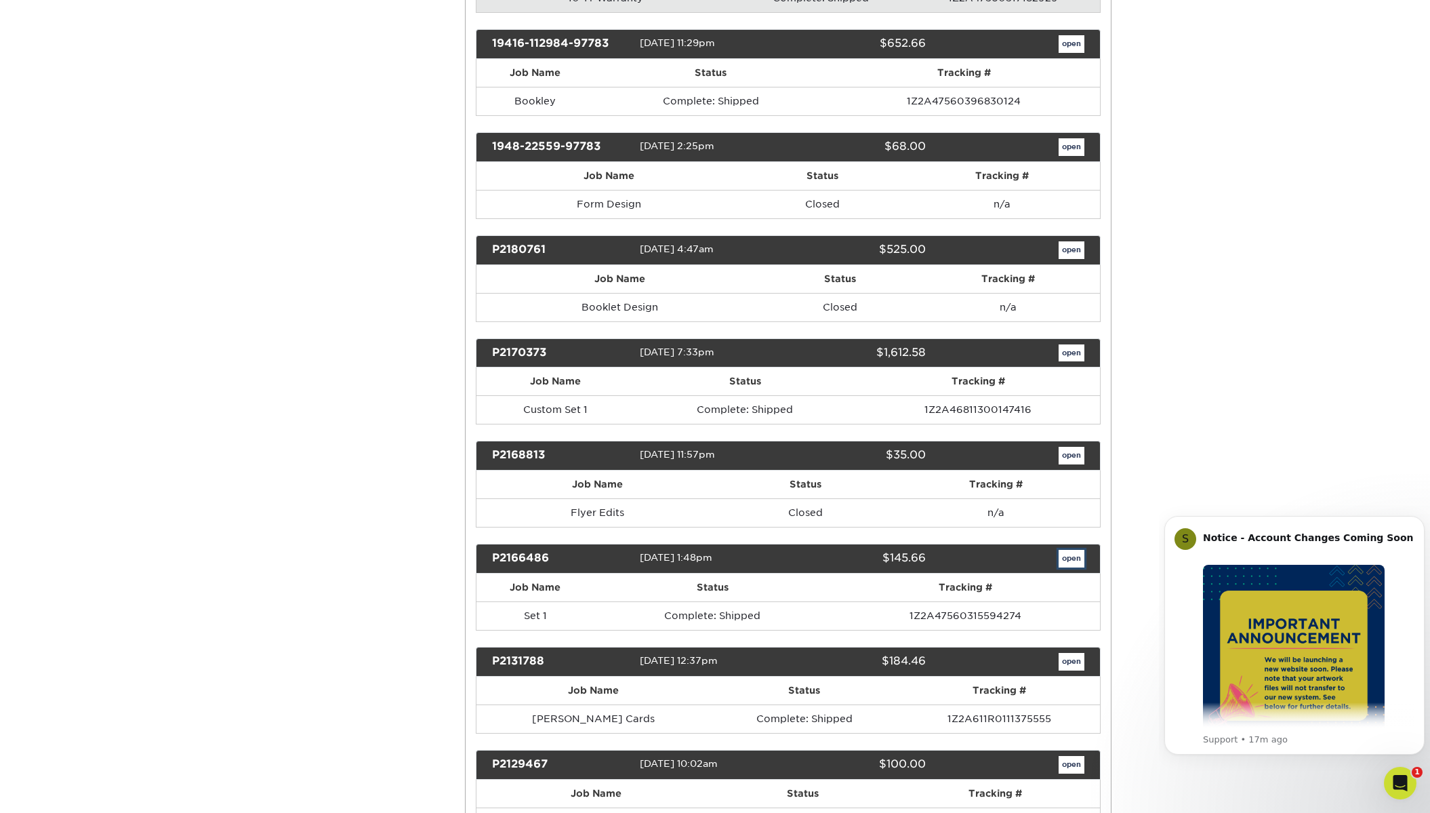
scroll to position [0, 0]
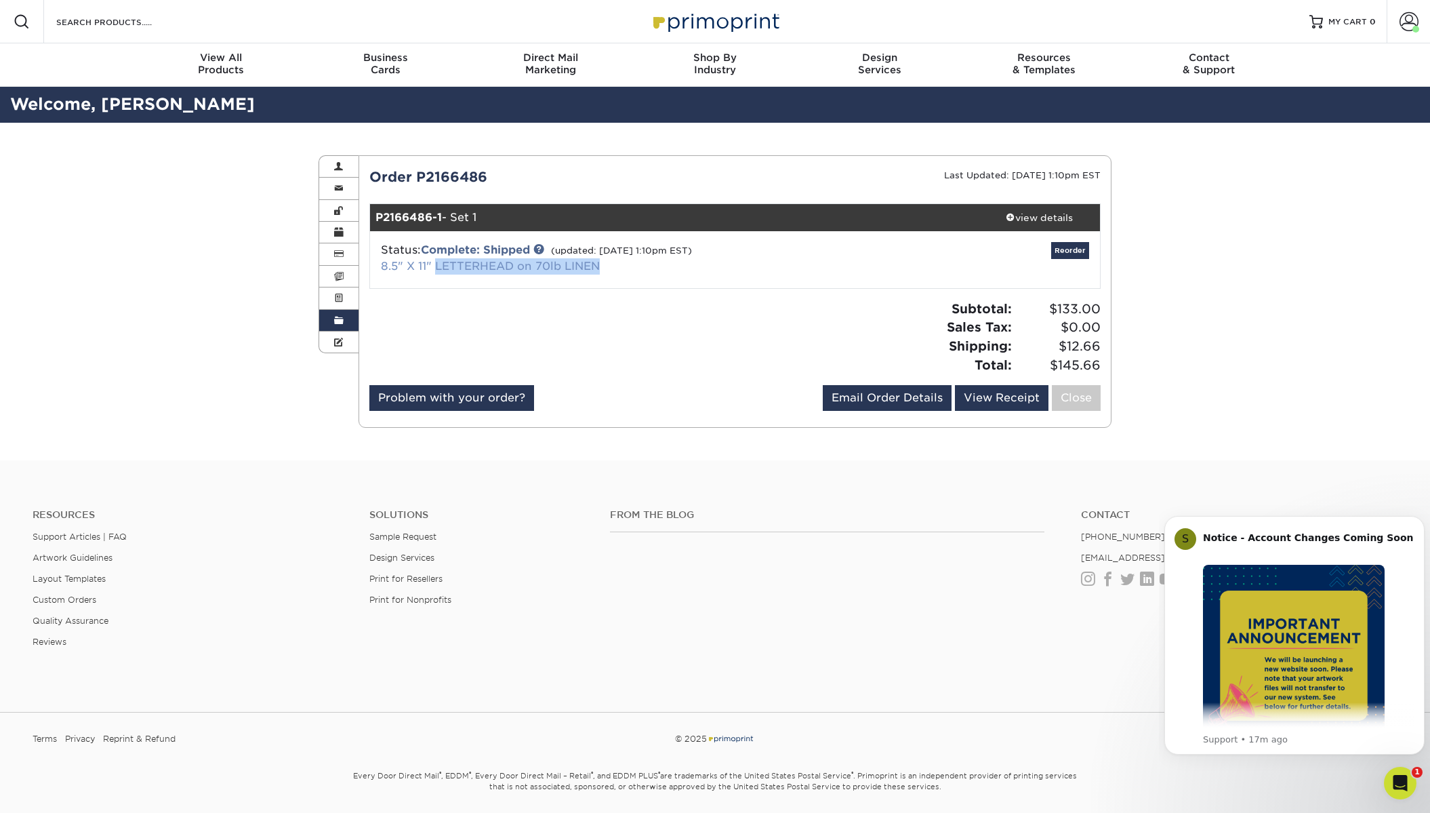
drag, startPoint x: 621, startPoint y: 264, endPoint x: 438, endPoint y: 266, distance: 183.6
click at [438, 266] on div "Status: Complete: Shipped (updated: 01/18/2019 1:10pm EST) 8.5" X 11" LETTERHEA…" at bounding box center [614, 258] width 486 height 33
copy link "LETTERHEAD on 70lb LINEN"
click at [1050, 213] on div "view details" at bounding box center [1039, 218] width 122 height 14
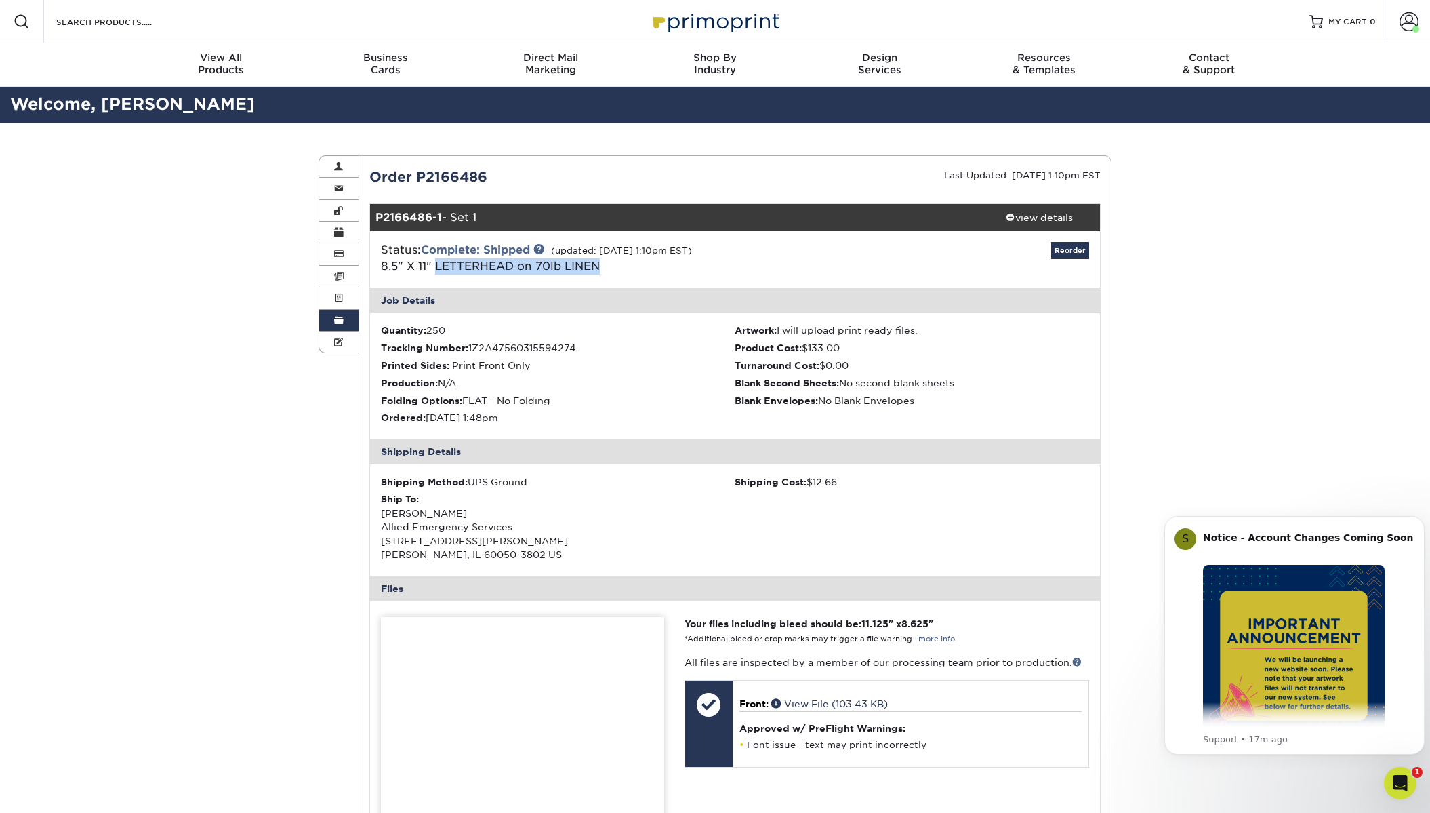
scroll to position [203, 0]
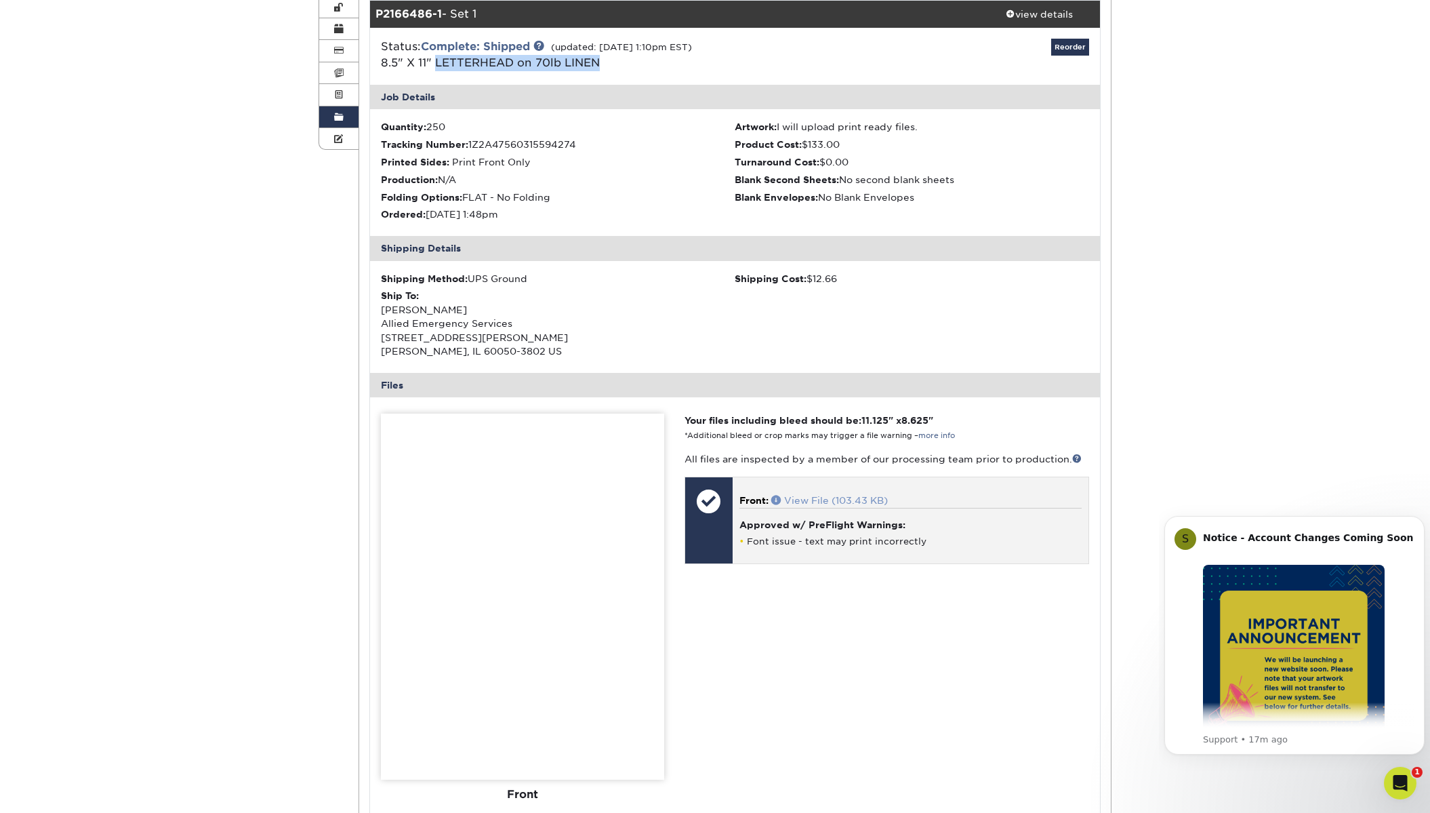
click at [814, 501] on link "View File (103.43 KB)" at bounding box center [829, 500] width 117 height 11
click at [829, 526] on h4 "Approved w/ PreFlight Warnings:" at bounding box center [910, 524] width 342 height 11
click at [845, 525] on h4 "Approved w/ PreFlight Warnings:" at bounding box center [910, 524] width 342 height 11
click at [749, 501] on span "Front:" at bounding box center [753, 500] width 29 height 11
click at [794, 495] on link "View File (103.43 KB)" at bounding box center [829, 500] width 117 height 11
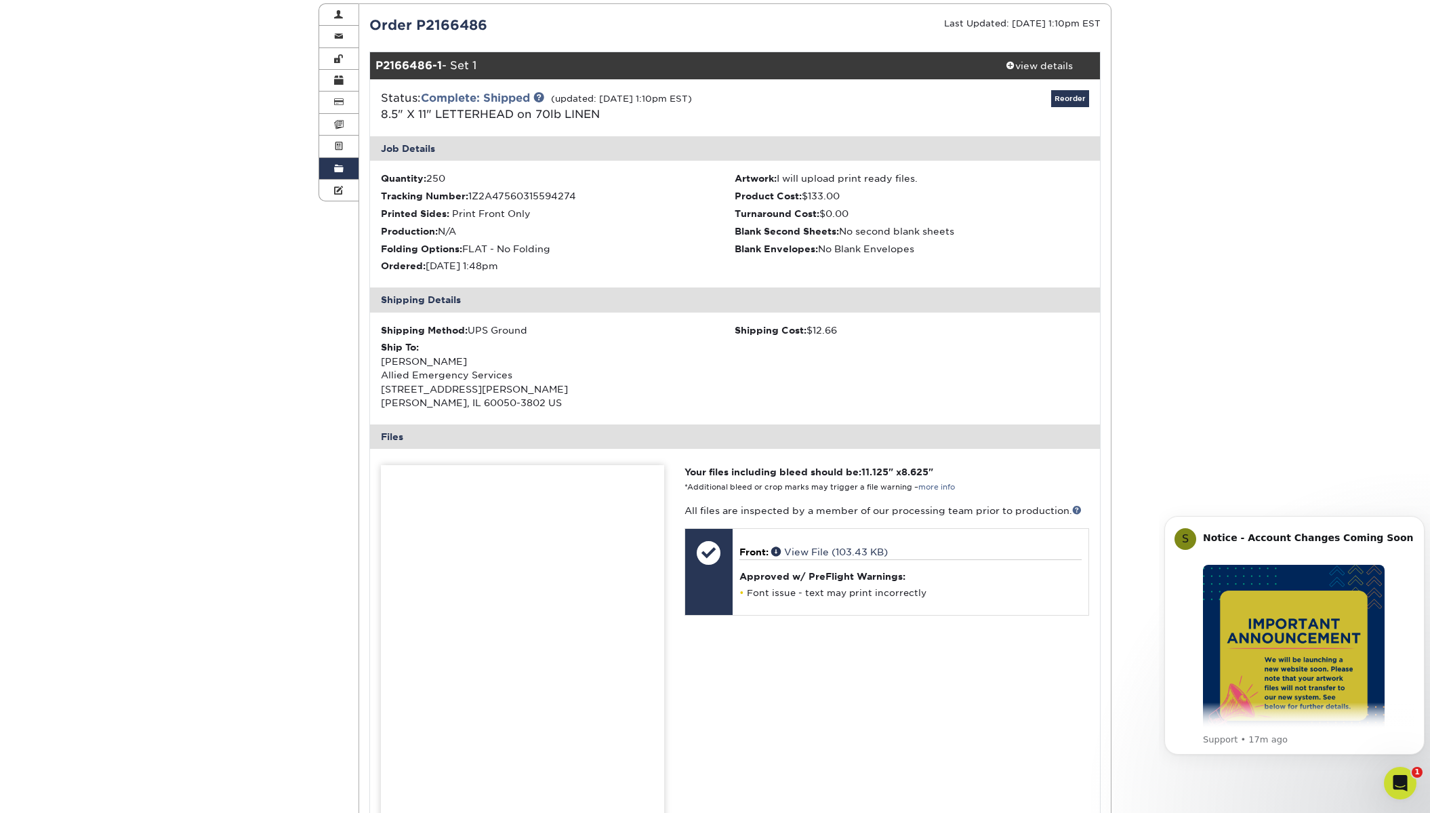
scroll to position [136, 0]
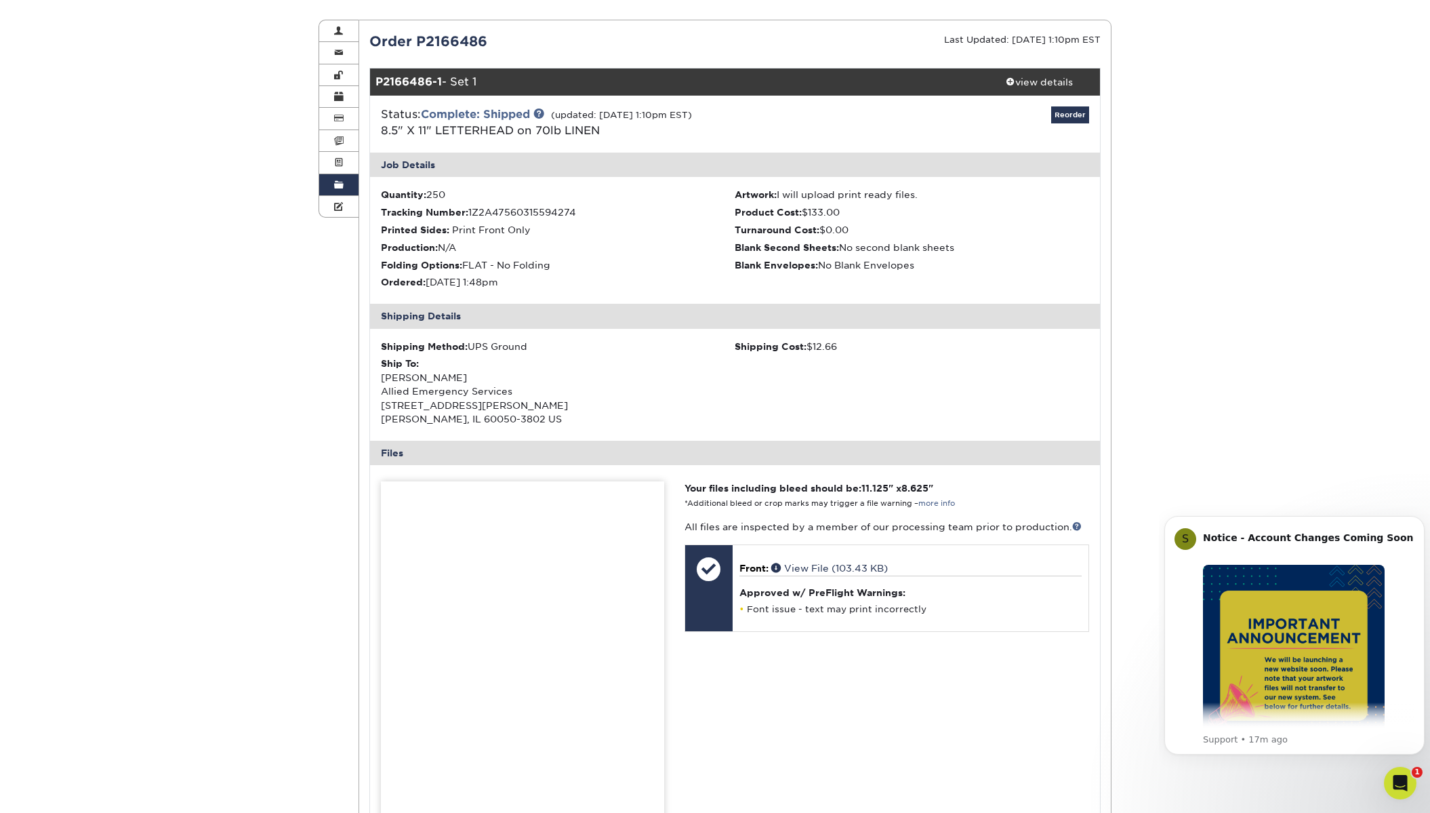
click at [334, 183] on span at bounding box center [338, 185] width 9 height 11
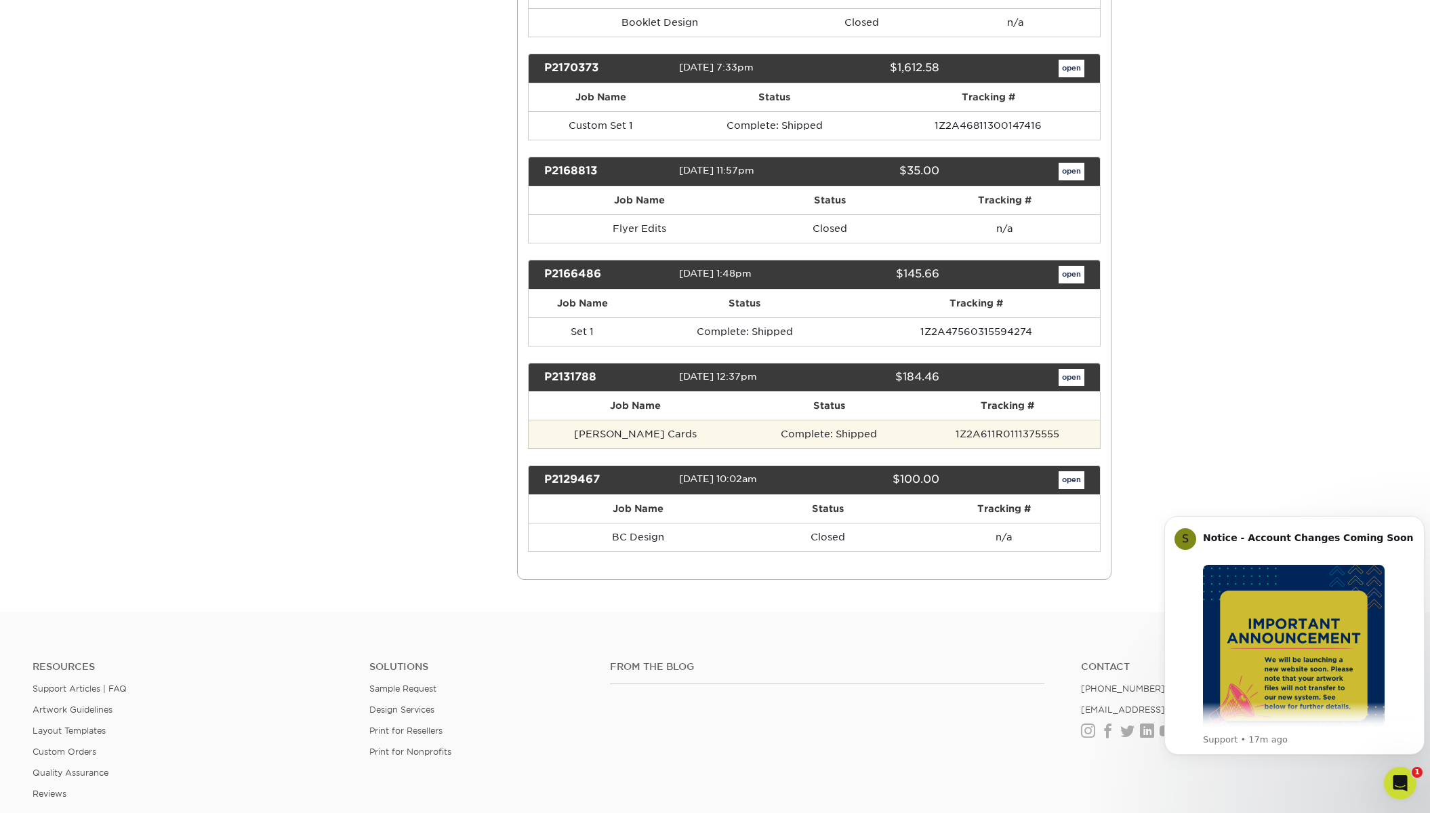
scroll to position [2307, 0]
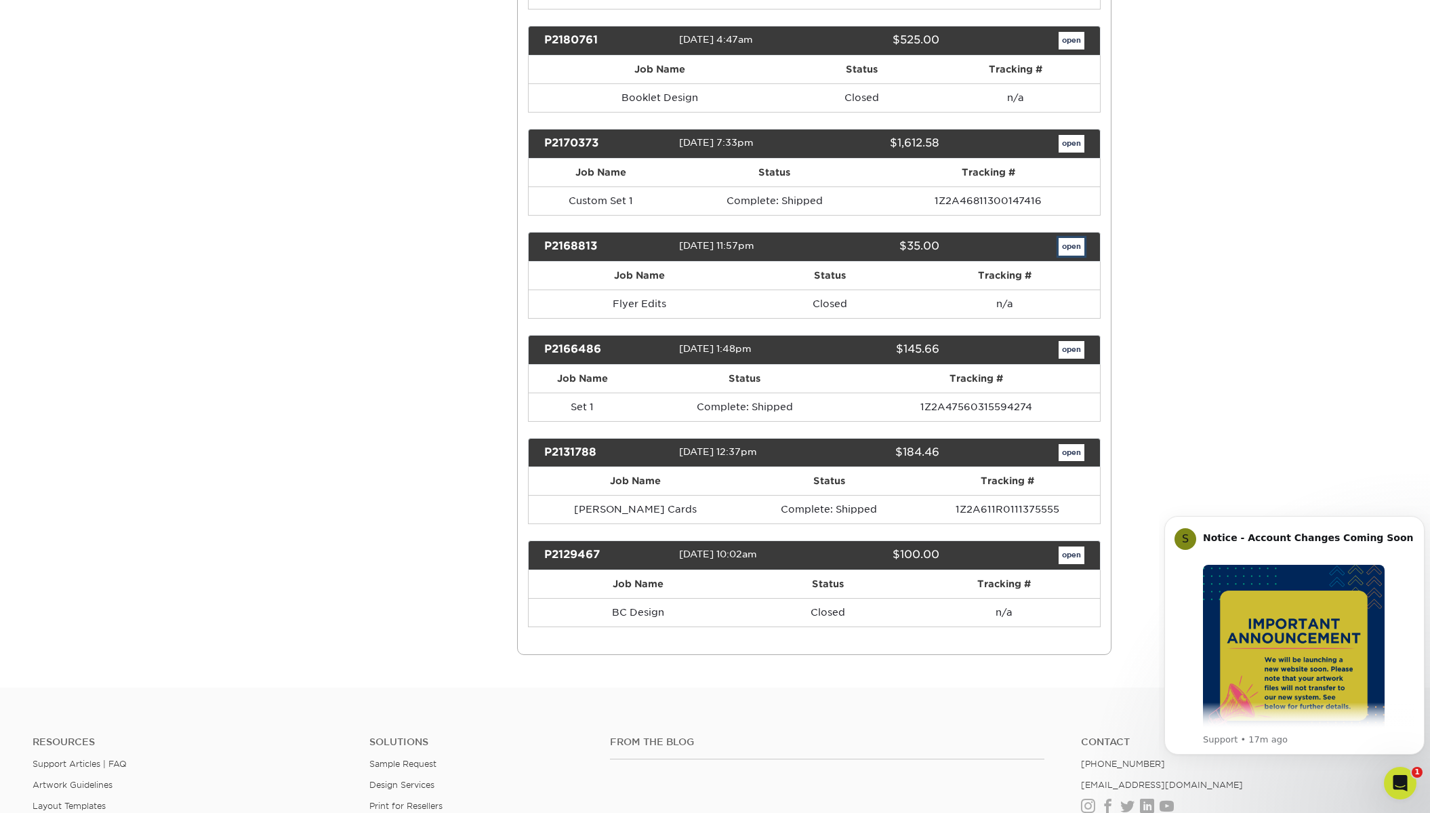
click at [1071, 249] on link "open" at bounding box center [1071, 247] width 26 height 18
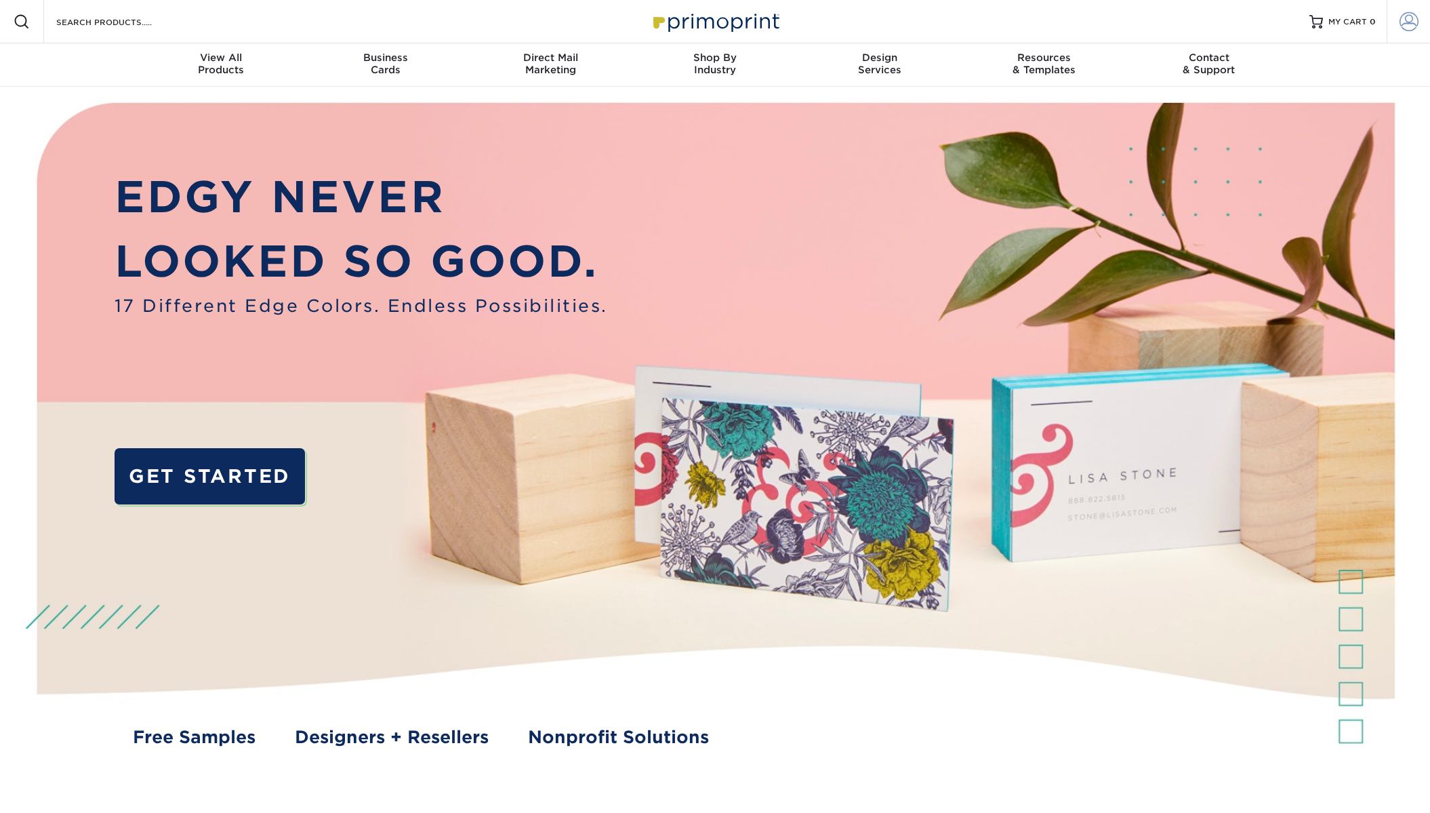
click at [1414, 20] on span at bounding box center [1408, 21] width 19 height 19
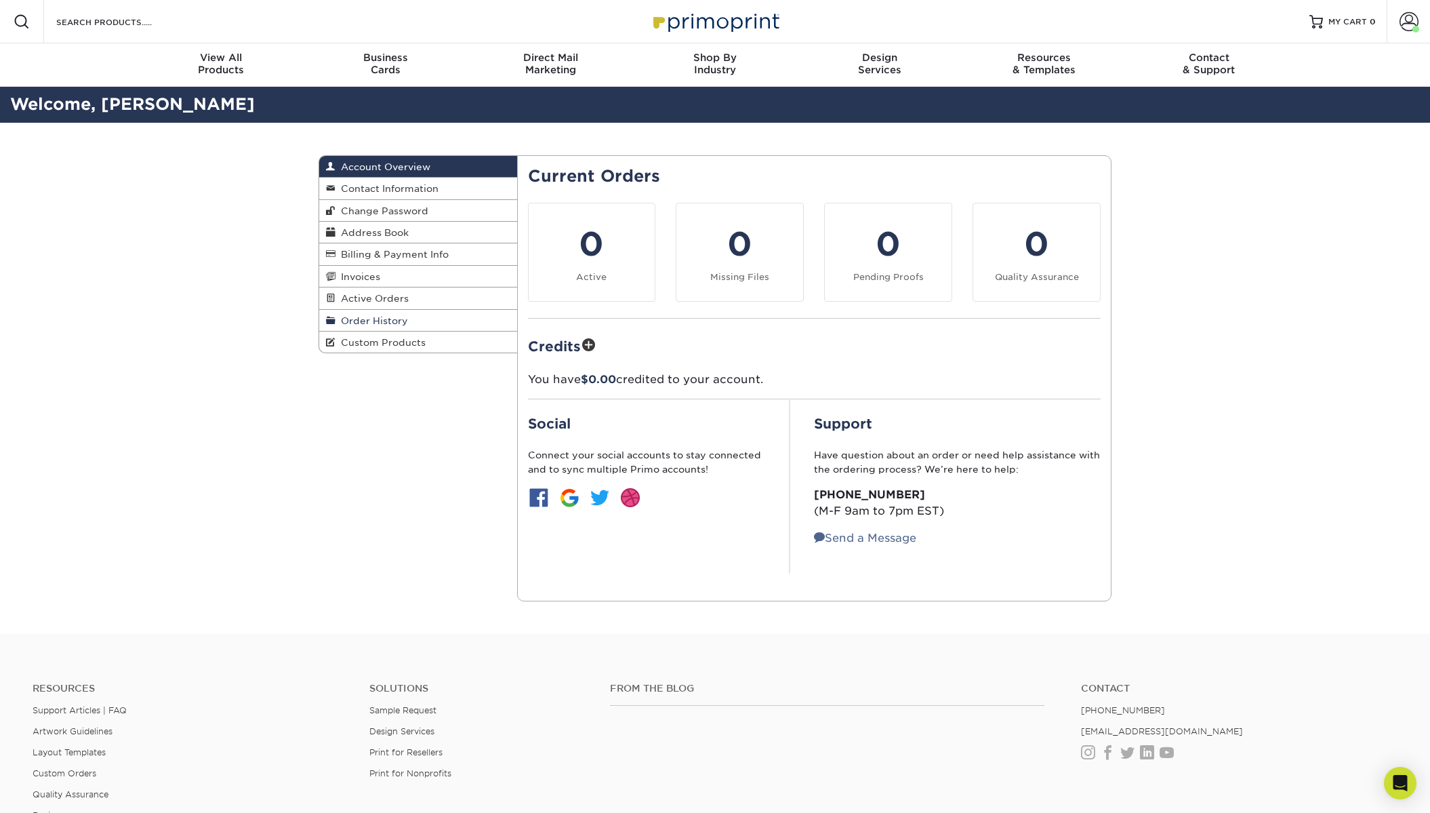
click at [358, 318] on span "Order History" at bounding box center [371, 320] width 73 height 11
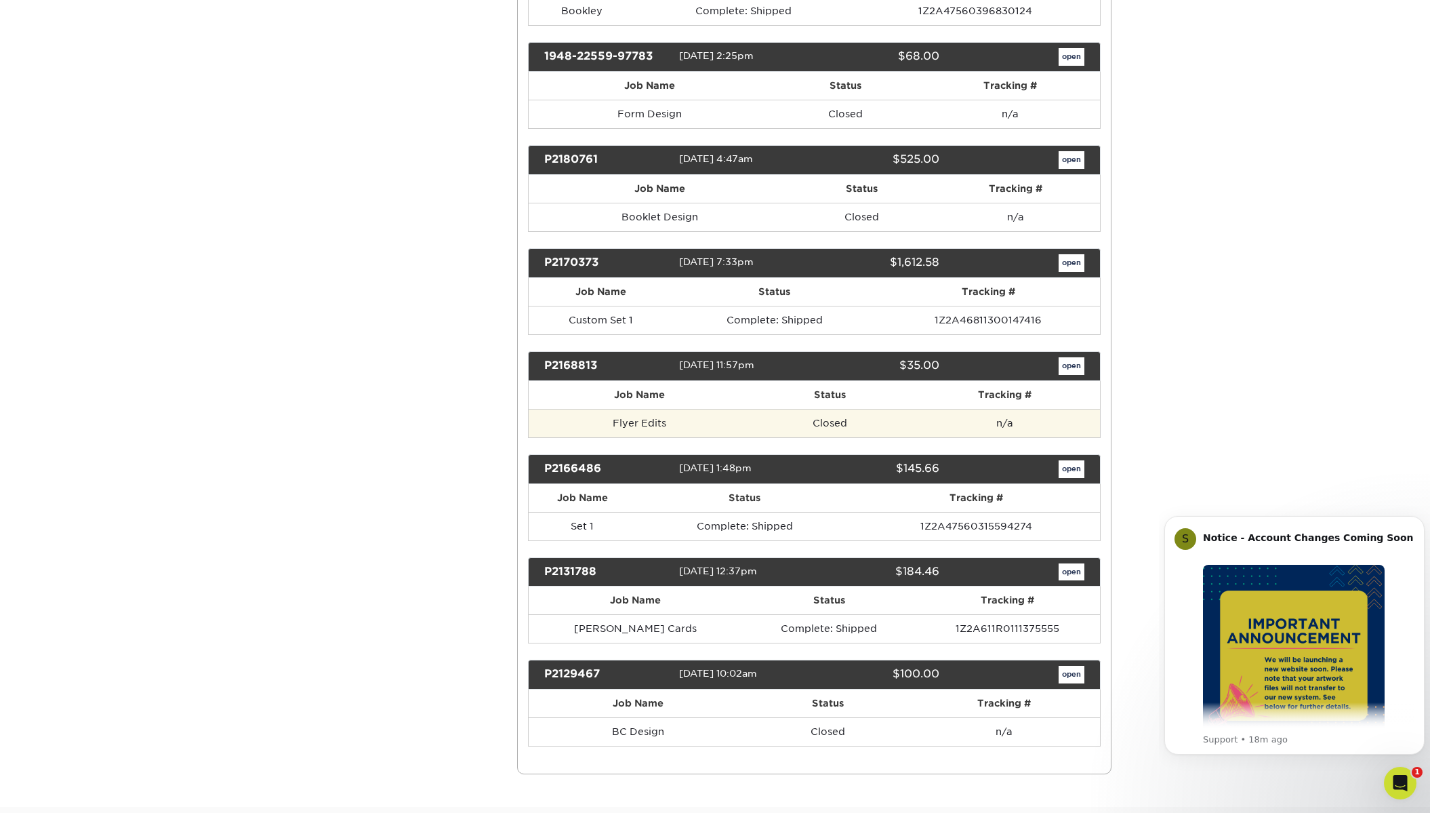
scroll to position [2171, 0]
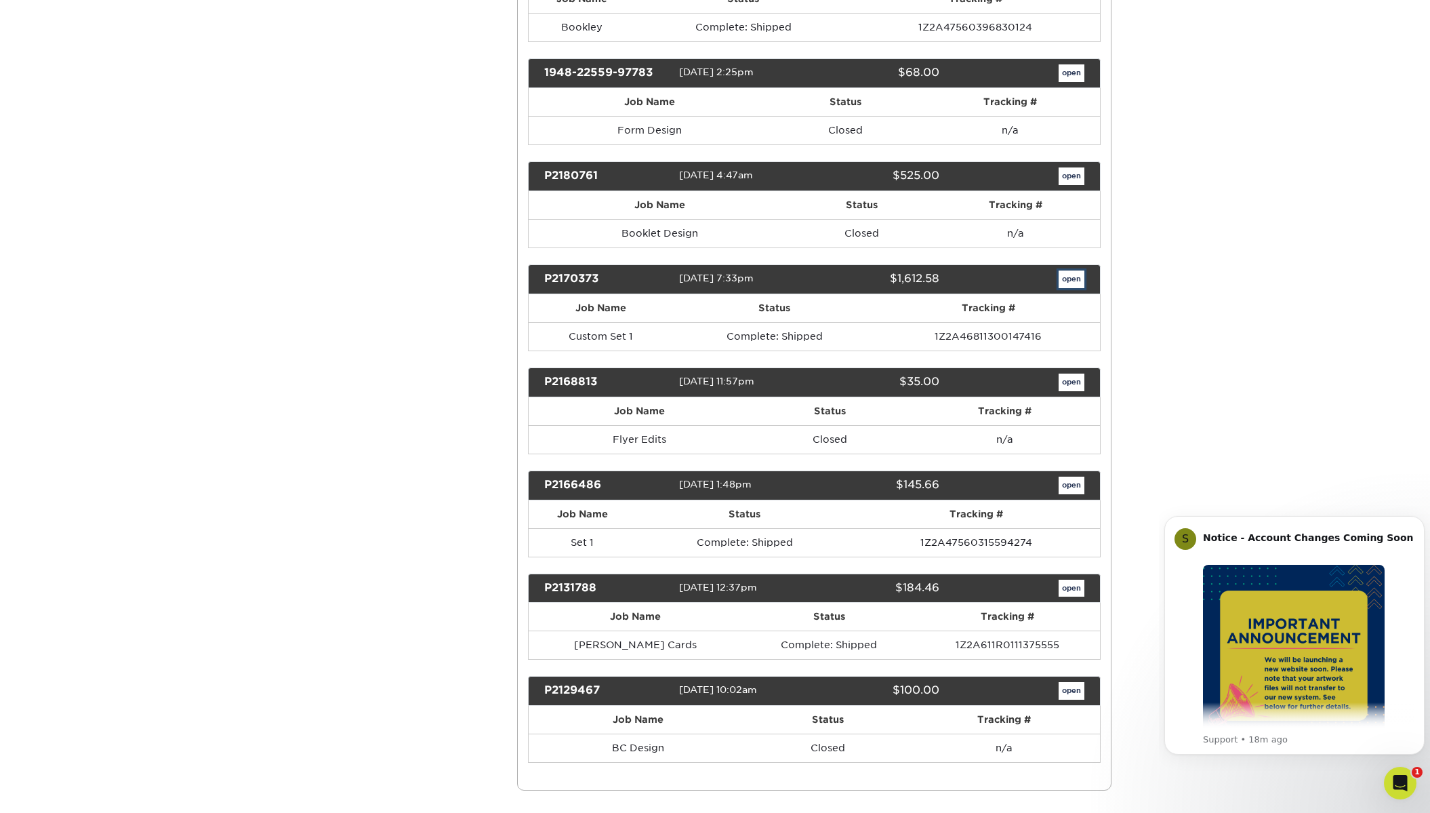
click at [1073, 279] on link "open" at bounding box center [1071, 279] width 26 height 18
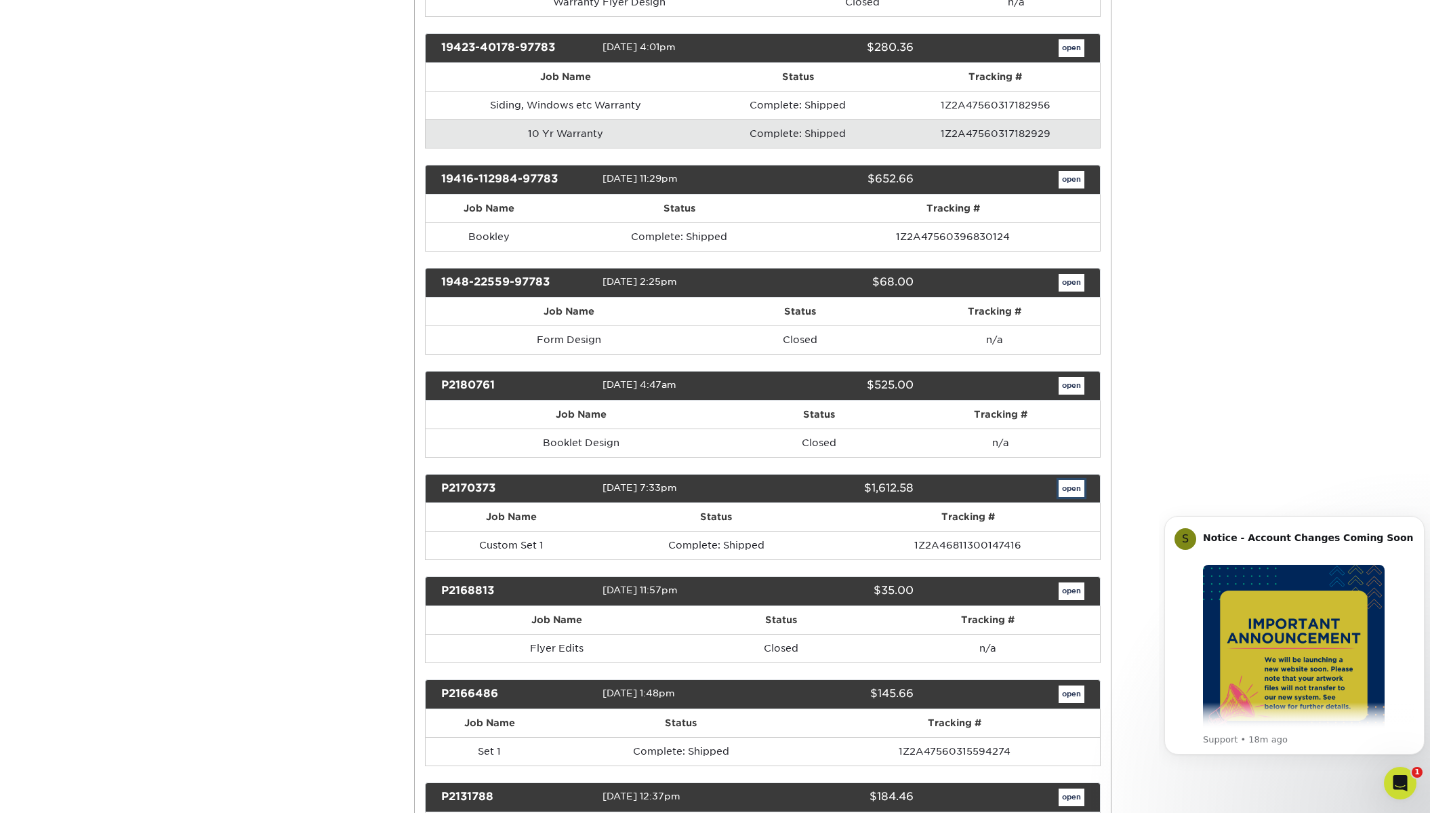
scroll to position [0, 0]
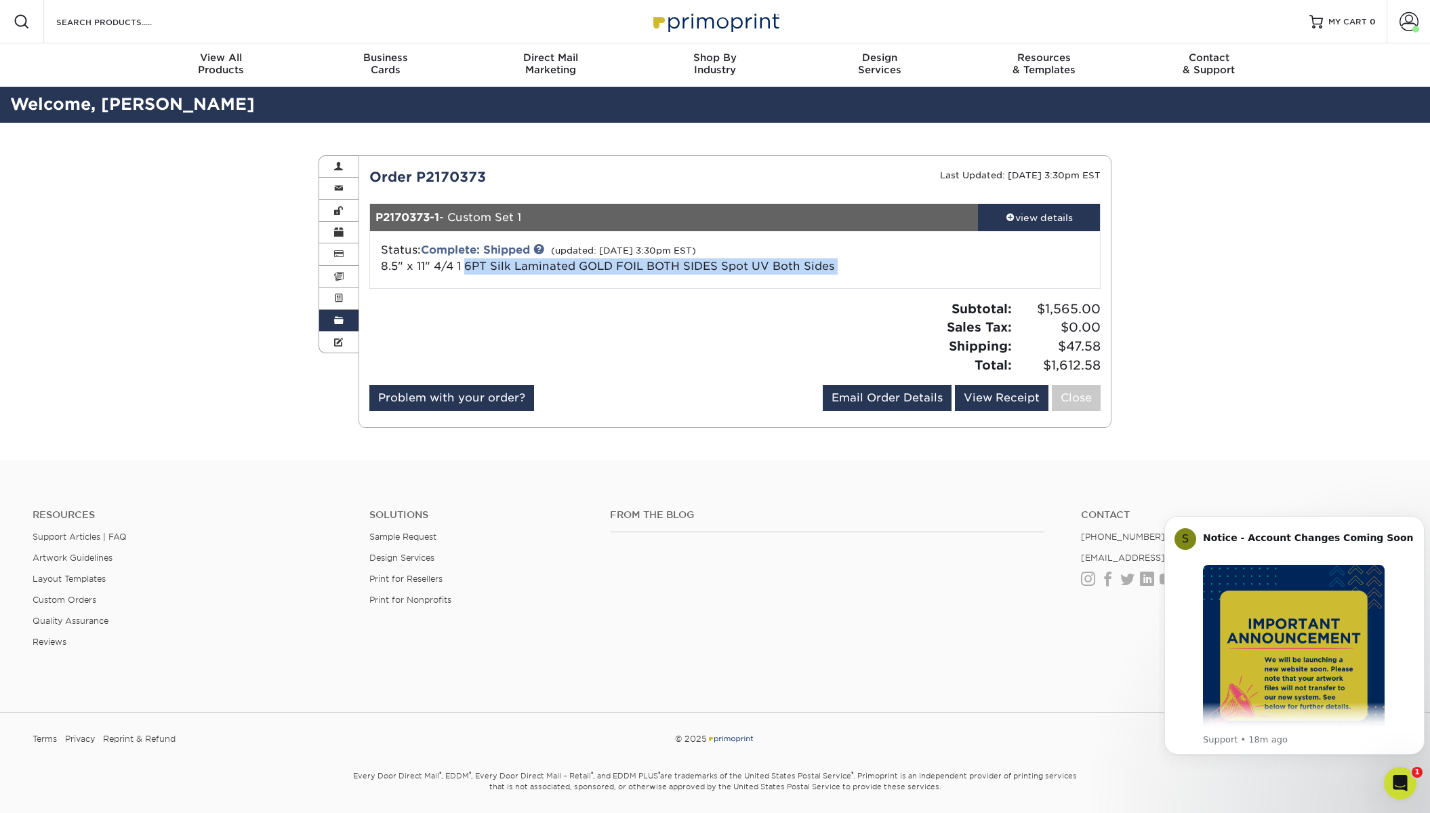
drag, startPoint x: 858, startPoint y: 268, endPoint x: 468, endPoint y: 268, distance: 389.6
click at [468, 268] on div "Status: Complete: Shipped (updated: [DATE] 3:30pm EST) 8.5" x 11" 4/4 1 6PT Sil…" at bounding box center [735, 259] width 751 height 57
drag, startPoint x: 459, startPoint y: 268, endPoint x: 592, endPoint y: 269, distance: 132.1
click at [592, 269] on span "8.5" x 11" 4/4 1 6PT Silk Laminated GOLD FOIL BOTH SIDES Spot UV Both Sides" at bounding box center [607, 266] width 453 height 13
click at [606, 265] on span "8.5" x 11" 4/4 1 6PT Silk Laminated GOLD FOIL BOTH SIDES Spot UV Both Sides" at bounding box center [607, 266] width 453 height 13
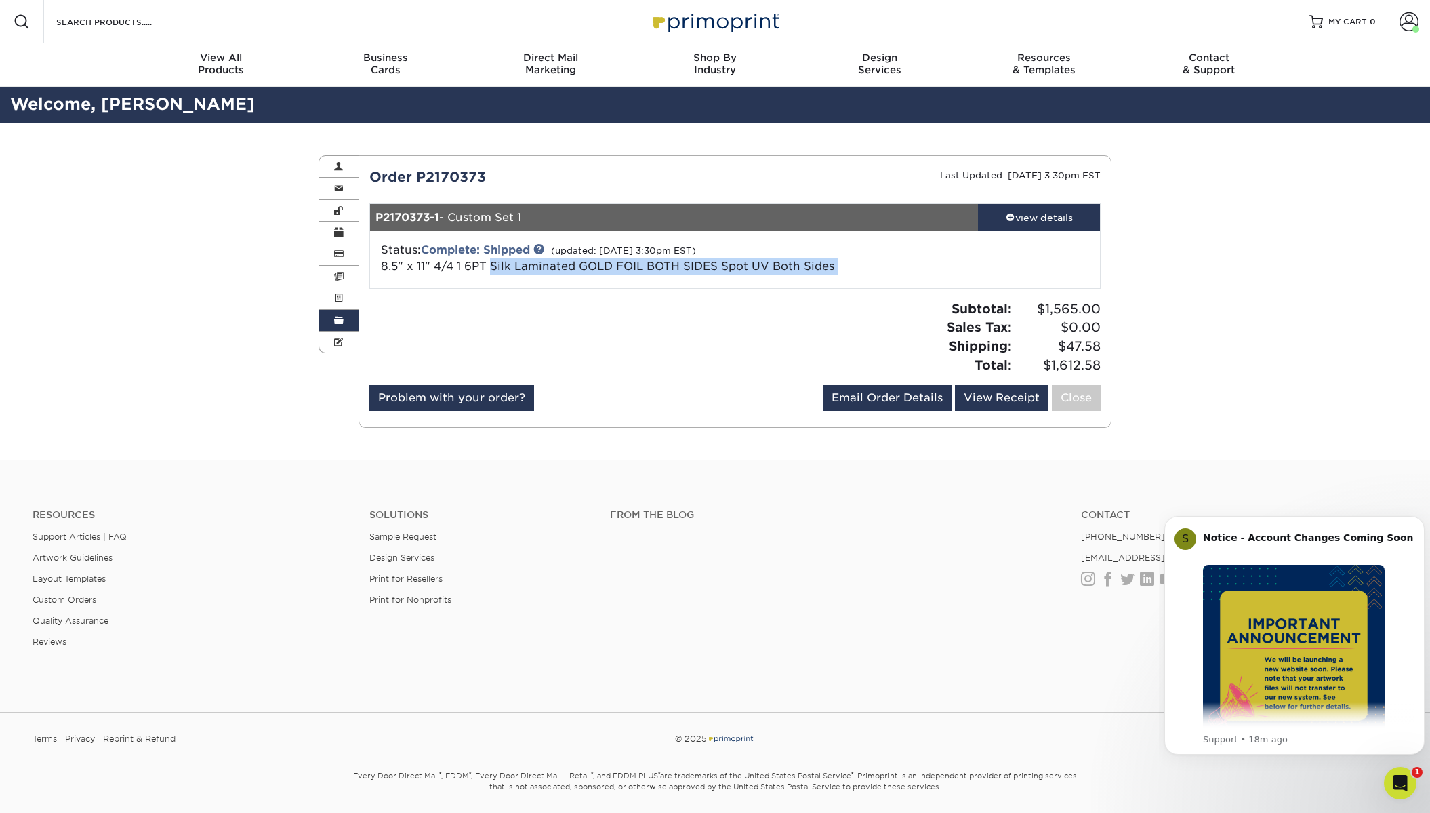
drag, startPoint x: 869, startPoint y: 270, endPoint x: 489, endPoint y: 267, distance: 380.2
click at [489, 267] on div "Status: Complete: Shipped (updated: [DATE] 3:30pm EST) 8.5" x 11" 4/4 1 6PT Sil…" at bounding box center [735, 259] width 751 height 57
copy div "Silk Laminated GOLD FOIL BOTH SIDES Spot UV Both Sides"
click at [1034, 217] on div "view details" at bounding box center [1039, 218] width 122 height 14
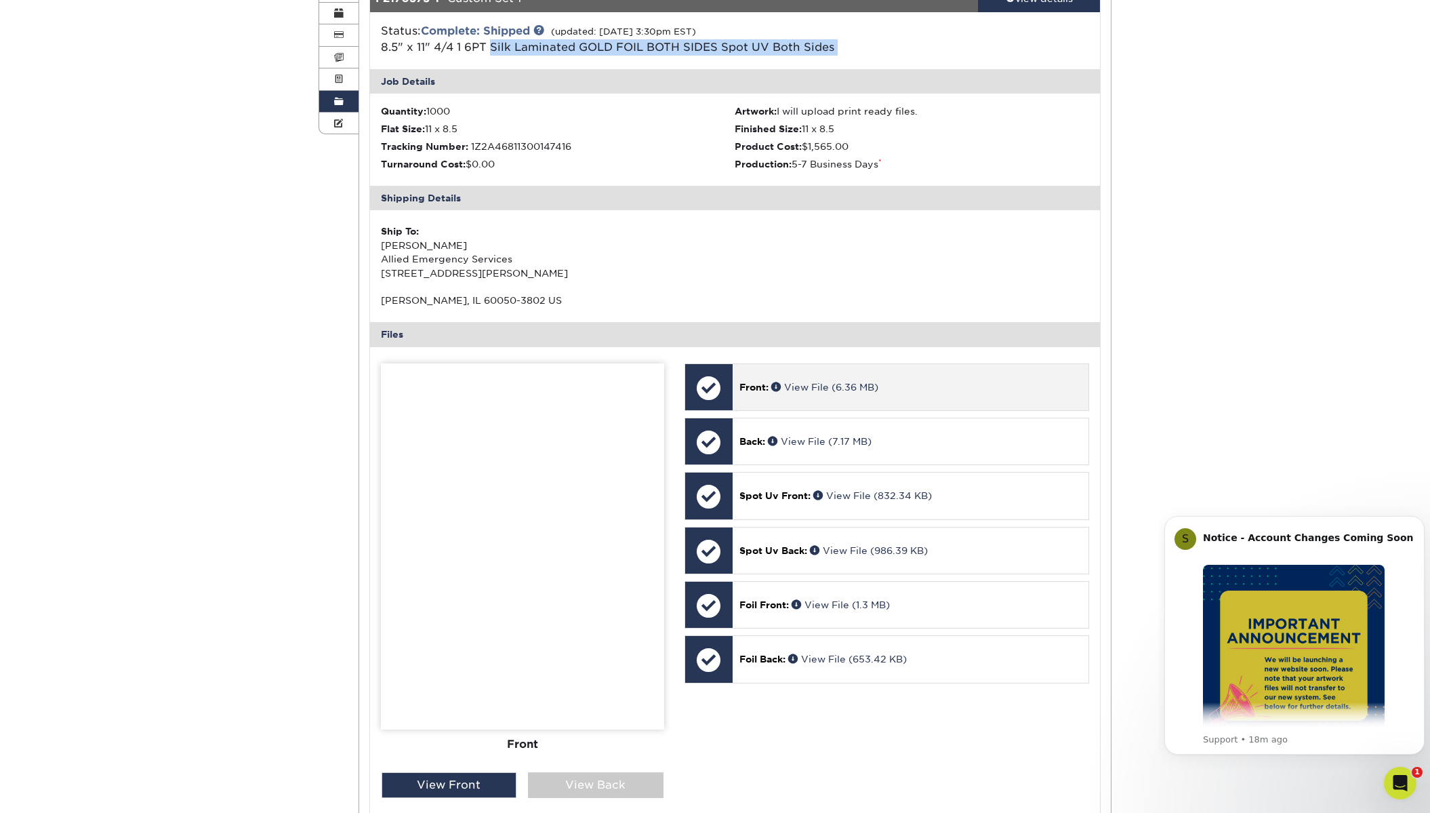
scroll to position [203, 0]
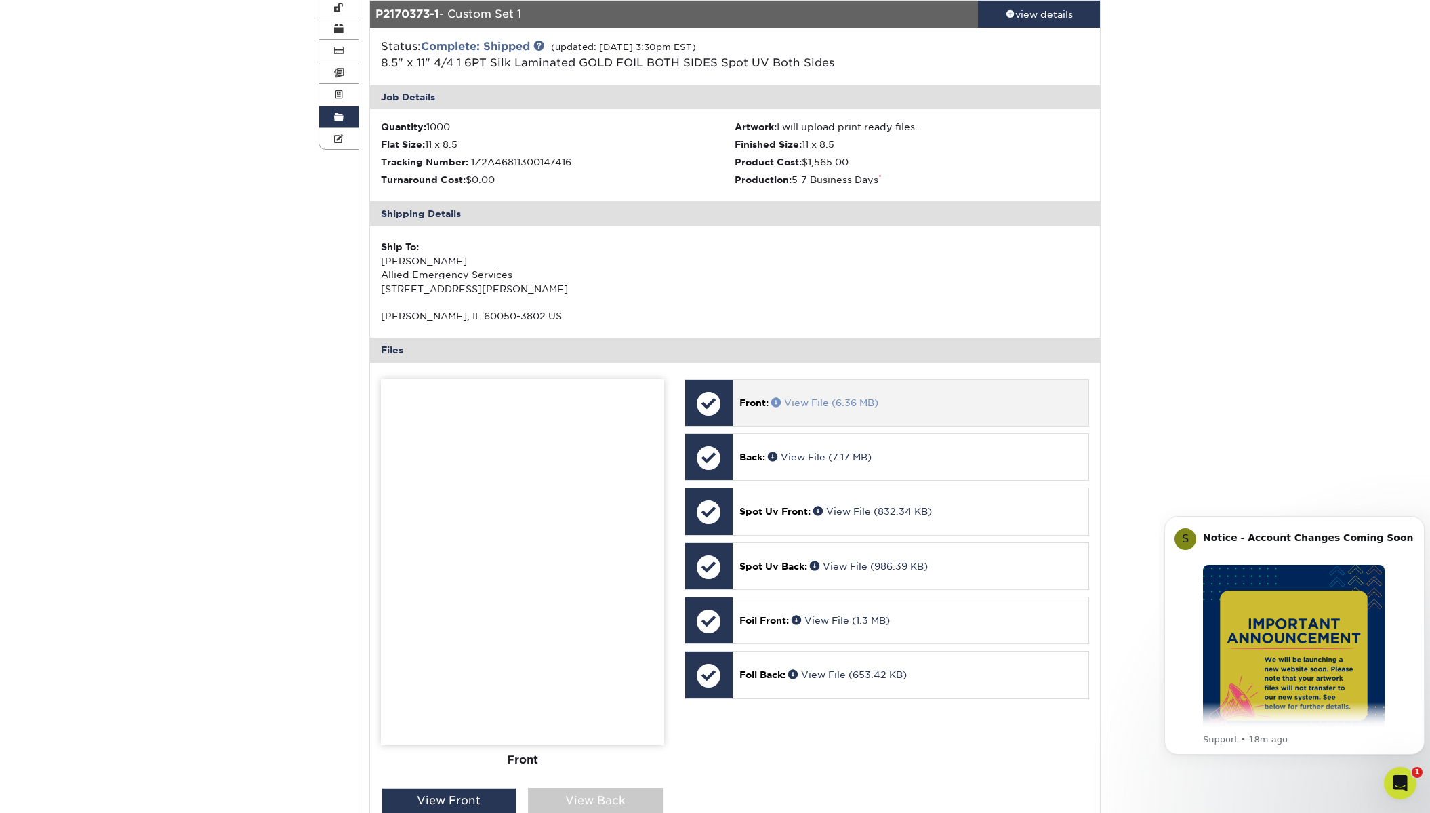
click at [819, 396] on p "Front: View File (6.36 MB)" at bounding box center [910, 403] width 342 height 14
click at [819, 397] on link "View File (6.36 MB)" at bounding box center [824, 402] width 107 height 11
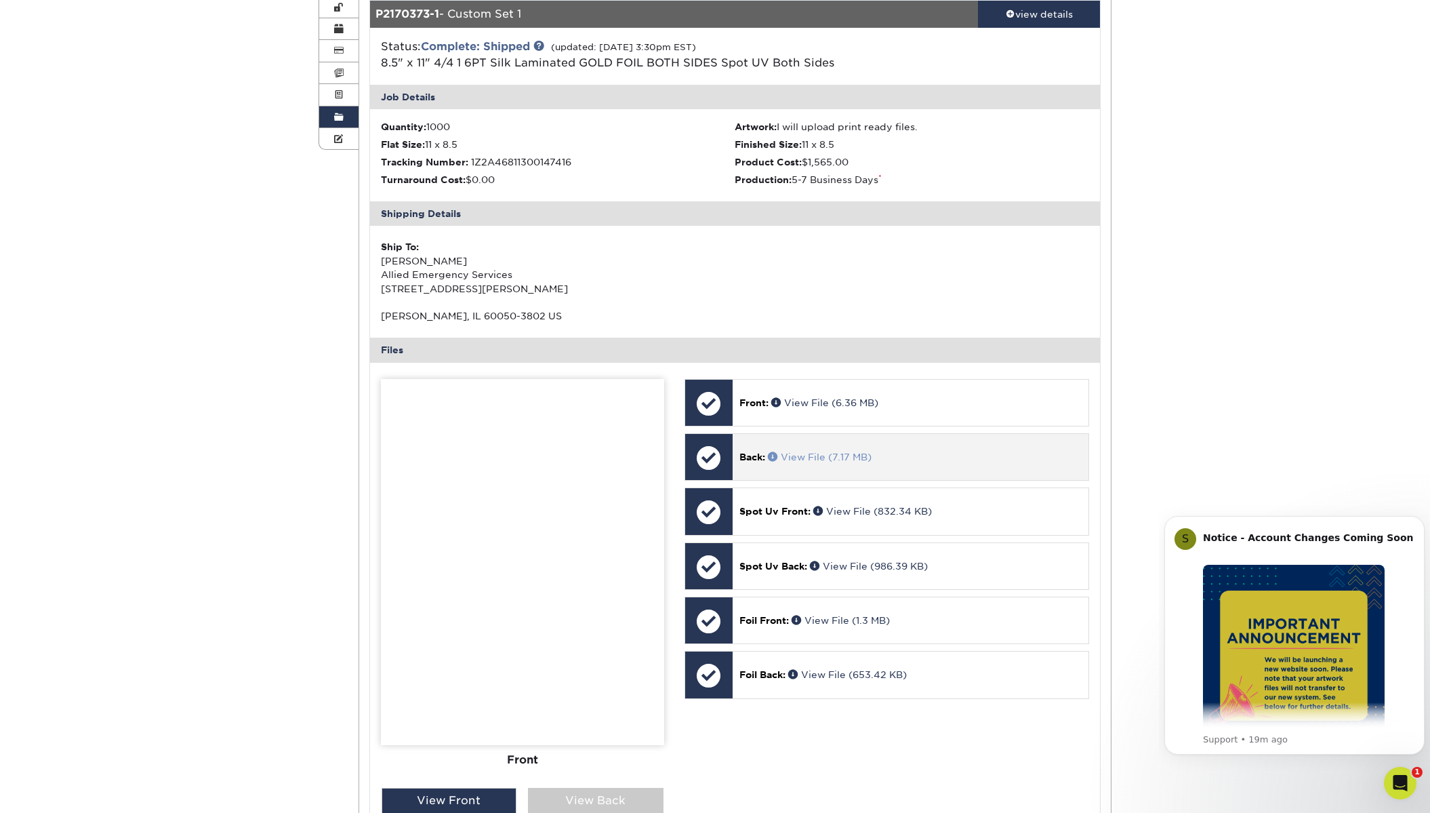
click at [801, 454] on link "View File (7.17 MB)" at bounding box center [820, 456] width 104 height 11
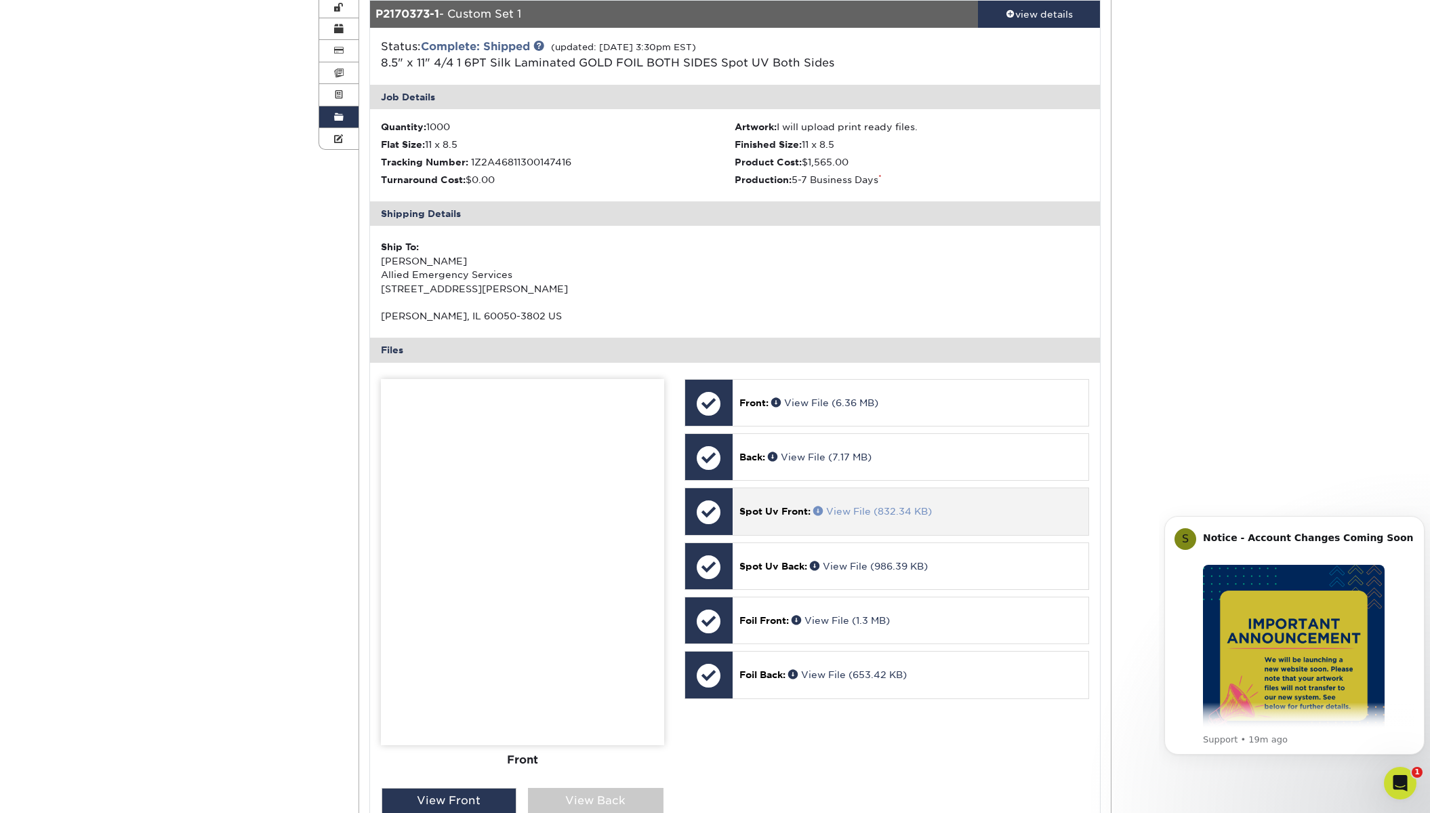
click at [862, 510] on link "View File (832.34 KB)" at bounding box center [872, 511] width 119 height 11
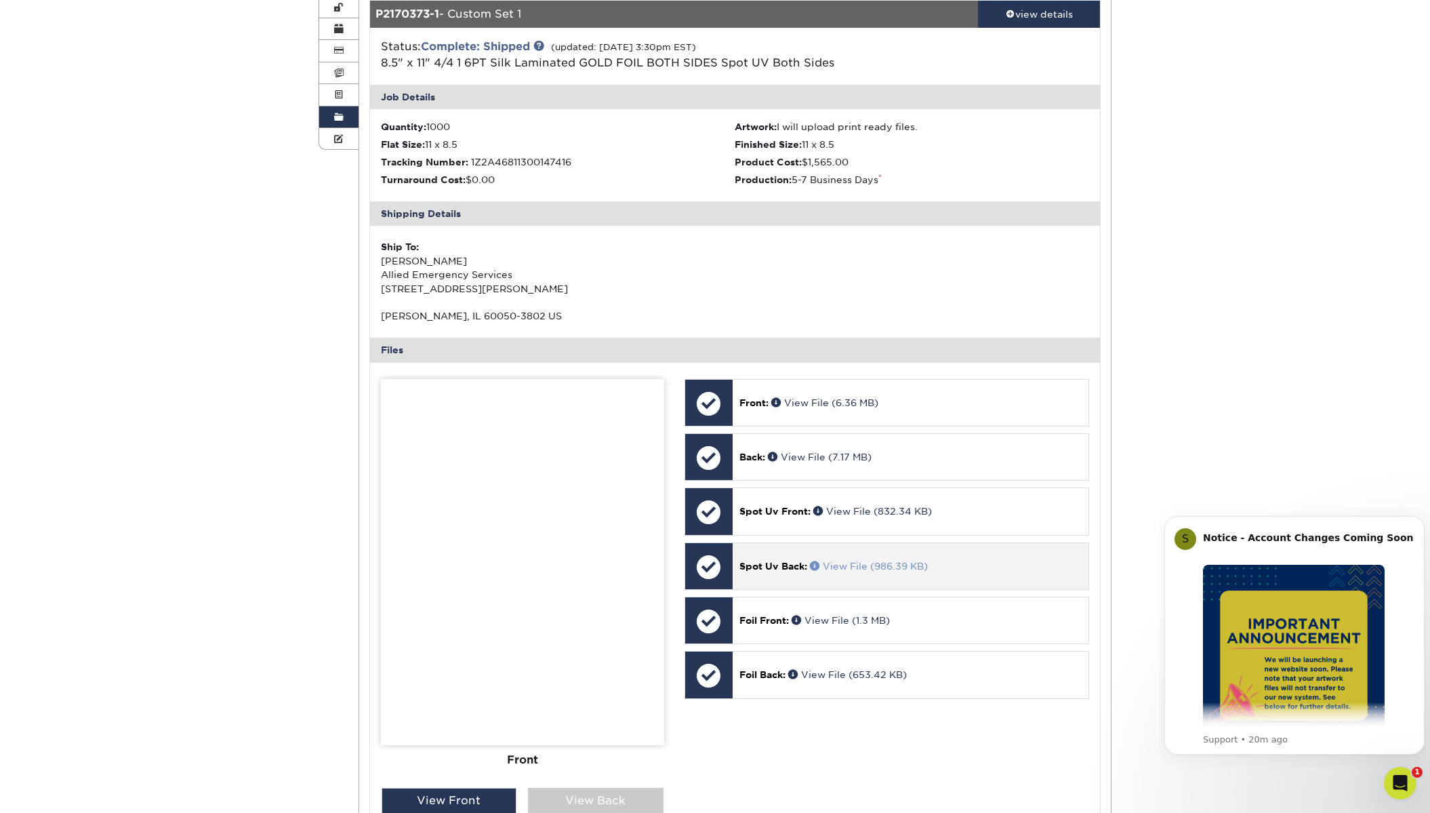
click at [827, 570] on link "View File (986.39 KB)" at bounding box center [869, 565] width 118 height 11
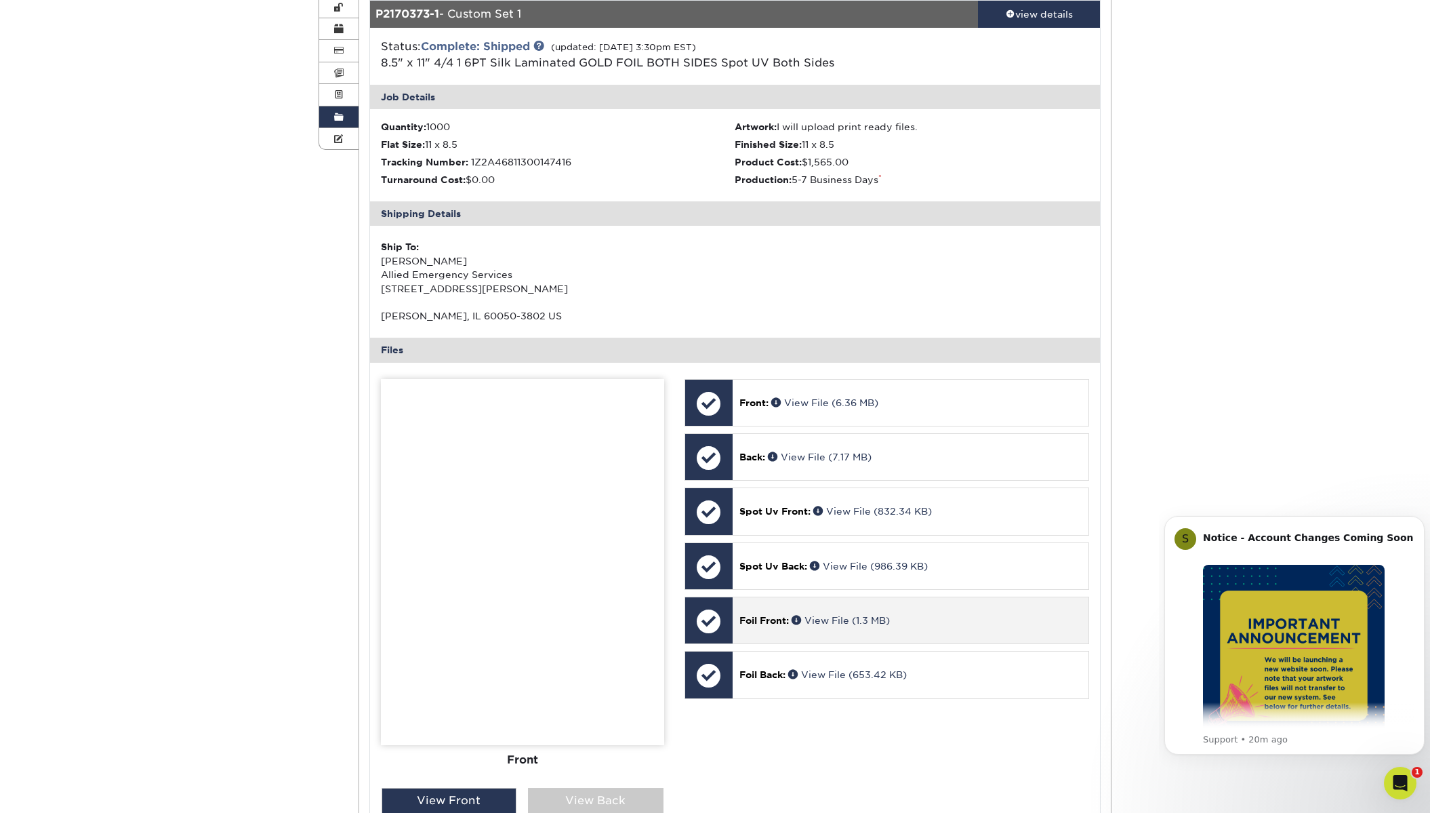
click at [789, 620] on span "Foil Front:" at bounding box center [763, 620] width 49 height 11
click at [830, 616] on link "View File (1.3 MB)" at bounding box center [840, 620] width 98 height 11
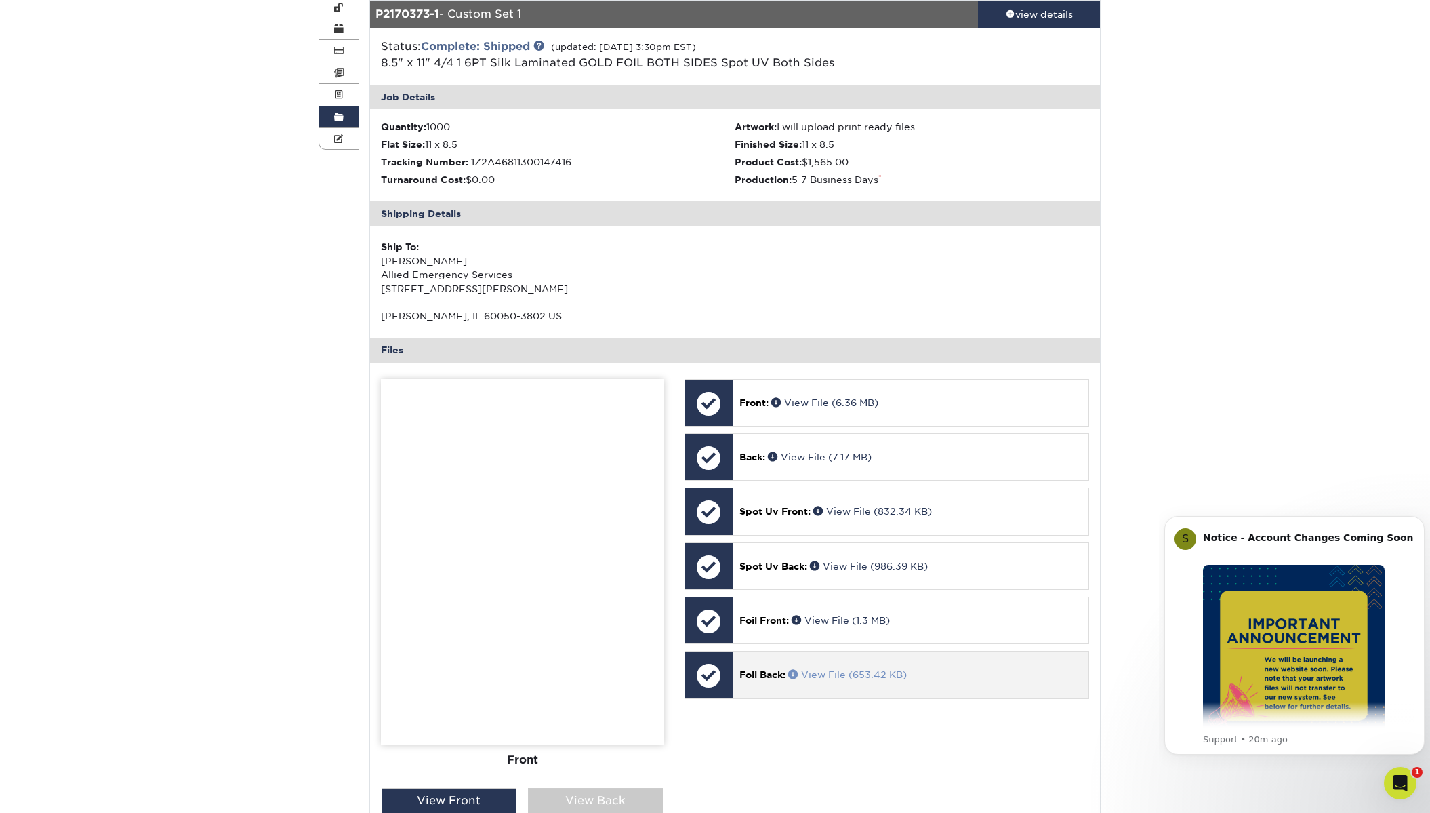
click at [815, 678] on link "View File (653.42 KB)" at bounding box center [847, 674] width 119 height 11
click at [327, 116] on link "Order History" at bounding box center [338, 117] width 39 height 22
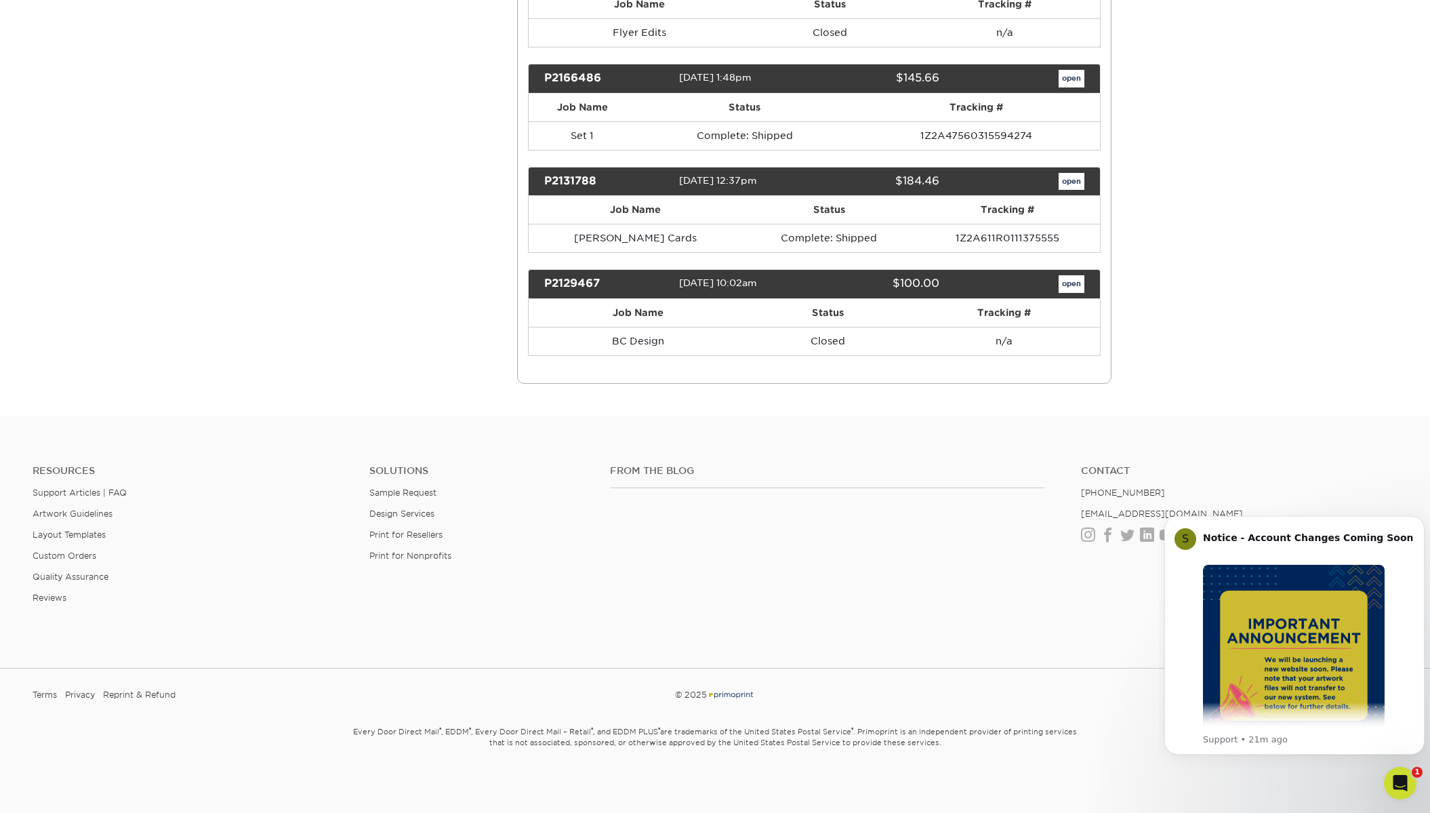
scroll to position [2307, 0]
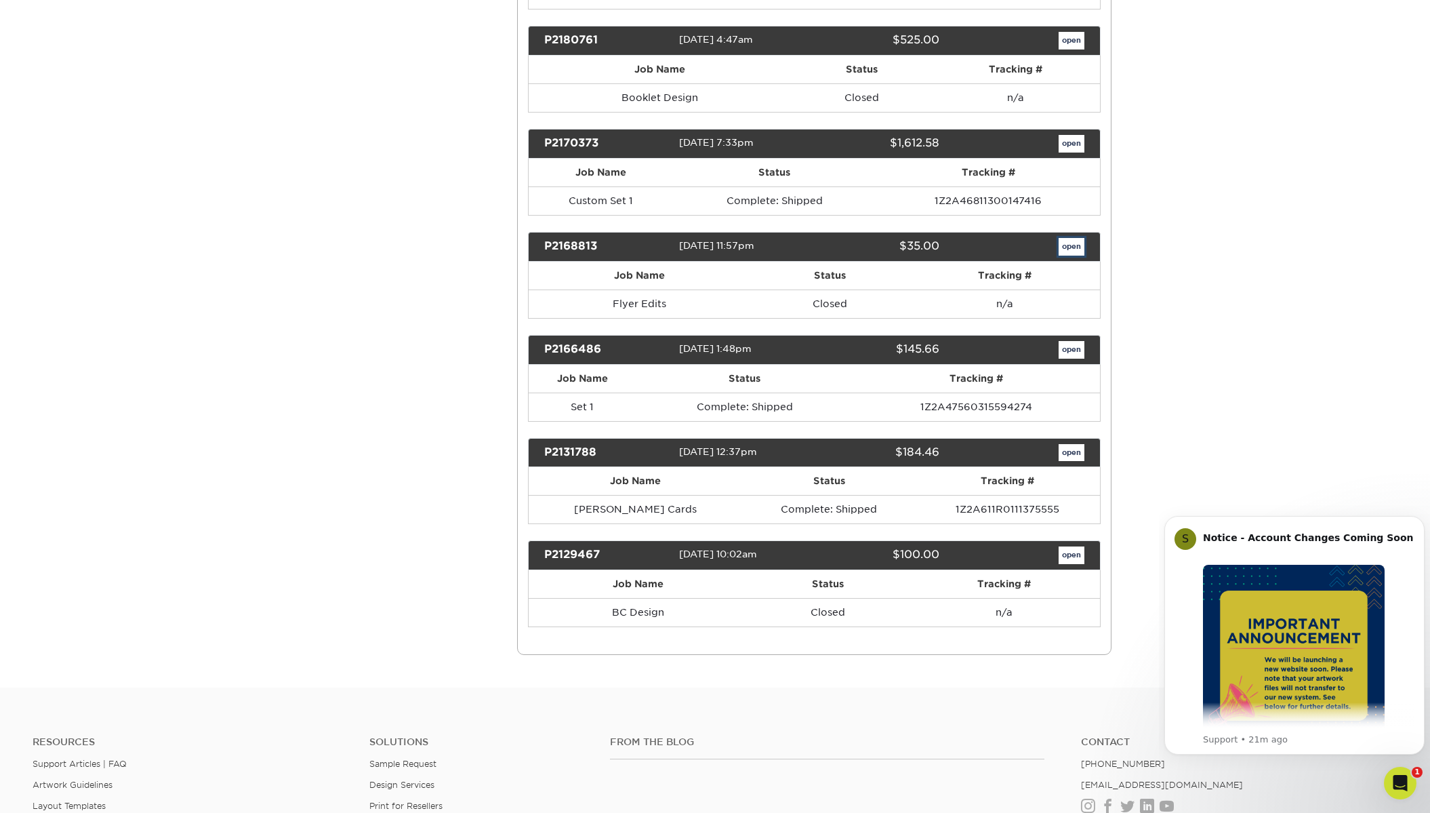
click at [1077, 244] on link "open" at bounding box center [1071, 247] width 26 height 18
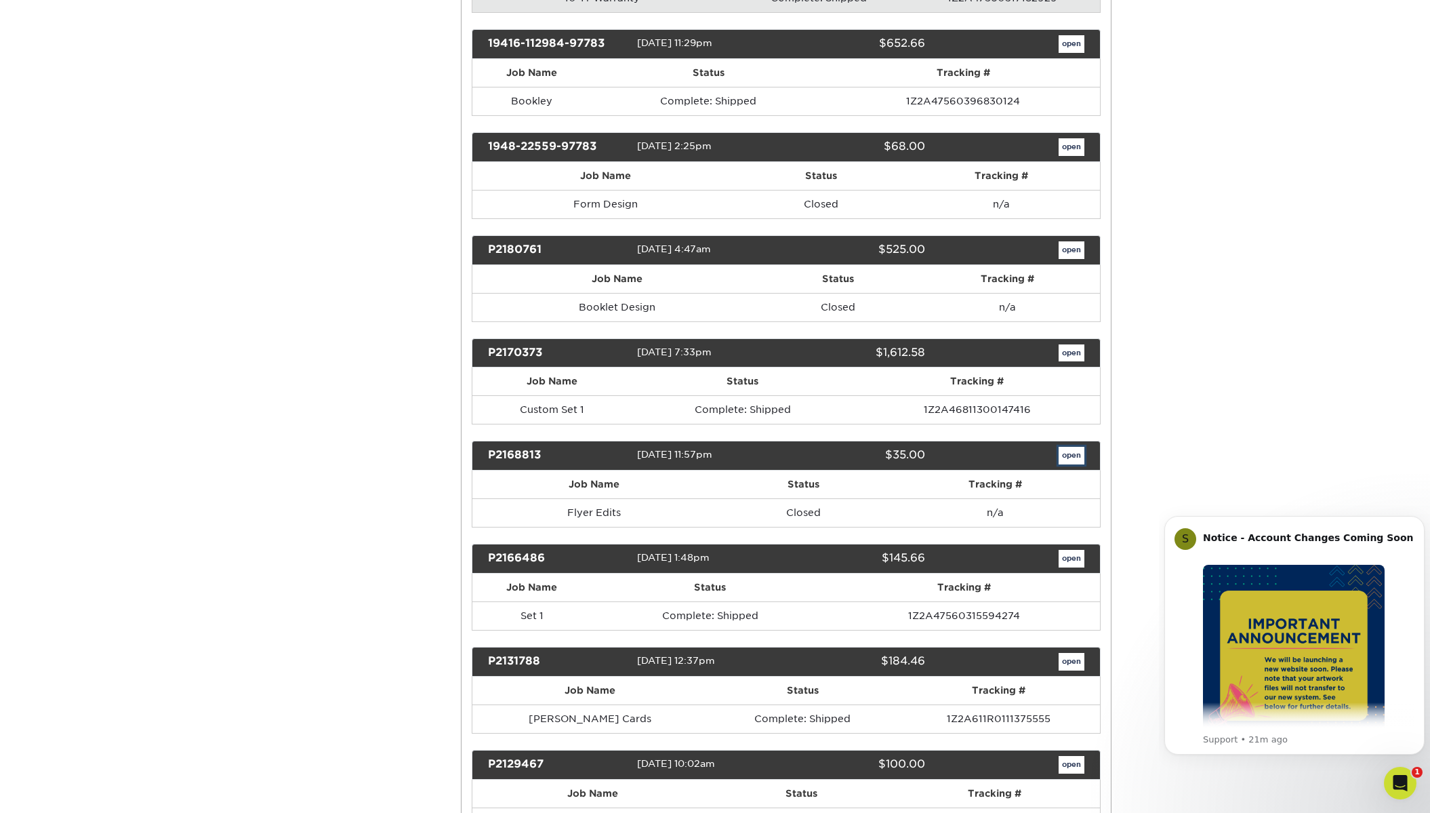
scroll to position [0, 0]
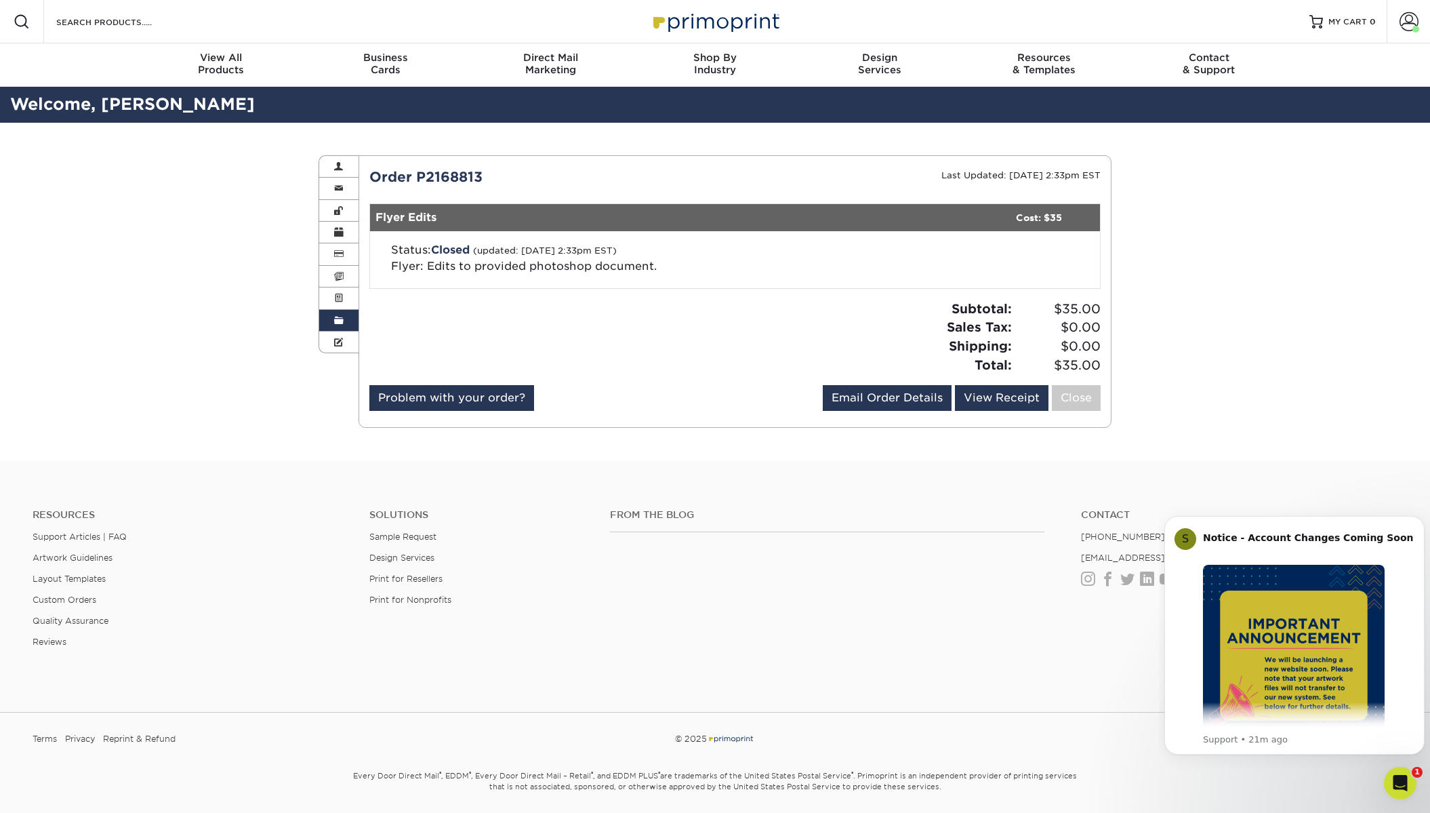
click at [341, 320] on span at bounding box center [338, 320] width 9 height 11
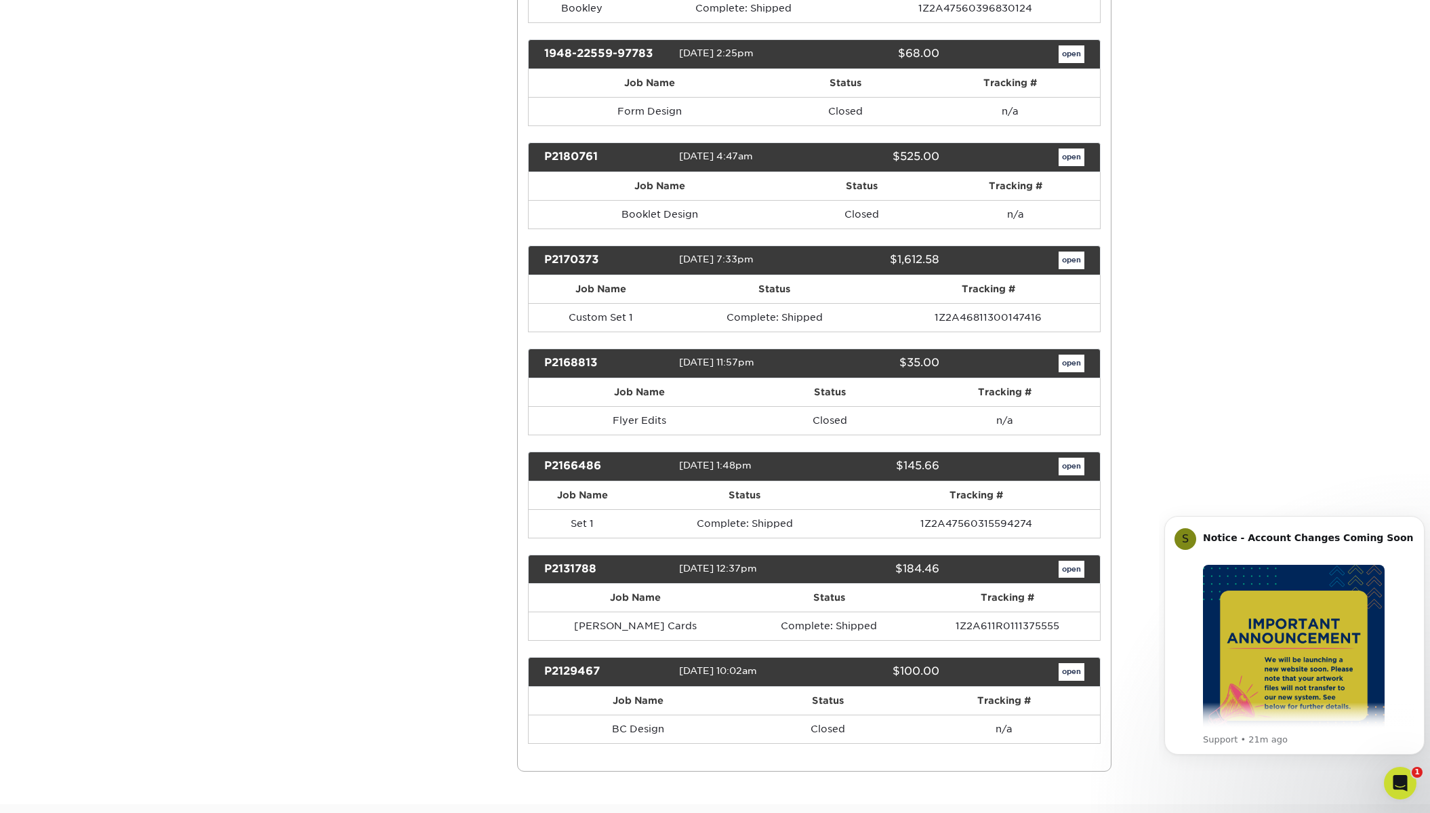
scroll to position [2168, 0]
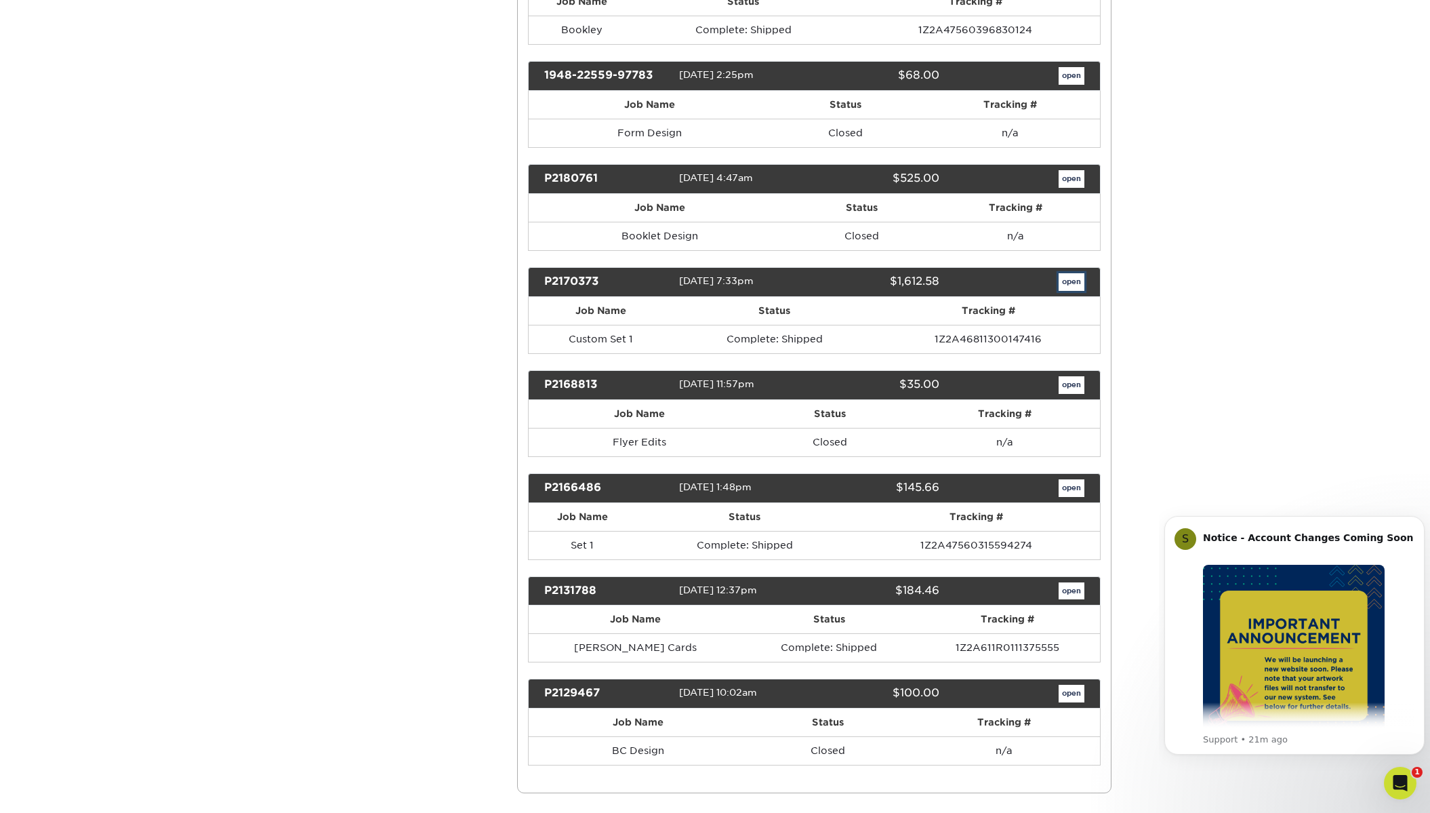
click at [1065, 276] on link "open" at bounding box center [1071, 282] width 26 height 18
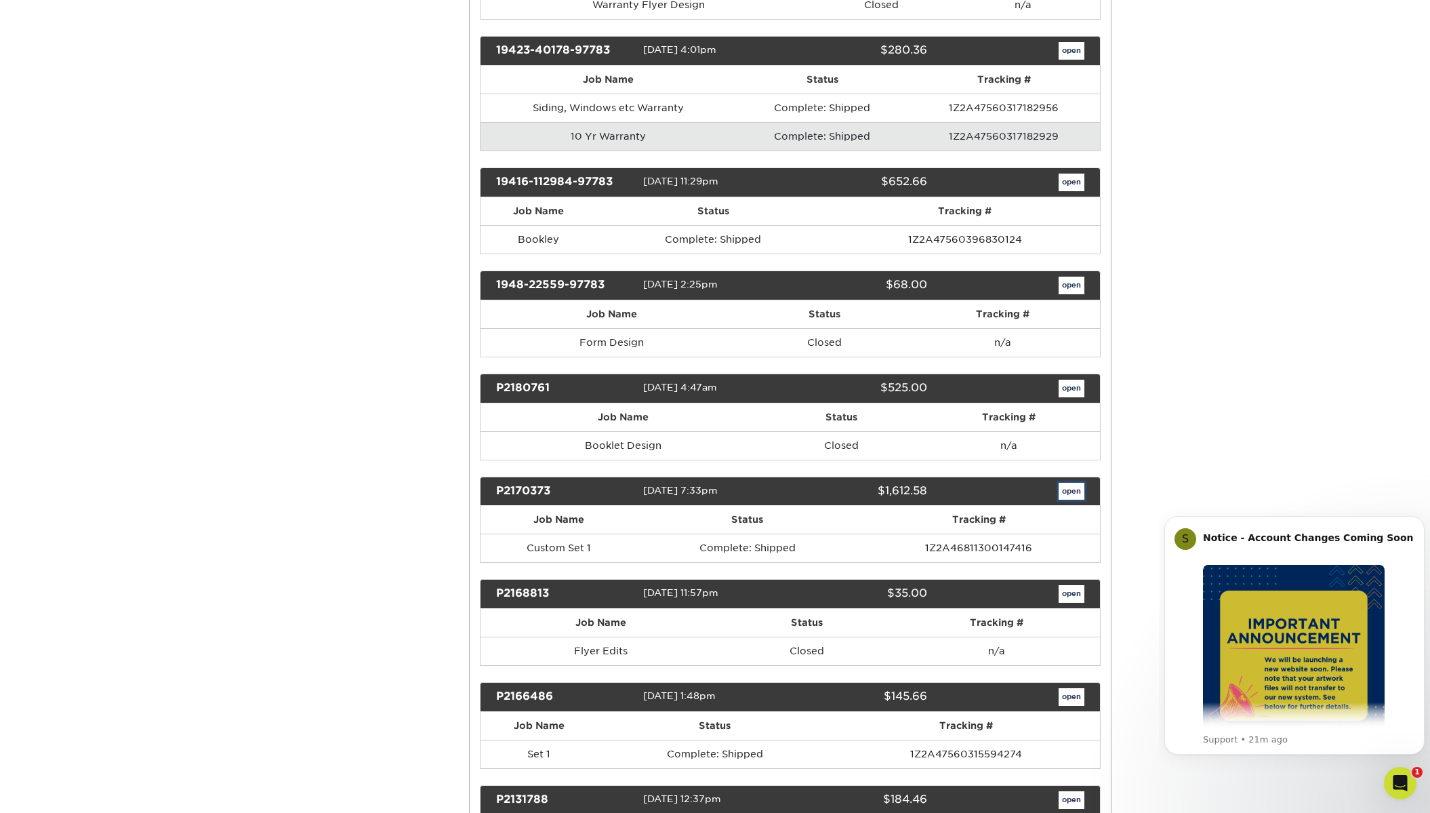
scroll to position [0, 0]
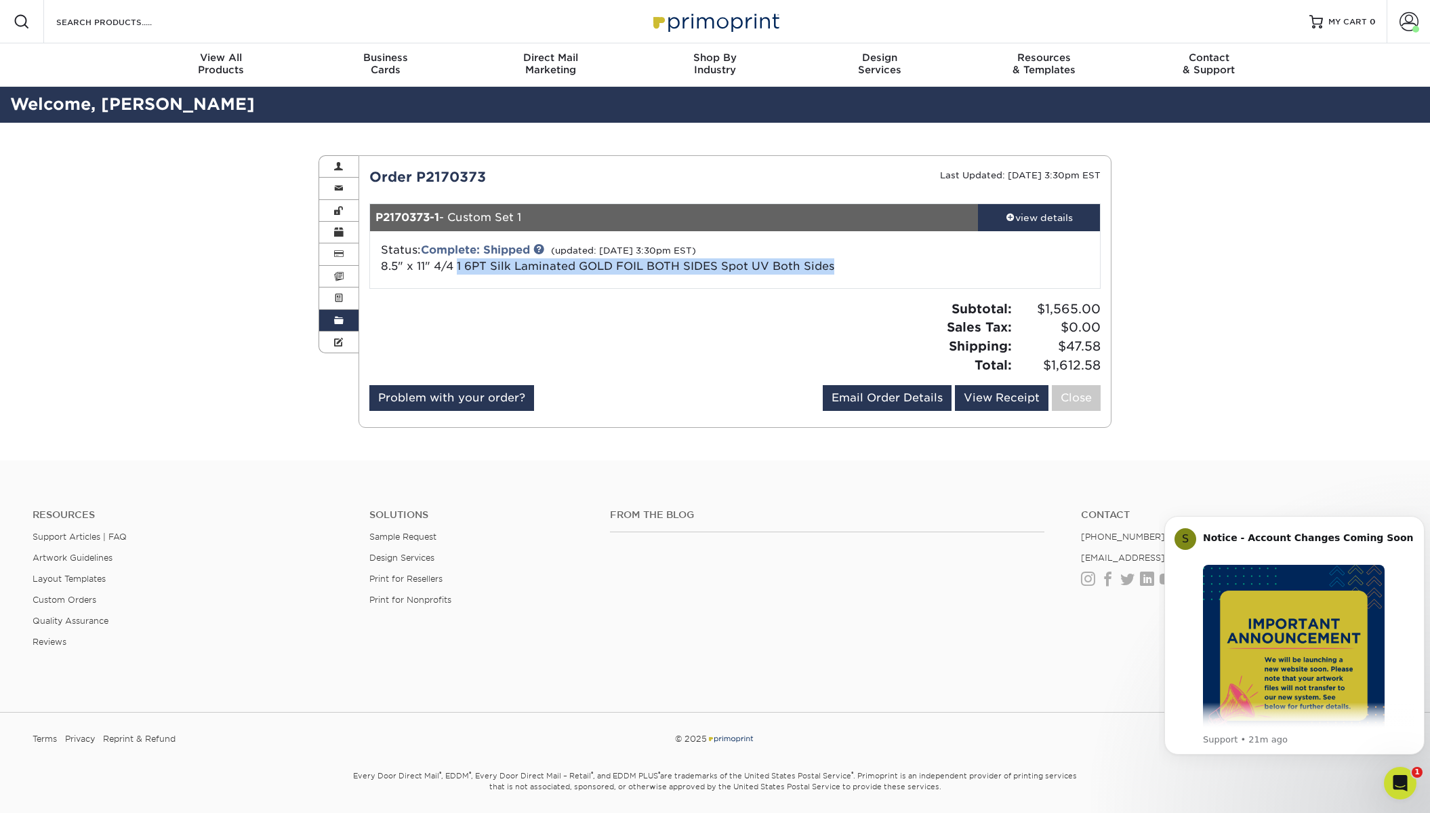
drag, startPoint x: 782, startPoint y: 263, endPoint x: 457, endPoint y: 265, distance: 325.3
click at [457, 265] on div "Status: Complete: Shipped (updated: [DATE] 3:30pm EST) 8.5" x 11" 4/4 1 6PT Sil…" at bounding box center [614, 258] width 486 height 33
click at [527, 269] on span "8.5" x 11" 4/4 1 6PT Silk Laminated GOLD FOIL BOTH SIDES Spot UV Both Sides" at bounding box center [607, 266] width 453 height 13
drag, startPoint x: 828, startPoint y: 263, endPoint x: 435, endPoint y: 265, distance: 393.0
click at [435, 265] on div "Status: Complete: Shipped (updated: [DATE] 3:30pm EST) 8.5" x 11" 4/4 1 6PT Sil…" at bounding box center [614, 258] width 486 height 33
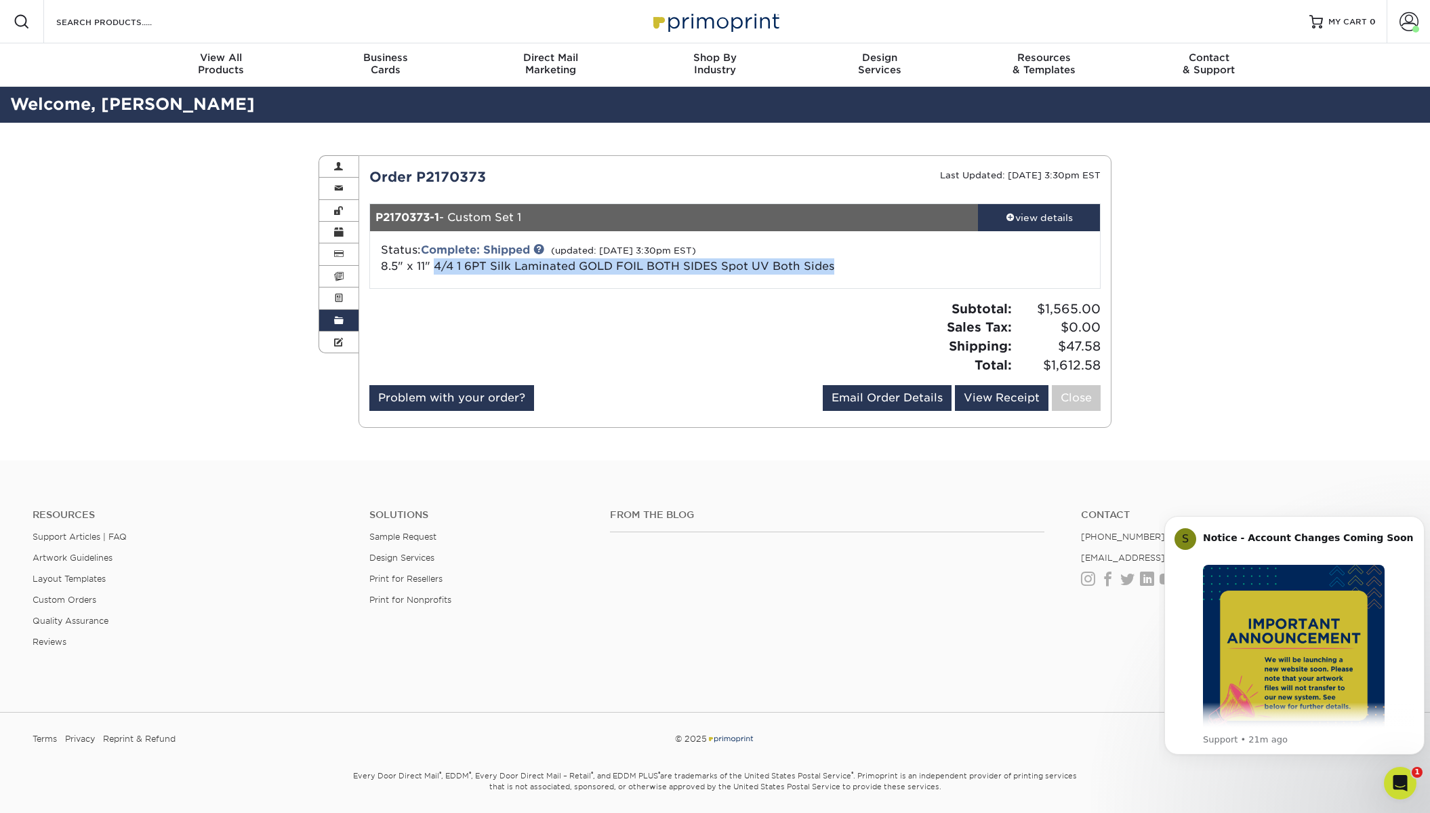
copy span "4/4 1 6PT Silk Laminated GOLD FOIL BOTH SIDES Spot UV Both Sides"
click at [1049, 218] on div "view details" at bounding box center [1039, 218] width 122 height 14
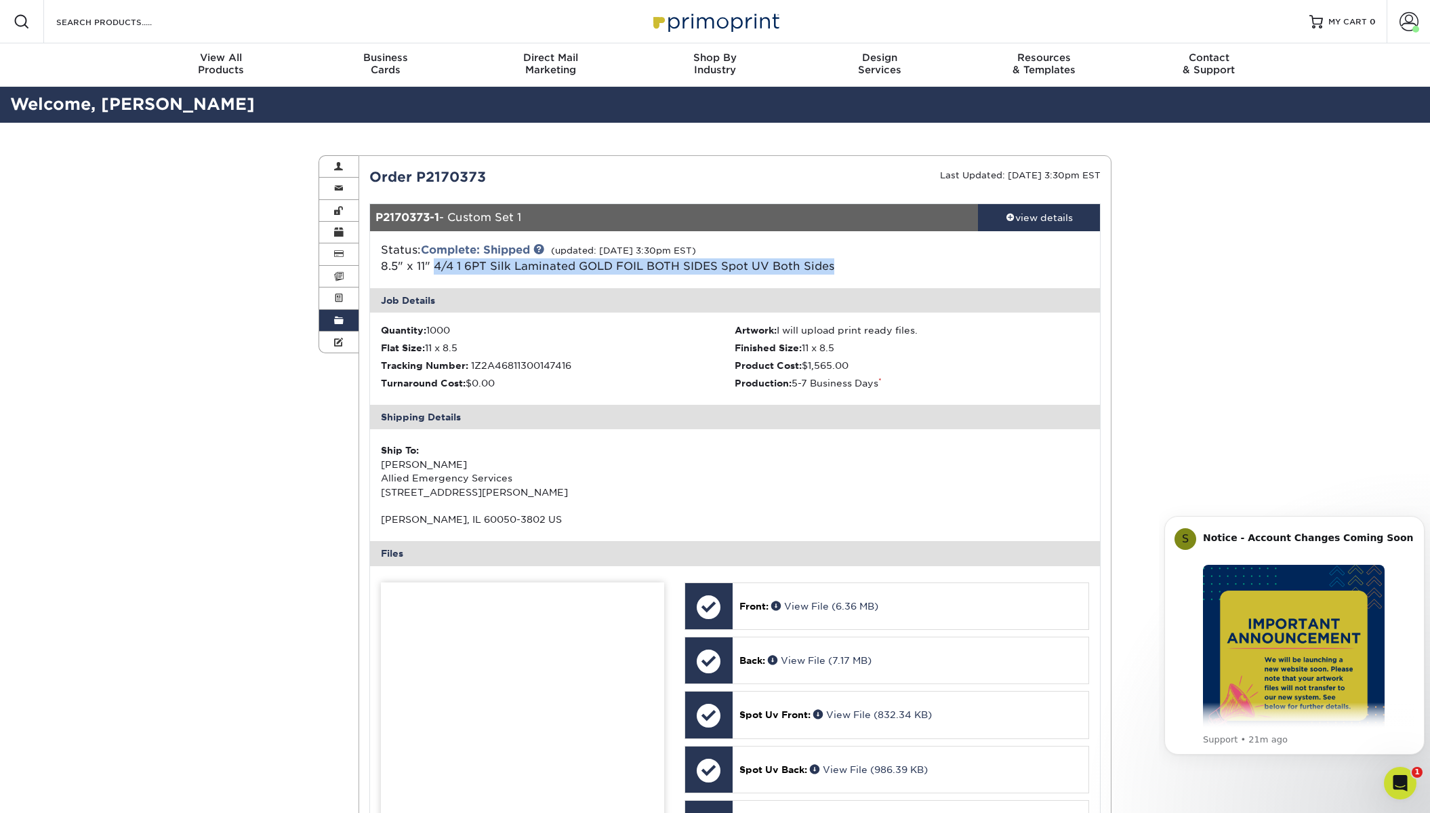
scroll to position [339, 0]
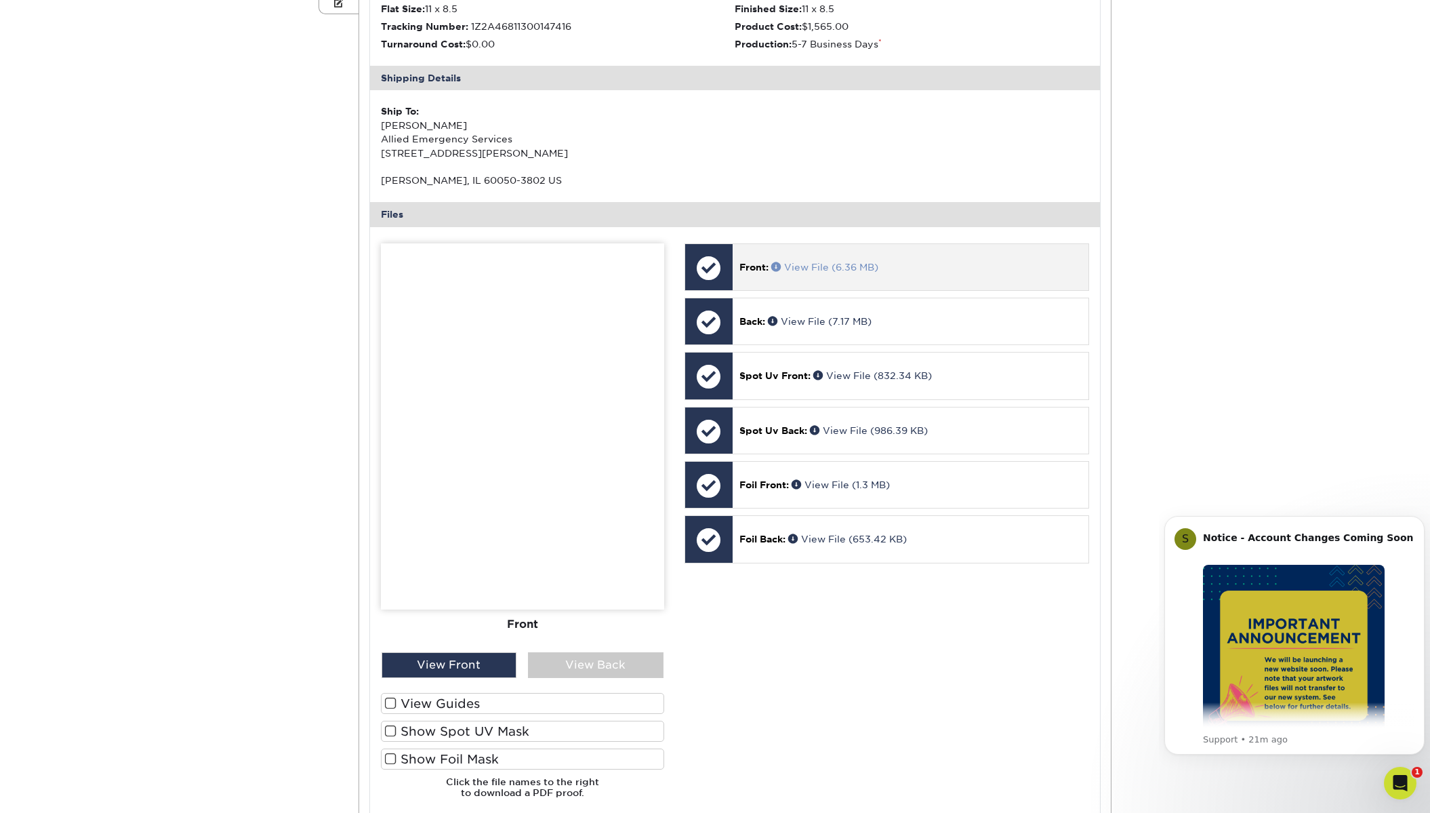
click at [805, 265] on link "View File (6.36 MB)" at bounding box center [824, 267] width 107 height 11
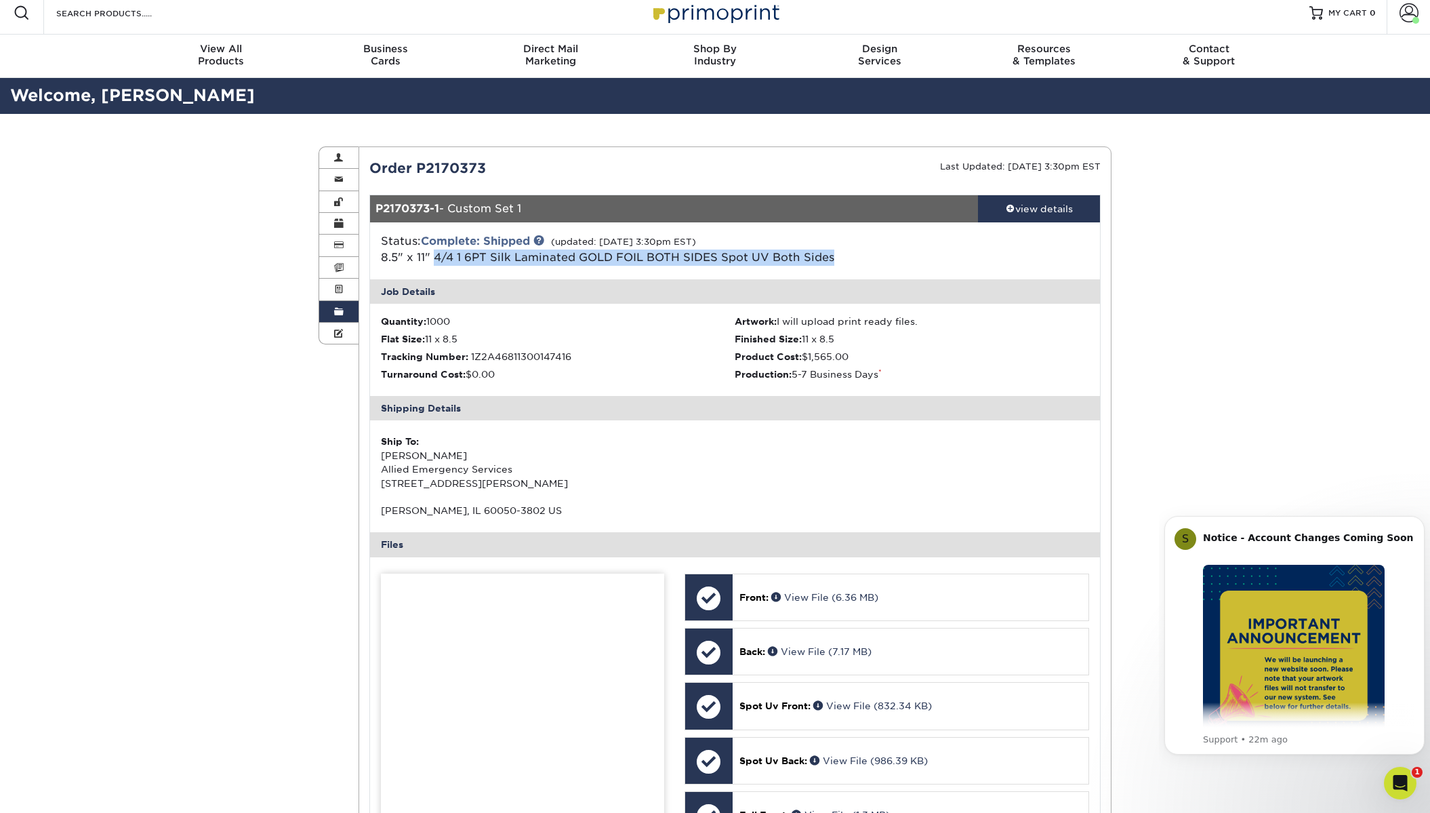
scroll to position [0, 0]
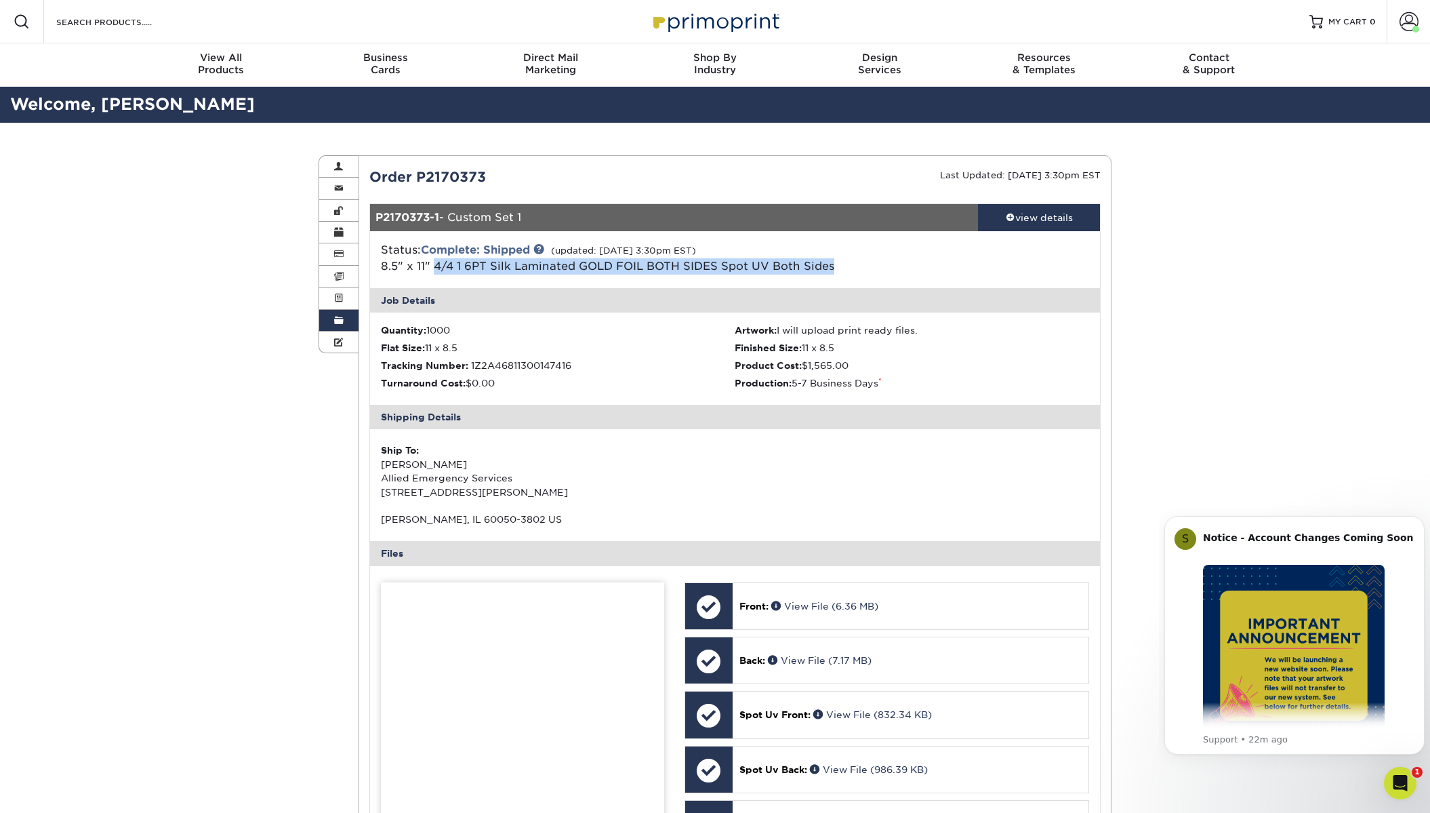
click at [330, 321] on link "Order History" at bounding box center [338, 321] width 39 height 22
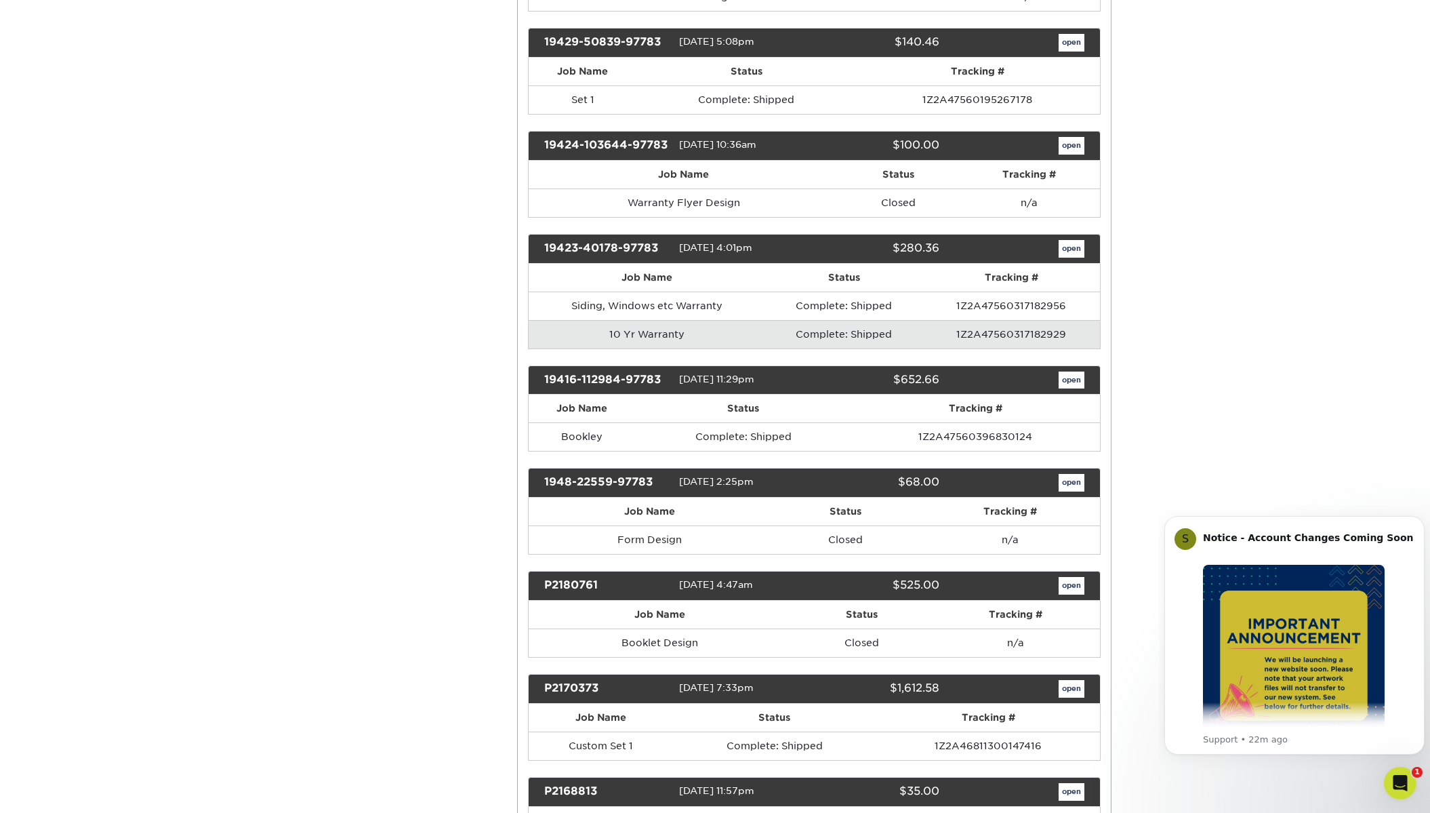
scroll to position [1897, 0]
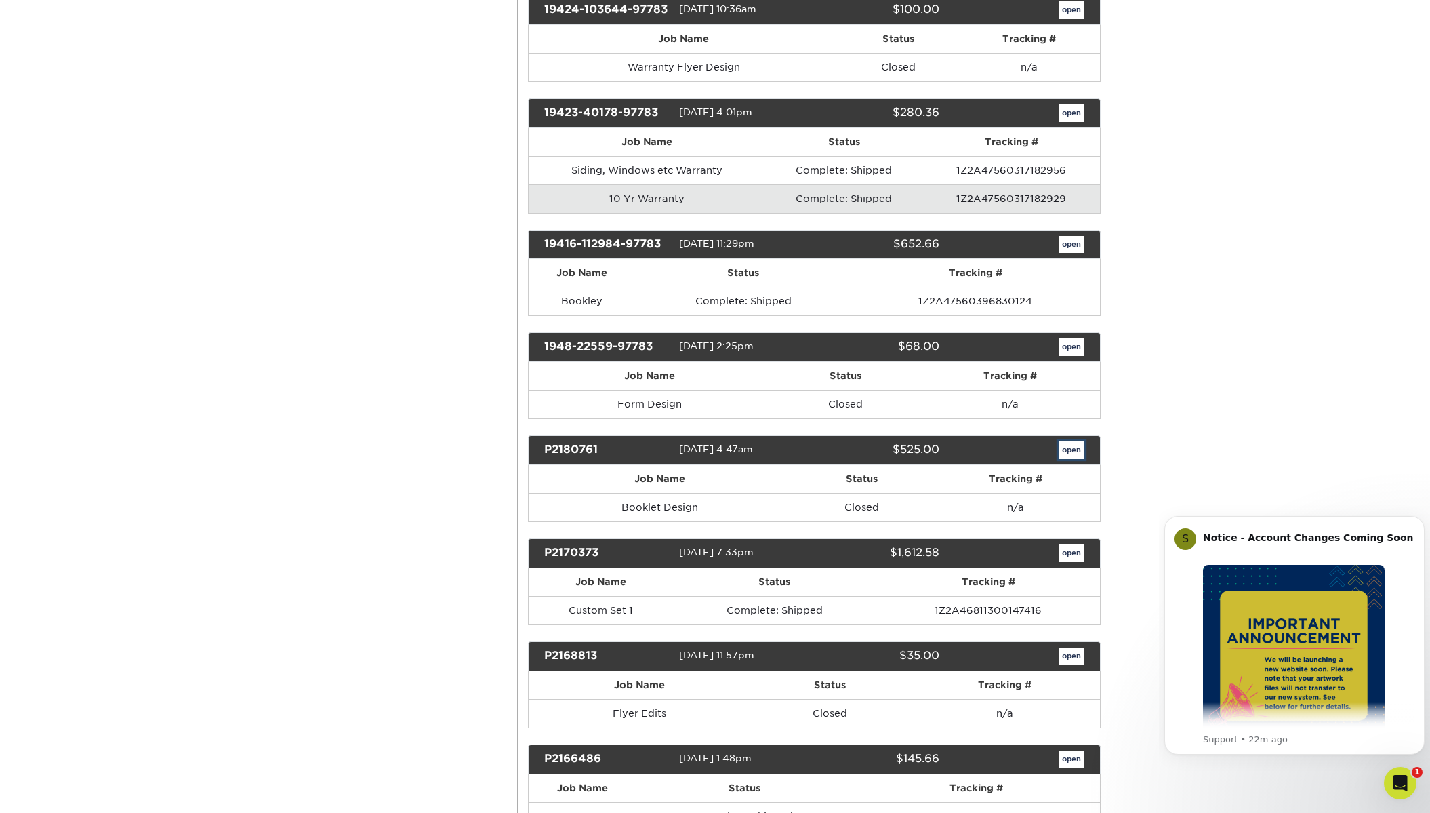
click at [1075, 447] on link "open" at bounding box center [1071, 450] width 26 height 18
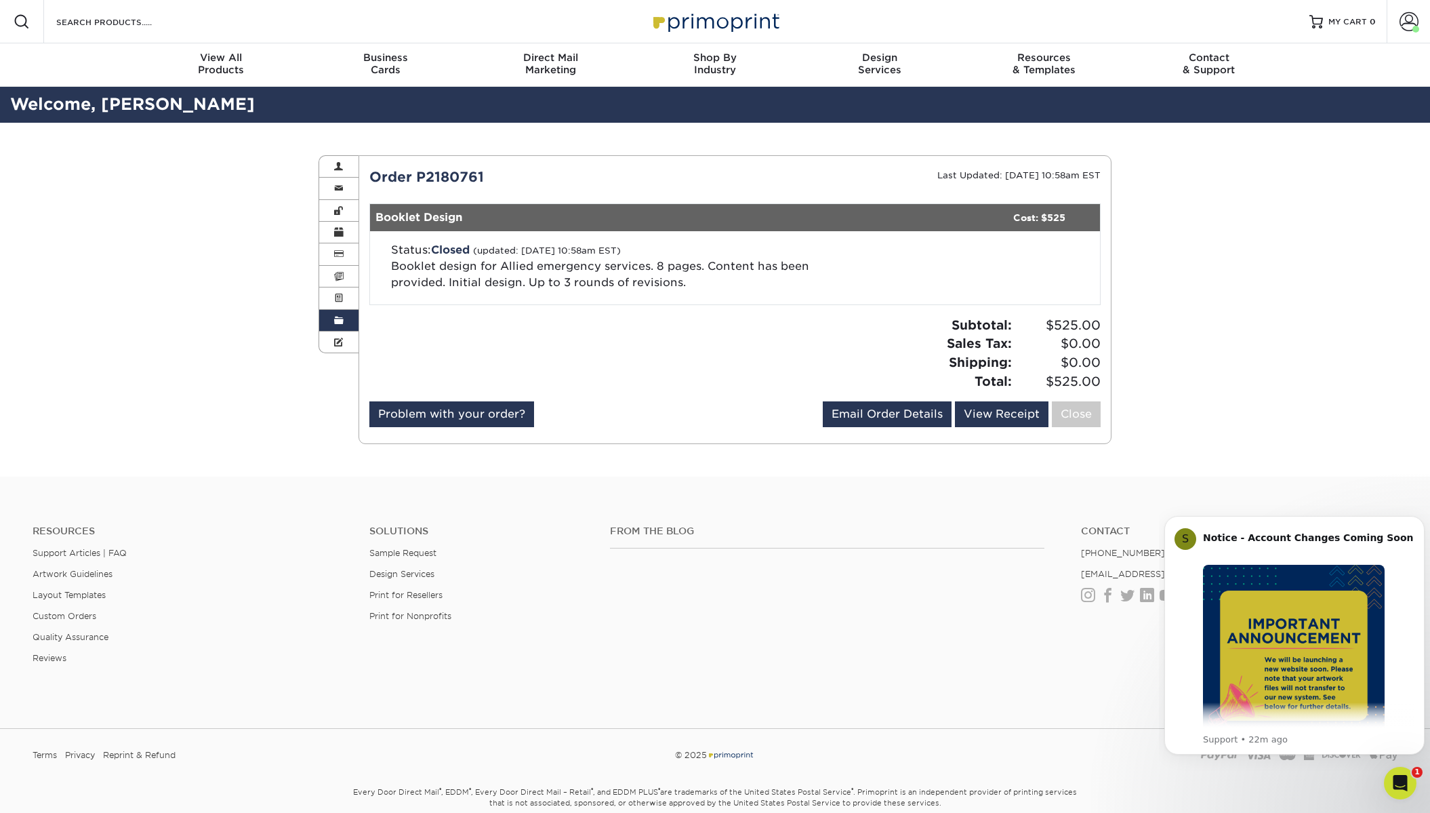
click at [344, 321] on link "Order History" at bounding box center [338, 321] width 39 height 22
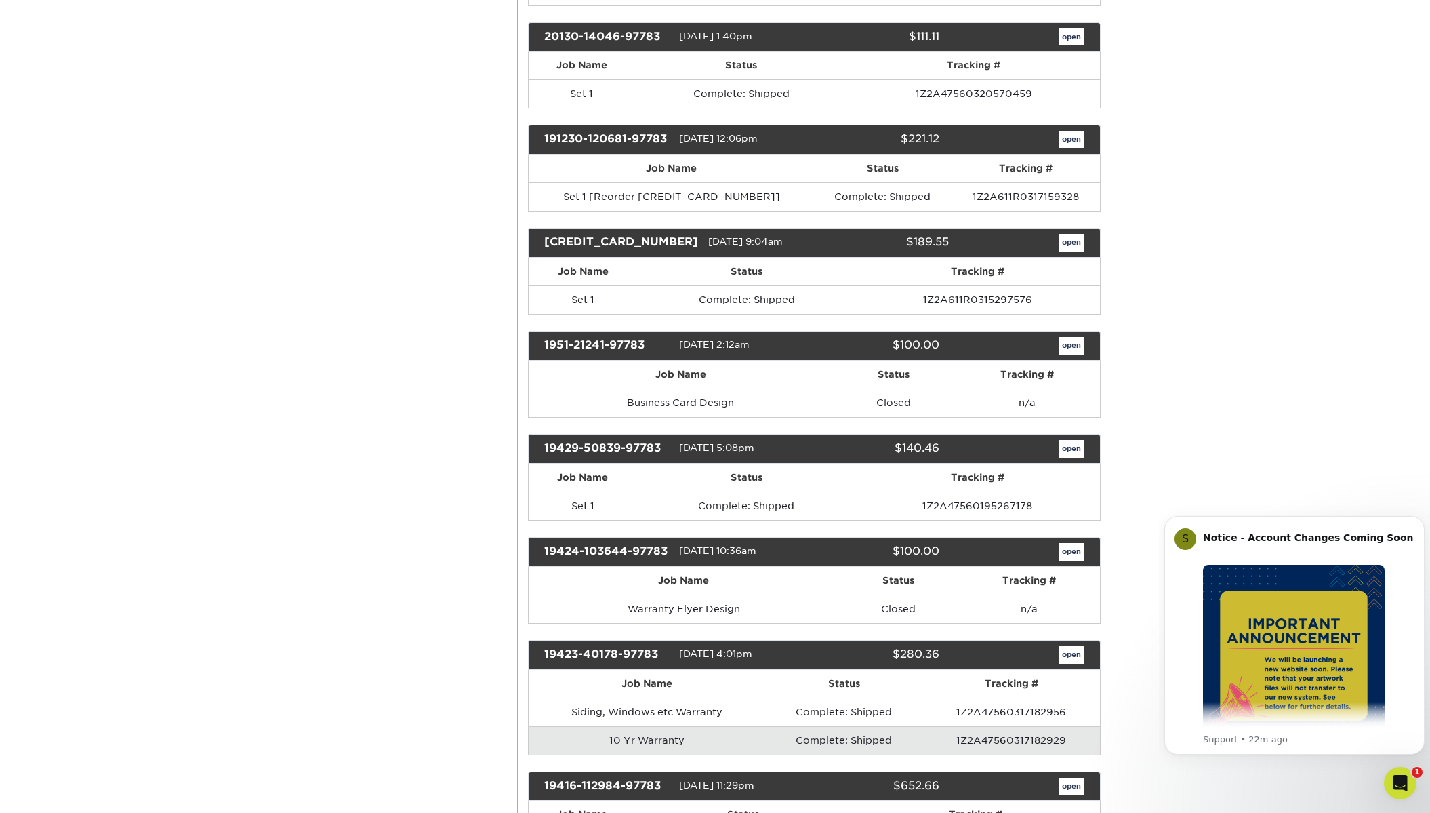
scroll to position [1355, 0]
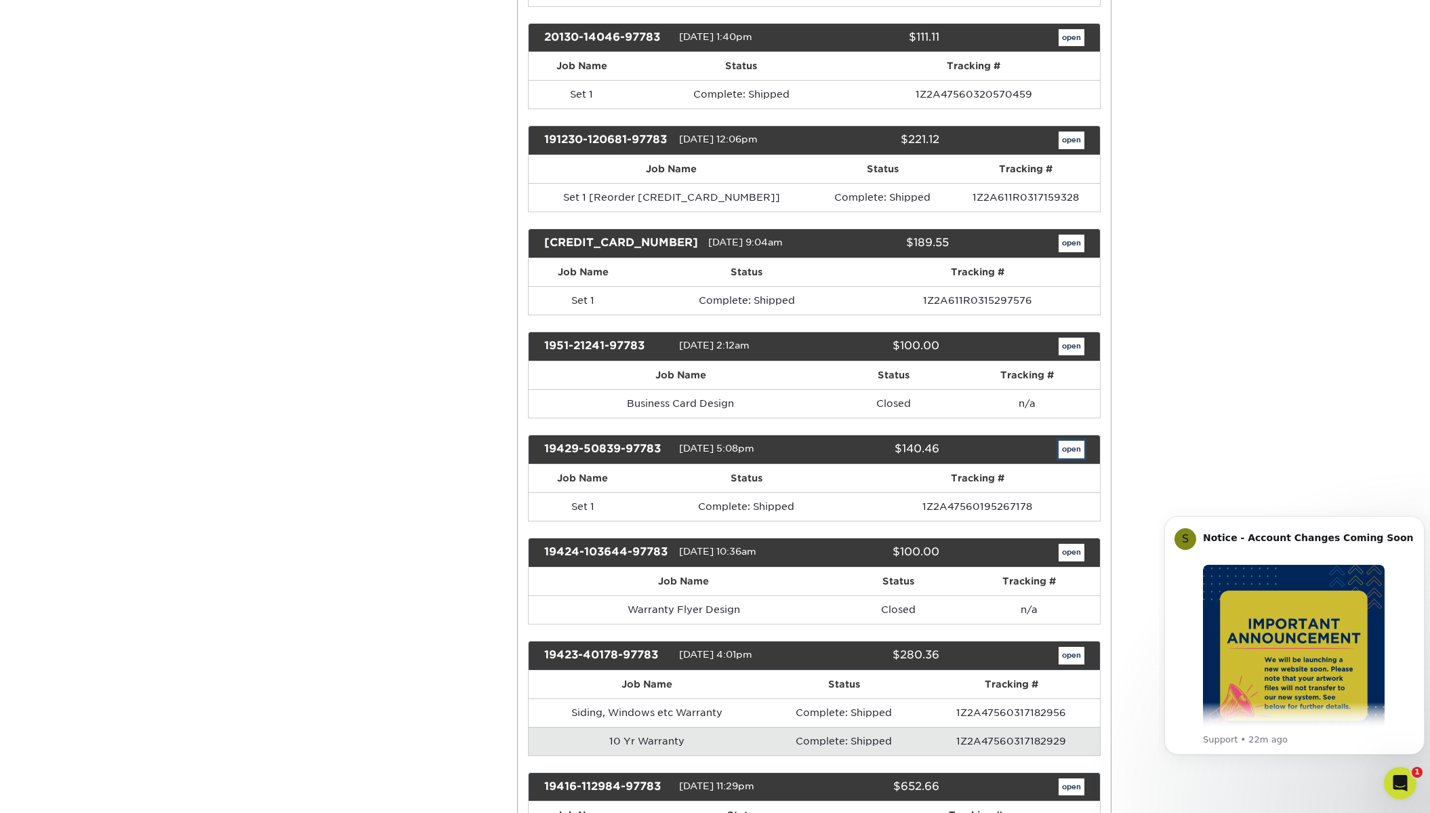
click at [1060, 449] on link "open" at bounding box center [1071, 449] width 26 height 18
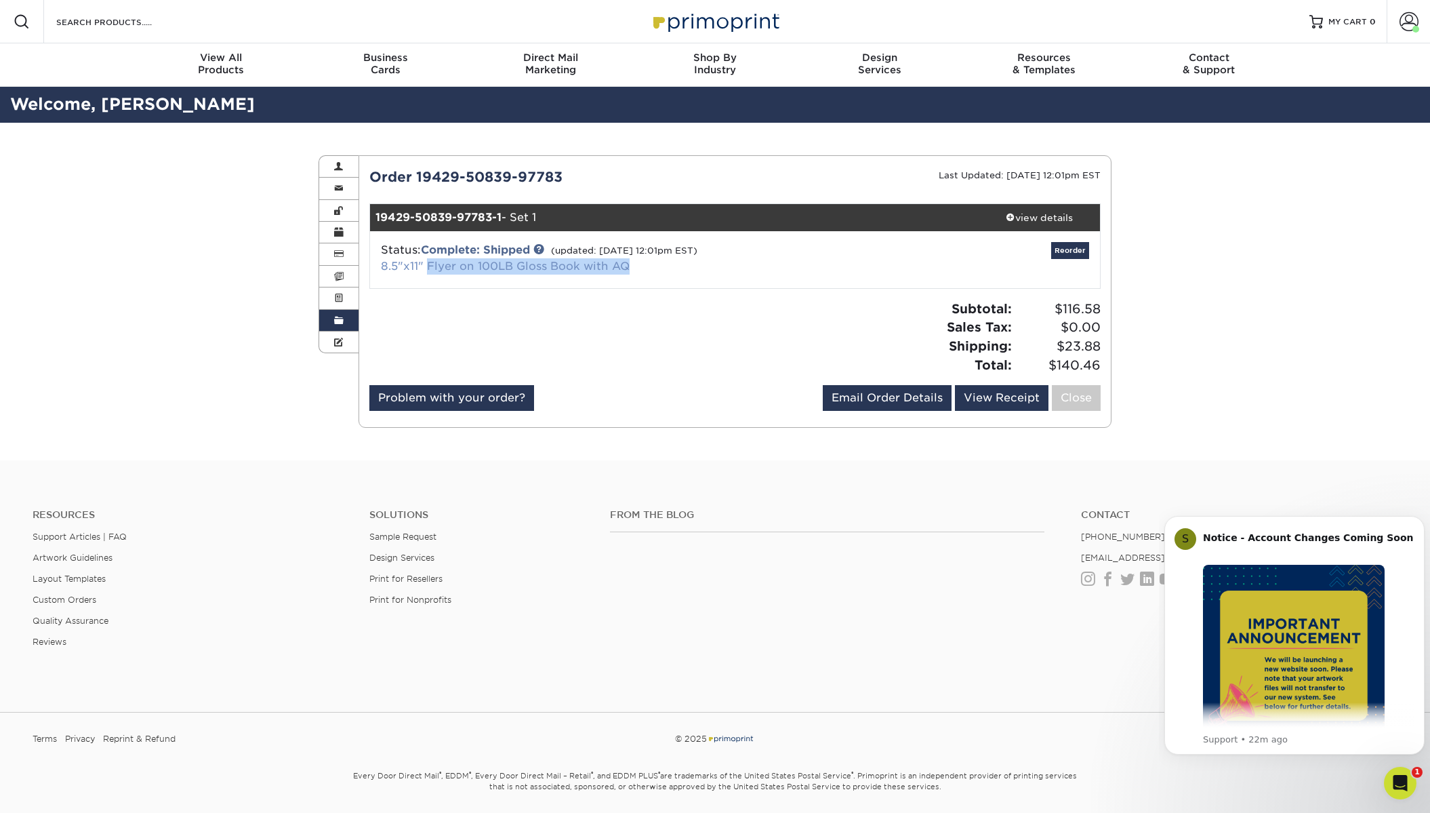
drag, startPoint x: 687, startPoint y: 266, endPoint x: 430, endPoint y: 270, distance: 257.5
click at [426, 270] on div "Status: Complete: Shipped (updated: [DATE] 12:01pm EST) 8.5"x11" Flyer on 100LB…" at bounding box center [614, 258] width 486 height 33
copy link "Flyer on 100LB Gloss Book with AQ"
click at [1054, 212] on div "view details" at bounding box center [1039, 218] width 122 height 14
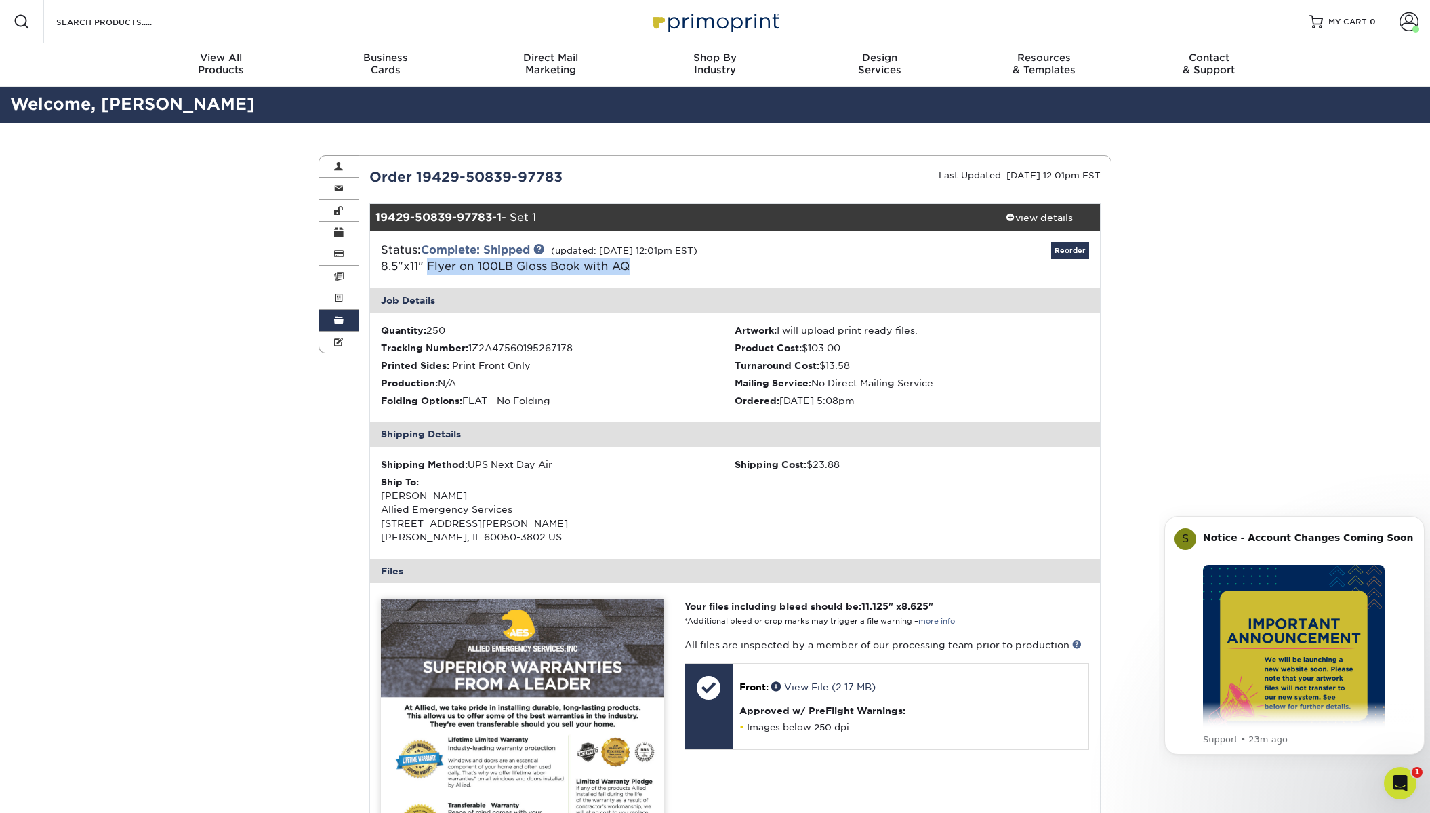
click at [344, 322] on link "Order History" at bounding box center [338, 321] width 39 height 22
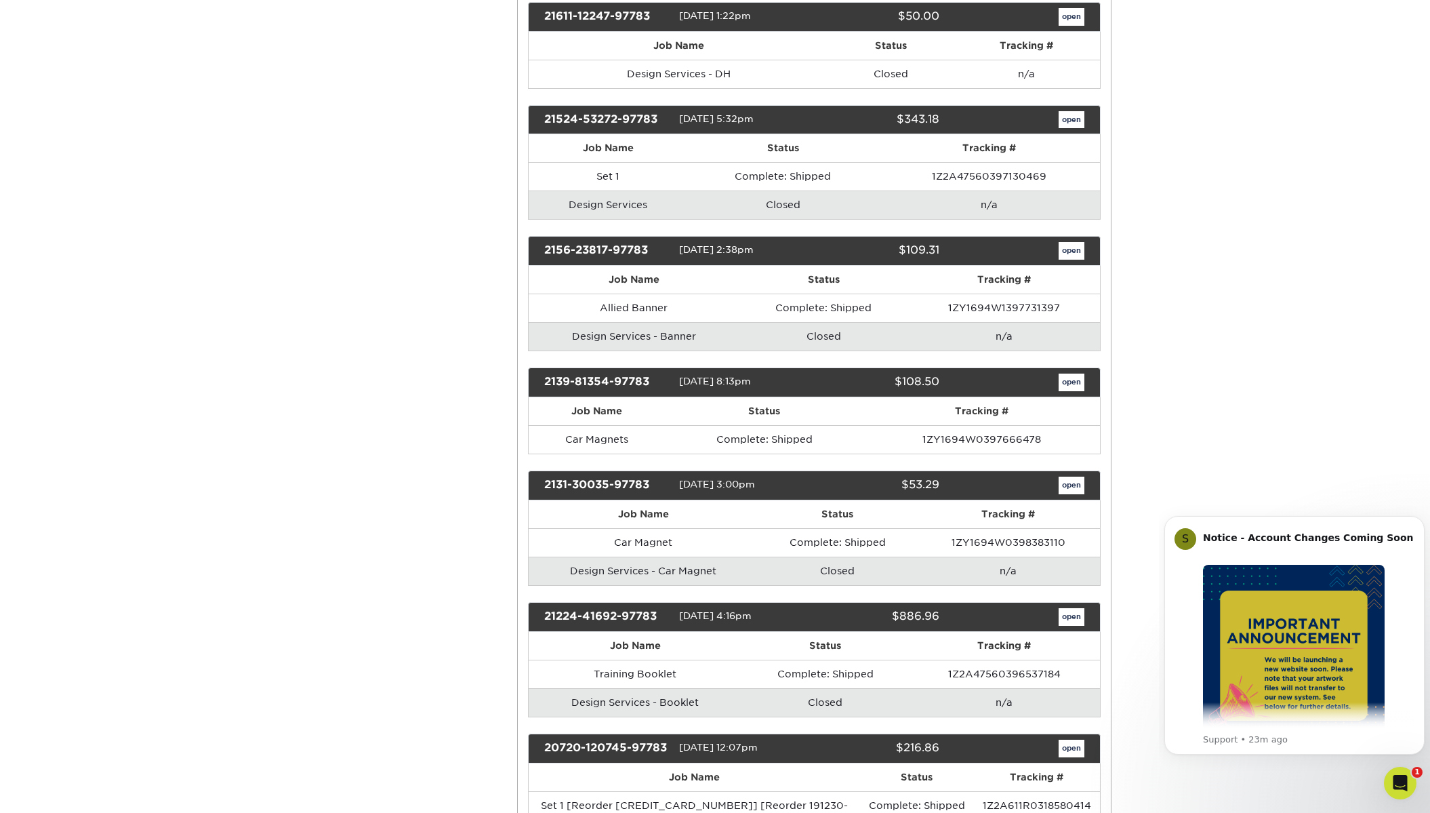
scroll to position [881, 0]
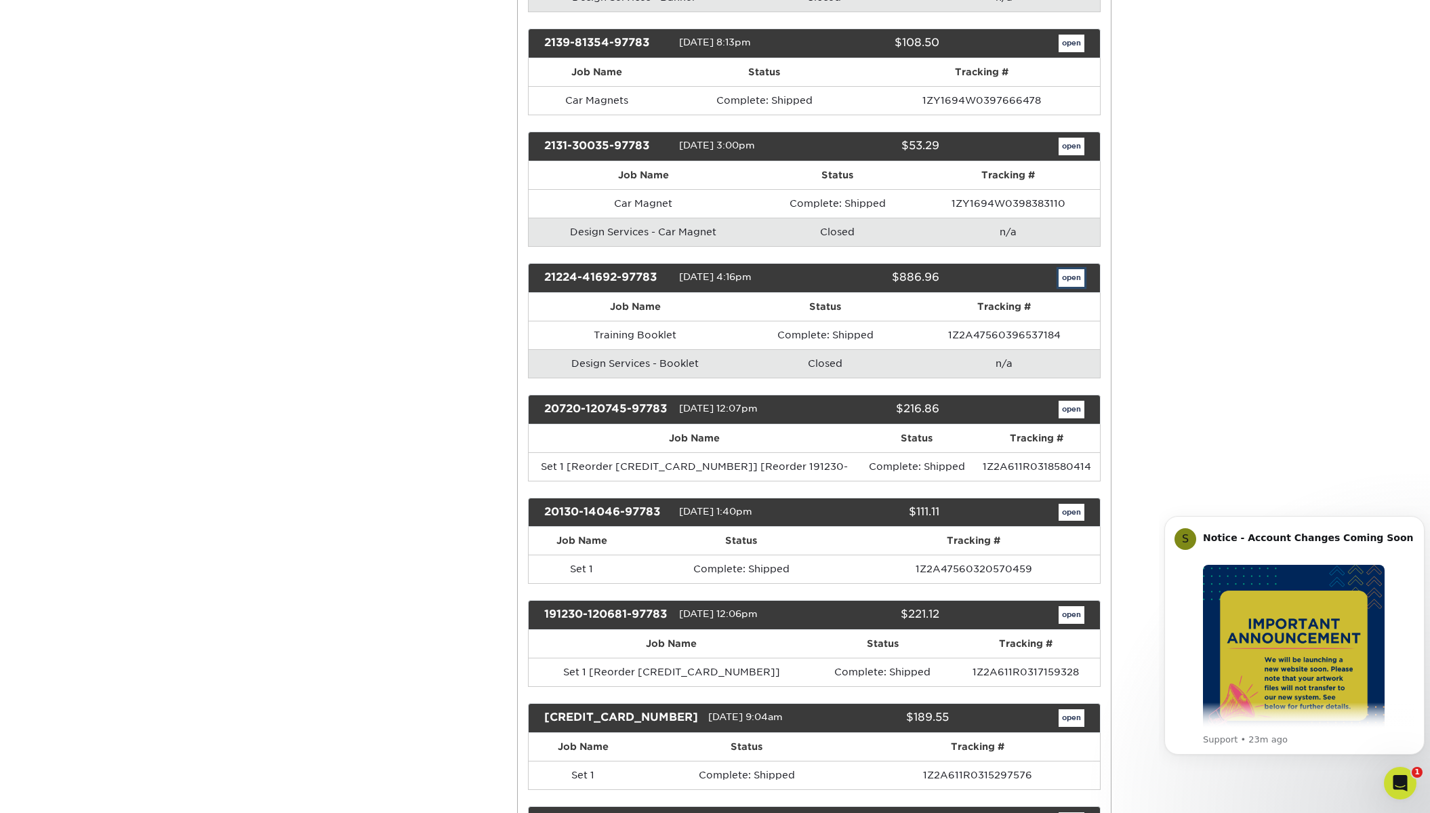
click at [1061, 279] on link "open" at bounding box center [1071, 278] width 26 height 18
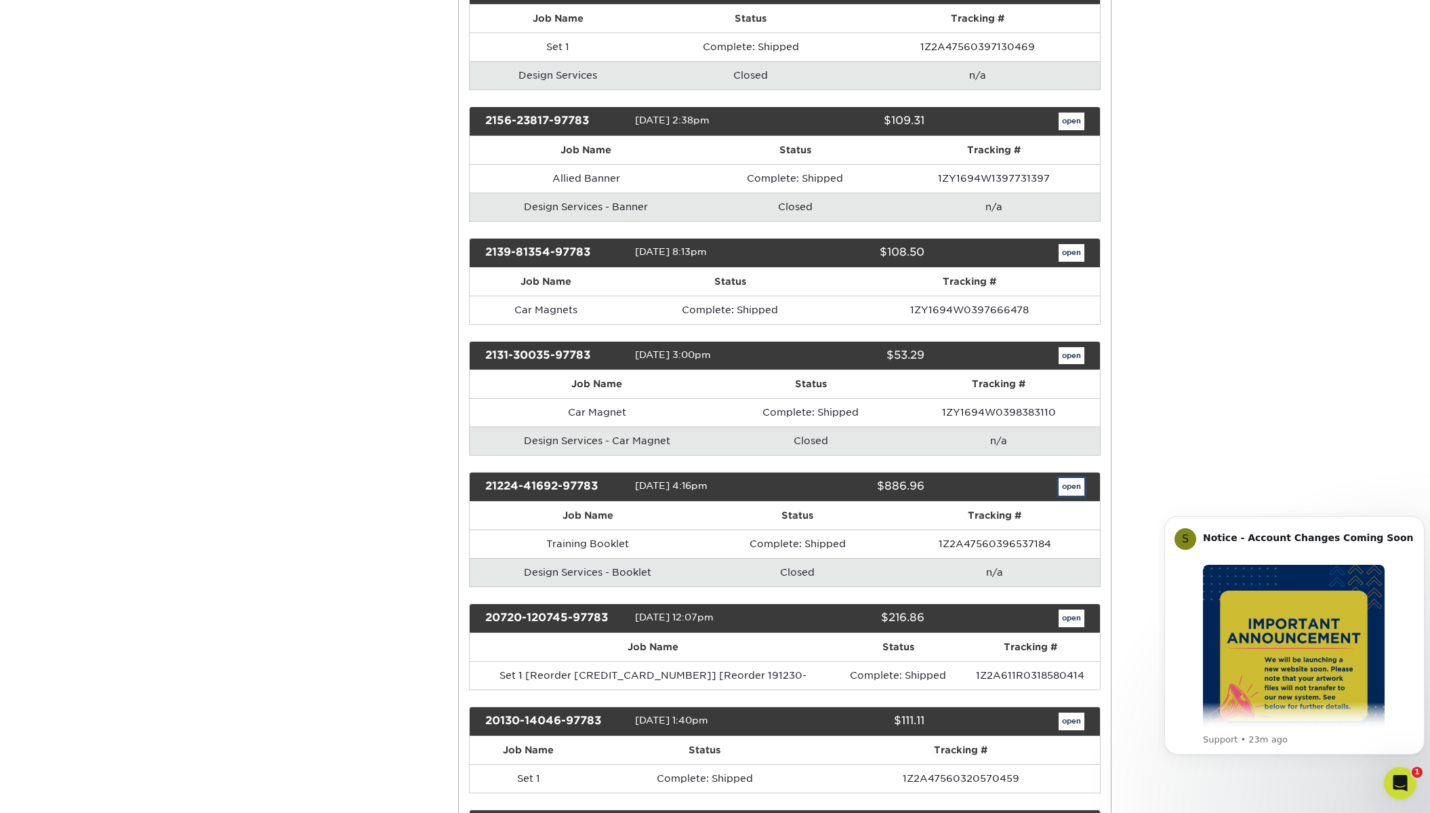
scroll to position [0, 0]
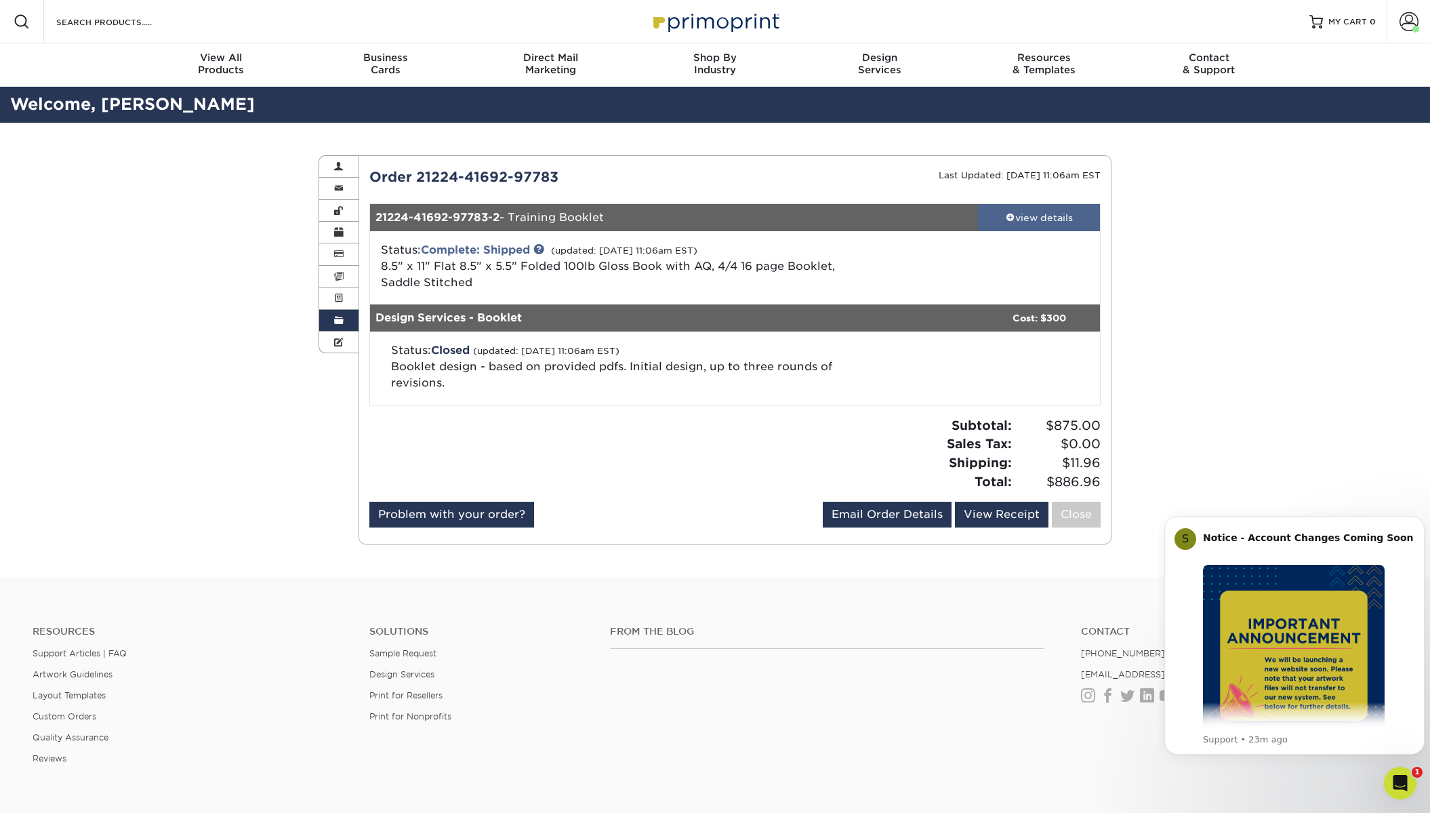
click at [1044, 222] on div "view details" at bounding box center [1039, 218] width 122 height 14
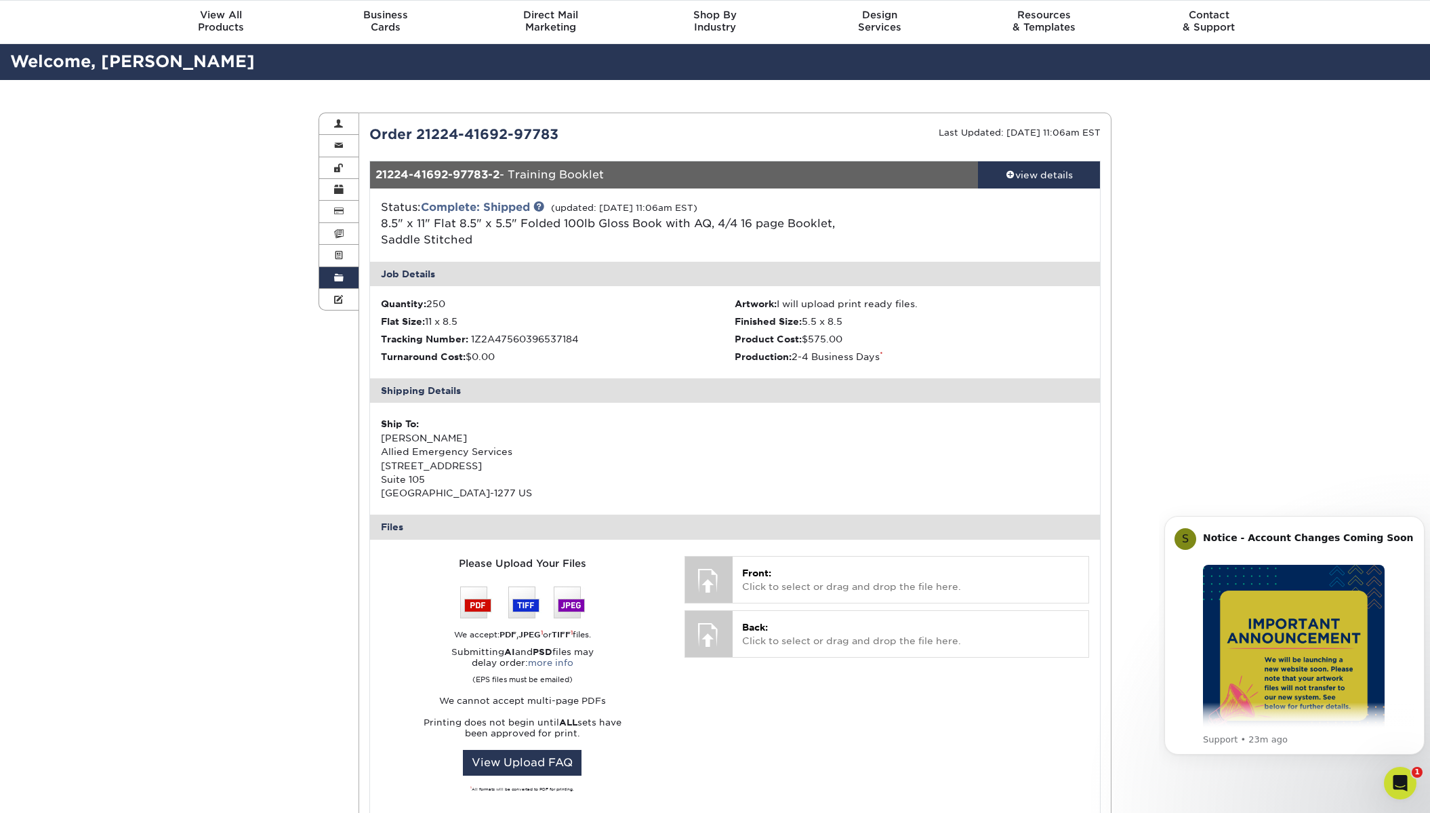
scroll to position [68, 0]
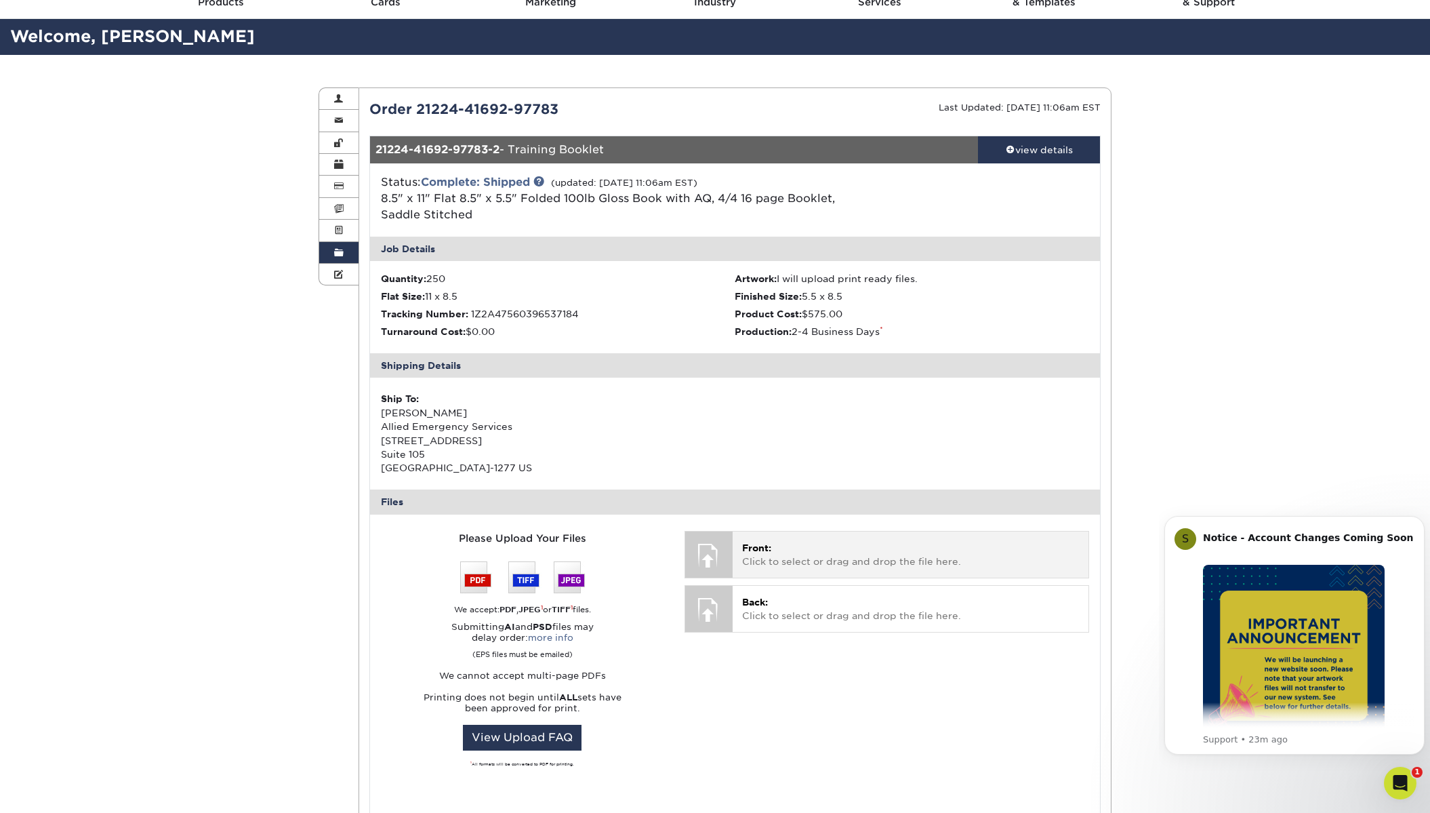
click at [773, 546] on p "Front: Click to select or drag and drop the file here." at bounding box center [910, 555] width 337 height 28
click at [341, 125] on span at bounding box center [338, 120] width 9 height 11
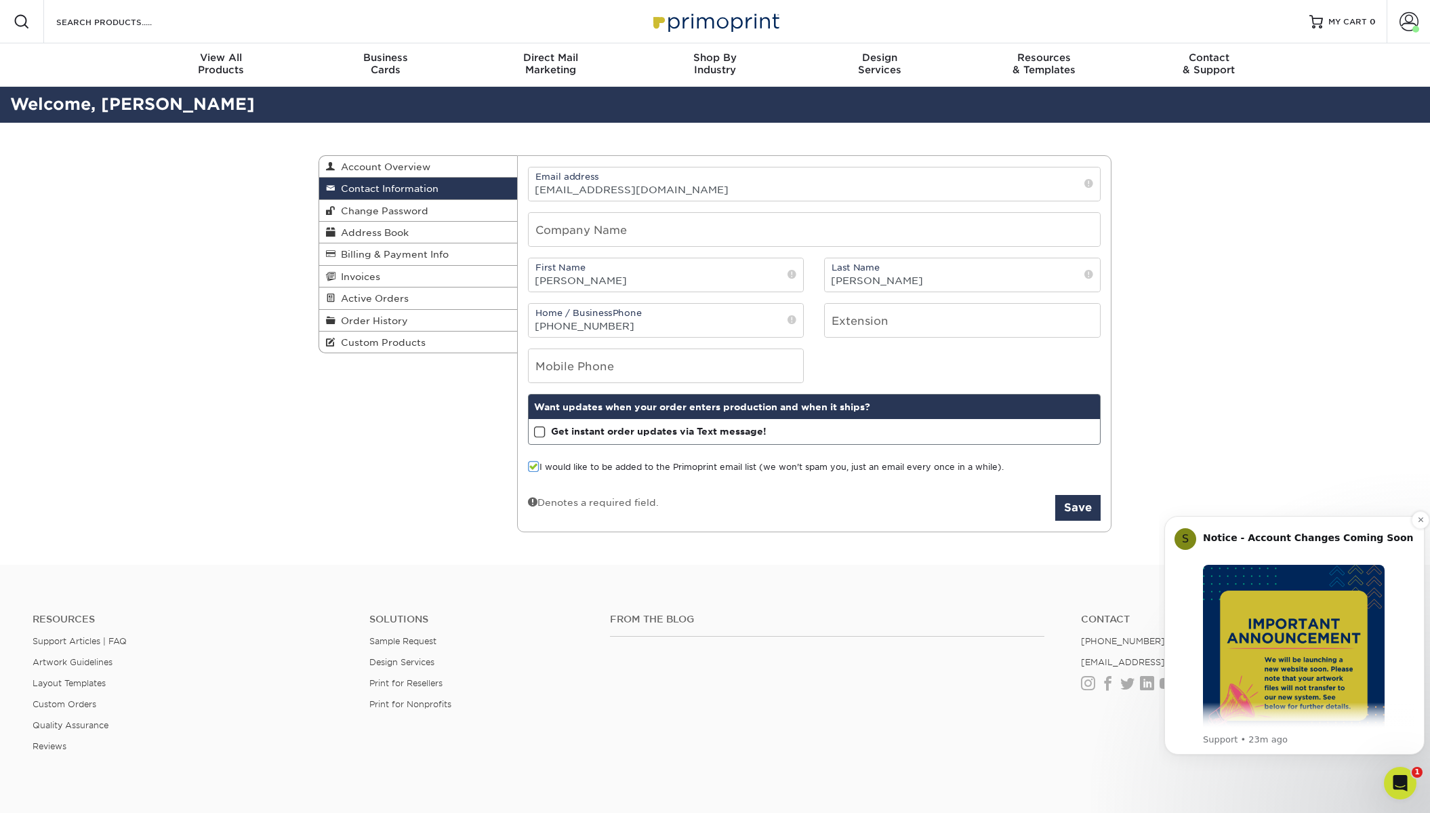
click at [1331, 643] on img "Message content" at bounding box center [1294, 655] width 182 height 182
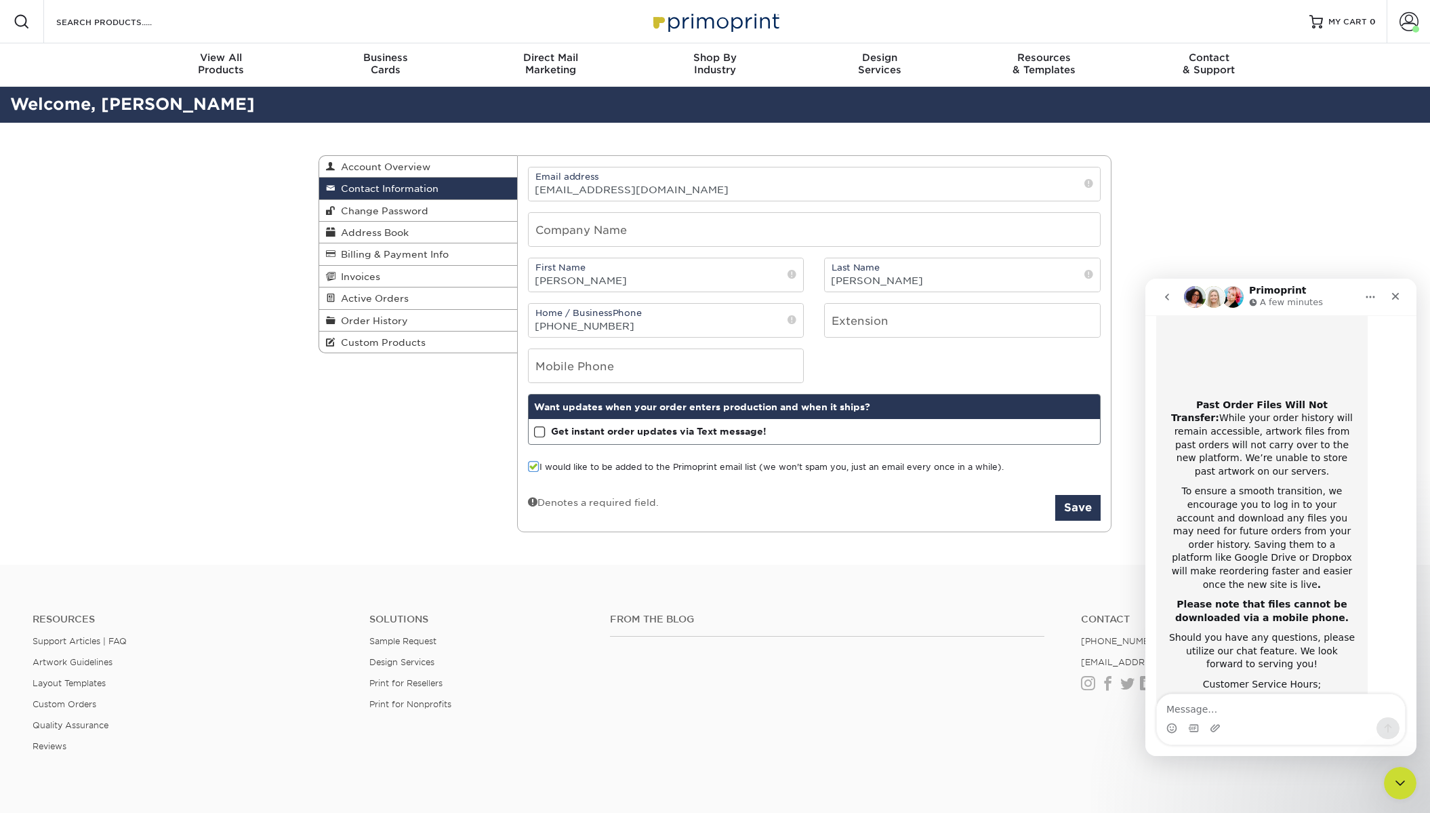
scroll to position [215, 0]
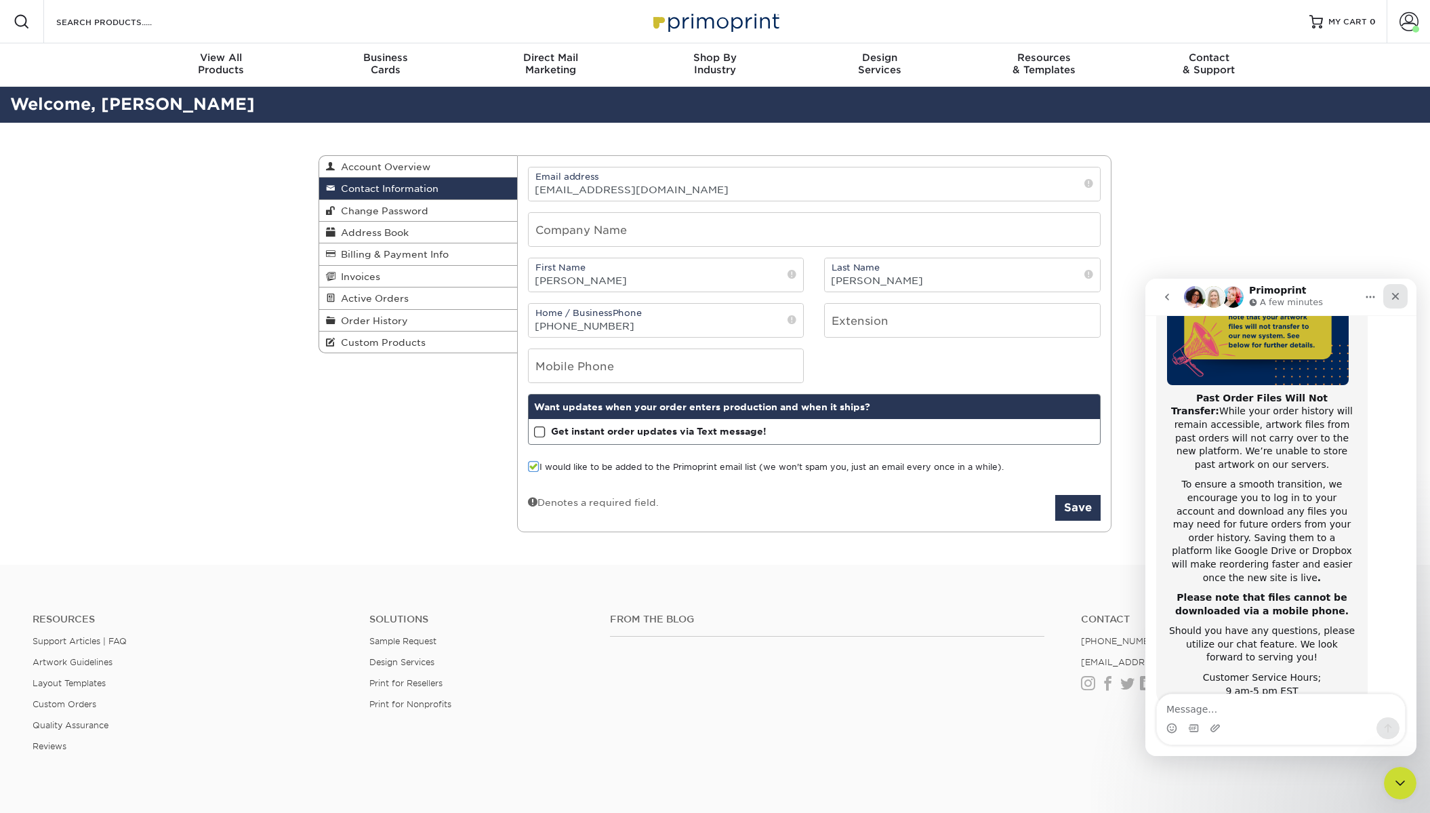
click at [1393, 295] on icon "Close" at bounding box center [1395, 296] width 11 height 11
